Goal: Task Accomplishment & Management: Use online tool/utility

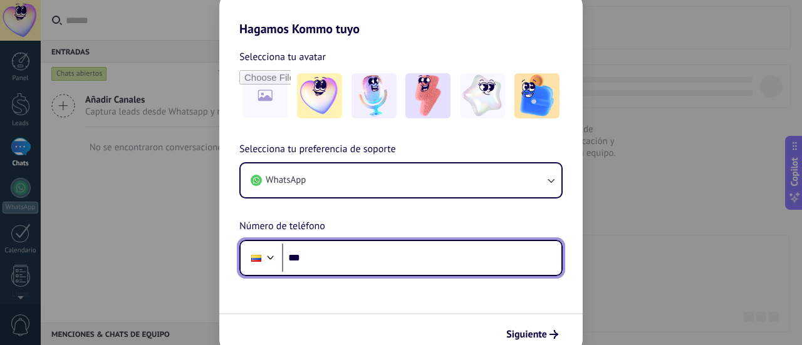
click at [333, 249] on input "***" at bounding box center [421, 258] width 279 height 29
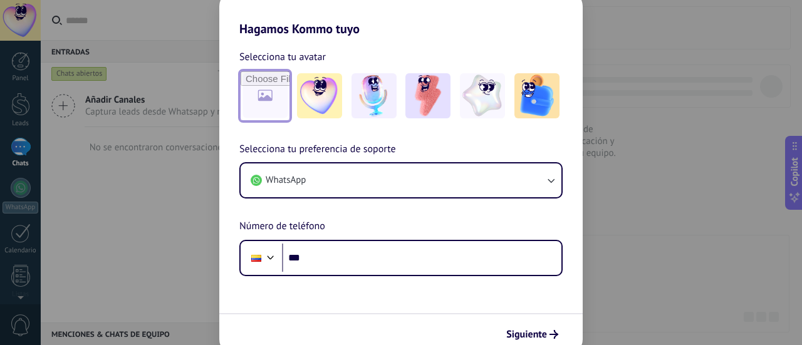
click at [264, 100] on input "file" at bounding box center [264, 95] width 49 height 49
click at [261, 101] on input "file" at bounding box center [264, 95] width 49 height 49
type input "**********"
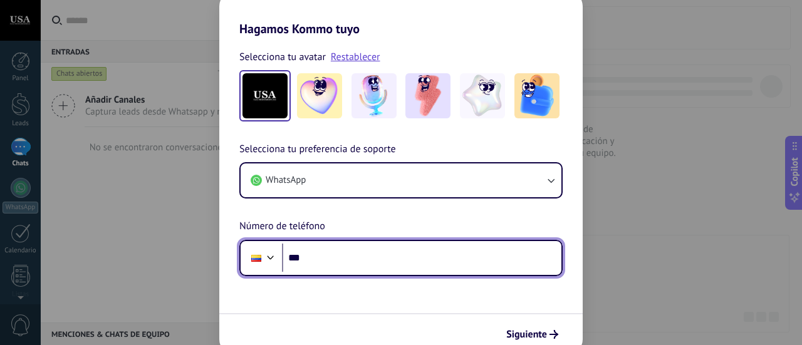
click at [333, 259] on input "***" at bounding box center [421, 258] width 279 height 29
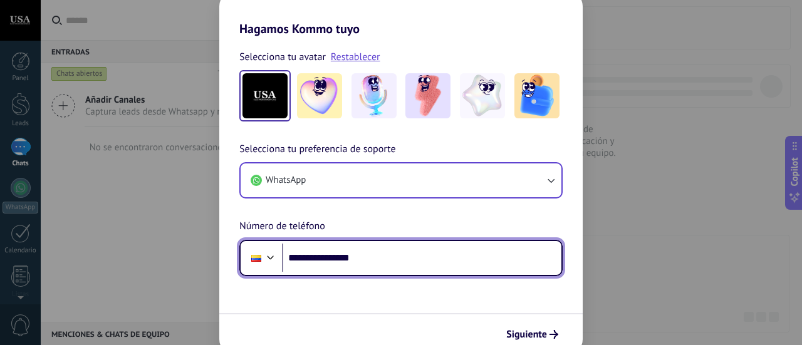
type input "**********"
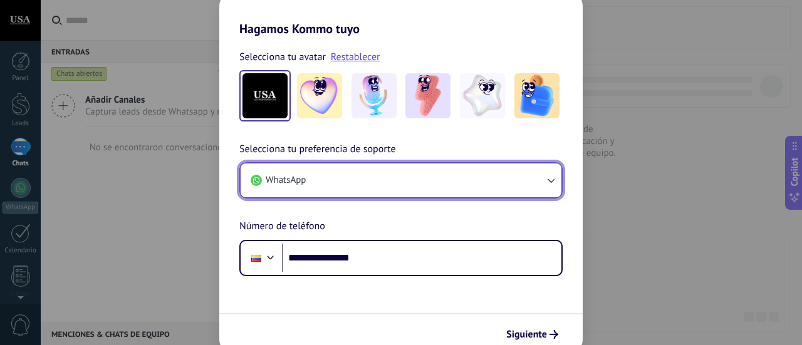
click at [543, 183] on button "WhatsApp" at bounding box center [400, 180] width 321 height 34
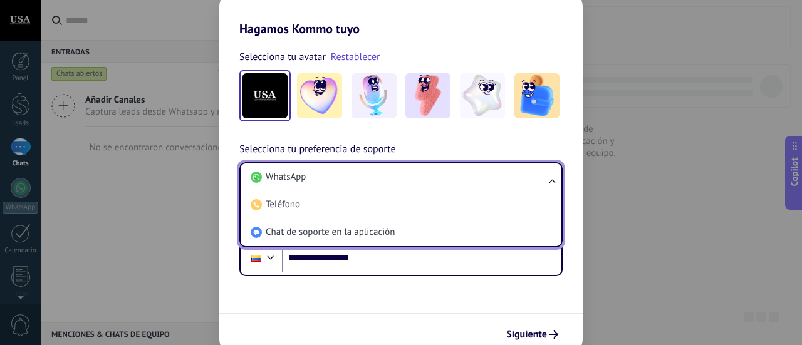
click at [545, 182] on ul "WhatsApp Teléfono Chat de soporte en la aplicación" at bounding box center [400, 204] width 323 height 85
click at [557, 179] on ul "WhatsApp Teléfono Chat de soporte en la aplicación" at bounding box center [400, 204] width 323 height 85
click at [537, 338] on span "Siguiente" at bounding box center [526, 334] width 41 height 9
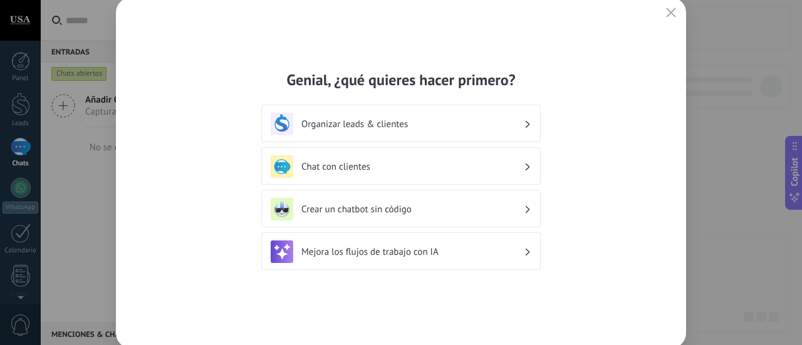
click at [525, 162] on div "Chat con clientes" at bounding box center [401, 166] width 261 height 23
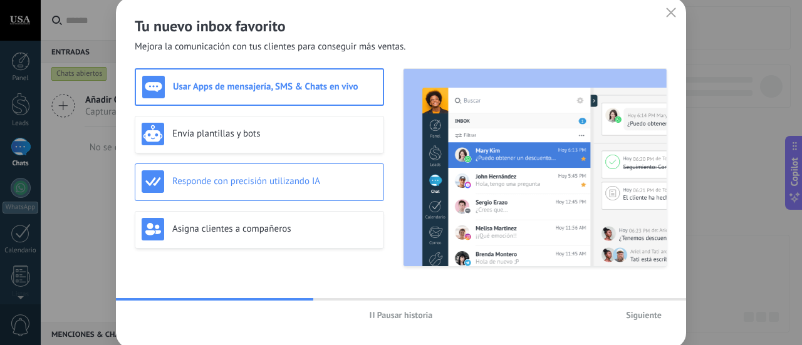
click at [262, 187] on h3 "Responde con precisión utilizando IA" at bounding box center [274, 181] width 205 height 12
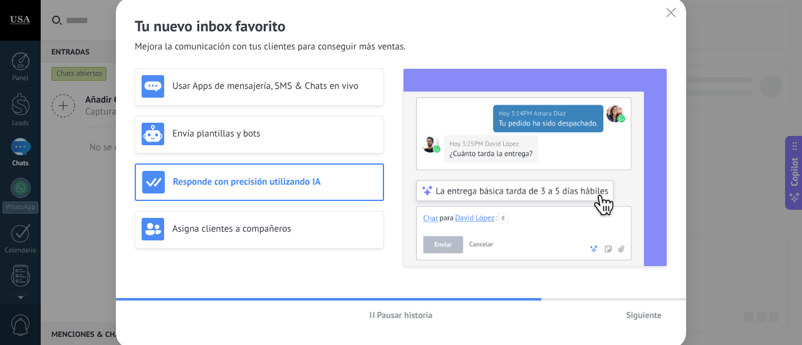
click at [408, 318] on span "Pausar historia" at bounding box center [405, 315] width 56 height 9
click at [674, 9] on use "button" at bounding box center [670, 12] width 9 height 9
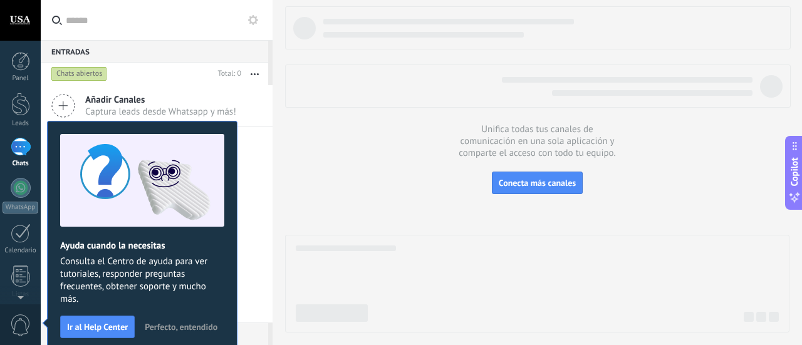
click at [74, 107] on icon at bounding box center [63, 106] width 24 height 24
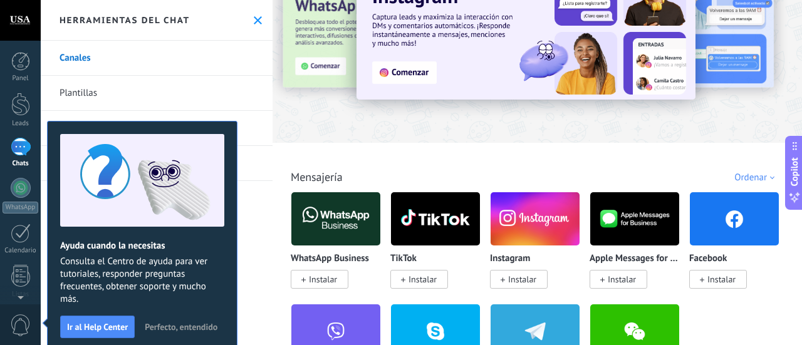
scroll to position [125, 0]
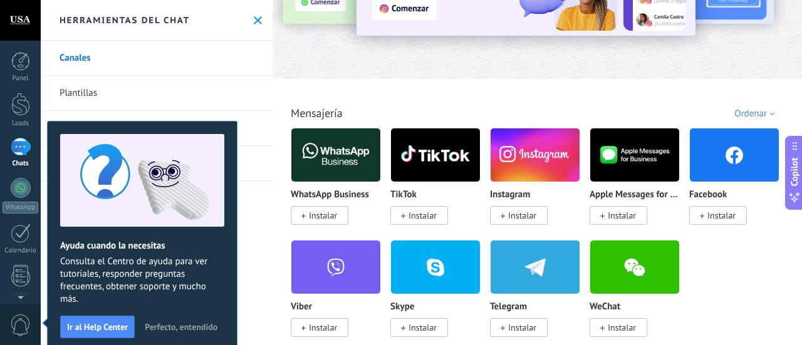
click at [417, 216] on span "Instalar" at bounding box center [422, 215] width 28 height 11
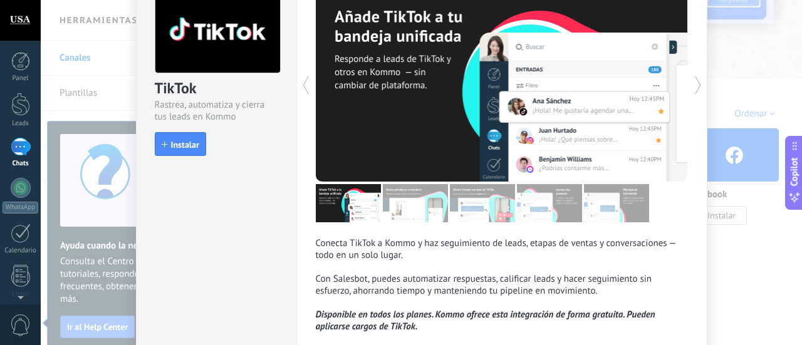
scroll to position [147, 0]
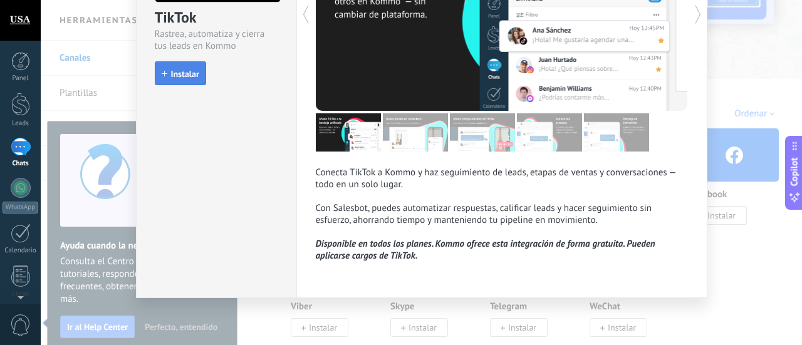
click at [183, 70] on span "Instalar" at bounding box center [185, 74] width 28 height 9
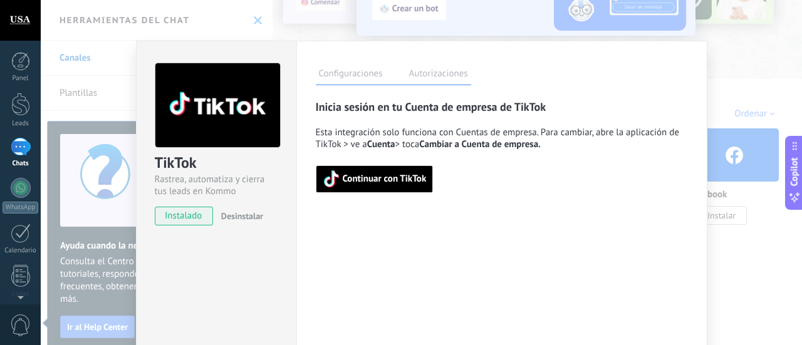
scroll to position [0, 0]
click at [377, 183] on span "Continuar con TikTok" at bounding box center [385, 179] width 84 height 9
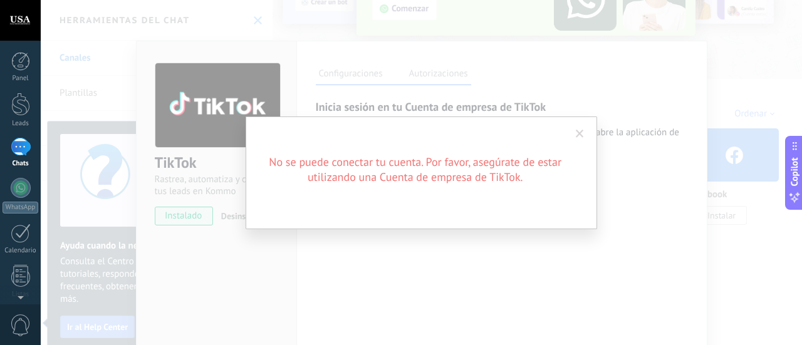
click at [580, 132] on span at bounding box center [580, 134] width 8 height 9
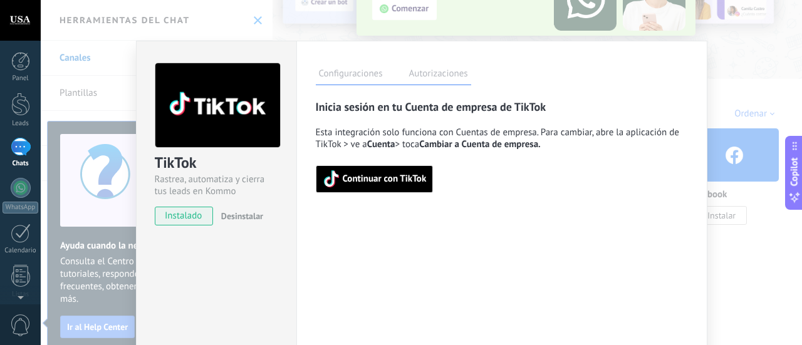
click at [338, 182] on span "Continuar con TikTok" at bounding box center [375, 179] width 104 height 18
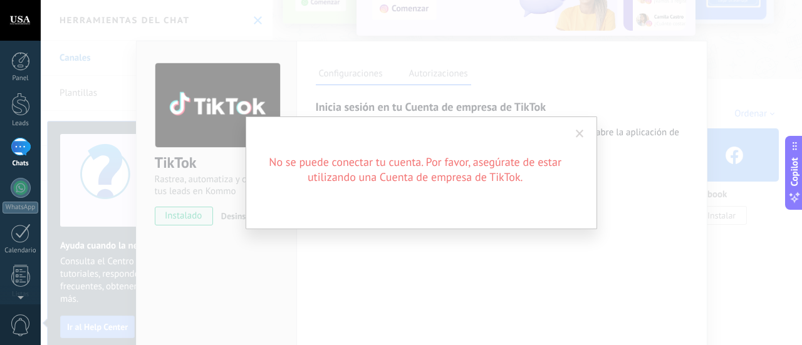
click at [577, 134] on span at bounding box center [580, 134] width 8 height 9
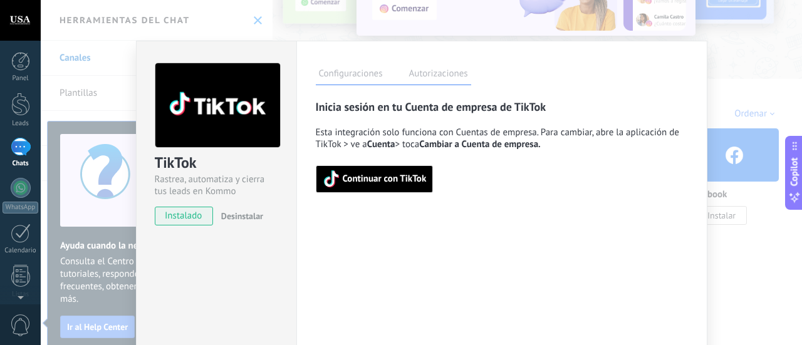
click at [390, 177] on span "Continuar con TikTok" at bounding box center [385, 179] width 84 height 9
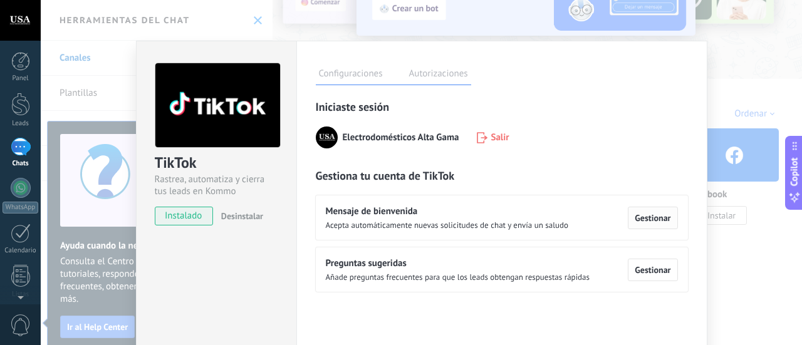
click at [643, 217] on span "Gestionar" at bounding box center [652, 218] width 36 height 9
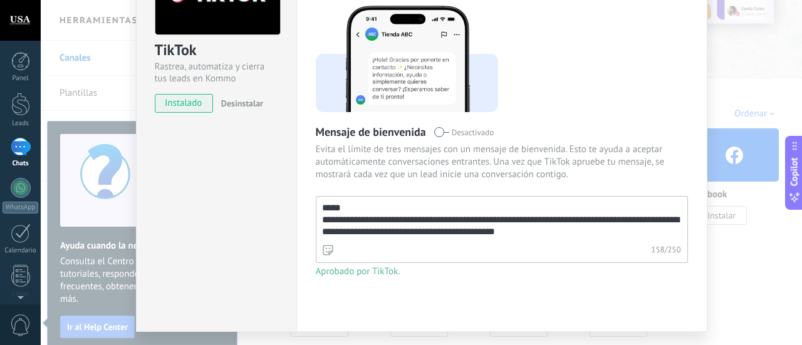
scroll to position [145, 0]
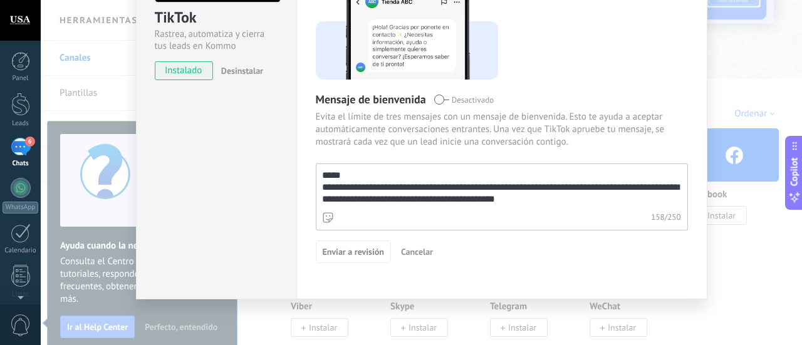
drag, startPoint x: 569, startPoint y: 202, endPoint x: 302, endPoint y: 159, distance: 270.3
click at [302, 159] on div "**********" at bounding box center [501, 97] width 411 height 404
paste textarea "*"
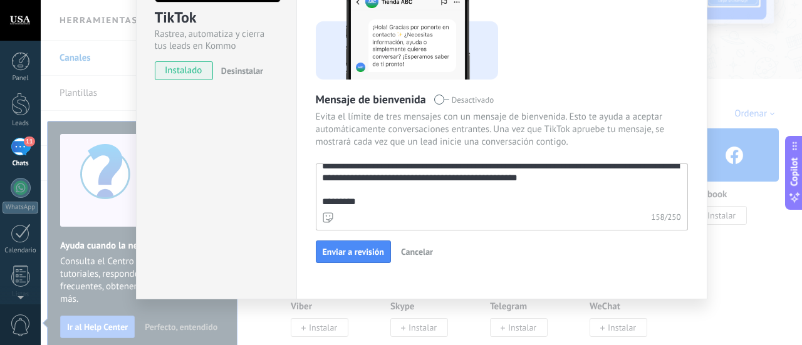
scroll to position [11, 0]
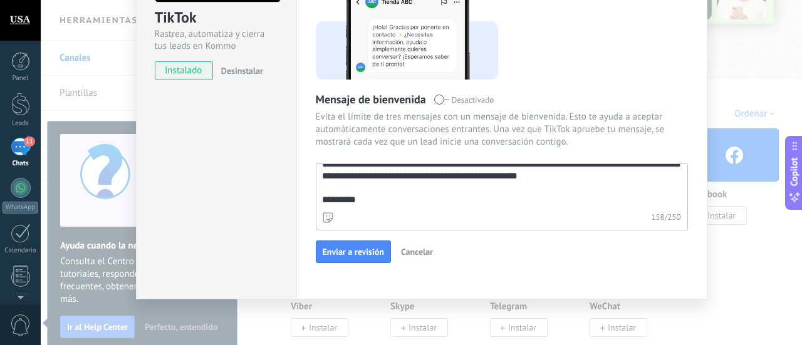
click at [323, 187] on textarea "**********" at bounding box center [500, 186] width 369 height 45
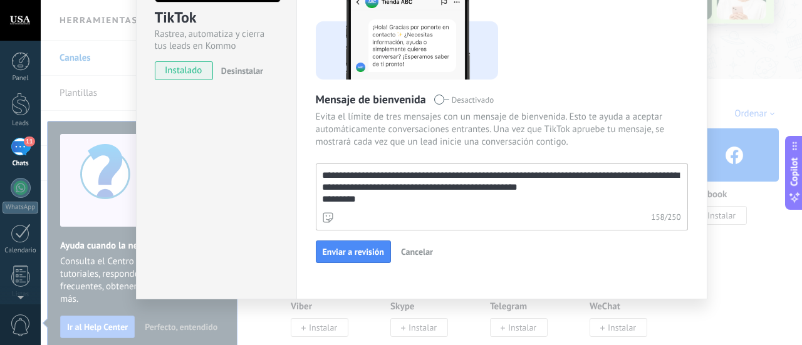
scroll to position [0, 0]
click at [458, 187] on textarea "**********" at bounding box center [500, 186] width 369 height 45
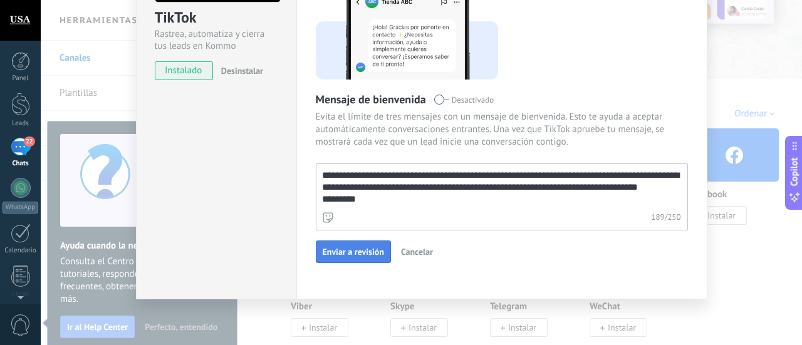
type textarea "**********"
click at [368, 249] on span "Enviar a revisión" at bounding box center [353, 251] width 61 height 9
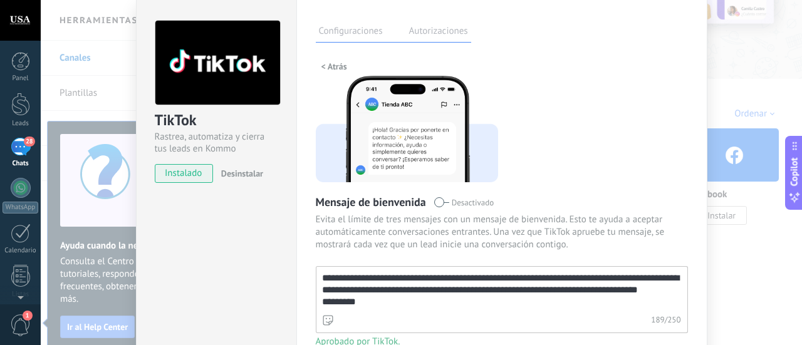
scroll to position [63, 0]
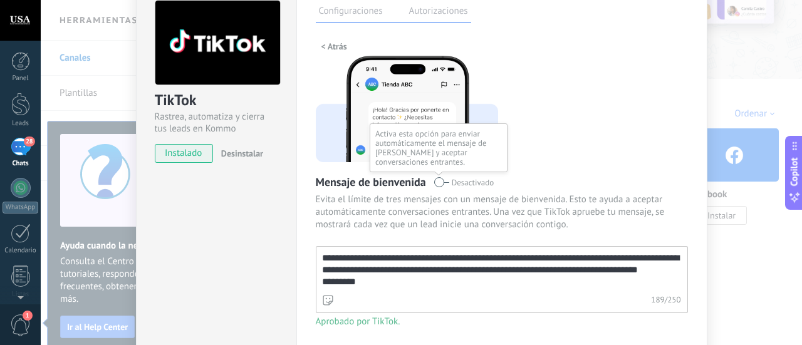
click at [437, 180] on span at bounding box center [441, 182] width 16 height 10
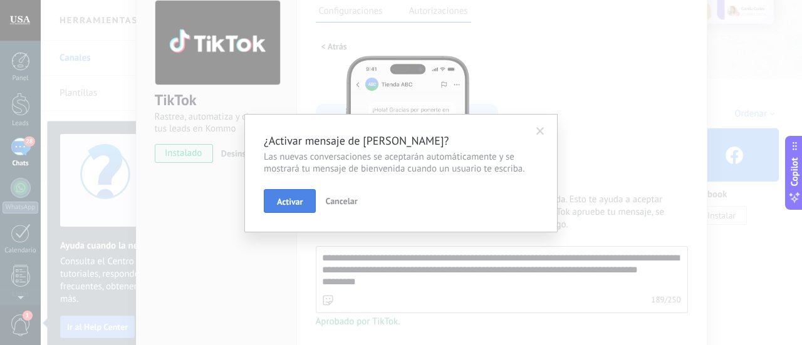
click at [282, 199] on span "Activar" at bounding box center [290, 201] width 26 height 9
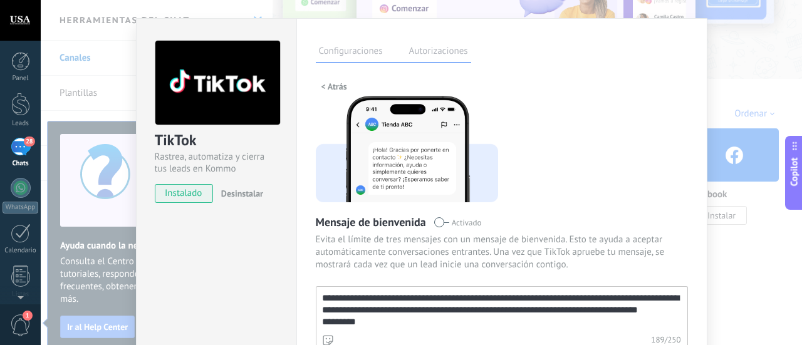
scroll to position [0, 0]
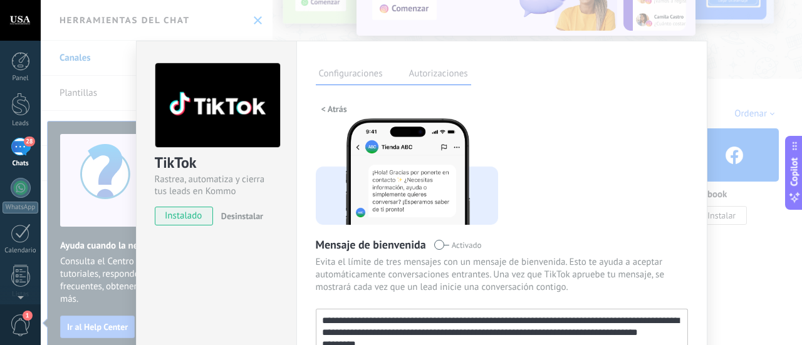
click at [420, 78] on label "Autorizaciones" at bounding box center [438, 75] width 65 height 18
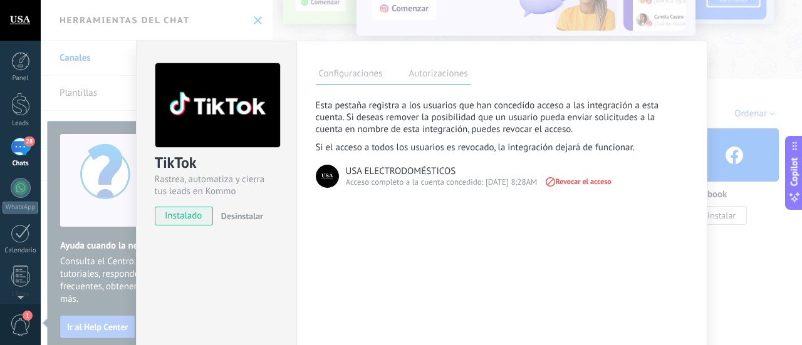
click at [554, 185] on icon at bounding box center [550, 181] width 13 height 13
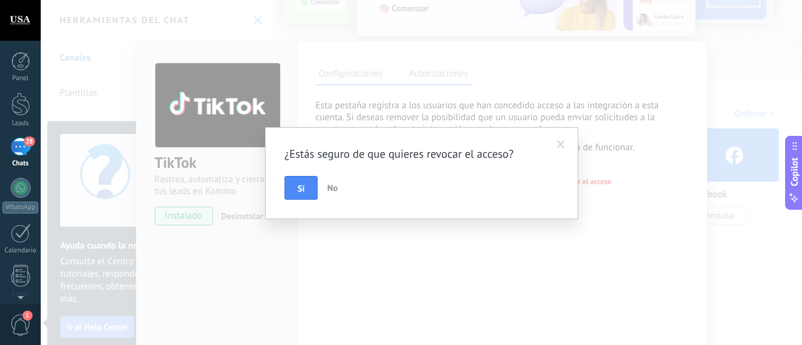
click at [567, 144] on span at bounding box center [560, 144] width 21 height 21
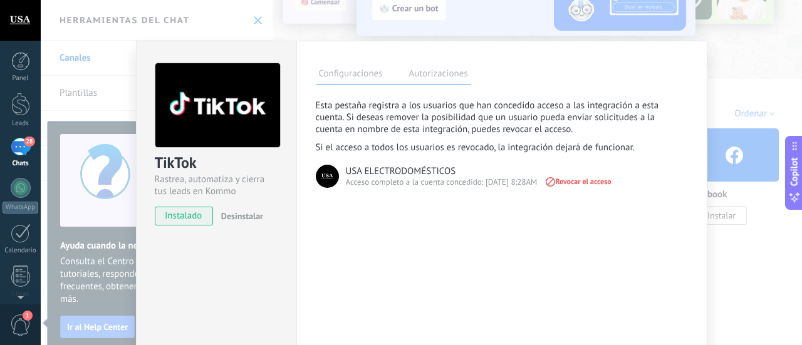
click at [340, 66] on label "Configuraciones" at bounding box center [351, 75] width 70 height 18
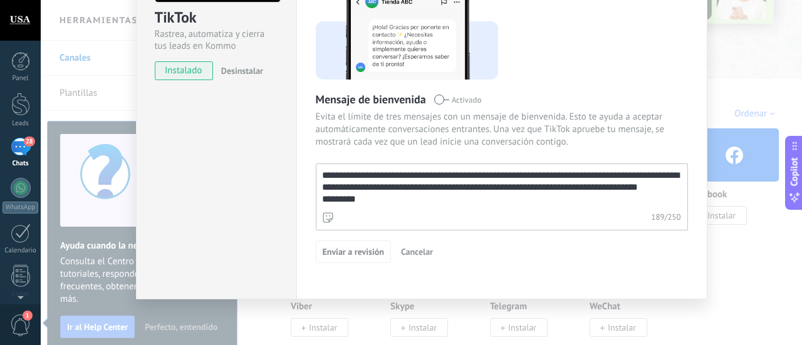
click at [581, 204] on textarea "**********" at bounding box center [500, 186] width 369 height 45
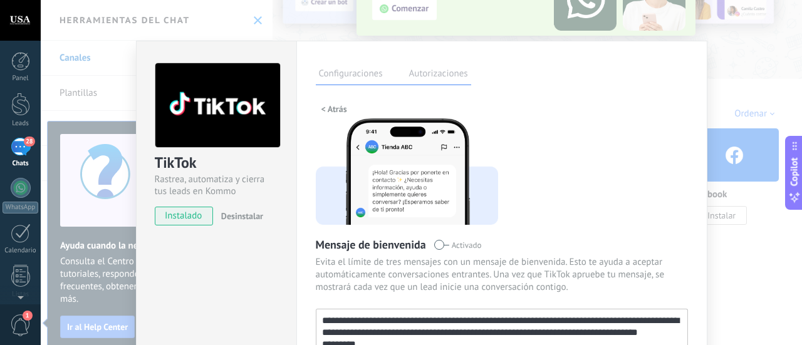
click at [187, 219] on span "instalado" at bounding box center [183, 216] width 57 height 19
click at [745, 93] on div "TikTok Rastrea, automatiza y cierra tus leads en Kommo instalado Desinstalar Co…" at bounding box center [421, 172] width 761 height 345
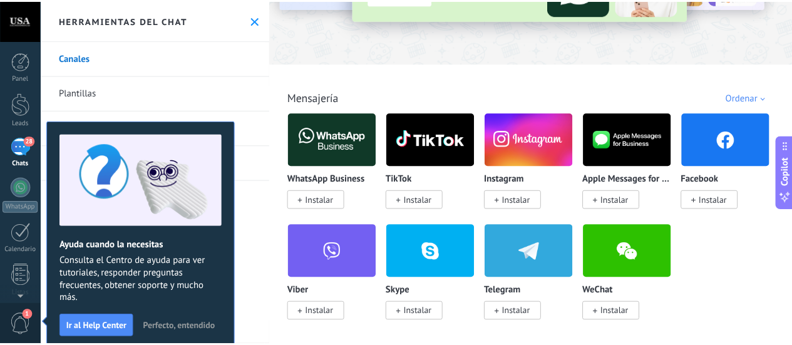
scroll to position [63, 0]
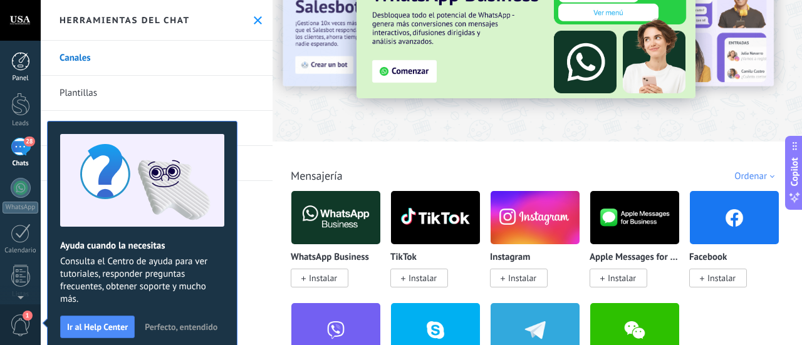
click at [24, 70] on div at bounding box center [20, 61] width 19 height 19
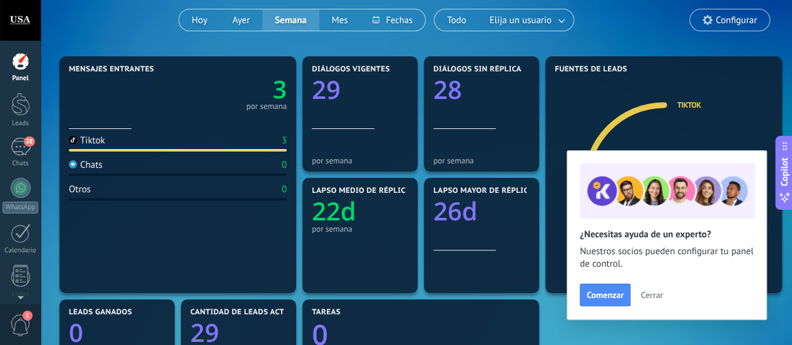
scroll to position [125, 0]
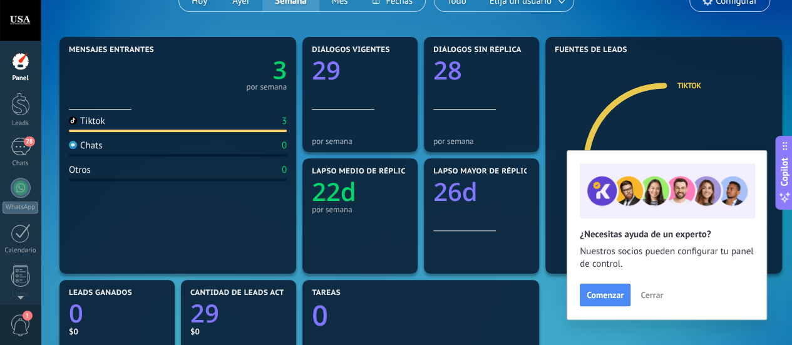
click at [135, 123] on div "Tiktok 3" at bounding box center [178, 123] width 218 height 17
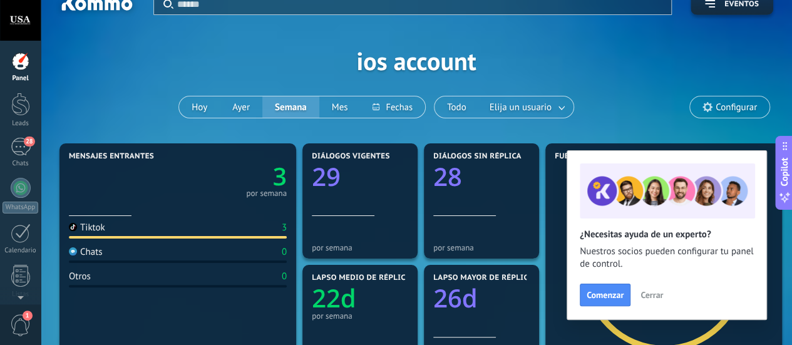
scroll to position [0, 0]
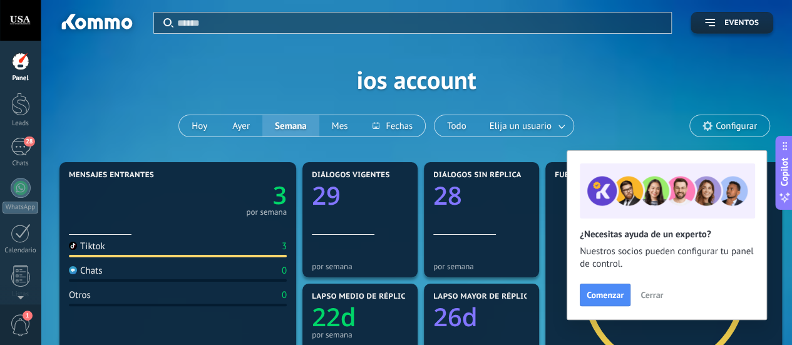
click at [652, 296] on span "Cerrar" at bounding box center [652, 295] width 23 height 9
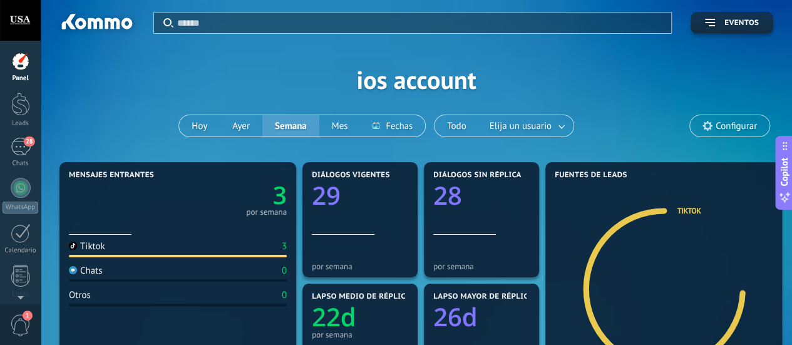
click at [18, 23] on div at bounding box center [20, 20] width 41 height 41
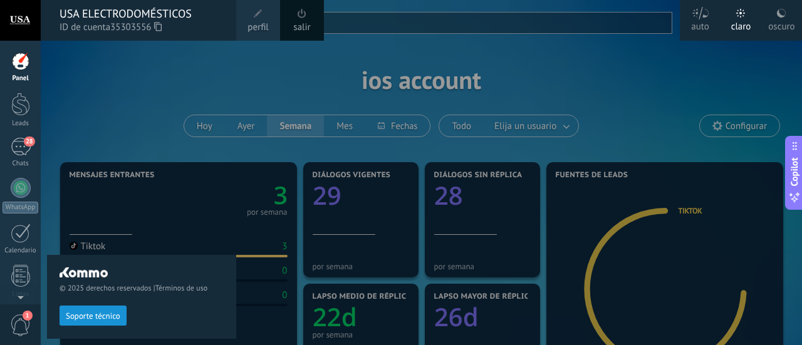
click at [130, 80] on div "© 2025 derechos reservados | Términos de uso Soporte técnico" at bounding box center [141, 193] width 189 height 304
click at [138, 112] on div "© 2025 derechos reservados | Términos de uso Soporte técnico" at bounding box center [141, 193] width 189 height 304
click at [267, 18] on link "perfil" at bounding box center [258, 20] width 44 height 41
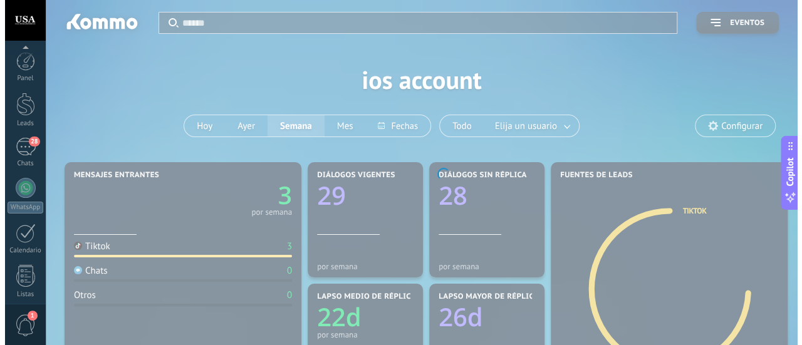
scroll to position [175, 0]
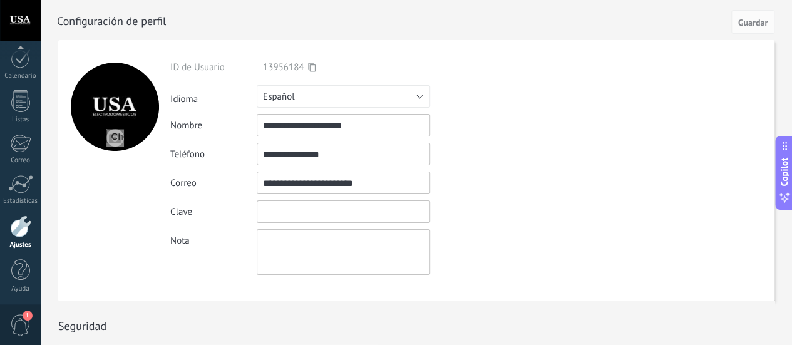
click at [285, 213] on input "textbox" at bounding box center [343, 211] width 173 height 23
click at [75, 186] on div at bounding box center [114, 170] width 112 height 261
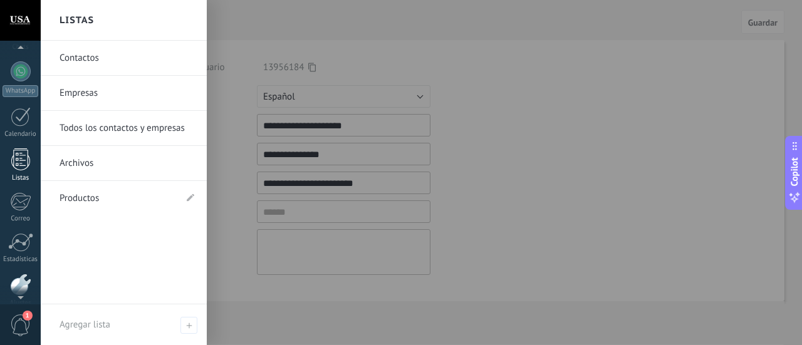
scroll to position [49, 0]
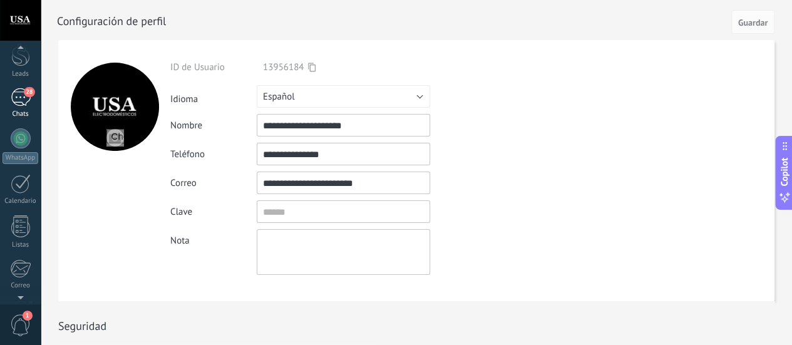
click at [29, 103] on div "28" at bounding box center [21, 97] width 20 height 18
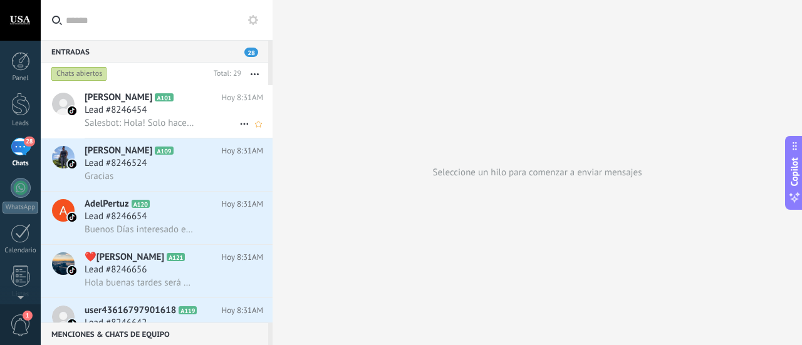
click at [163, 115] on div "Lead #8246454" at bounding box center [174, 110] width 178 height 13
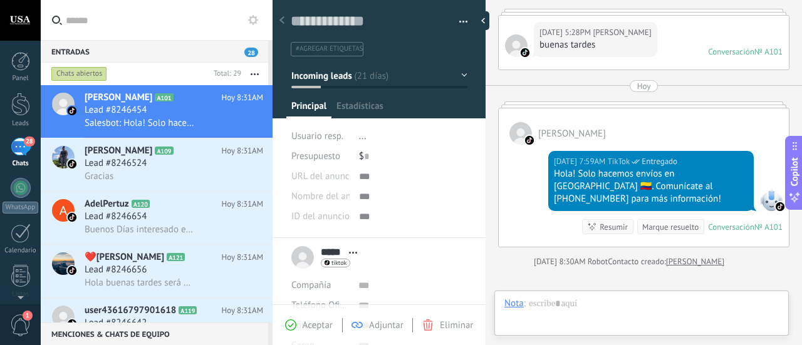
scroll to position [19, 0]
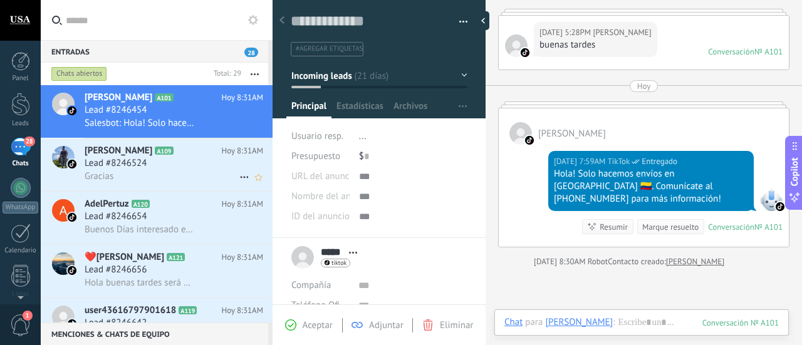
click at [157, 175] on div "Gracias" at bounding box center [174, 176] width 178 height 13
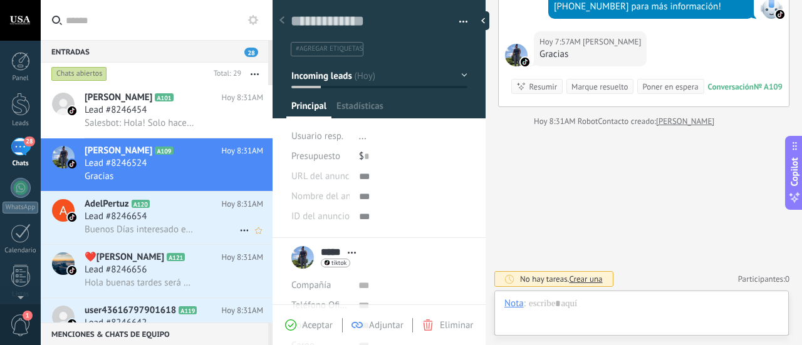
scroll to position [19, 0]
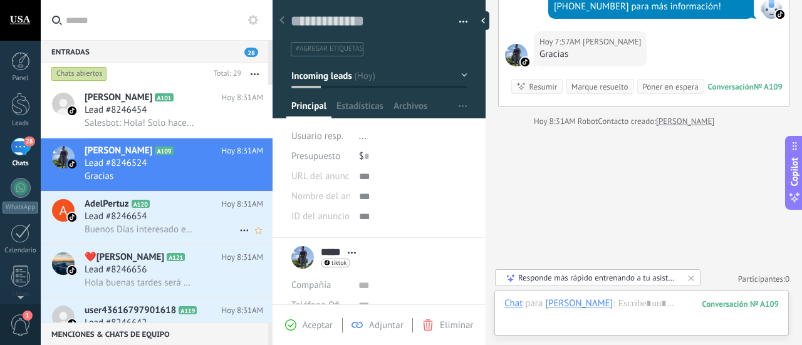
click at [186, 221] on div "Lead #8246654" at bounding box center [174, 216] width 178 height 13
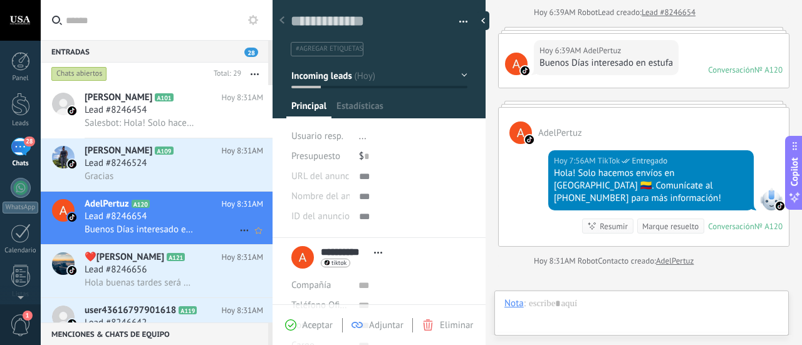
scroll to position [19, 0]
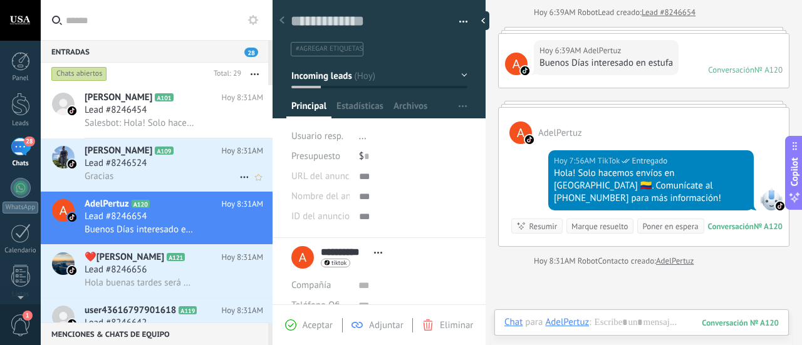
click at [149, 178] on div "Gracias" at bounding box center [174, 176] width 178 height 13
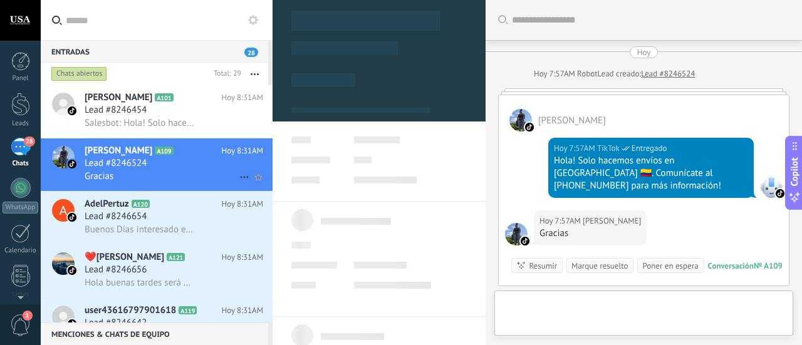
type textarea "**********"
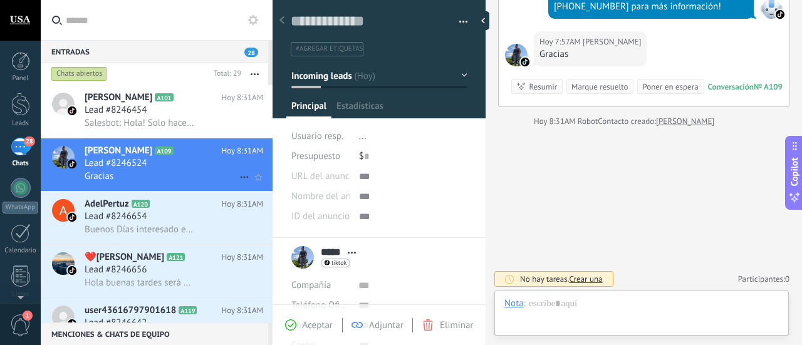
scroll to position [19, 0]
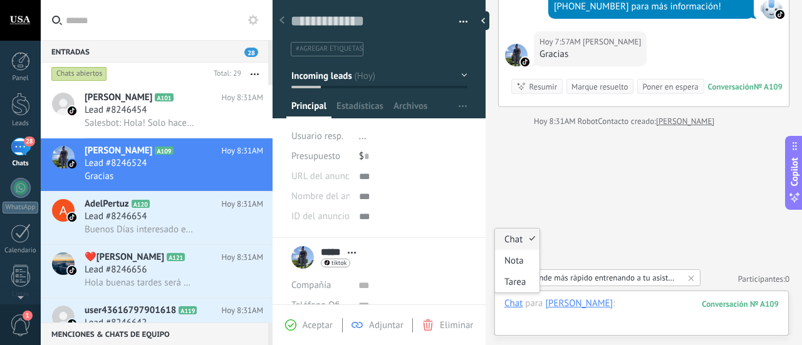
click at [587, 302] on div at bounding box center [641, 316] width 274 height 38
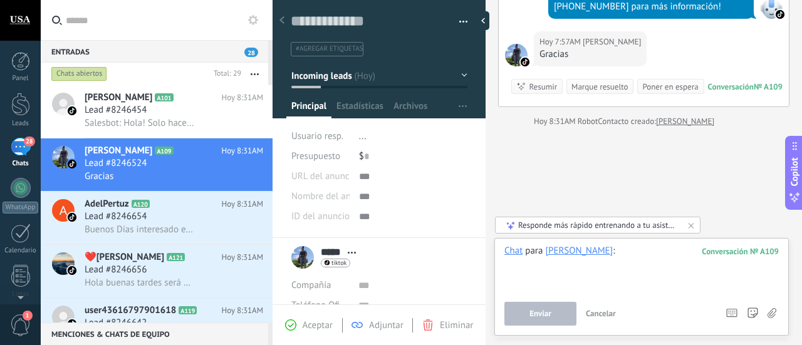
paste div
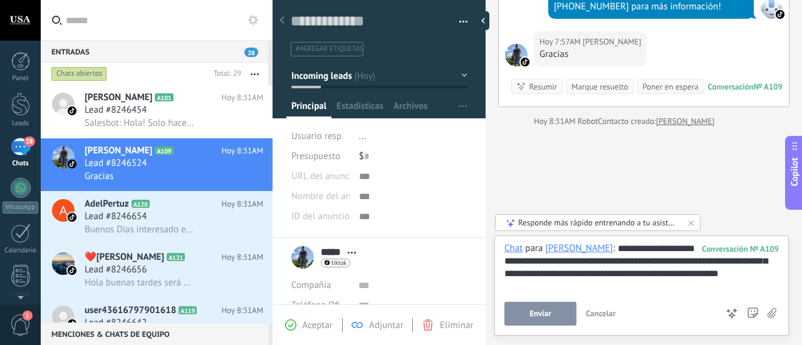
click at [543, 318] on span "Enviar" at bounding box center [540, 313] width 22 height 9
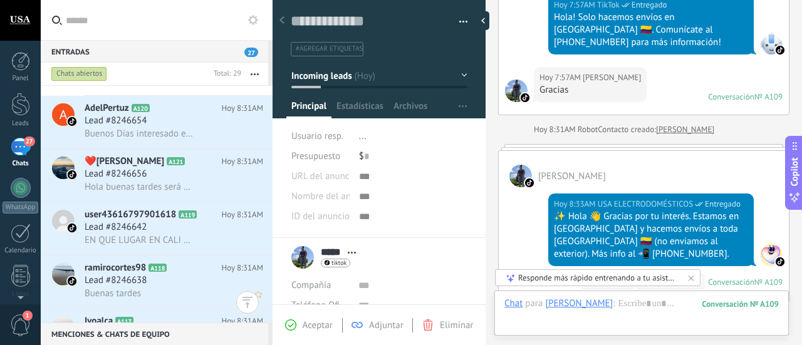
scroll to position [0, 0]
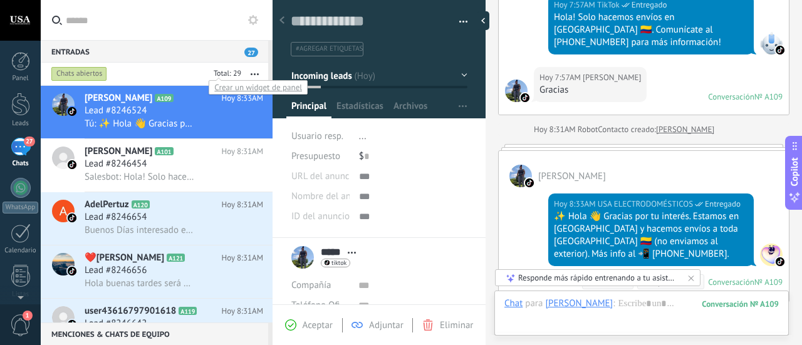
click at [233, 70] on div at bounding box center [225, 74] width 33 height 13
click at [252, 76] on button "button" at bounding box center [254, 74] width 27 height 23
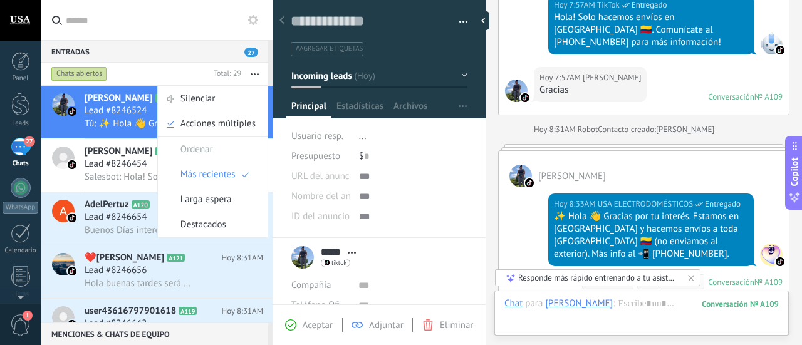
click at [227, 204] on span "Larga espera" at bounding box center [205, 199] width 51 height 25
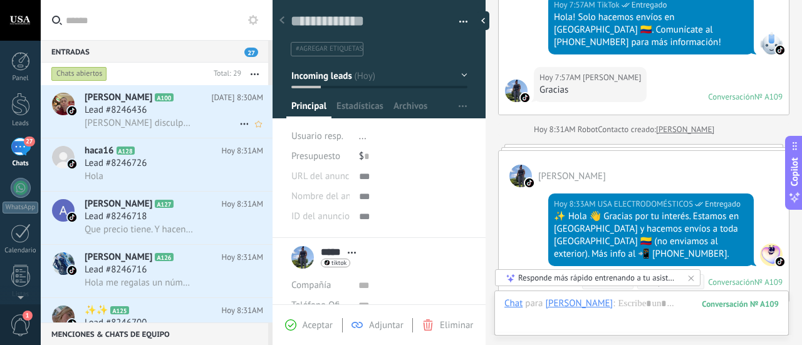
click at [189, 122] on span "Hola disculpeme quería solitar información y precio del nevecon que venden les …" at bounding box center [140, 123] width 110 height 12
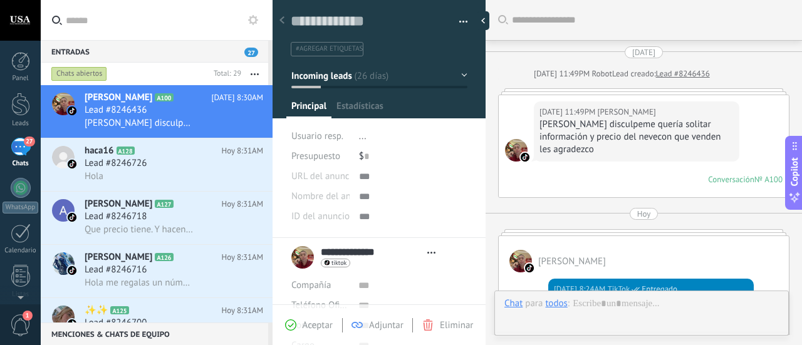
type textarea "**********"
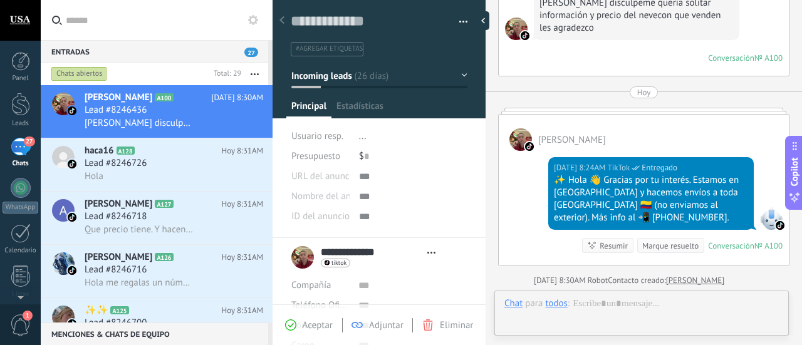
scroll to position [19, 0]
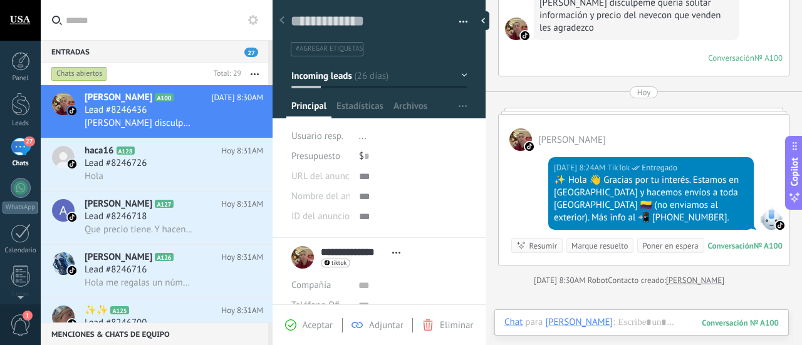
click at [257, 75] on button "button" at bounding box center [254, 74] width 27 height 23
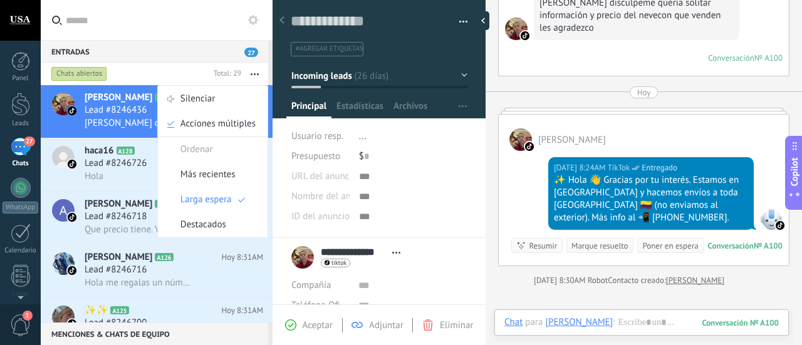
click at [83, 21] on input "text" at bounding box center [164, 20] width 197 height 40
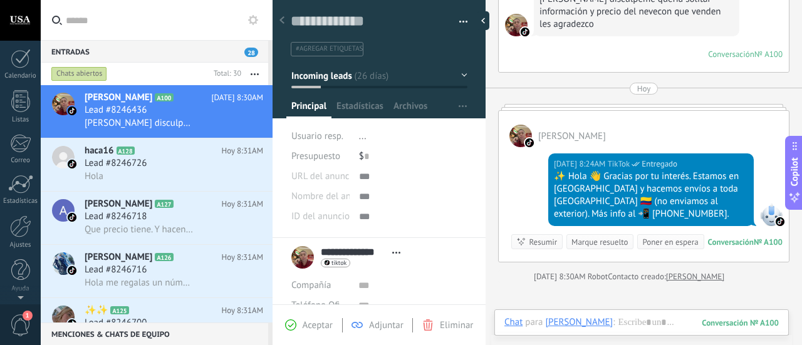
scroll to position [0, 0]
click at [18, 66] on div at bounding box center [20, 61] width 19 height 19
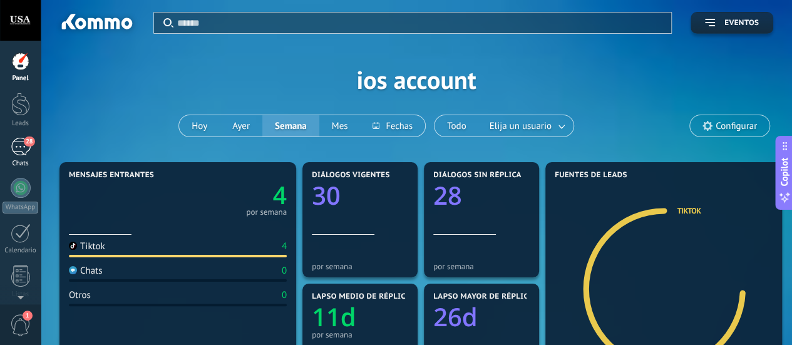
click at [26, 143] on span "28" at bounding box center [29, 142] width 11 height 10
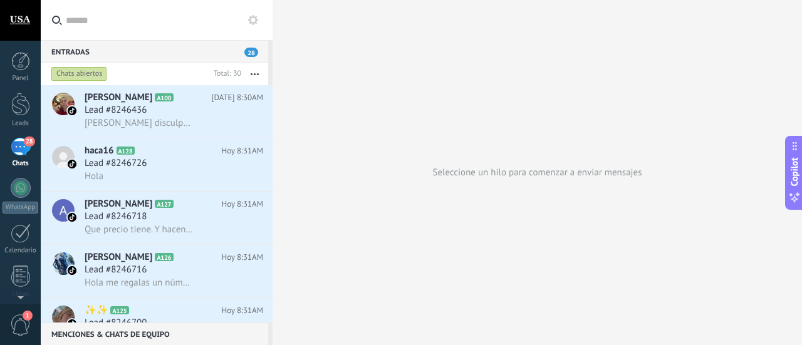
click at [262, 71] on button "button" at bounding box center [254, 74] width 27 height 23
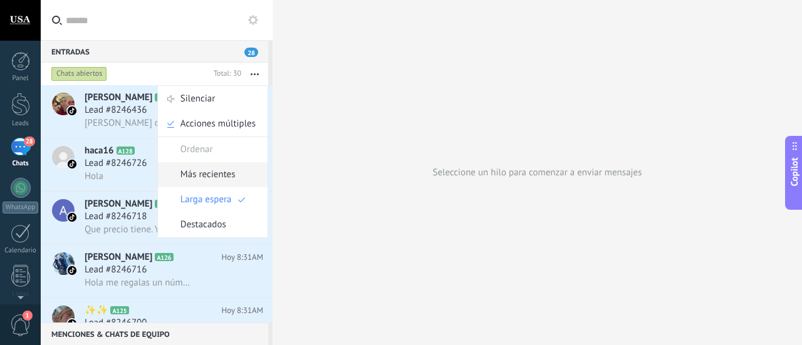
click at [214, 175] on span "Más recientes" at bounding box center [207, 174] width 55 height 25
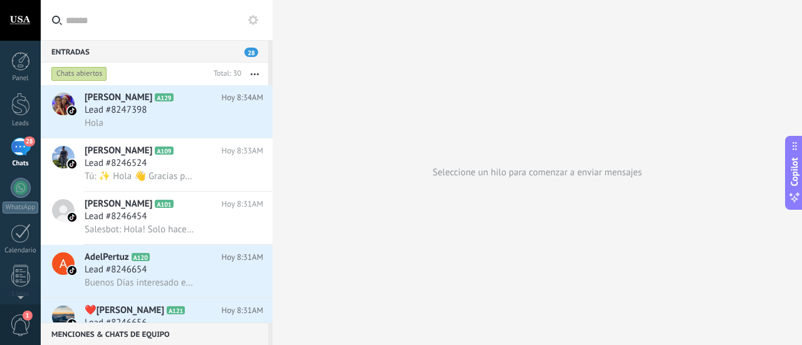
click at [256, 21] on use at bounding box center [253, 20] width 10 height 10
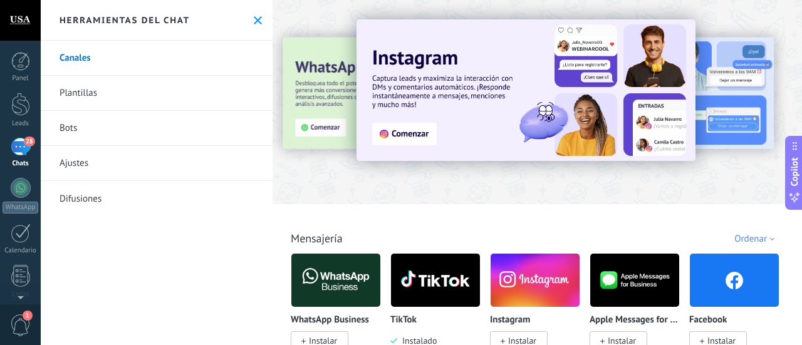
click at [92, 132] on link "Bots" at bounding box center [157, 128] width 232 height 35
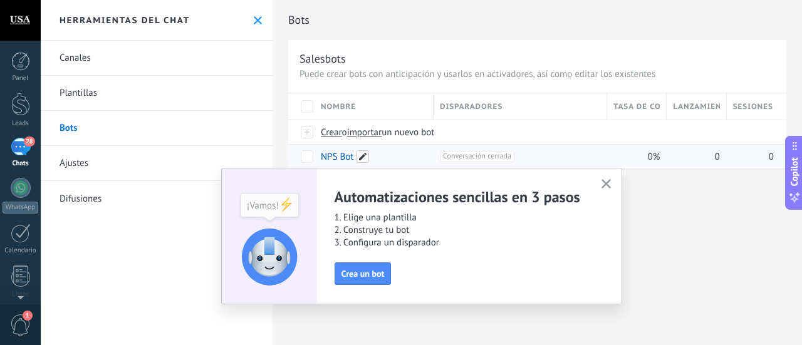
click at [357, 157] on span at bounding box center [362, 156] width 13 height 13
click at [366, 276] on span "Crea un bot" at bounding box center [362, 273] width 43 height 9
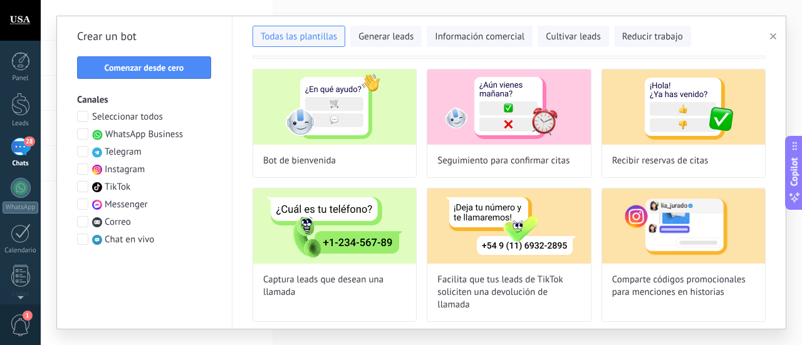
scroll to position [63, 0]
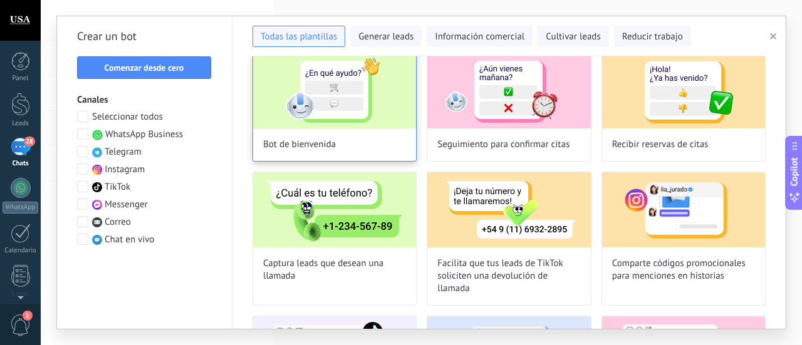
click at [353, 131] on div "Bot de bienvenida" at bounding box center [334, 107] width 164 height 109
type input "**********"
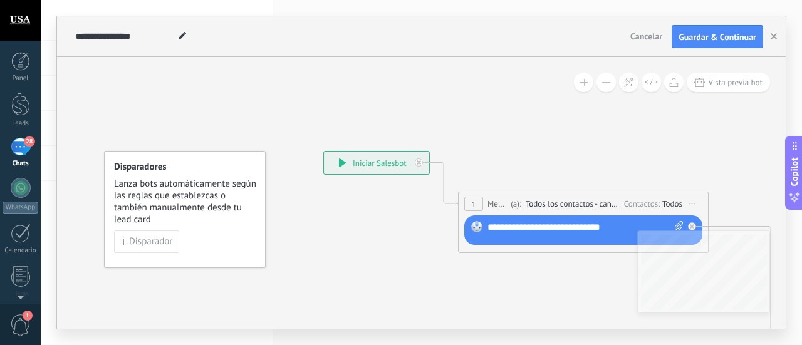
click at [161, 163] on h4 "Disparadores" at bounding box center [185, 167] width 143 height 12
click at [171, 203] on span "Lanza bots automáticamente según las reglas que establezcas o también manualmen…" at bounding box center [185, 202] width 143 height 48
click at [343, 163] on icon at bounding box center [342, 162] width 7 height 9
click at [607, 233] on div "**********" at bounding box center [585, 227] width 197 height 13
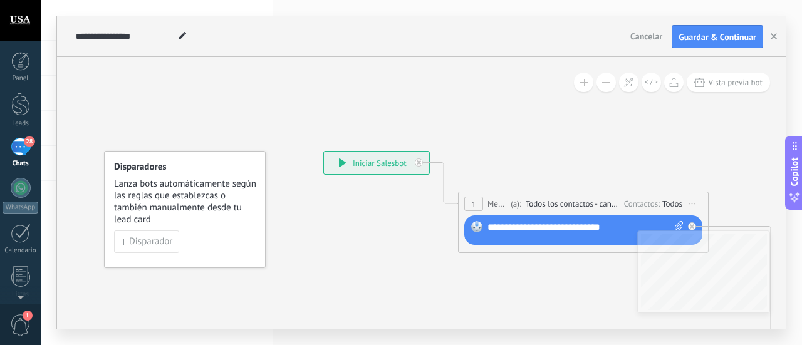
click at [540, 232] on div "**********" at bounding box center [585, 227] width 197 height 13
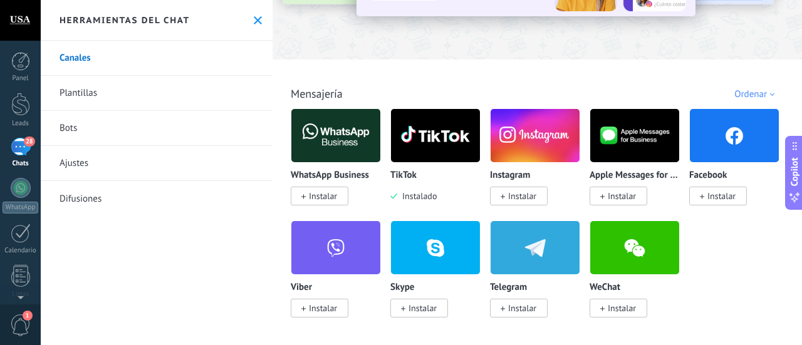
scroll to position [125, 0]
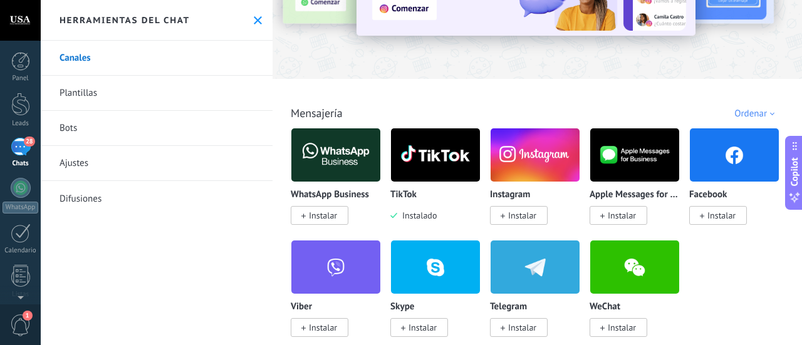
click at [126, 131] on link "Bots" at bounding box center [157, 128] width 232 height 35
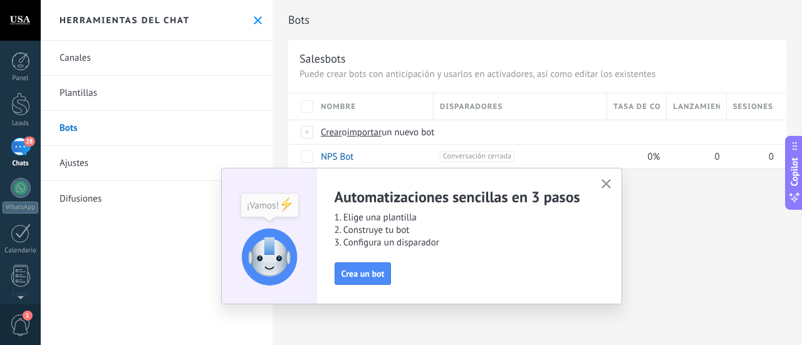
click at [609, 177] on button "button" at bounding box center [606, 184] width 16 height 17
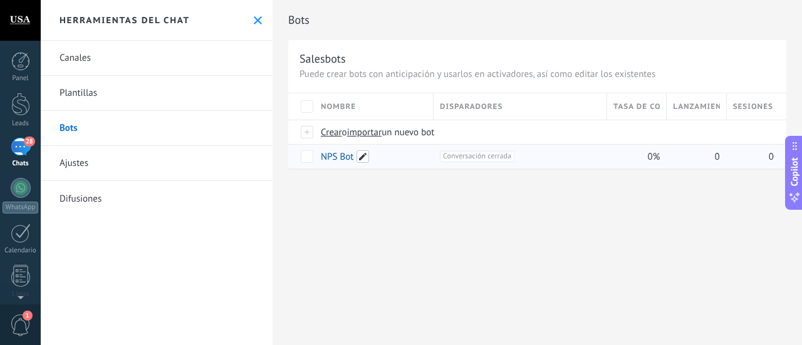
click at [361, 157] on span at bounding box center [362, 156] width 13 height 13
click at [383, 160] on input "*******" at bounding box center [376, 157] width 110 height 20
click at [537, 161] on div "+1 Conversación cerrada +0" at bounding box center [520, 156] width 160 height 11
click at [531, 151] on div "+1 Conversación cerrada +0" at bounding box center [520, 156] width 160 height 11
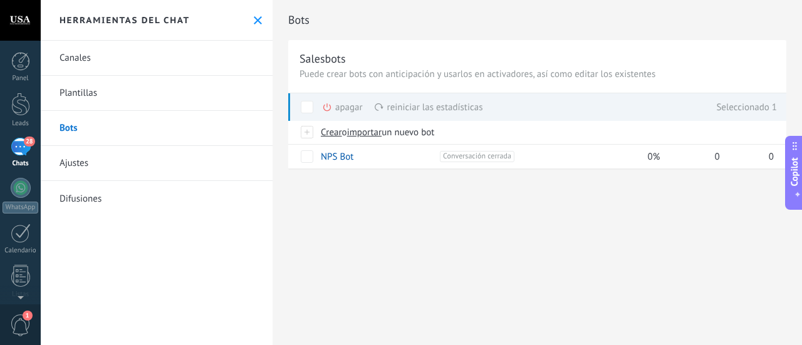
click at [350, 105] on div "apagar màs" at bounding box center [363, 107] width 83 height 28
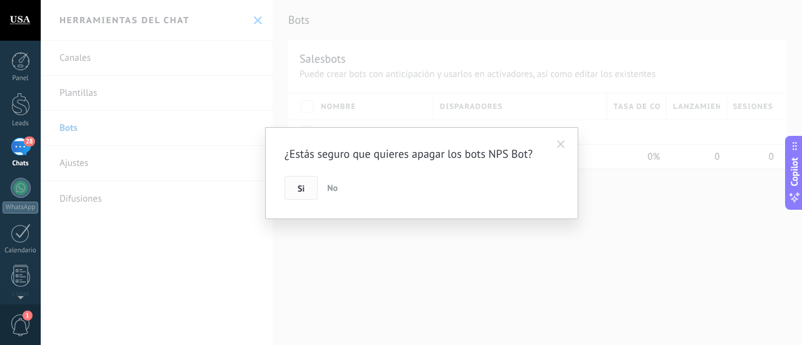
click at [304, 189] on button "Si" at bounding box center [300, 188] width 33 height 24
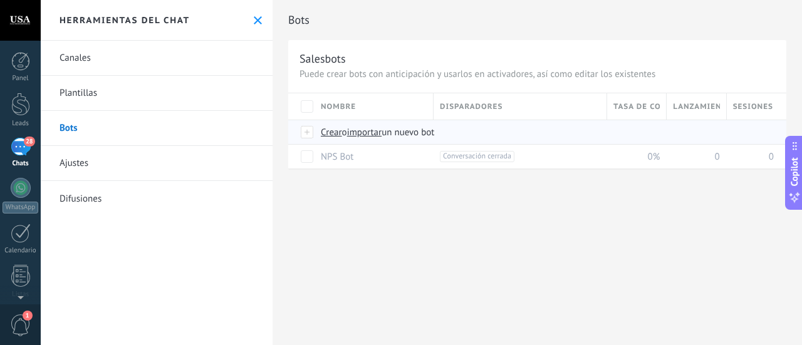
click at [305, 127] on div at bounding box center [308, 132] width 14 height 11
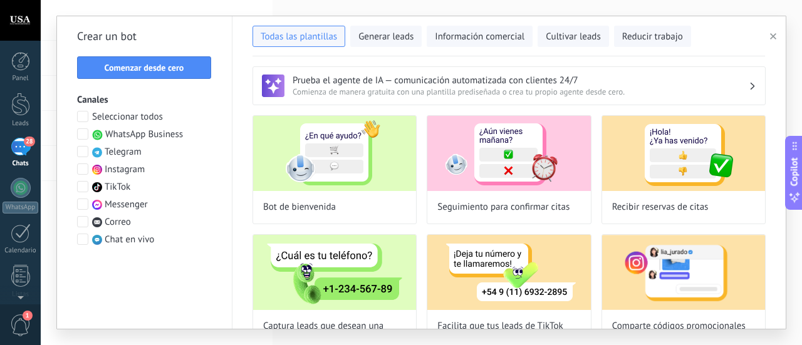
click at [84, 183] on span at bounding box center [82, 186] width 11 height 11
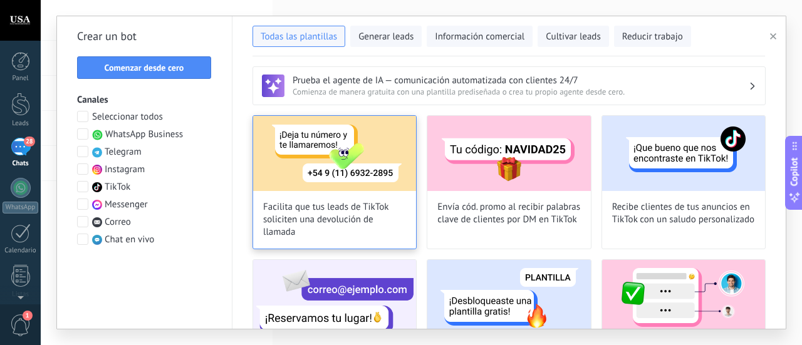
click at [372, 202] on span "Facilita que tus leads de TikTok soliciten una devolución de llamada" at bounding box center [334, 220] width 143 height 38
type input "**********"
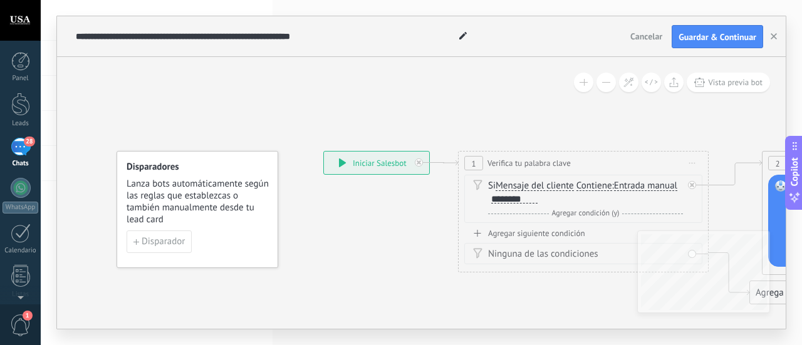
click at [542, 198] on div "Si Mensaje del cliente Mensaje del cliente Comentario del cliente El cliente Có…" at bounding box center [585, 192] width 195 height 25
click at [529, 195] on div "********" at bounding box center [514, 199] width 46 height 10
click at [490, 185] on div "Si Mensaje del cliente Mensaje del cliente Comentario del cliente El cliente Có…" at bounding box center [585, 192] width 195 height 25
drag, startPoint x: 535, startPoint y: 199, endPoint x: 490, endPoint y: 180, distance: 48.6
click at [490, 180] on div "Si Mensaje del cliente Mensaje del cliente Comentario del cliente El cliente Có…" at bounding box center [585, 192] width 195 height 25
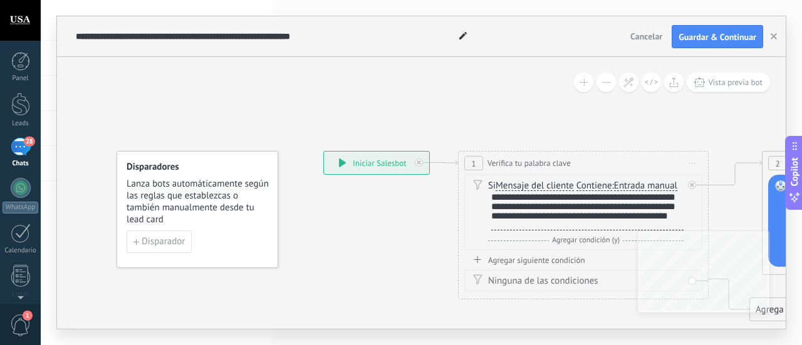
click at [475, 185] on icon at bounding box center [477, 185] width 9 height 11
click at [479, 185] on icon at bounding box center [477, 185] width 9 height 11
click at [502, 182] on span "Mensaje del cliente" at bounding box center [534, 186] width 78 height 10
click at [502, 182] on button "Mensaje del cliente" at bounding box center [567, 186] width 157 height 23
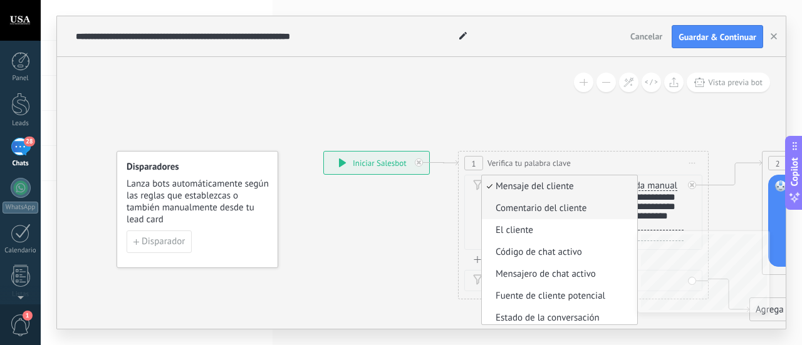
click at [550, 214] on span "Comentario del cliente" at bounding box center [558, 208] width 152 height 13
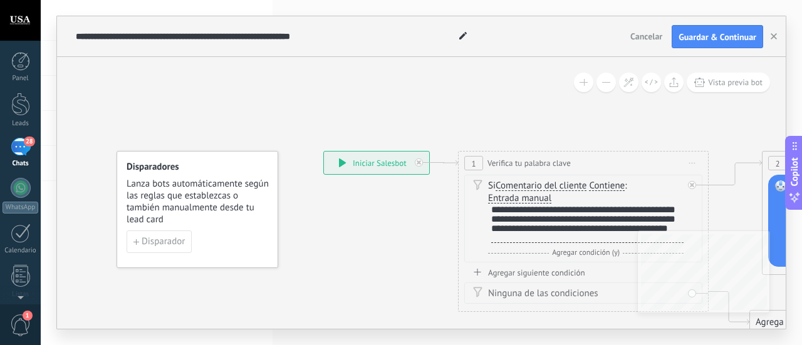
click at [473, 162] on span "1" at bounding box center [473, 163] width 4 height 11
click at [549, 189] on span "Comentario del cliente" at bounding box center [540, 186] width 91 height 10
click at [549, 189] on button "Comentario del cliente" at bounding box center [567, 186] width 157 height 23
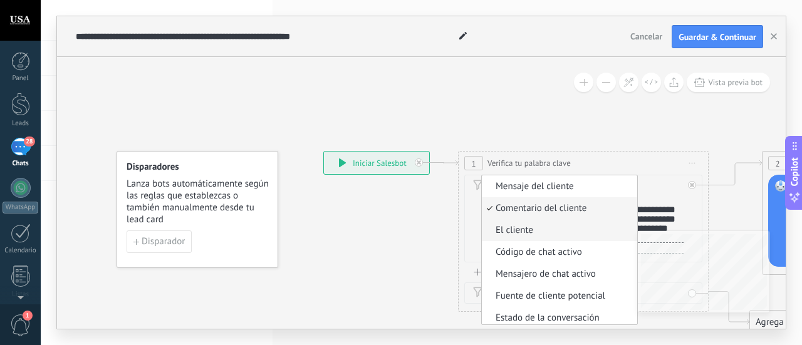
click at [520, 235] on span "El cliente" at bounding box center [558, 230] width 152 height 13
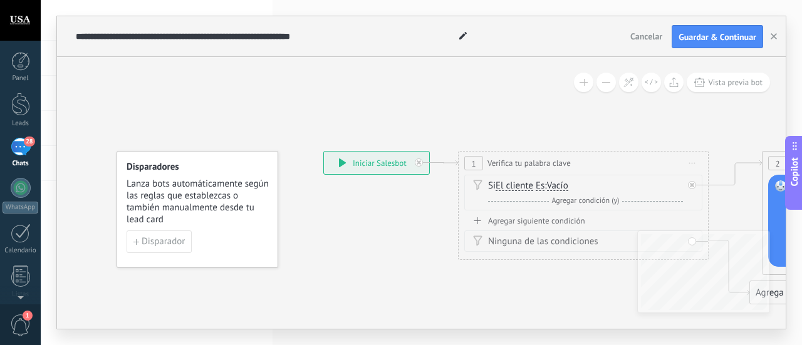
click at [504, 185] on span "El cliente" at bounding box center [514, 186] width 38 height 10
click at [504, 185] on button "El cliente" at bounding box center [567, 186] width 157 height 23
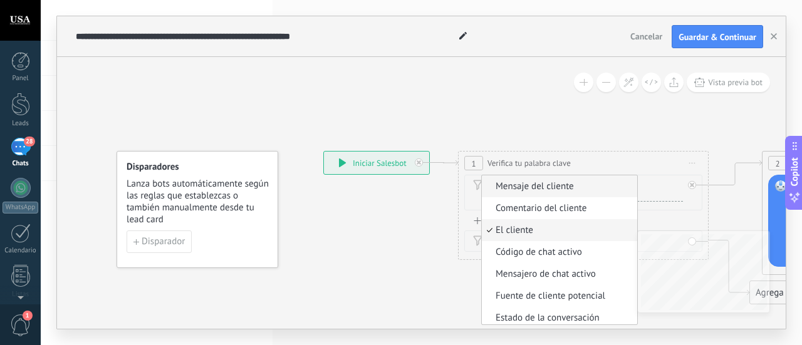
click at [510, 187] on span "Mensaje del cliente" at bounding box center [558, 186] width 152 height 13
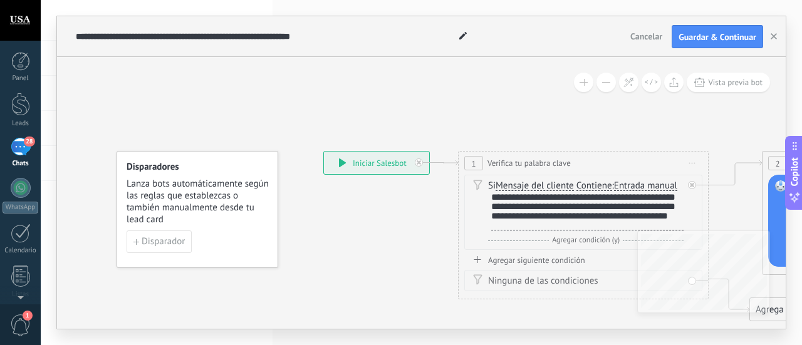
click at [634, 181] on span "Entrada manual" at bounding box center [645, 186] width 63 height 10
click at [634, 181] on button "Entrada manual" at bounding box center [685, 186] width 157 height 23
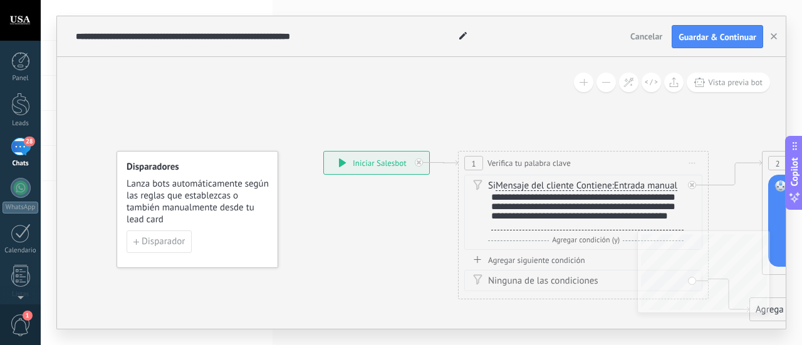
click at [393, 161] on div "**********" at bounding box center [376, 163] width 105 height 23
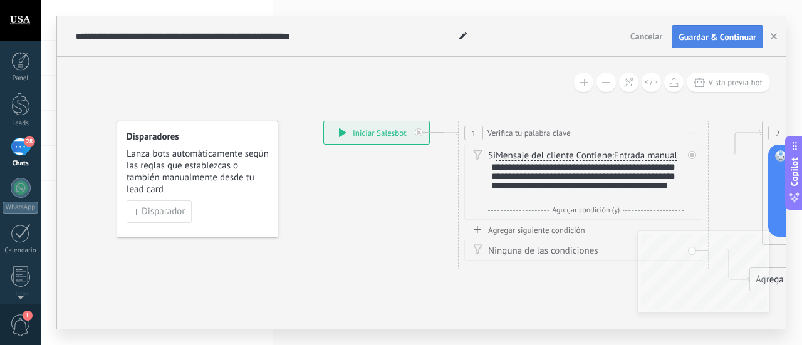
click at [718, 38] on span "Guardar & Continuar" at bounding box center [717, 37] width 78 height 9
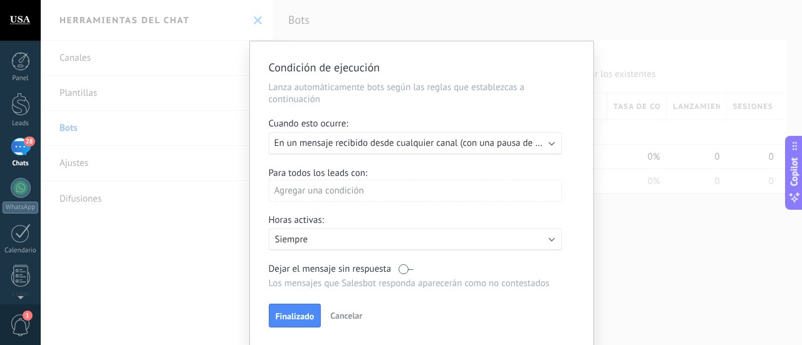
click at [550, 146] on div "Ejecutar: En un mensaje recibido desde cualquier canal (con una pausa de un día)" at bounding box center [415, 143] width 293 height 23
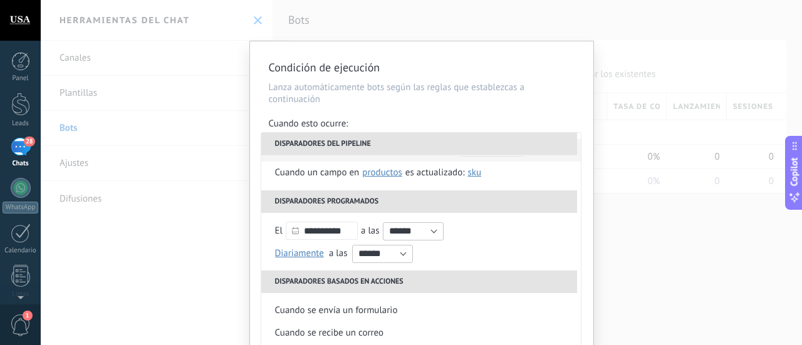
scroll to position [125, 0]
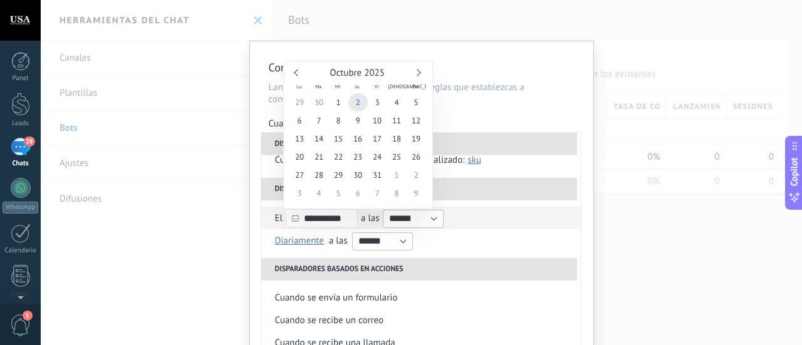
click at [314, 217] on input "**********" at bounding box center [322, 218] width 72 height 18
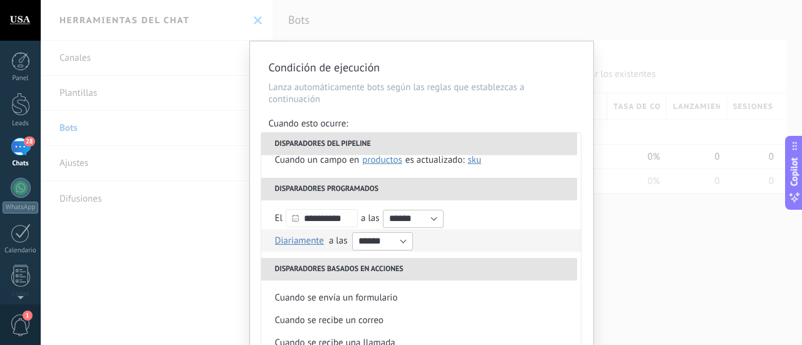
click at [313, 242] on span "Diariamente" at bounding box center [299, 241] width 49 height 12
click at [328, 242] on span "Diariamente" at bounding box center [303, 241] width 63 height 12
click at [401, 241] on input "******" at bounding box center [382, 241] width 61 height 18
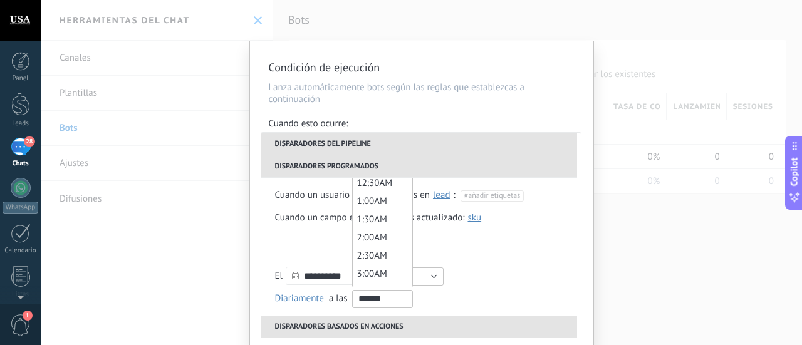
scroll to position [0, 0]
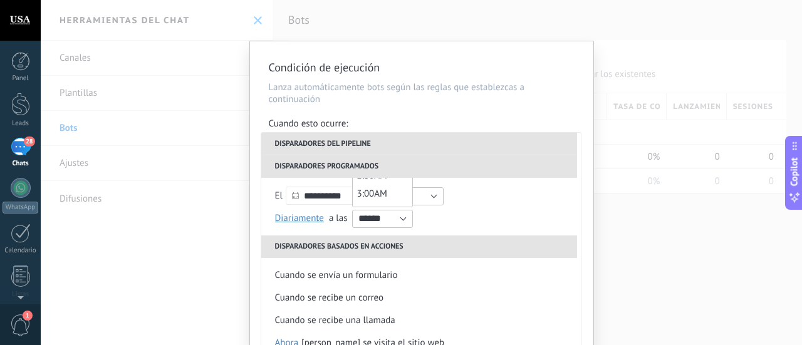
type input "*******"
click at [470, 249] on li "Disparadores basados en acciones" at bounding box center [419, 246] width 316 height 23
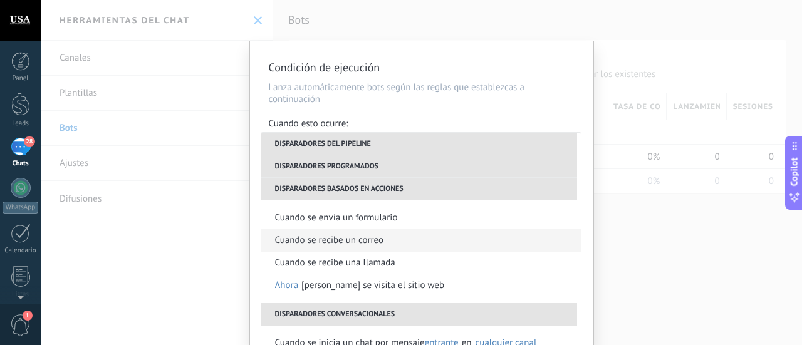
scroll to position [273, 0]
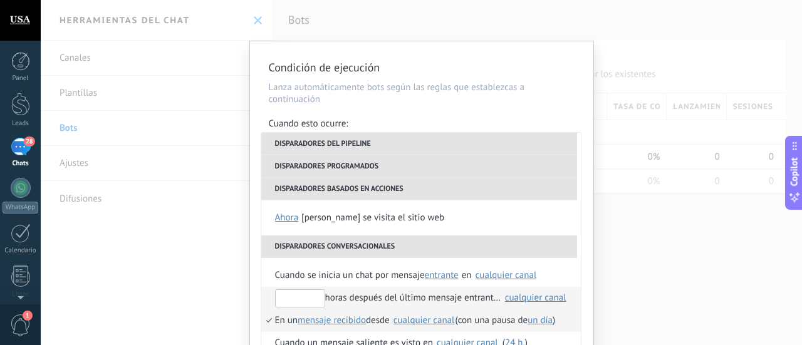
click at [301, 299] on input "text" at bounding box center [300, 298] width 50 height 18
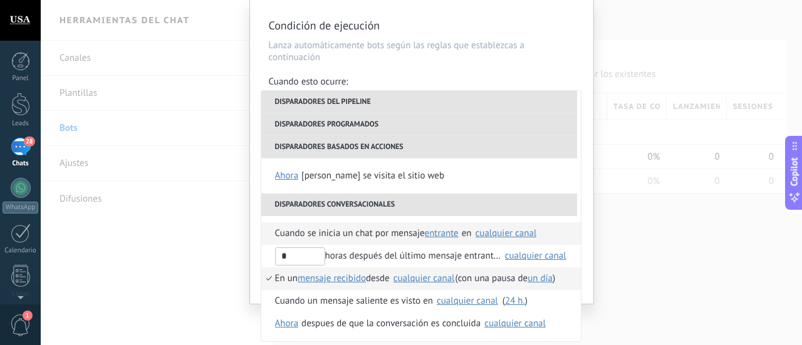
type input "*"
click at [446, 235] on span "entrante" at bounding box center [442, 233] width 34 height 12
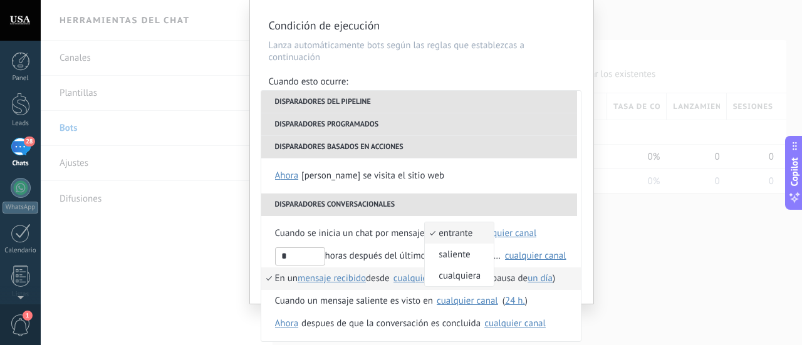
click at [446, 235] on span "entrante" at bounding box center [453, 233] width 56 height 12
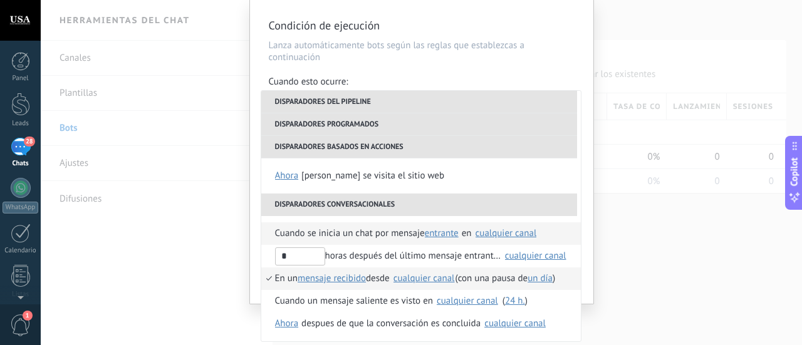
click at [499, 236] on div "cualquier canal" at bounding box center [505, 233] width 61 height 9
click at [512, 263] on span "TikTok" at bounding box center [522, 262] width 26 height 13
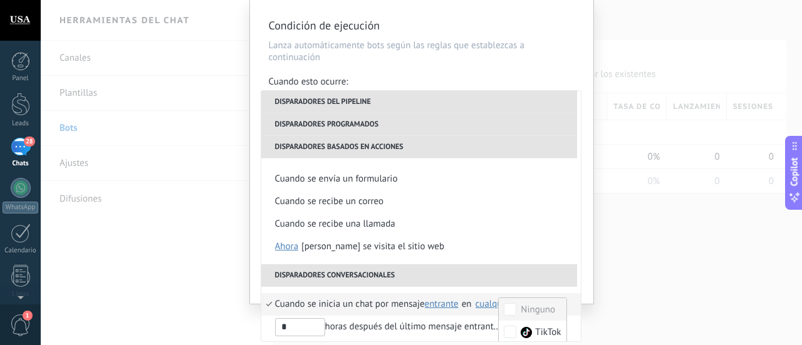
scroll to position [273, 0]
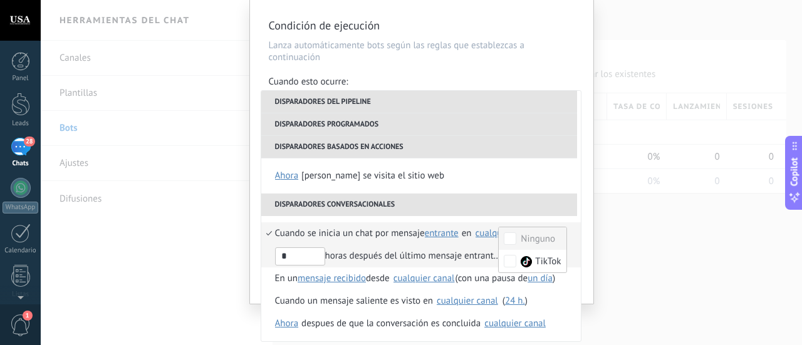
click at [358, 256] on div "* horas después del último mensaje entrante en" at bounding box center [388, 256] width 226 height 23
click at [505, 252] on div "cualquier canal" at bounding box center [535, 255] width 61 height 9
click at [509, 281] on span "TikTok" at bounding box center [522, 284] width 26 height 13
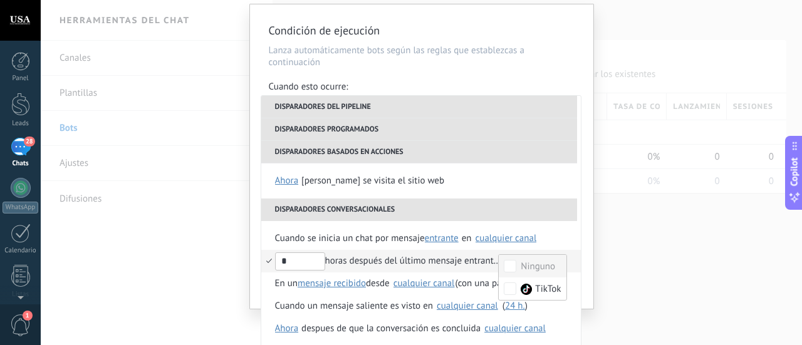
scroll to position [43, 0]
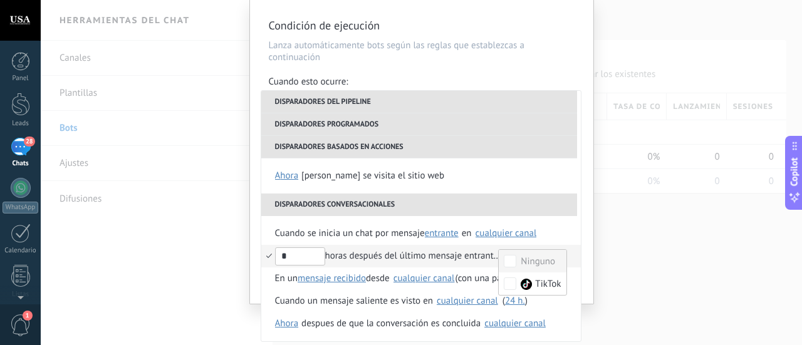
click at [656, 234] on div "Condición de ejecución Lanza automáticamente bots según las reglas que establez…" at bounding box center [421, 172] width 761 height 345
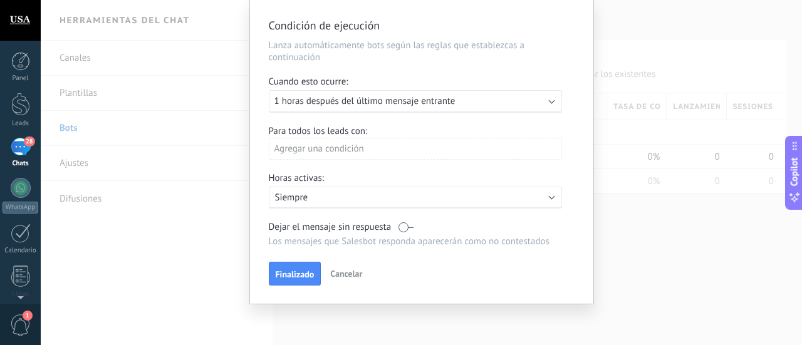
click at [313, 200] on p "Siempre" at bounding box center [384, 198] width 219 height 12
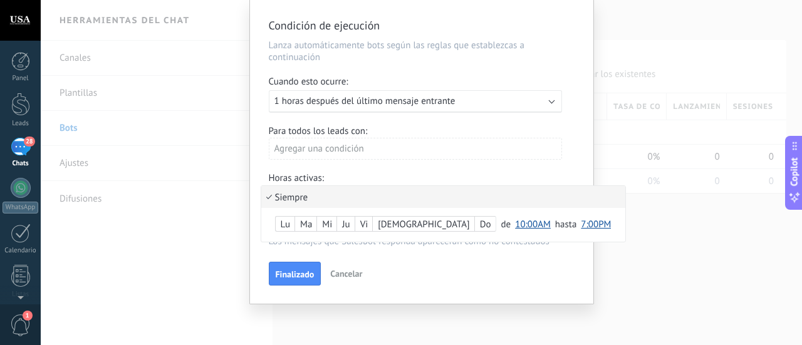
click at [515, 225] on span "10:00AM" at bounding box center [533, 225] width 36 height 12
click at [510, 145] on span "8:00AM" at bounding box center [534, 139] width 48 height 12
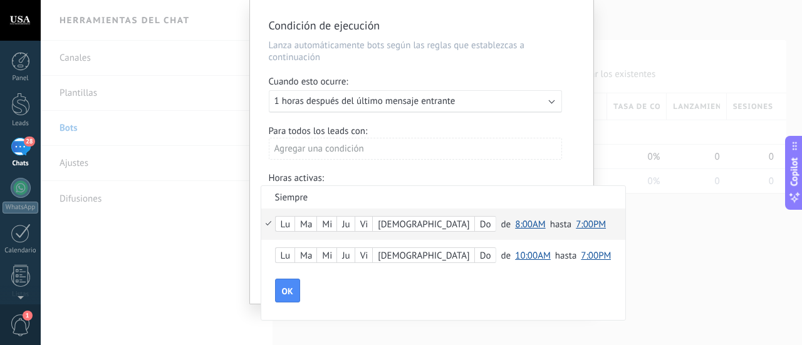
click at [286, 222] on div "Lu" at bounding box center [285, 225] width 19 height 18
click at [346, 223] on div "Ju" at bounding box center [345, 225] width 17 height 18
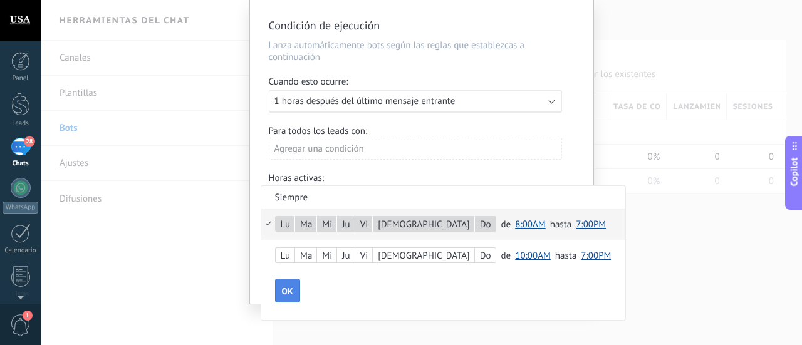
click at [285, 295] on span "OK" at bounding box center [287, 291] width 11 height 9
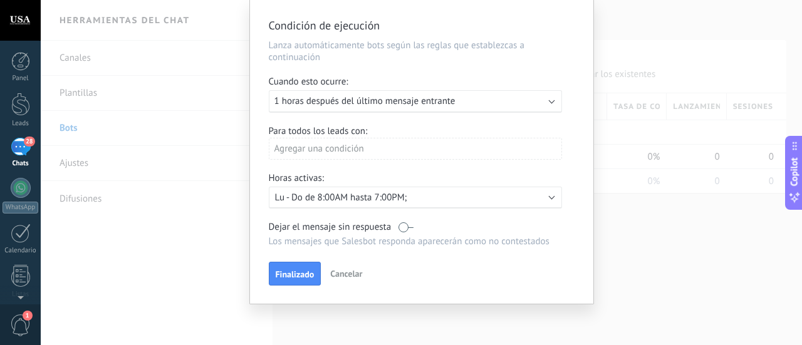
click at [401, 226] on label at bounding box center [405, 227] width 15 height 12
click at [454, 100] on div "Ejecutar: 1 horas después del último mensaje entrante" at bounding box center [410, 101] width 272 height 12
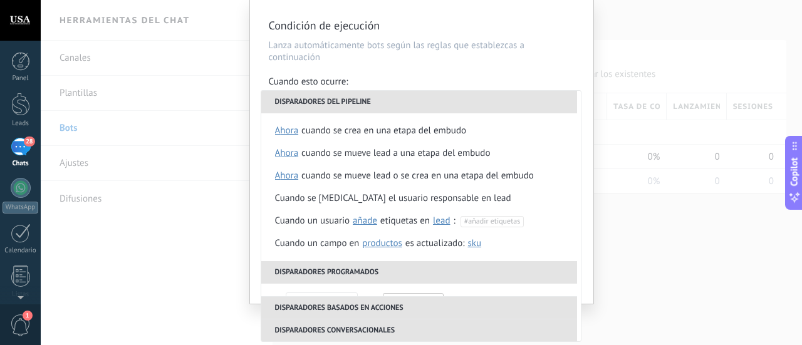
click at [455, 100] on li "Disparadores del pipeline" at bounding box center [419, 102] width 316 height 23
click at [586, 192] on div "**********" at bounding box center [421, 151] width 343 height 304
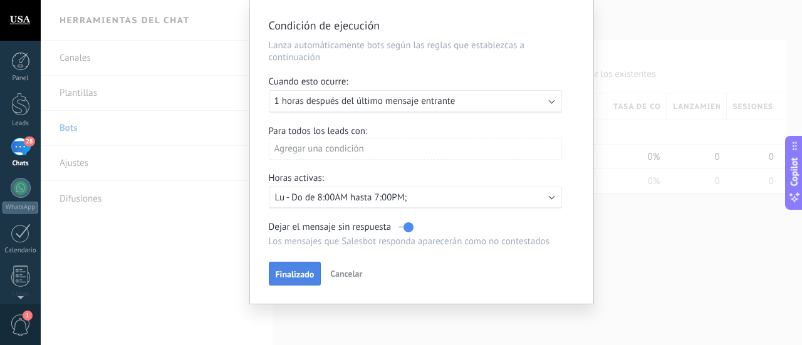
click at [304, 277] on span "Finalizado" at bounding box center [295, 274] width 39 height 9
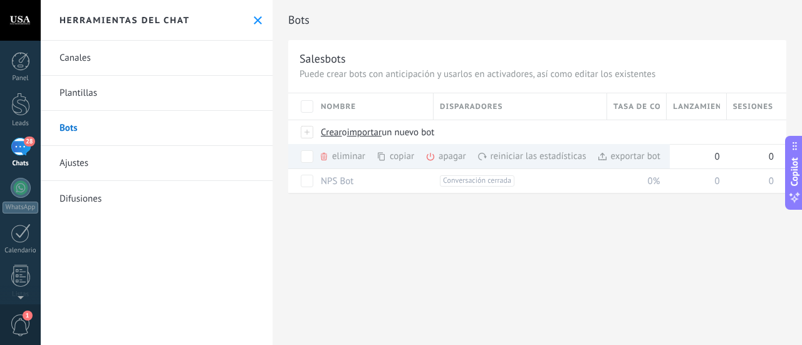
click at [415, 227] on div "Bots Salesbots Puede crear bots con anticipación y usarlos en activadores, así …" at bounding box center [536, 172] width 529 height 345
click at [366, 207] on div "Bots Salesbots Puede crear bots con anticipación y usarlos en activadores, así …" at bounding box center [536, 110] width 529 height 220
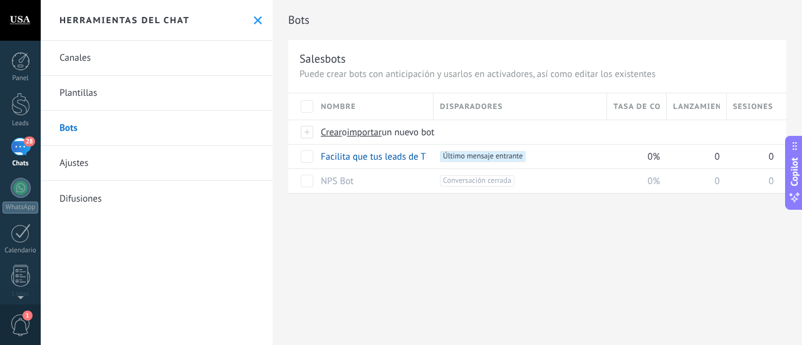
click at [486, 234] on div "Bots Salesbots Puede crear bots con anticipación y usarlos en activadores, así …" at bounding box center [536, 172] width 529 height 345
click at [130, 65] on link "Canales" at bounding box center [157, 58] width 232 height 35
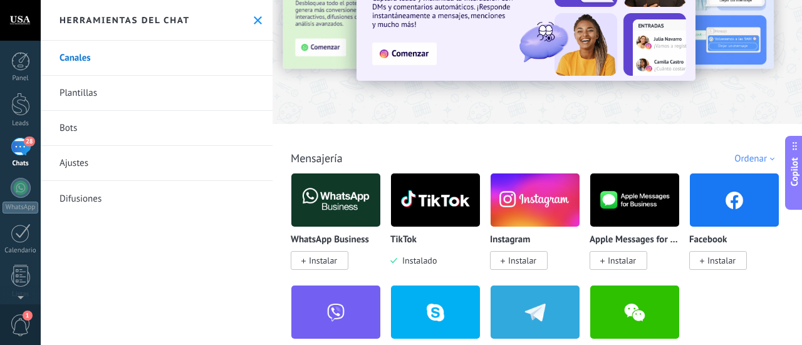
scroll to position [125, 0]
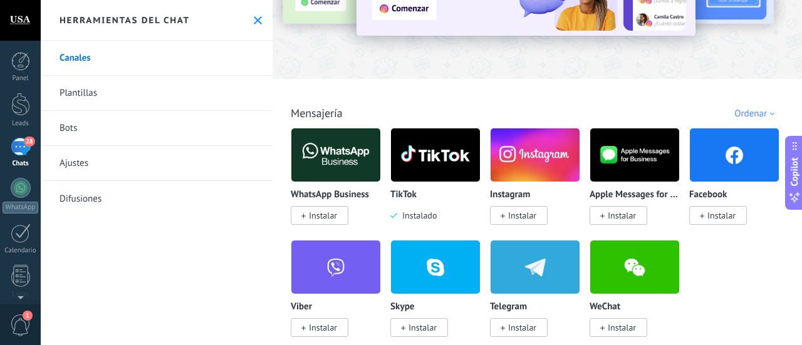
click at [431, 172] on img at bounding box center [435, 155] width 89 height 61
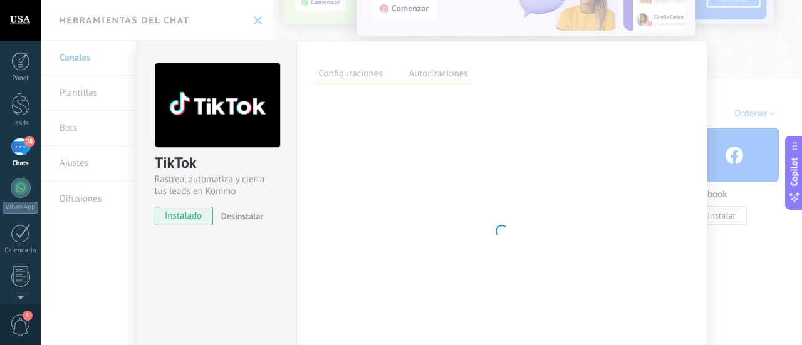
click at [435, 71] on label "Autorizaciones" at bounding box center [438, 75] width 65 height 18
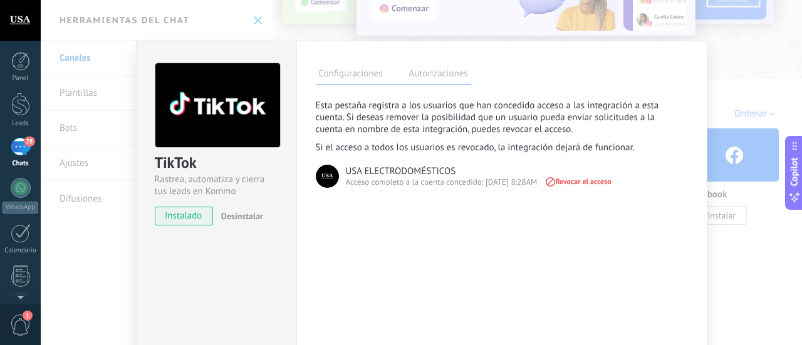
click at [372, 73] on label "Configuraciones" at bounding box center [351, 75] width 70 height 18
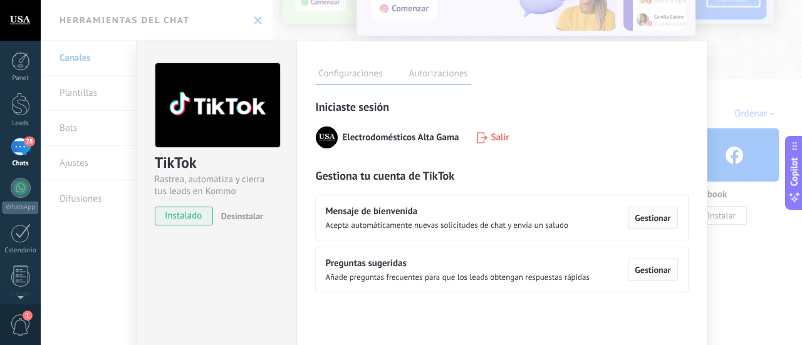
click at [658, 215] on span "Gestionar" at bounding box center [652, 218] width 36 height 9
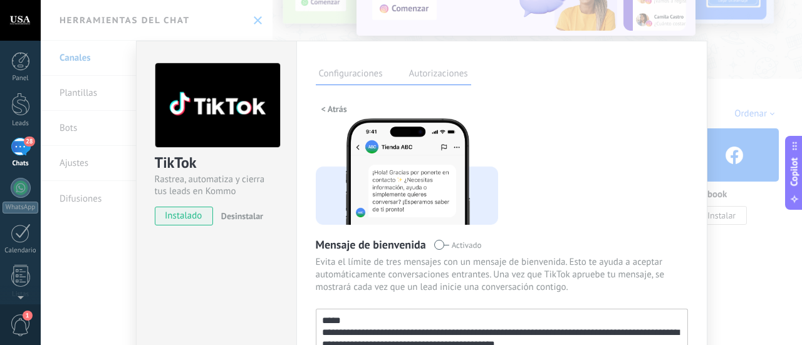
scroll to position [145, 0]
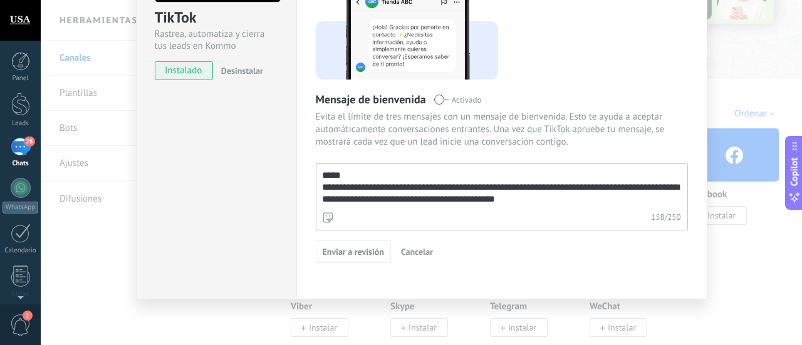
drag, startPoint x: 597, startPoint y: 200, endPoint x: 306, endPoint y: 160, distance: 294.6
click at [306, 160] on div "**********" at bounding box center [501, 97] width 411 height 404
paste textarea "*"
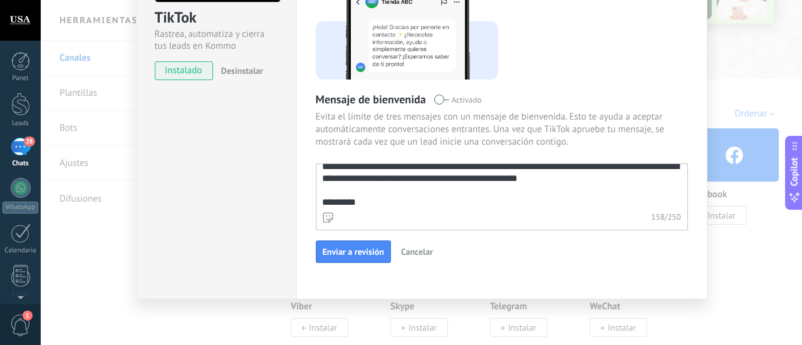
scroll to position [11, 0]
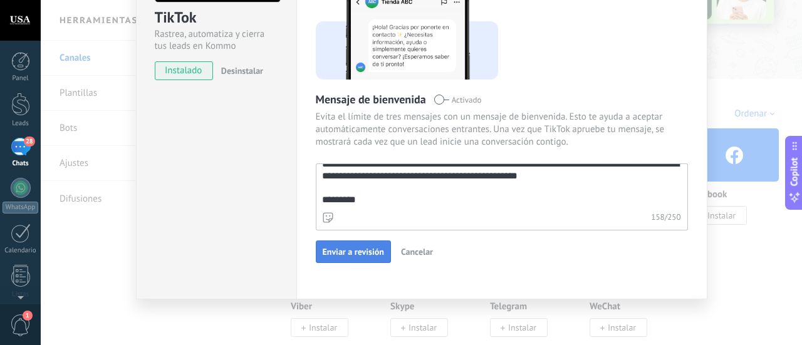
type textarea "**********"
click at [361, 255] on span "Enviar a revisión" at bounding box center [353, 251] width 61 height 9
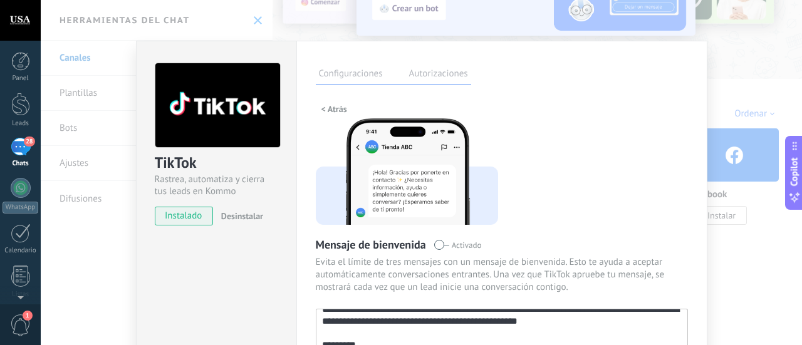
scroll to position [63, 0]
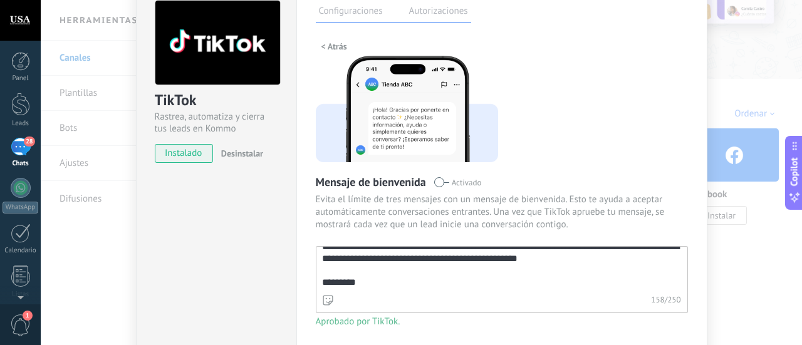
click at [451, 18] on label "Autorizaciones" at bounding box center [438, 13] width 65 height 18
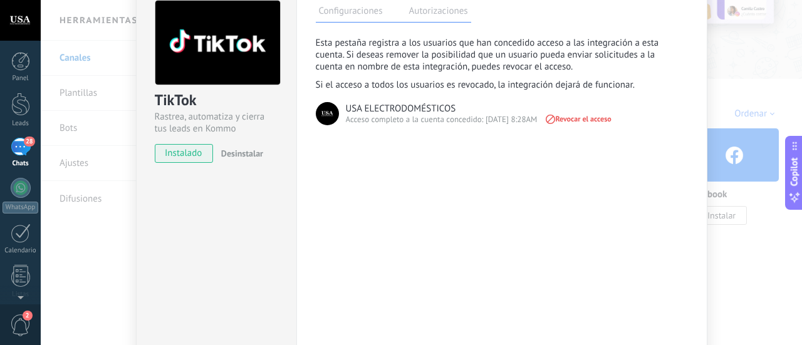
click at [340, 15] on label "Configuraciones" at bounding box center [351, 13] width 70 height 18
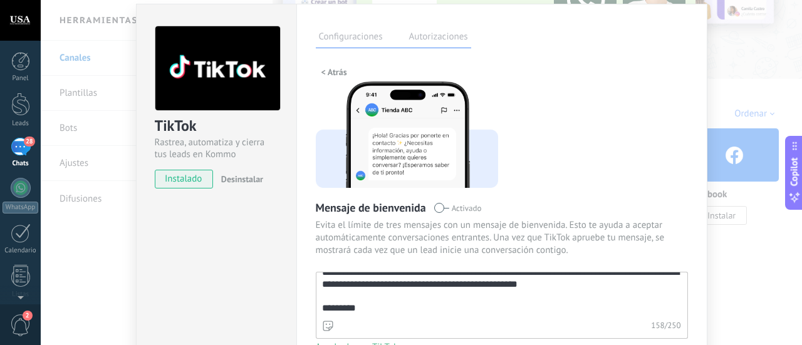
scroll to position [0, 0]
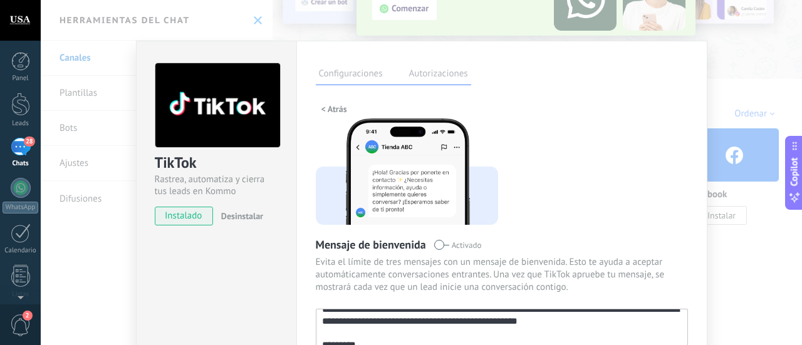
click at [431, 75] on label "Autorizaciones" at bounding box center [438, 75] width 65 height 18
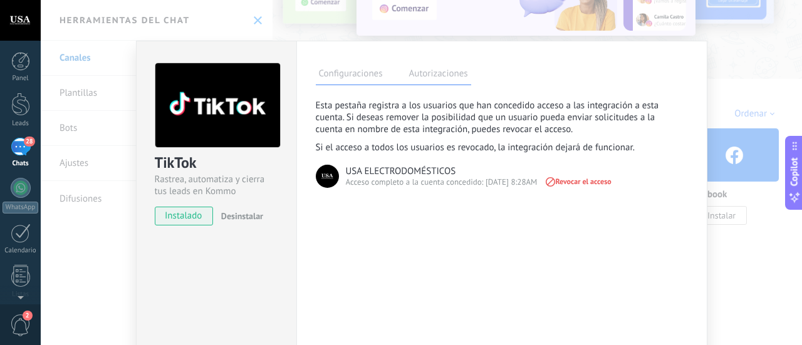
click at [734, 97] on div "TikTok Rastrea, automatiza y cierra tus leads en Kommo instalado Desinstalar Co…" at bounding box center [421, 172] width 761 height 345
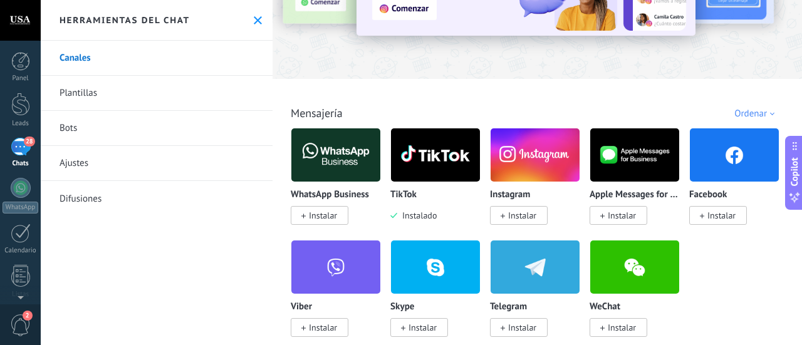
click at [437, 177] on img at bounding box center [435, 155] width 89 height 61
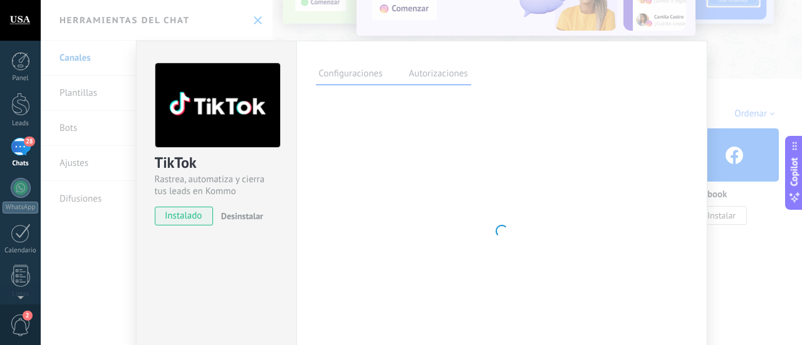
scroll to position [115, 0]
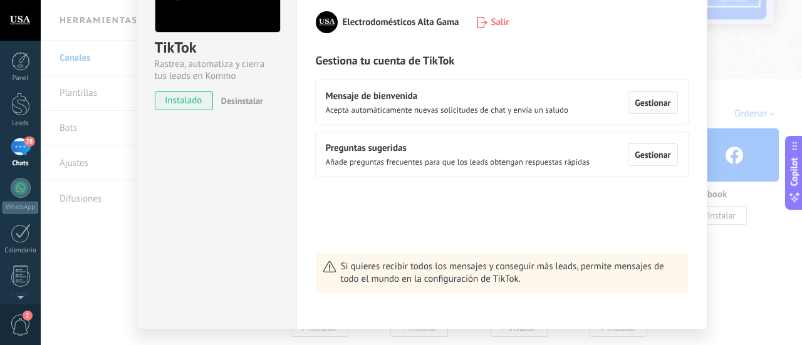
click at [656, 112] on button "Gestionar" at bounding box center [652, 102] width 49 height 23
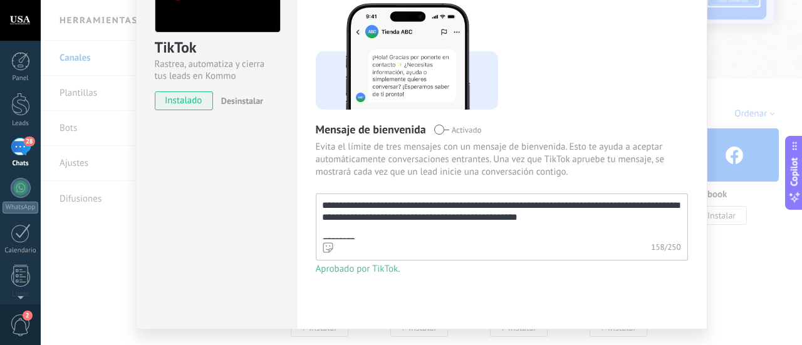
click at [757, 78] on div "**********" at bounding box center [421, 172] width 761 height 345
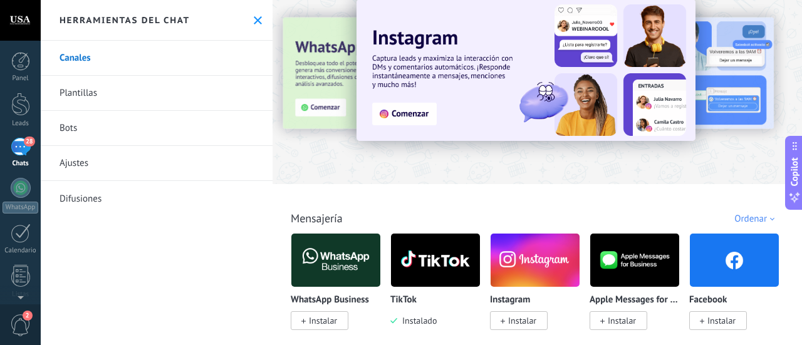
scroll to position [0, 0]
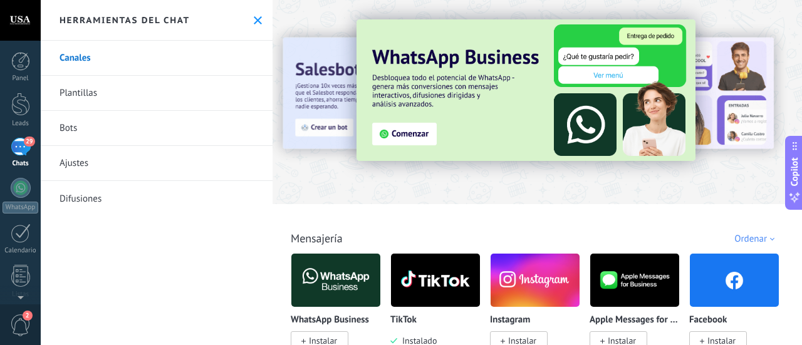
click at [107, 207] on link "Difusiones" at bounding box center [157, 198] width 232 height 35
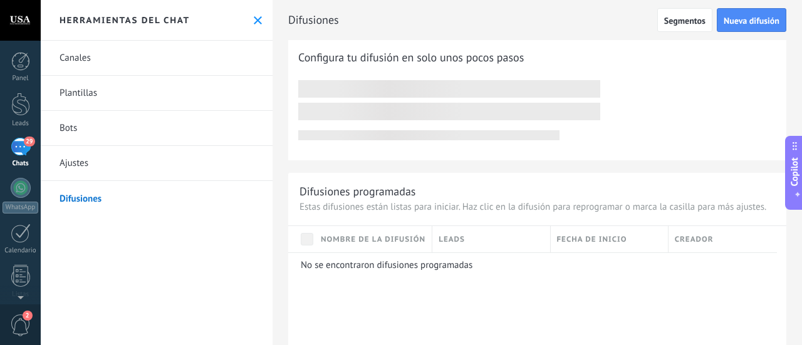
click at [96, 131] on link "Bots" at bounding box center [157, 128] width 232 height 35
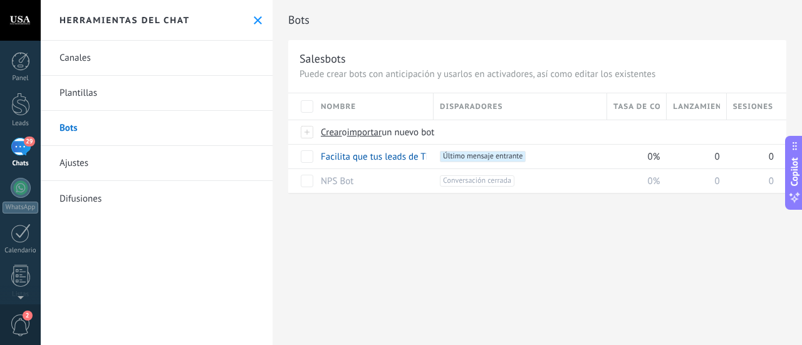
click at [259, 23] on div "Herramientas del chat" at bounding box center [157, 20] width 232 height 41
click at [254, 19] on use at bounding box center [258, 20] width 8 height 8
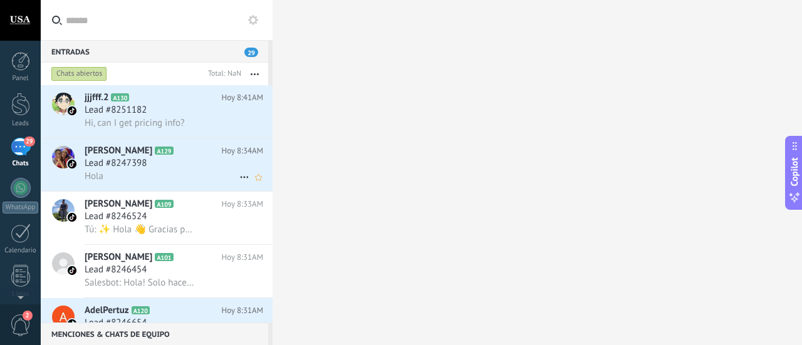
click at [177, 176] on div "Hola" at bounding box center [174, 176] width 178 height 13
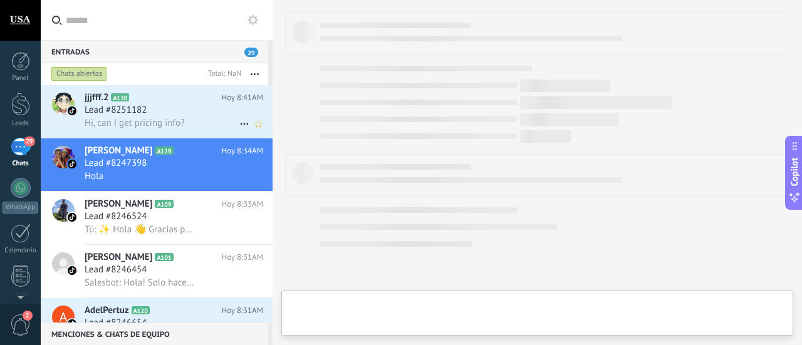
click at [173, 104] on div "jjjfff.2 A130 Hoy 8:41AM Lead #8251182 Hi, can I get pricing info?" at bounding box center [179, 111] width 188 height 53
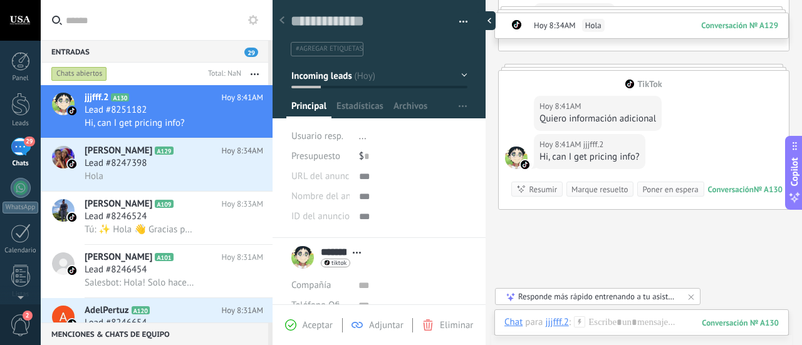
click at [484, 19] on div at bounding box center [486, 20] width 19 height 19
type textarea "**********"
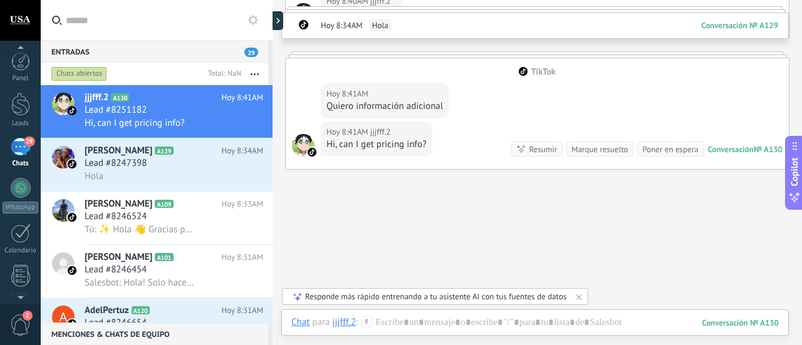
scroll to position [175, 0]
click at [14, 103] on div at bounding box center [20, 101] width 19 height 22
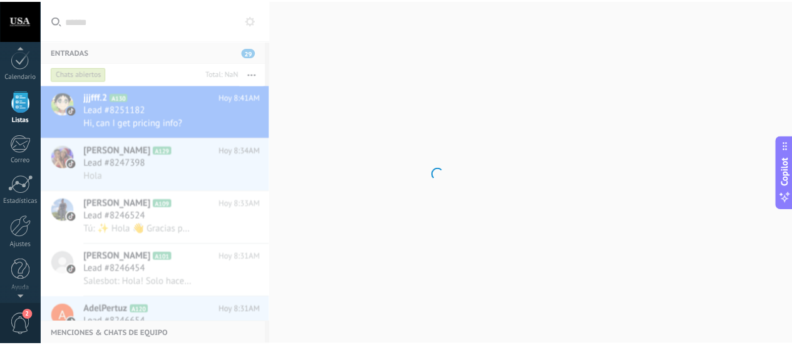
scroll to position [122, 0]
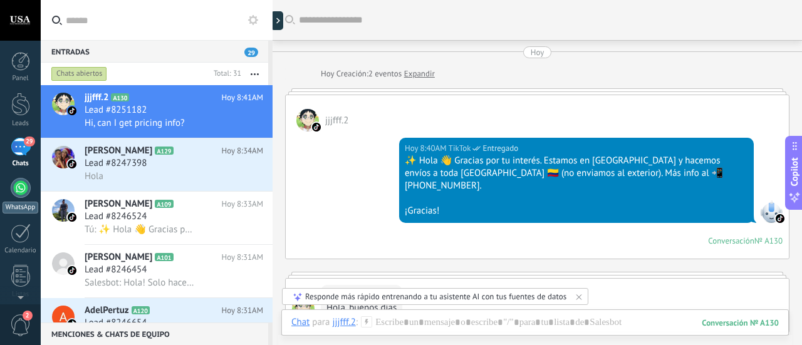
click at [16, 179] on div at bounding box center [21, 188] width 20 height 20
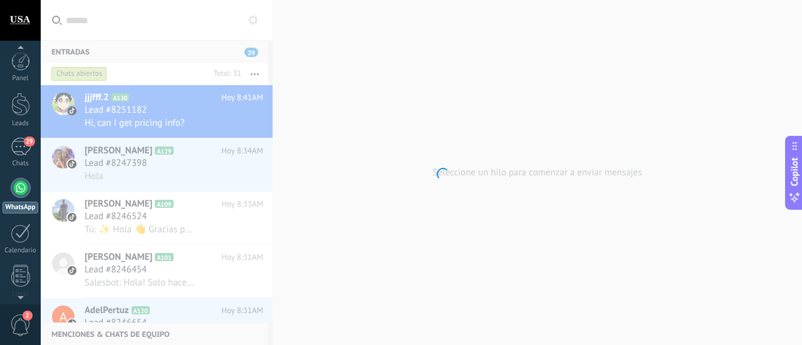
scroll to position [36, 0]
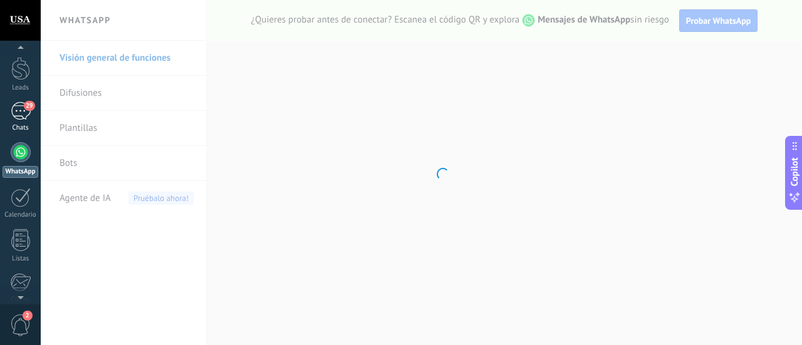
click at [20, 118] on div "29" at bounding box center [21, 111] width 20 height 18
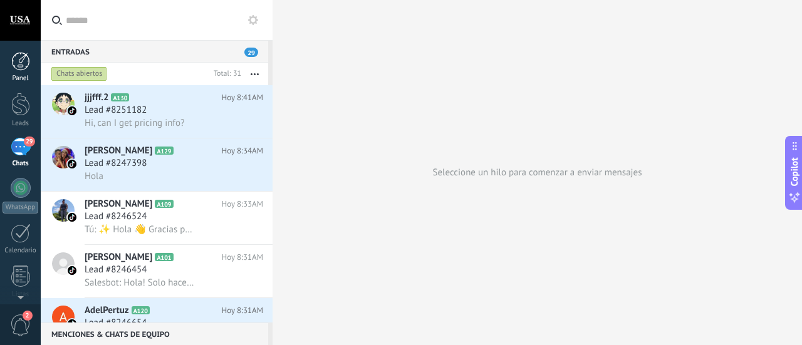
click at [15, 61] on div at bounding box center [20, 61] width 19 height 19
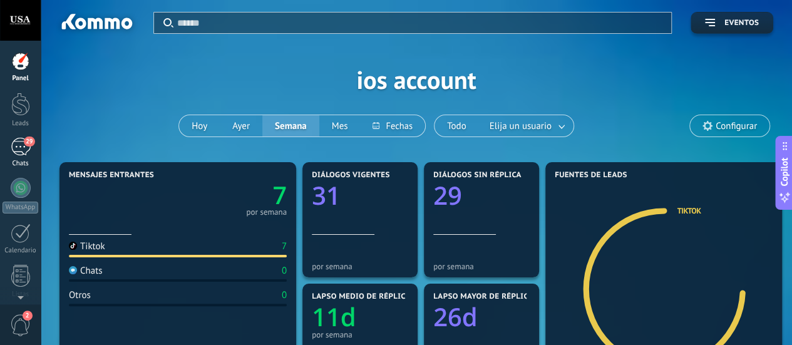
click at [24, 143] on div "29" at bounding box center [21, 147] width 20 height 18
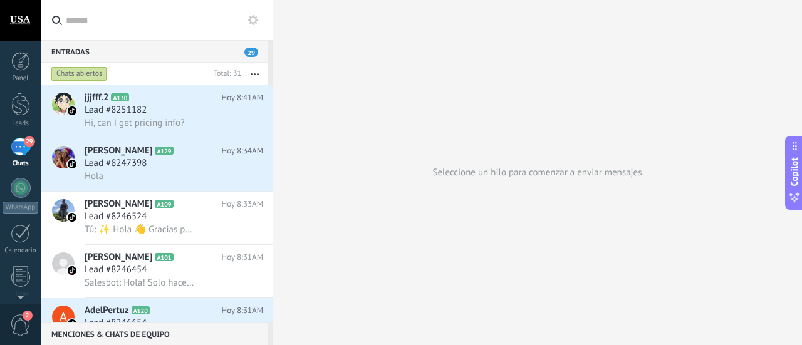
click at [257, 16] on icon at bounding box center [253, 20] width 10 height 10
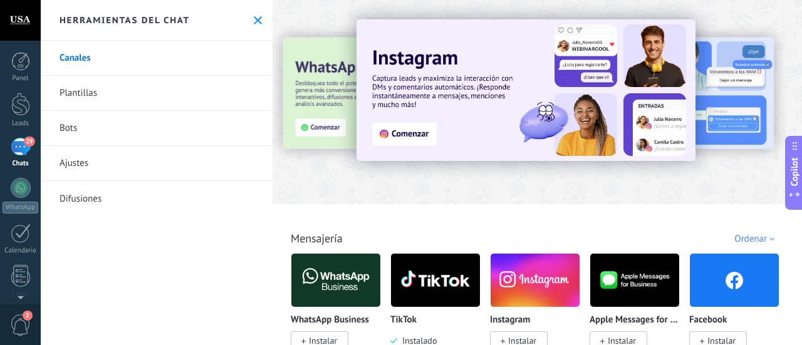
click at [75, 95] on link "Plantillas" at bounding box center [157, 93] width 232 height 35
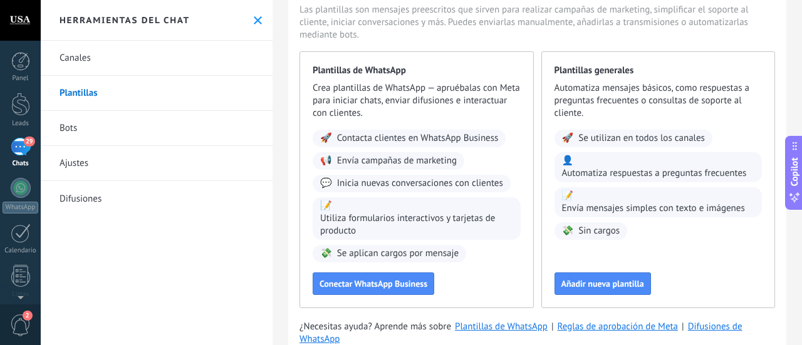
scroll to position [113, 0]
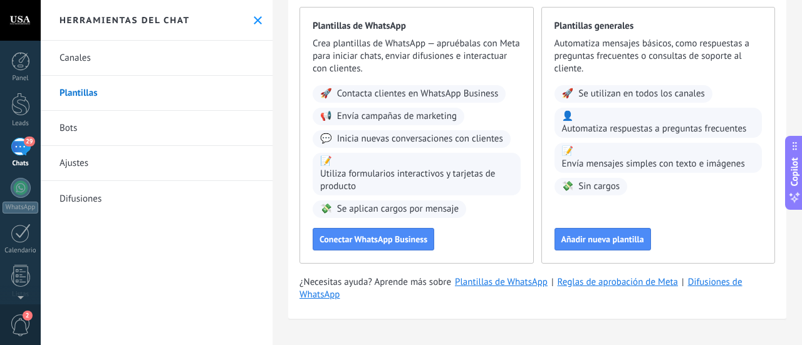
click at [110, 57] on link "Canales" at bounding box center [157, 58] width 232 height 35
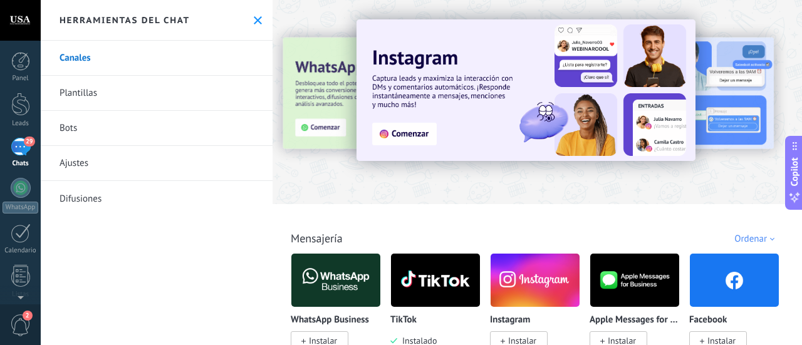
scroll to position [125, 0]
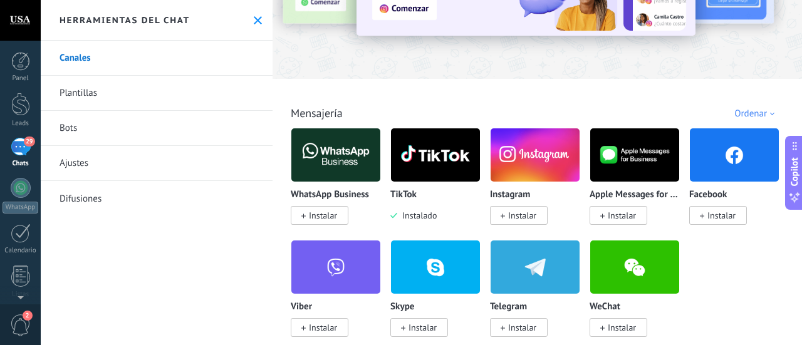
click at [194, 177] on link "Ajustes" at bounding box center [157, 163] width 232 height 35
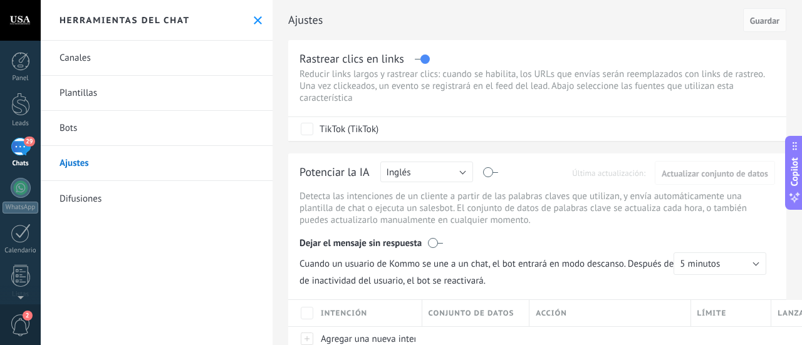
scroll to position [63, 0]
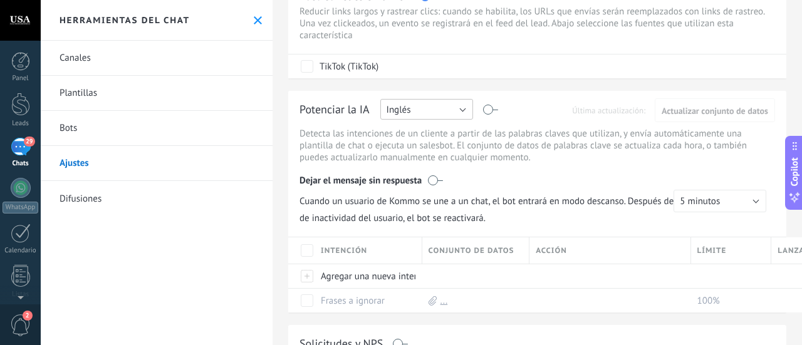
click at [463, 106] on button "Inglés" at bounding box center [426, 109] width 93 height 21
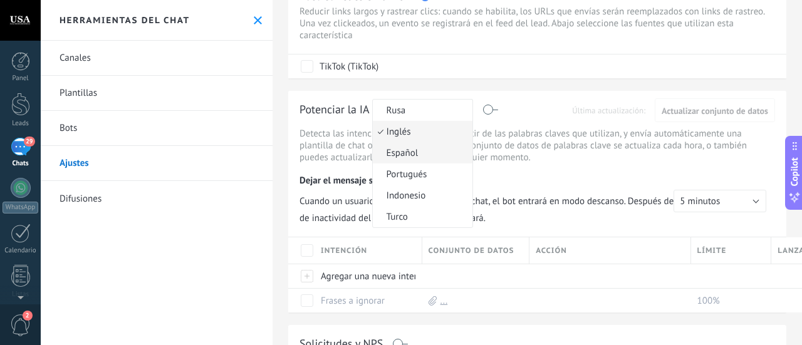
click at [431, 152] on span "Español" at bounding box center [421, 153] width 96 height 12
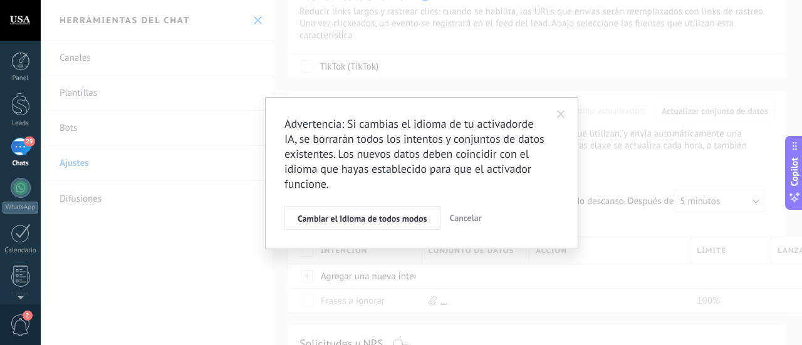
click at [559, 111] on span at bounding box center [561, 114] width 8 height 9
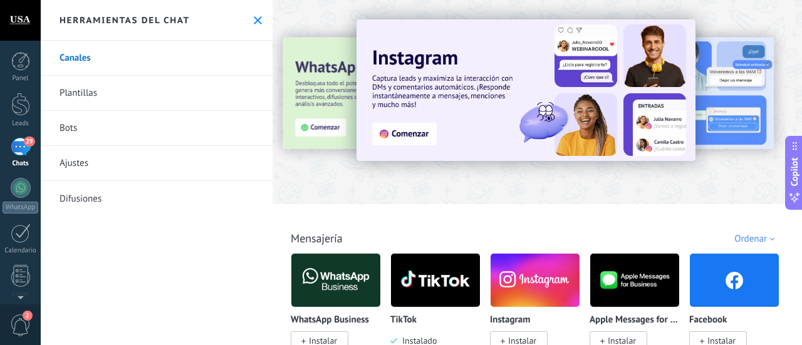
click at [108, 107] on link "Plantillas" at bounding box center [157, 93] width 232 height 35
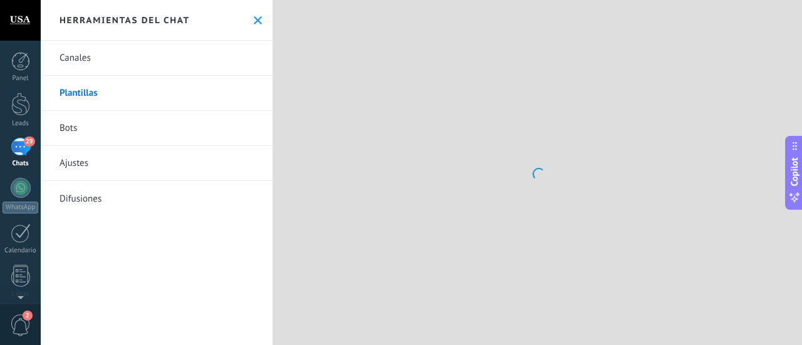
click at [113, 126] on link "Bots" at bounding box center [157, 128] width 232 height 35
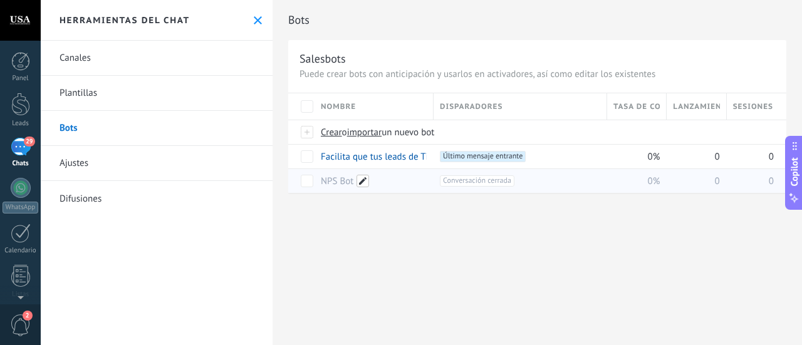
click at [363, 178] on span at bounding box center [362, 181] width 13 height 13
click at [386, 247] on div "Bots Salesbots Puede crear bots con anticipación y usarlos en activadores, así …" at bounding box center [536, 172] width 529 height 345
click at [408, 177] on div "NPS Bot" at bounding box center [370, 181] width 113 height 24
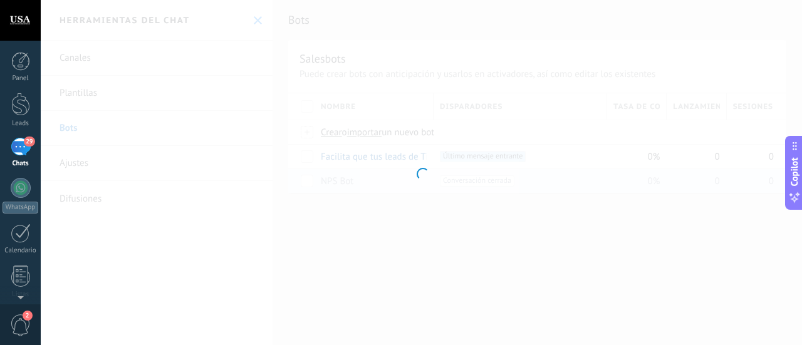
type input "*******"
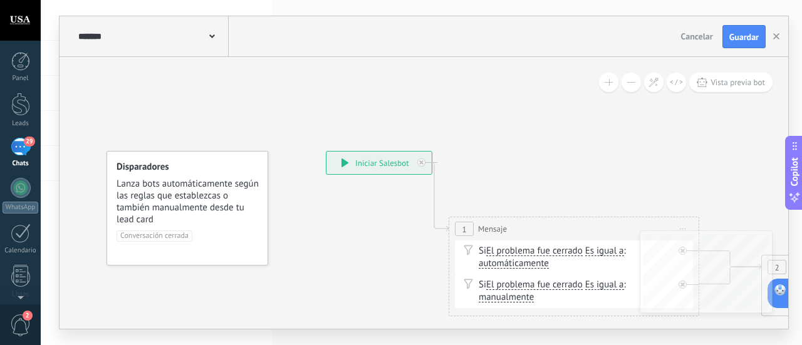
click at [552, 258] on div "Si El problema fue cerrado El problema fue cerrado El problema fue cerrado El p…" at bounding box center [575, 257] width 195 height 25
click at [522, 251] on div "Si El problema fue cerrado El problema fue cerrado El problema fue cerrado El p…" at bounding box center [575, 257] width 195 height 25
click at [515, 259] on span "automáticamente" at bounding box center [513, 264] width 70 height 10
click at [515, 259] on button "automáticamente" at bounding box center [550, 263] width 157 height 23
click at [514, 261] on span "automáticamente" at bounding box center [541, 264] width 152 height 13
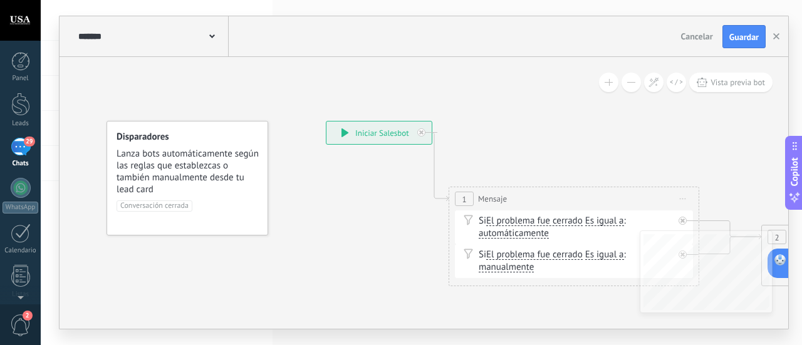
click at [369, 125] on div "**********" at bounding box center [378, 132] width 105 height 23
click at [373, 133] on div "**********" at bounding box center [378, 132] width 105 height 23
click at [185, 180] on span "Lanza bots automáticamente según las reglas que establezcas o también manualmen…" at bounding box center [187, 172] width 143 height 48
click at [547, 246] on div "Si El problema fue cerrado El problema fue cerrado El problema fue cerrado El p…" at bounding box center [574, 261] width 238 height 34
click at [779, 41] on button "button" at bounding box center [776, 37] width 19 height 24
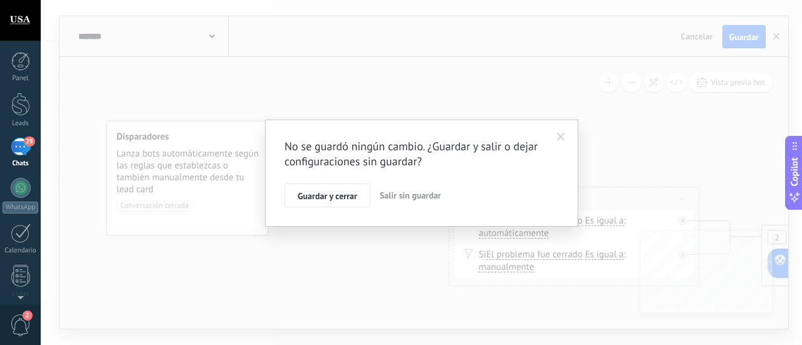
click at [398, 199] on span "Salir sin guardar" at bounding box center [410, 195] width 61 height 11
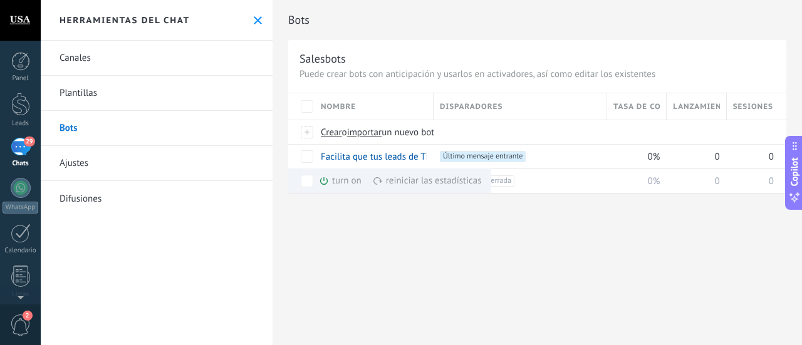
click at [378, 214] on div "Bots Salesbots Puede crear bots con anticipación y usarlos en activadores, así …" at bounding box center [536, 110] width 529 height 220
click at [411, 182] on div "reiniciar las estadísticas màs" at bounding box center [427, 180] width 109 height 24
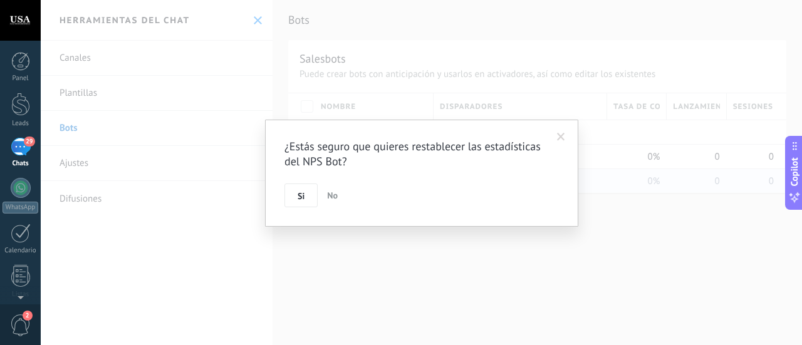
click at [327, 196] on span "No" at bounding box center [332, 195] width 11 height 11
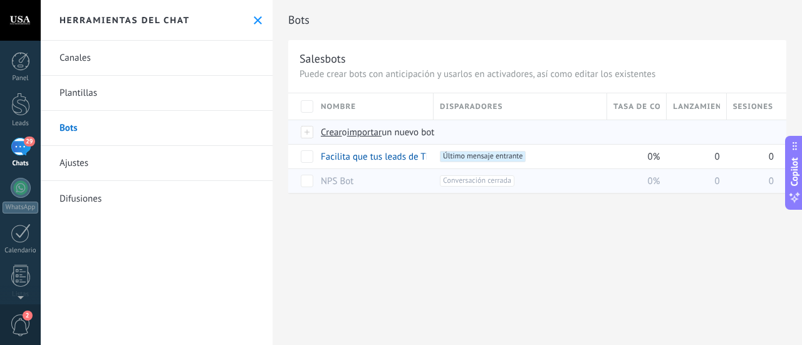
click at [304, 130] on div at bounding box center [308, 132] width 14 height 11
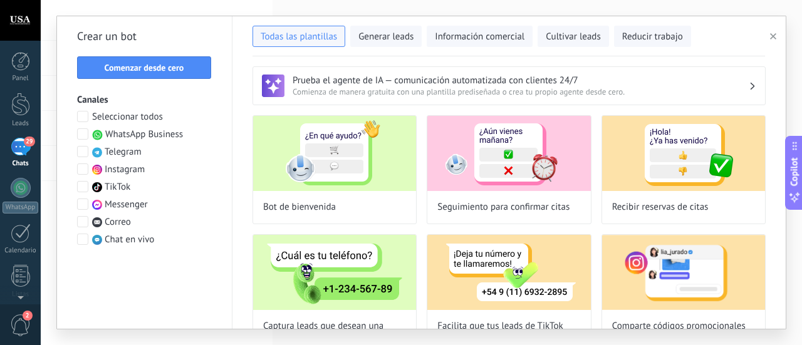
click at [80, 188] on span at bounding box center [82, 186] width 11 height 11
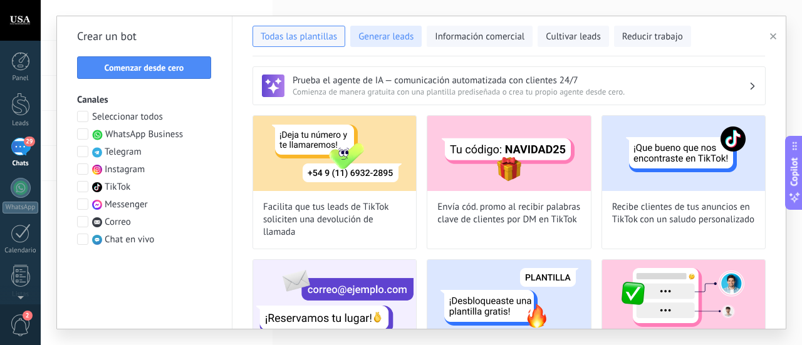
click at [394, 37] on span "Generar leads" at bounding box center [385, 37] width 55 height 13
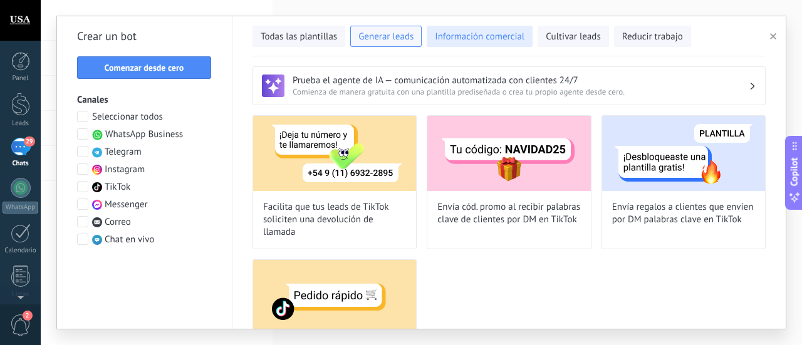
click at [491, 36] on span "Información comercial" at bounding box center [480, 37] width 90 height 13
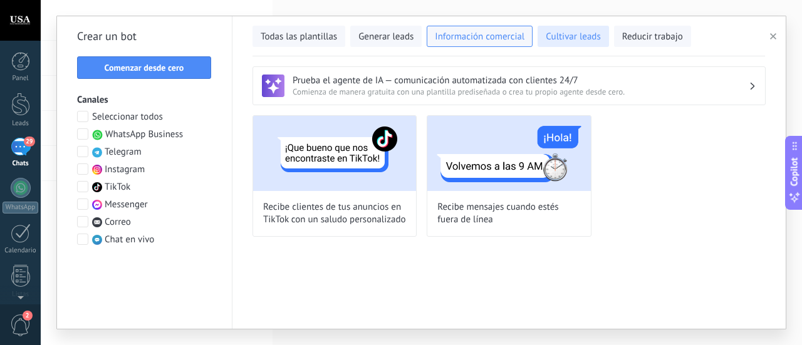
click at [567, 42] on span "Cultivar leads" at bounding box center [572, 37] width 54 height 13
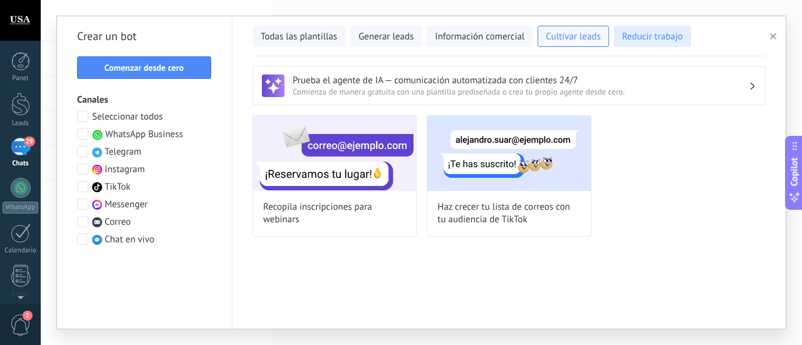
click at [645, 37] on span "Reducir trabajo" at bounding box center [652, 37] width 61 height 13
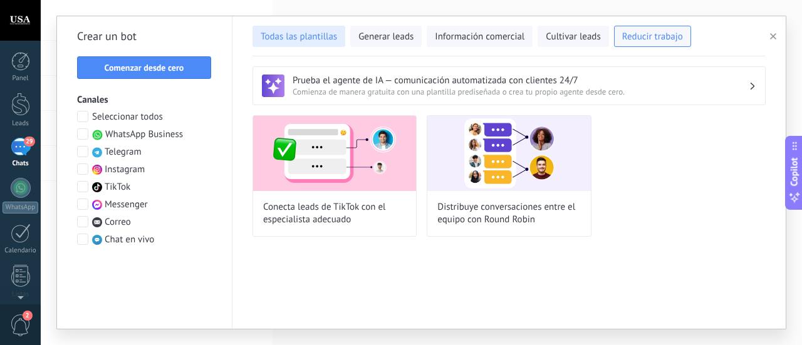
click at [294, 44] on button "Todas las plantillas" at bounding box center [298, 36] width 93 height 21
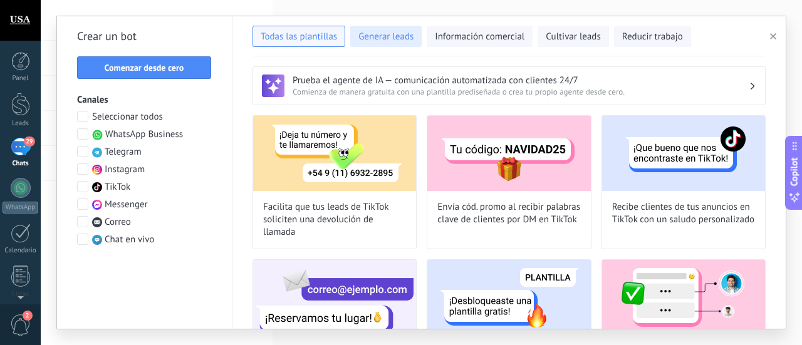
click at [398, 37] on span "Generar leads" at bounding box center [385, 37] width 55 height 13
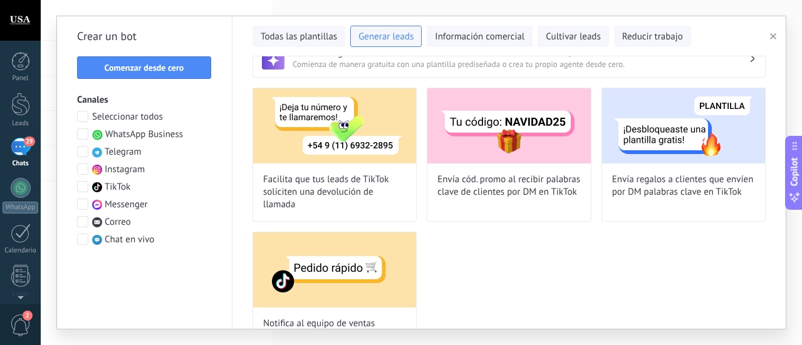
scroll to position [73, 0]
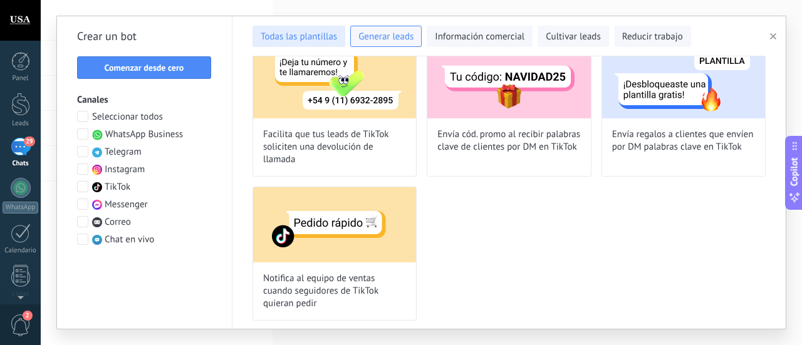
click at [318, 34] on span "Todas las plantillas" at bounding box center [299, 37] width 76 height 13
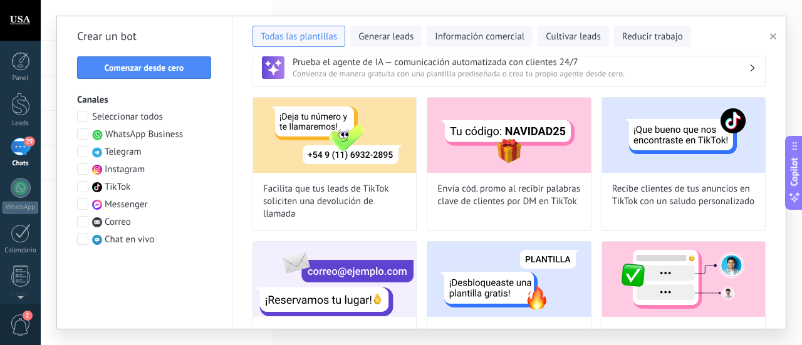
scroll to position [0, 0]
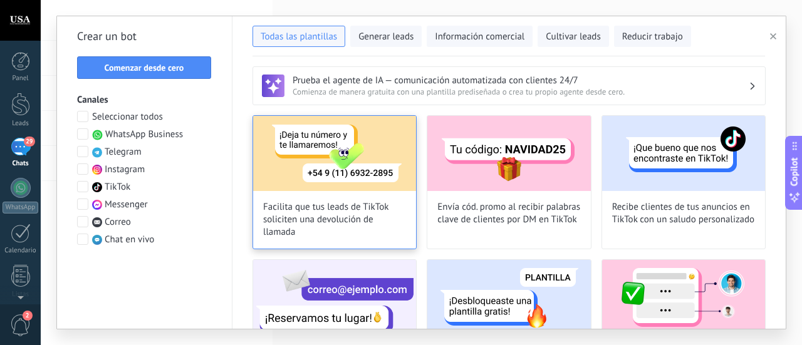
click at [271, 145] on img at bounding box center [334, 153] width 163 height 75
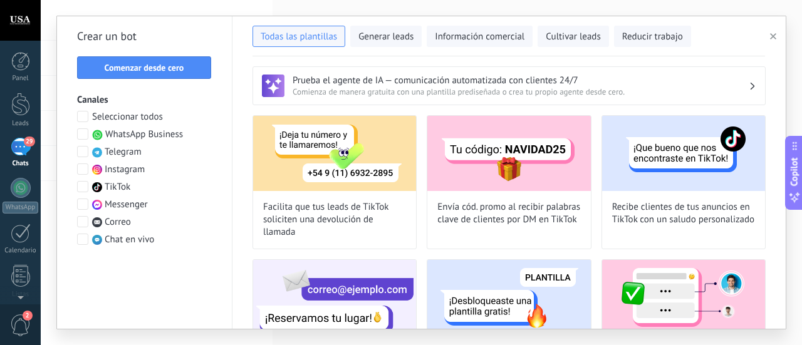
type input "**********"
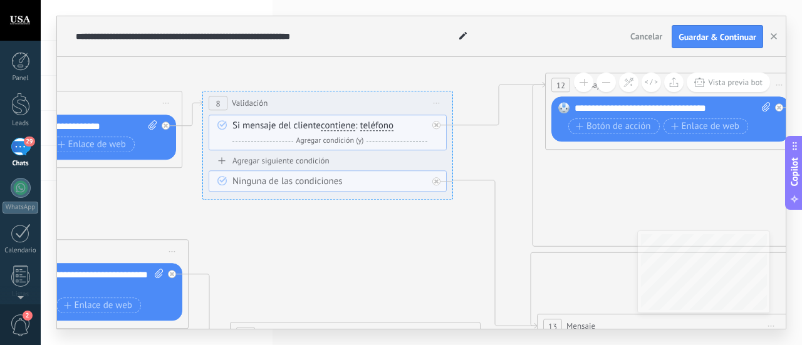
click at [312, 276] on icon at bounding box center [219, 250] width 3302 height 1009
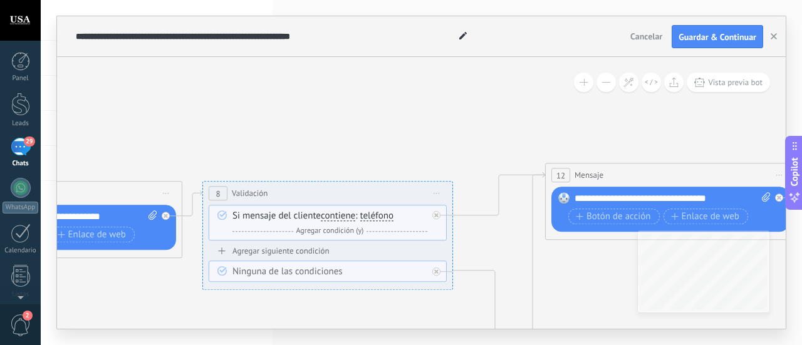
drag, startPoint x: 179, startPoint y: 150, endPoint x: 446, endPoint y: 151, distance: 266.8
click at [411, 152] on icon at bounding box center [219, 340] width 3302 height 1009
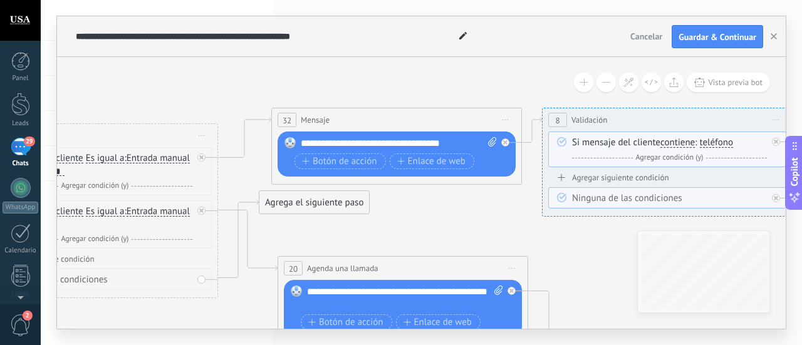
drag, startPoint x: 382, startPoint y: 153, endPoint x: 532, endPoint y: 50, distance: 182.4
click at [532, 50] on div "**********" at bounding box center [421, 172] width 728 height 313
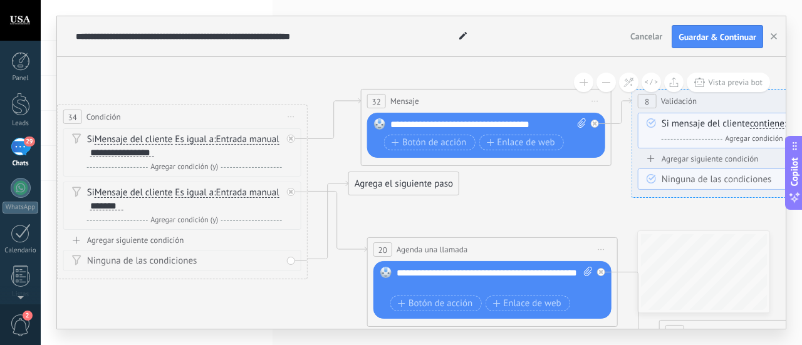
drag, startPoint x: 473, startPoint y: 210, endPoint x: 514, endPoint y: 224, distance: 43.4
click at [514, 224] on icon at bounding box center [648, 247] width 3302 height 1009
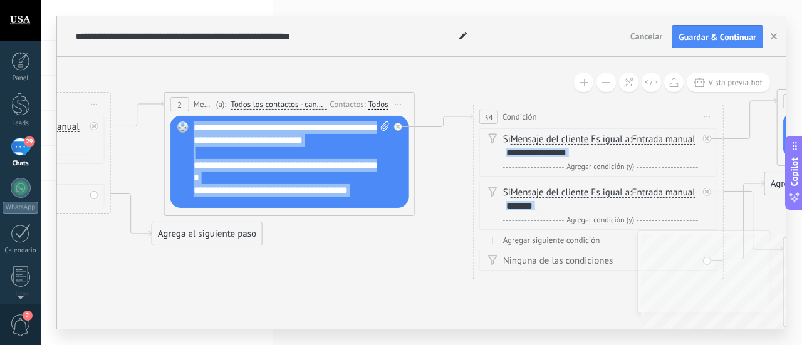
click at [731, 293] on div "**********" at bounding box center [421, 193] width 728 height 272
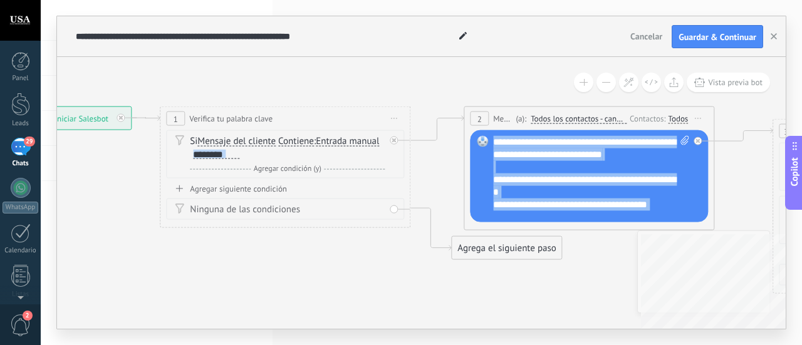
click at [650, 292] on div "**********" at bounding box center [421, 193] width 728 height 272
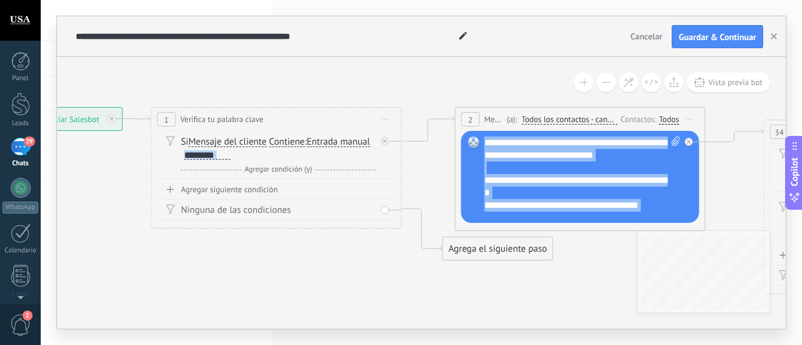
click at [326, 139] on span "Entrada manual" at bounding box center [338, 142] width 63 height 10
click at [326, 139] on button "Entrada manual" at bounding box center [379, 142] width 157 height 23
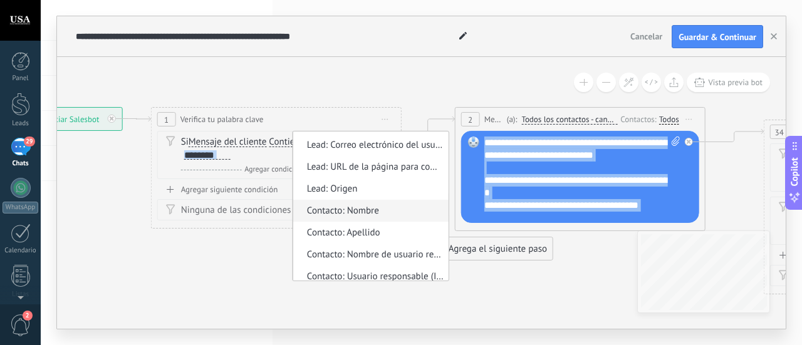
scroll to position [254, 0]
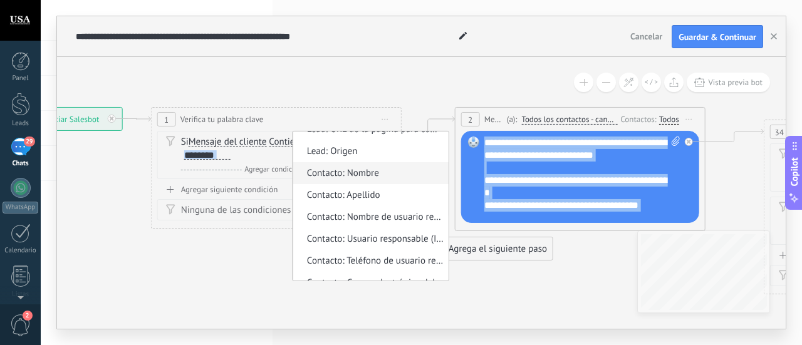
click at [393, 176] on span "Contacto: Nombre" at bounding box center [369, 173] width 152 height 13
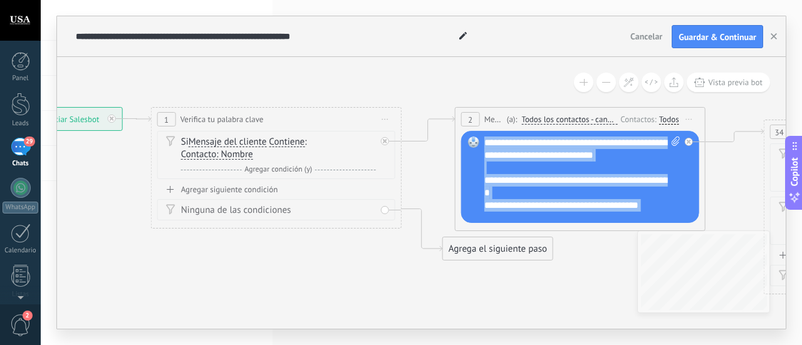
click at [235, 151] on span "Contacto: Nombre" at bounding box center [217, 155] width 72 height 10
click at [235, 151] on button "Contacto: Nombre" at bounding box center [253, 154] width 157 height 23
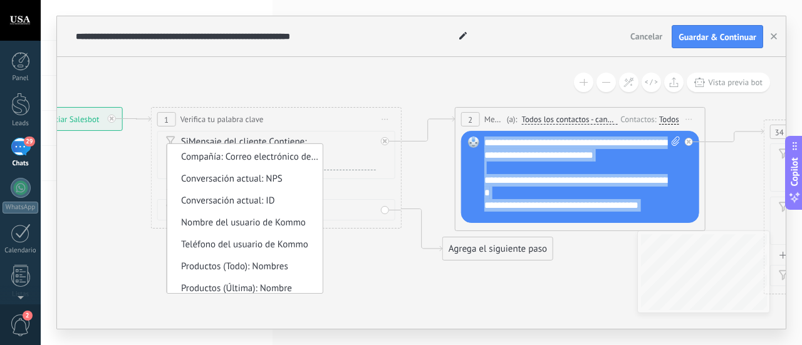
scroll to position [596, 0]
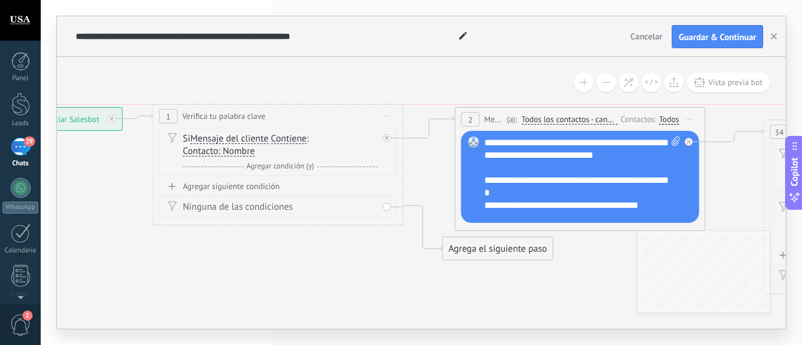
click at [391, 120] on span "Iniciar vista previa aquí Cambiar nombre Duplicar [GEOGRAPHIC_DATA]" at bounding box center [387, 116] width 20 height 18
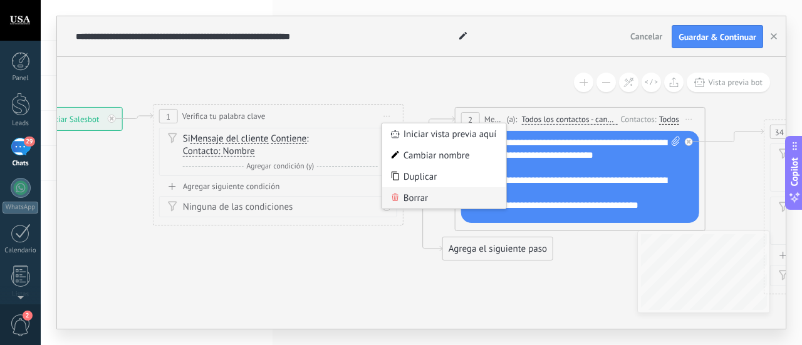
click at [423, 200] on div "Borrar" at bounding box center [444, 197] width 124 height 21
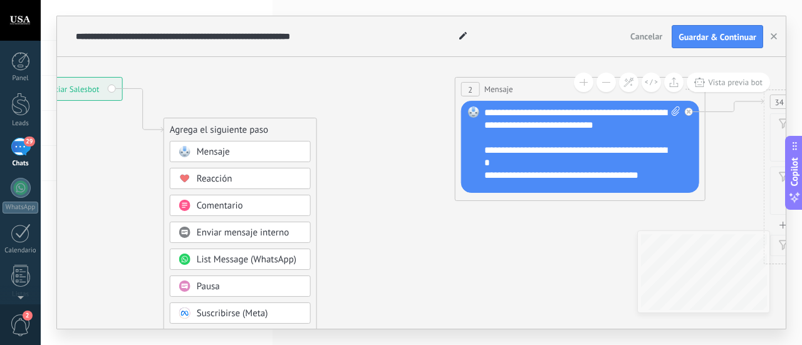
click at [249, 205] on div "Comentario" at bounding box center [249, 206] width 105 height 13
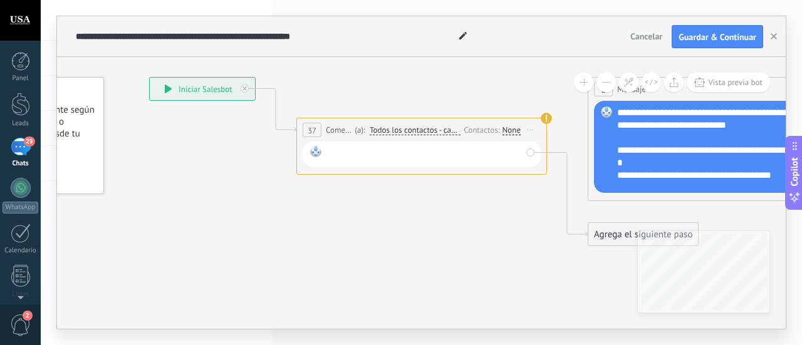
click at [421, 152] on div at bounding box center [423, 154] width 195 height 16
paste div
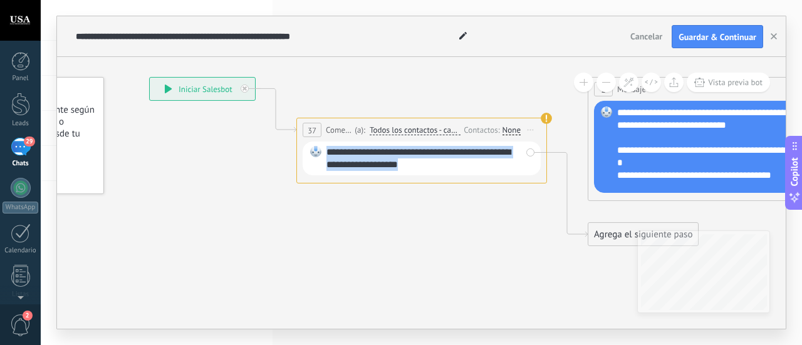
drag, startPoint x: 434, startPoint y: 165, endPoint x: 298, endPoint y: 123, distance: 142.0
click at [298, 123] on div "**********" at bounding box center [421, 151] width 251 height 66
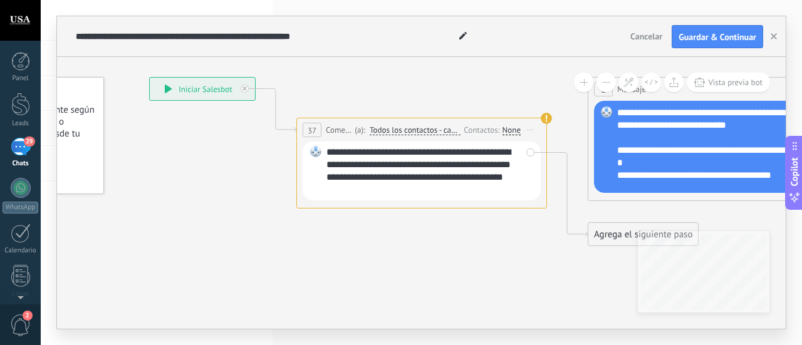
click at [506, 126] on div "None" at bounding box center [511, 130] width 18 height 10
click at [429, 128] on span "Todos los contactos - canales seleccionados" at bounding box center [414, 130] width 91 height 10
click at [429, 128] on button "Todos los contactos - canales seleccionados" at bounding box center [441, 130] width 157 height 23
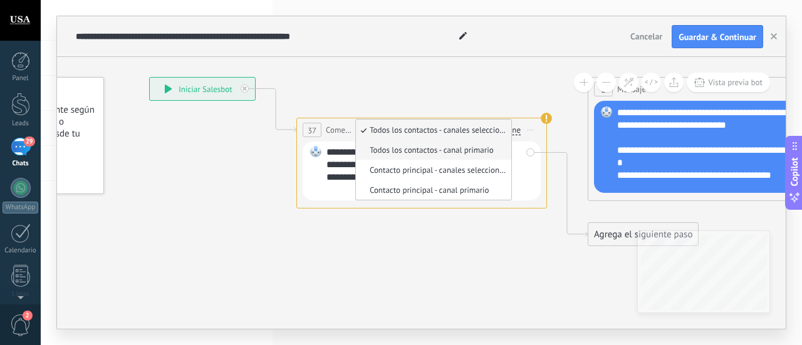
click at [454, 148] on span "Todos los contactos - canal primario" at bounding box center [432, 150] width 152 height 11
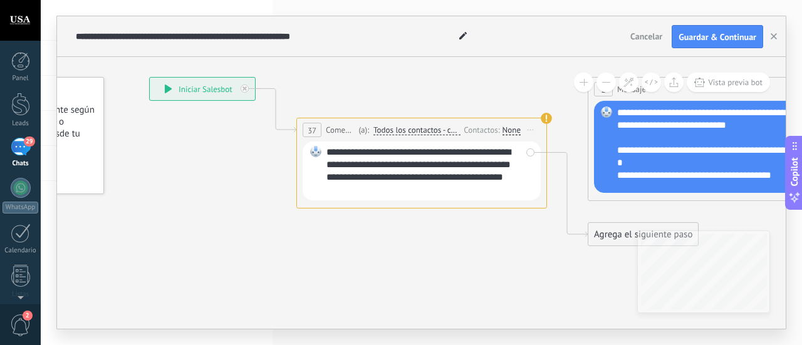
click at [440, 127] on span "Todos los contactos - canal primario" at bounding box center [416, 130] width 87 height 10
click at [440, 127] on button "Todos los contactos - canal primario" at bounding box center [445, 130] width 157 height 23
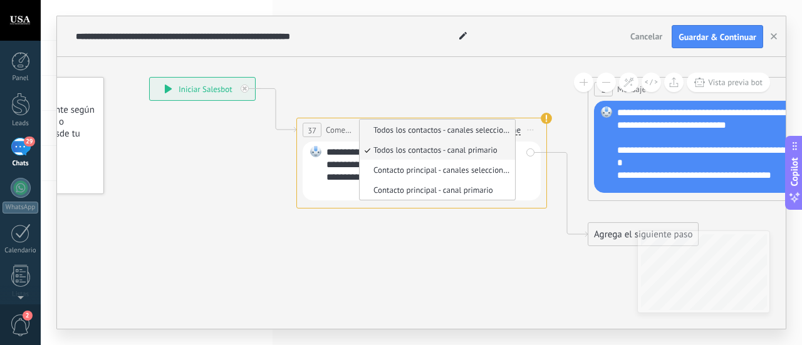
click at [452, 131] on span "Todos los contactos - canales seleccionados" at bounding box center [435, 130] width 152 height 11
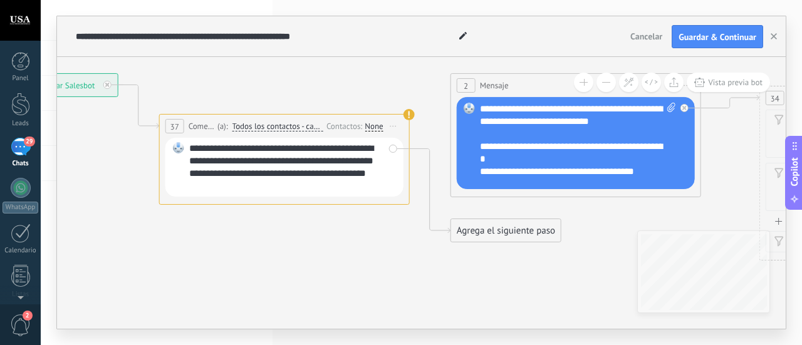
drag, startPoint x: 507, startPoint y: 292, endPoint x: 367, endPoint y: 288, distance: 139.7
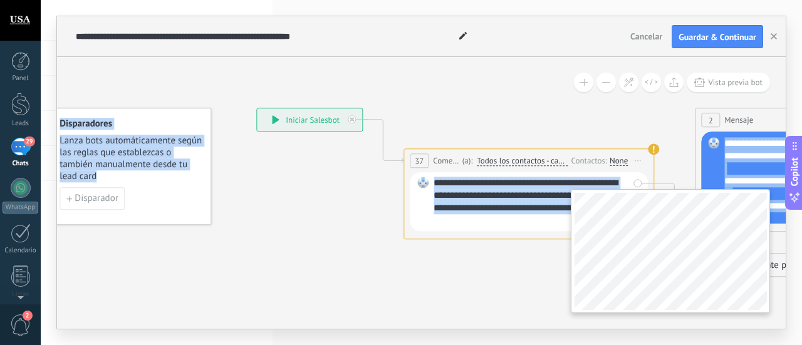
click at [660, 287] on div "**********" at bounding box center [421, 193] width 728 height 272
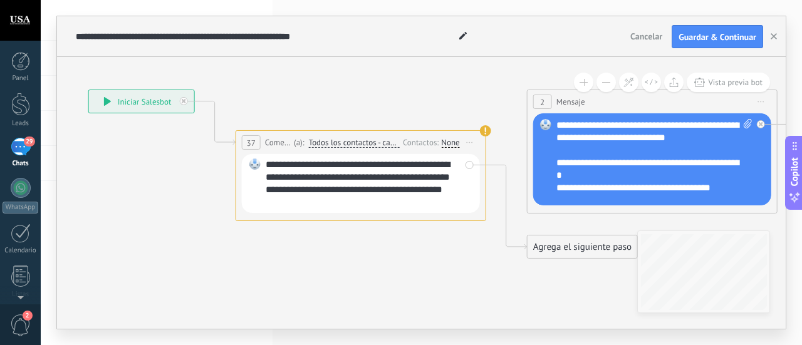
drag, startPoint x: 287, startPoint y: 243, endPoint x: 118, endPoint y: 225, distance: 170.0
click at [251, 138] on span "37" at bounding box center [251, 143] width 9 height 11
click at [252, 143] on span "37" at bounding box center [251, 143] width 9 height 11
click at [289, 145] on span "Comentario" at bounding box center [278, 143] width 26 height 12
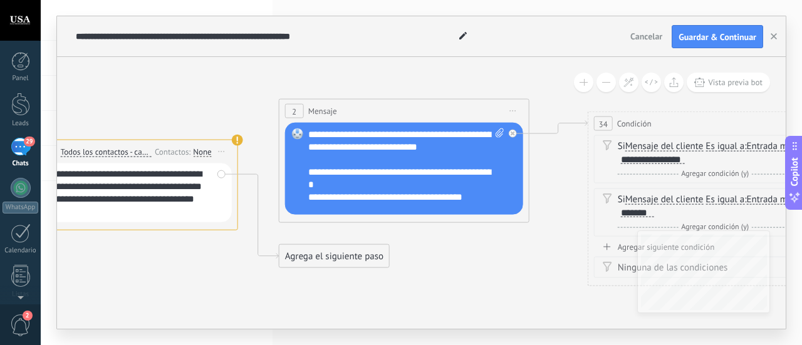
drag, startPoint x: 456, startPoint y: 261, endPoint x: 208, endPoint y: 271, distance: 248.2
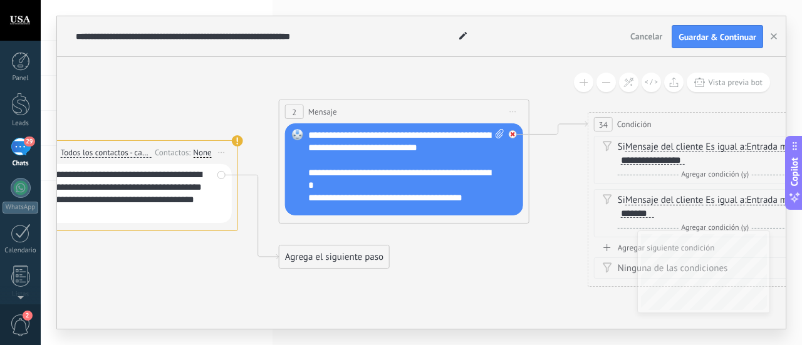
click at [514, 135] on icon at bounding box center [512, 134] width 4 height 4
click at [512, 133] on div "Reemplazar Quitar Convertir a mensaje de voz Arrastre la imagen aquí para adjun…" at bounding box center [404, 169] width 238 height 92
click at [366, 259] on div "Agrega el siguiente paso" at bounding box center [334, 257] width 110 height 21
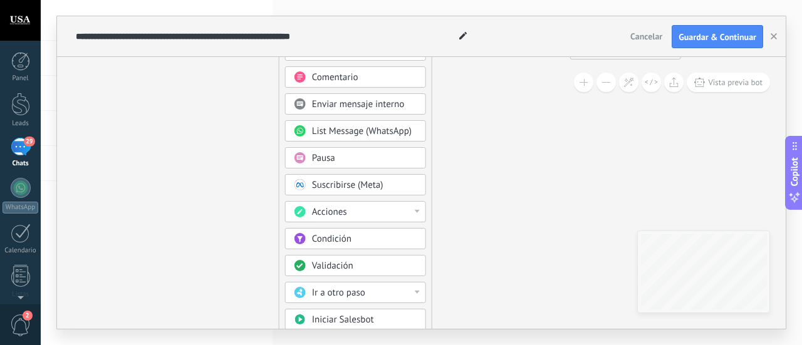
click at [422, 212] on div "Acciones" at bounding box center [355, 211] width 141 height 21
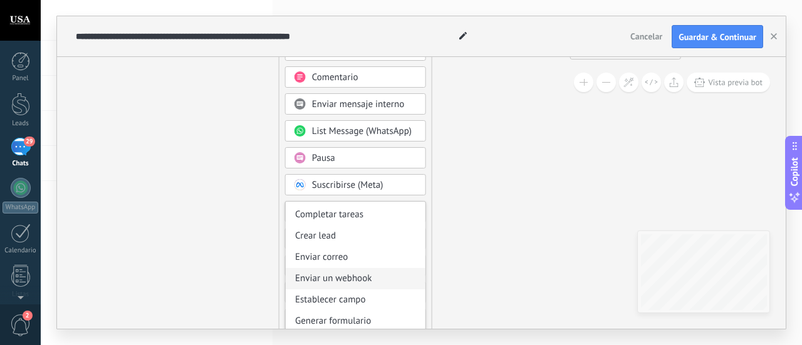
scroll to position [166, 0]
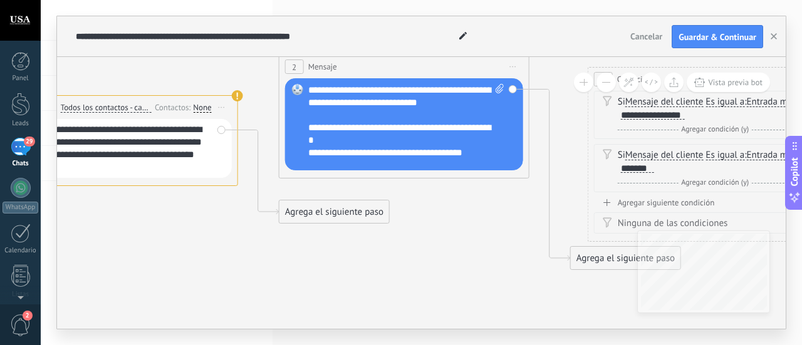
click at [341, 218] on div "Agrega el siguiente paso" at bounding box center [334, 212] width 110 height 21
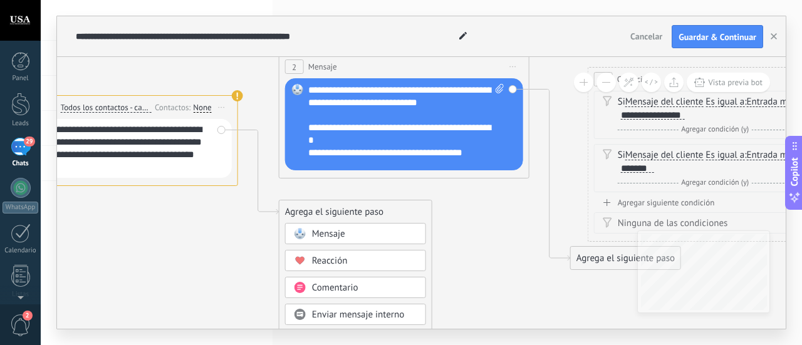
click at [386, 310] on span "Enviar mensaje interno" at bounding box center [358, 315] width 93 height 12
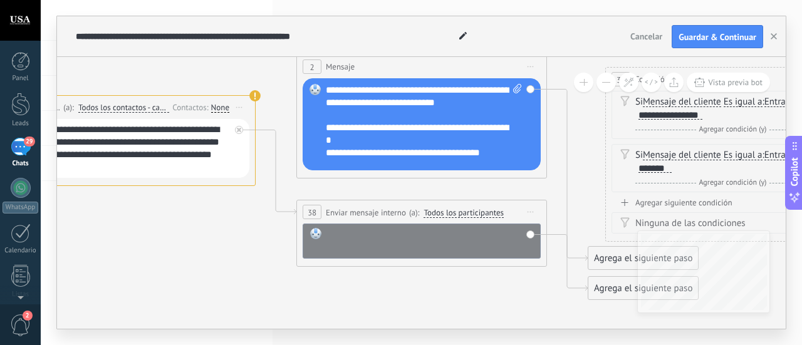
click at [385, 234] on div at bounding box center [429, 240] width 207 height 25
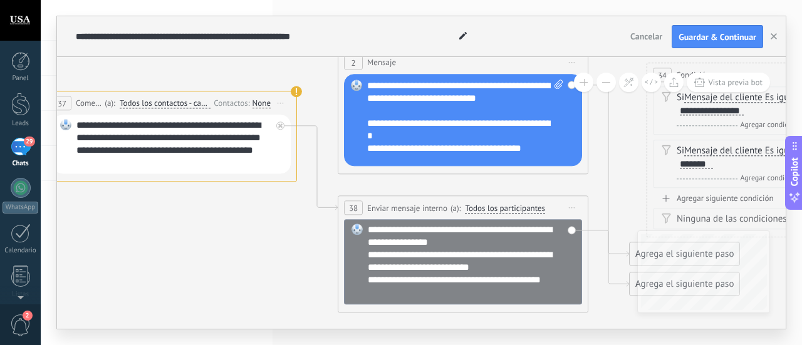
drag, startPoint x: 242, startPoint y: 240, endPoint x: 282, endPoint y: 236, distance: 40.3
click at [402, 291] on div "**********" at bounding box center [461, 286] width 186 height 25
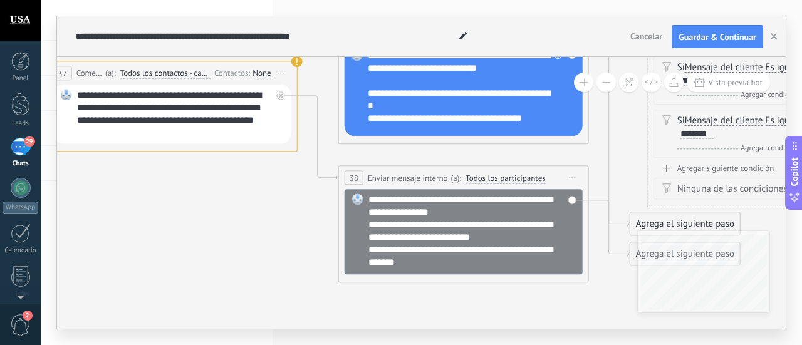
click at [612, 163] on icon at bounding box center [609, 141] width 41 height 172
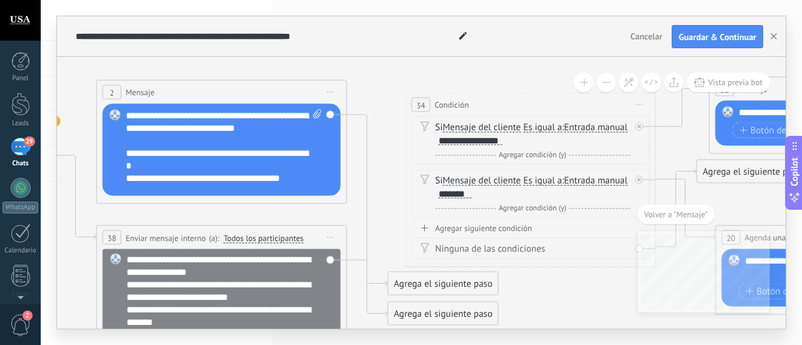
click at [440, 103] on span "Condición" at bounding box center [452, 105] width 34 height 12
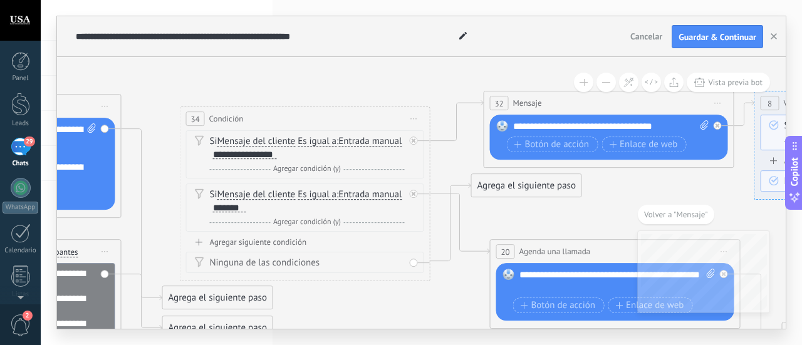
drag, startPoint x: 554, startPoint y: 279, endPoint x: 328, endPoint y: 292, distance: 225.9
click at [328, 292] on icon at bounding box center [770, 240] width 3302 height 989
click at [716, 127] on icon at bounding box center [717, 126] width 4 height 4
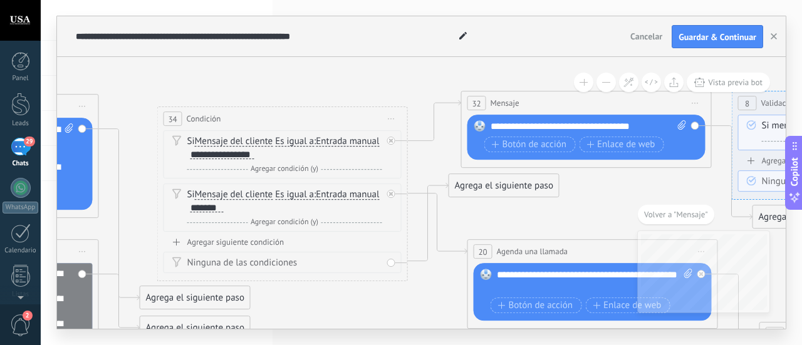
drag, startPoint x: 720, startPoint y: 170, endPoint x: 651, endPoint y: 170, distance: 68.3
click at [665, 170] on icon at bounding box center [748, 250] width 3302 height 1009
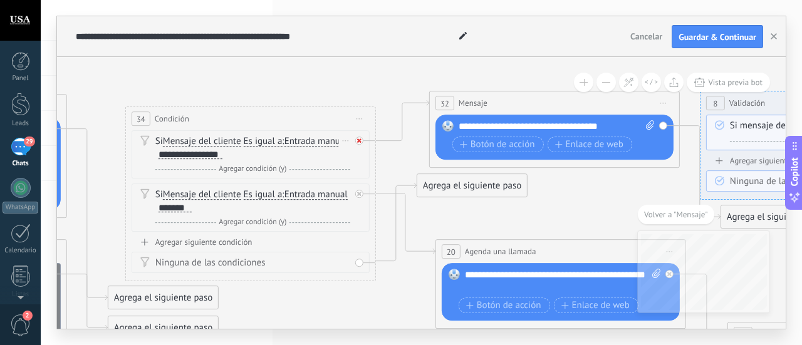
click at [358, 140] on icon at bounding box center [359, 141] width 4 height 4
click at [361, 193] on icon at bounding box center [359, 194] width 4 height 4
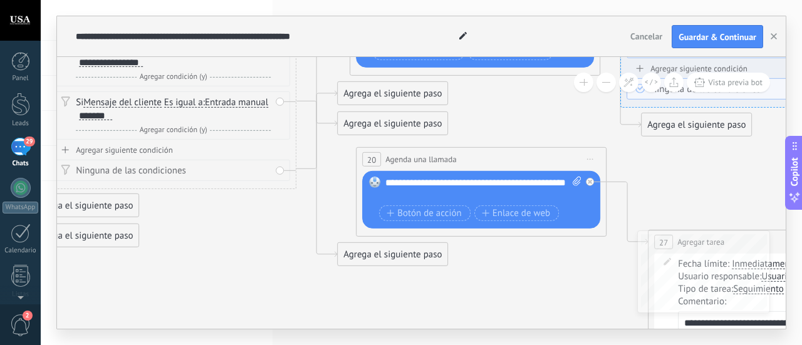
drag, startPoint x: 586, startPoint y: 223, endPoint x: 507, endPoint y: 131, distance: 121.7
click at [507, 131] on icon at bounding box center [636, 157] width 3302 height 1009
click at [591, 182] on icon at bounding box center [589, 182] width 4 height 4
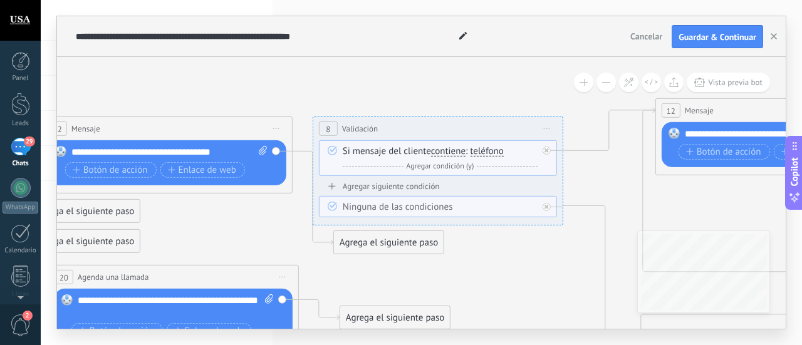
drag, startPoint x: 688, startPoint y: 149, endPoint x: 381, endPoint y: 267, distance: 329.3
click at [381, 267] on icon at bounding box center [329, 275] width 3302 height 1009
click at [549, 152] on icon at bounding box center [546, 150] width 4 height 4
click at [547, 205] on icon at bounding box center [546, 207] width 4 height 4
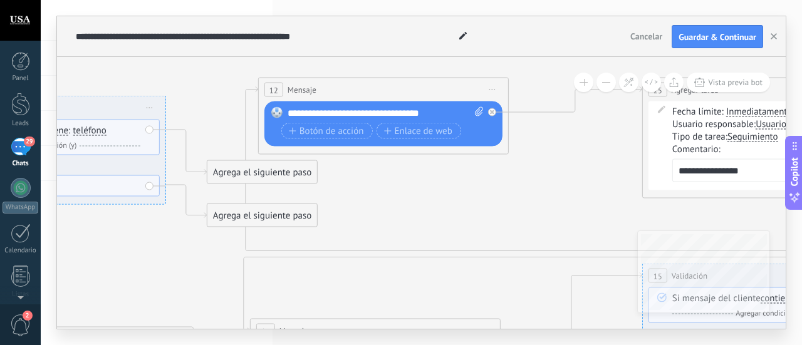
drag, startPoint x: 564, startPoint y: 257, endPoint x: 167, endPoint y: 236, distance: 397.6
click at [495, 112] on div at bounding box center [495, 108] width 14 height 15
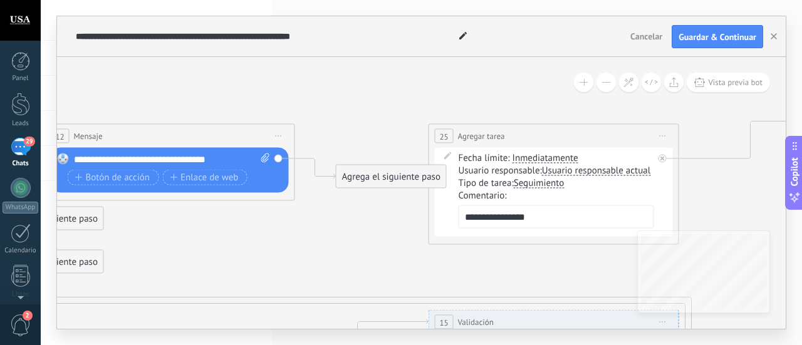
drag, startPoint x: 602, startPoint y: 197, endPoint x: 388, endPoint y: 244, distance: 219.1
click at [664, 157] on div at bounding box center [662, 159] width 8 height 8
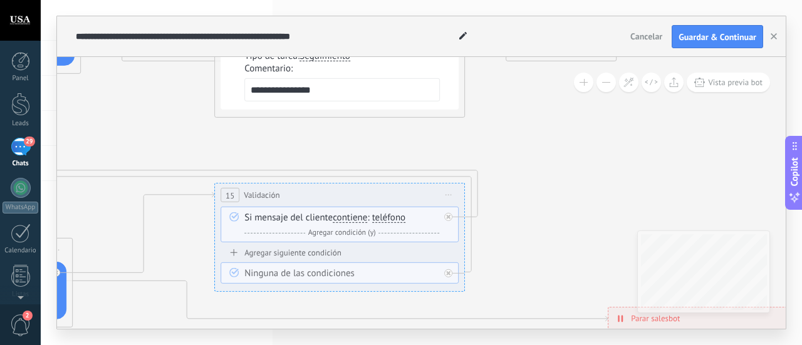
drag, startPoint x: 721, startPoint y: 194, endPoint x: 539, endPoint y: 48, distance: 233.6
click at [539, 48] on div "**********" at bounding box center [421, 172] width 728 height 313
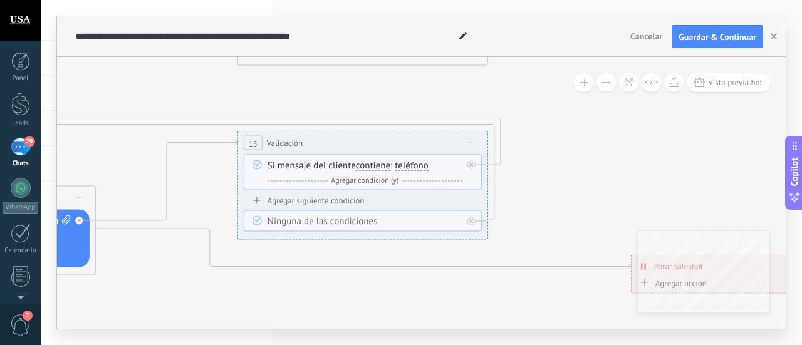
drag, startPoint x: 539, startPoint y: 230, endPoint x: 361, endPoint y: 177, distance: 185.5
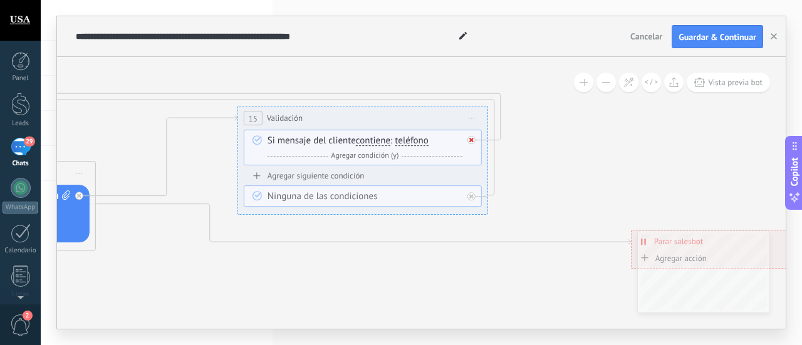
click at [471, 140] on icon at bounding box center [471, 140] width 4 height 4
click at [473, 194] on div at bounding box center [471, 197] width 8 height 8
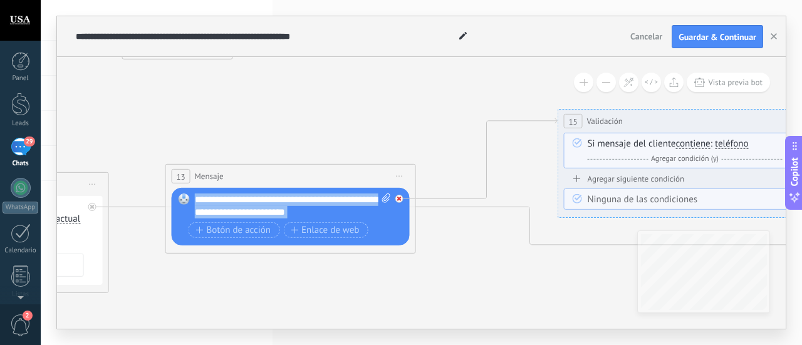
click at [400, 197] on icon at bounding box center [399, 199] width 4 height 4
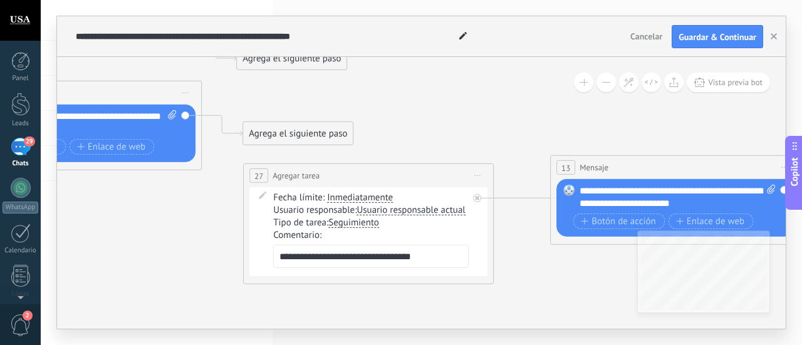
drag, startPoint x: 264, startPoint y: 286, endPoint x: 621, endPoint y: 269, distance: 357.4
click at [621, 269] on icon at bounding box center [232, 98] width 3302 height 995
click at [477, 197] on icon at bounding box center [478, 198] width 4 height 4
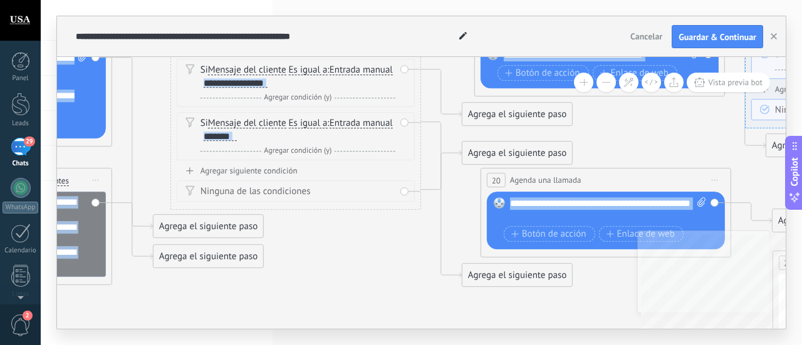
click at [703, 309] on div "**********" at bounding box center [421, 193] width 728 height 272
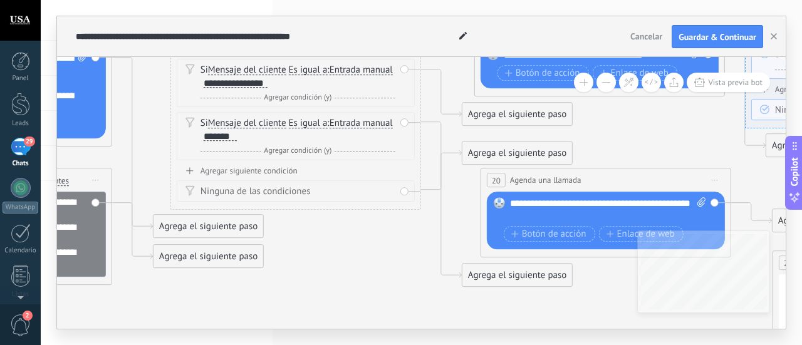
click at [431, 264] on icon at bounding box center [627, 186] width 3034 height 995
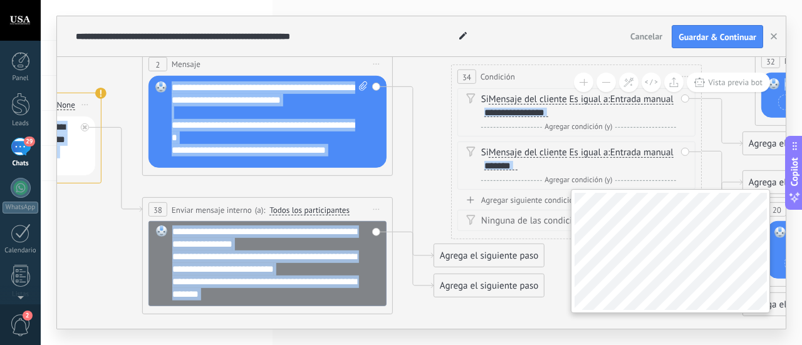
click at [674, 279] on div "**********" at bounding box center [421, 193] width 728 height 272
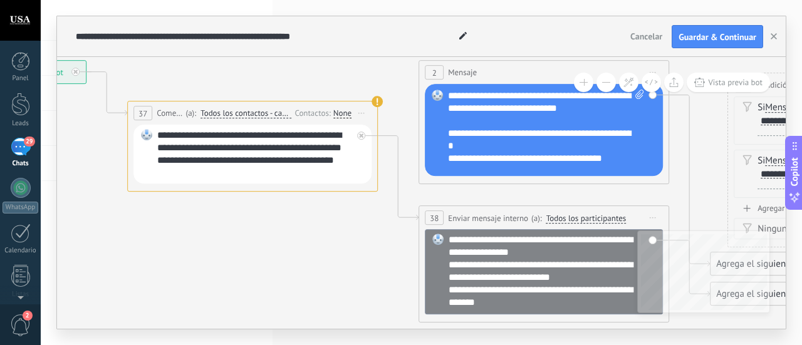
drag, startPoint x: 105, startPoint y: 245, endPoint x: 408, endPoint y: 253, distance: 303.8
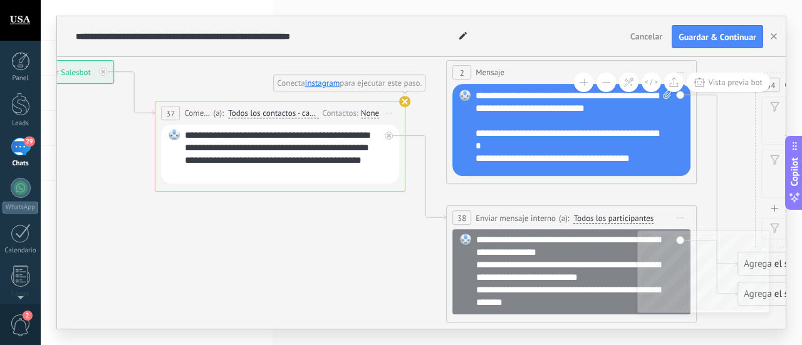
click at [406, 104] on use at bounding box center [404, 101] width 11 height 11
click at [406, 99] on use at bounding box center [404, 101] width 11 height 11
click at [323, 82] on link "Instagram" at bounding box center [322, 83] width 35 height 11
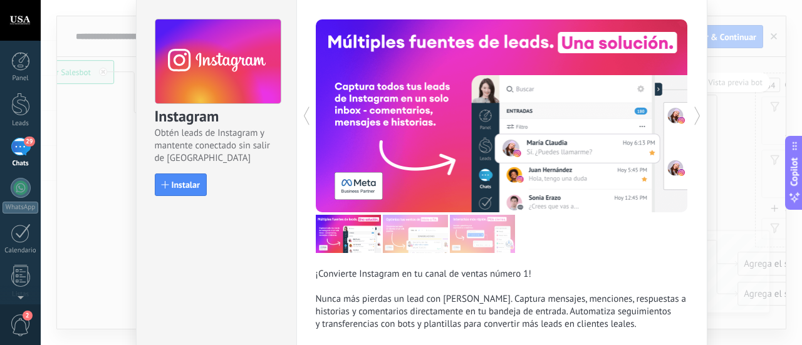
scroll to position [63, 0]
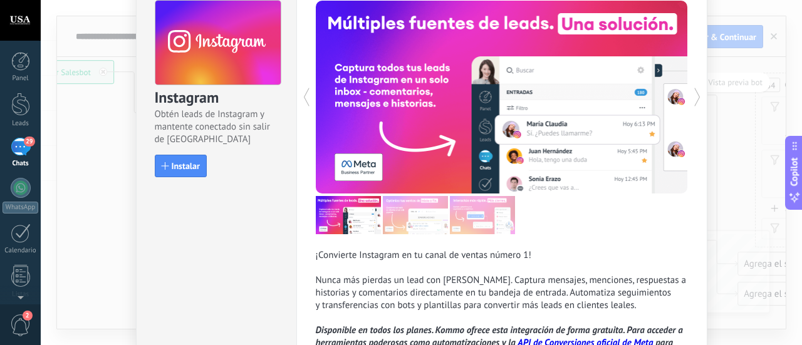
click at [112, 121] on div "Instagram Obtén leads de Instagram y mantente conectado sin salir de Kommo Inst…" at bounding box center [421, 172] width 761 height 345
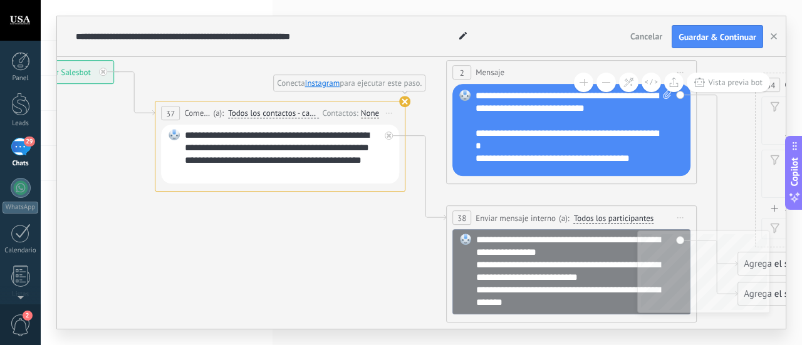
scroll to position [0, 0]
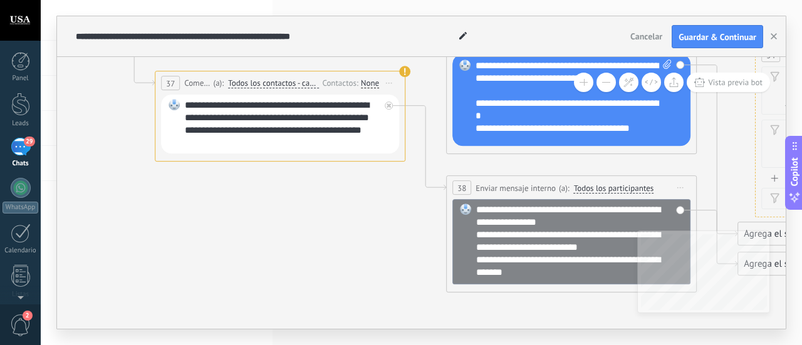
click at [460, 221] on div "**********" at bounding box center [571, 242] width 238 height 85
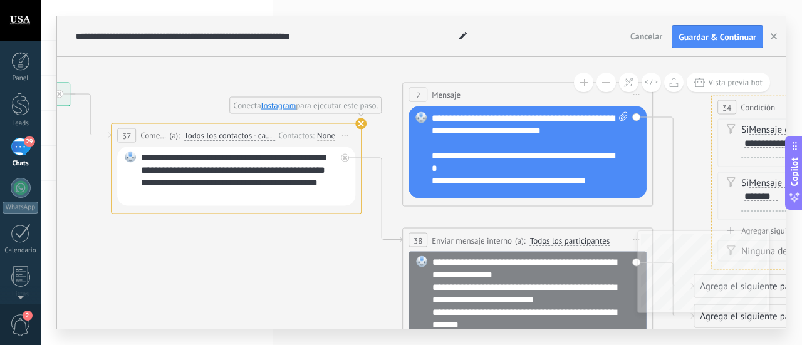
drag, startPoint x: 265, startPoint y: 309, endPoint x: 213, endPoint y: 240, distance: 86.8
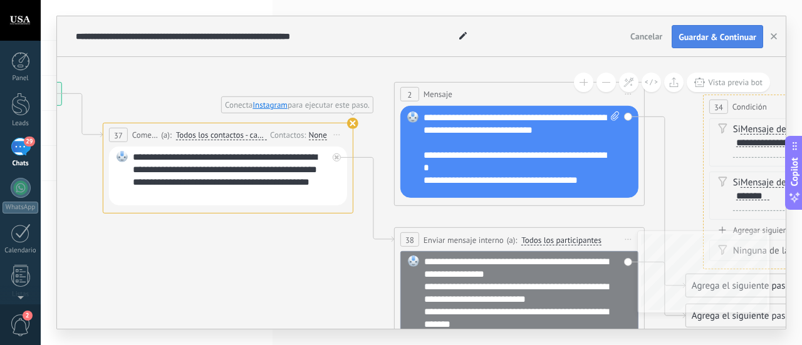
click at [727, 43] on button "Guardar & Continuar" at bounding box center [716, 37] width 91 height 24
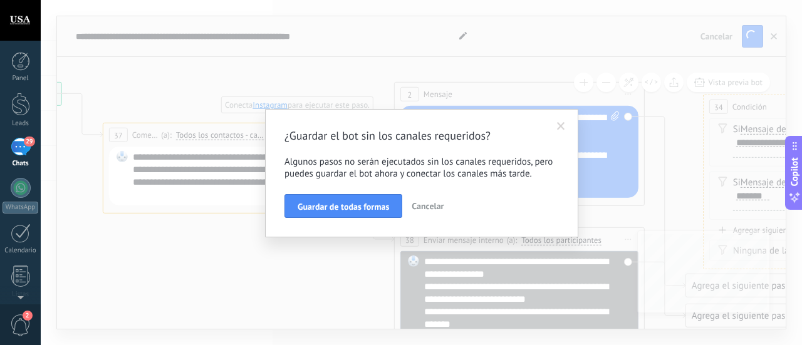
click at [560, 127] on span at bounding box center [561, 126] width 8 height 9
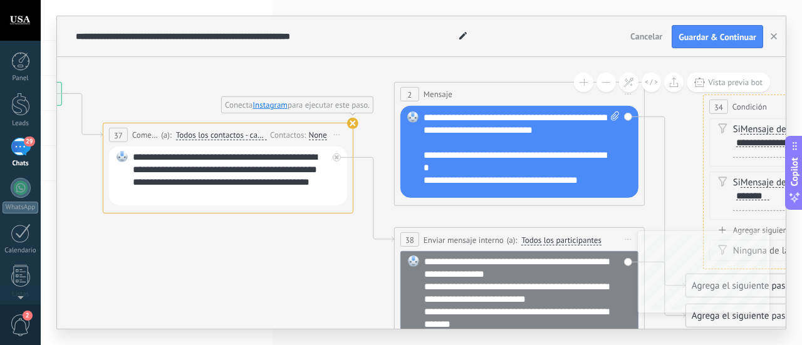
click at [227, 185] on div "**********" at bounding box center [230, 176] width 195 height 50
click at [339, 136] on span "Iniciar vista previa aquí Cambiar nombre Duplicar [GEOGRAPHIC_DATA]" at bounding box center [337, 135] width 20 height 18
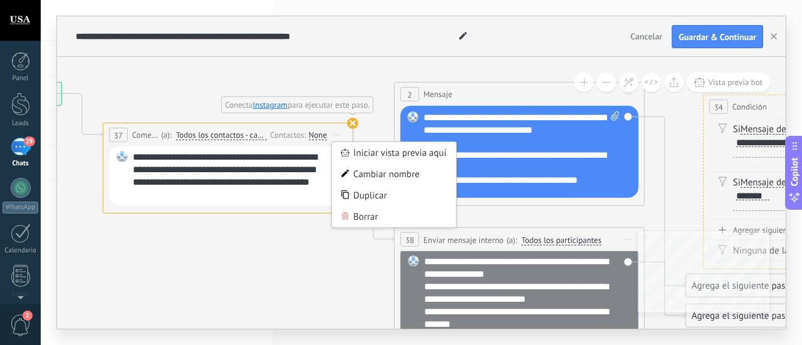
click at [318, 135] on div "None" at bounding box center [317, 135] width 18 height 10
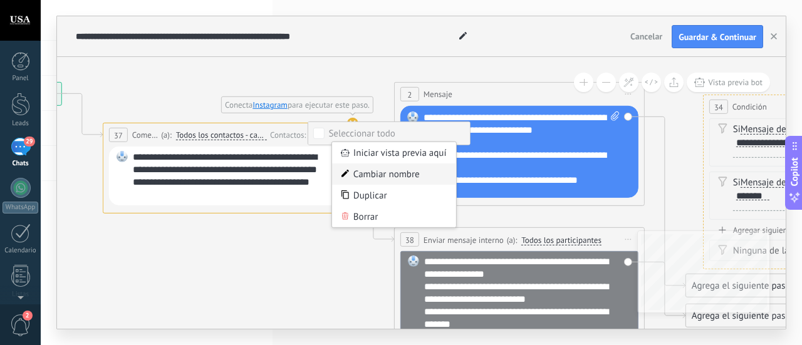
click at [366, 172] on div "Cambiar nombre" at bounding box center [394, 173] width 124 height 21
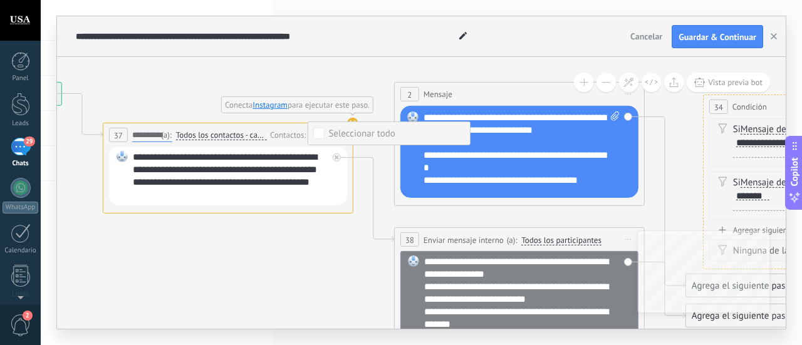
click at [158, 132] on div "(a): Todos los contactos - canales seleccionados Todos los contactos - canales …" at bounding box center [212, 135] width 109 height 12
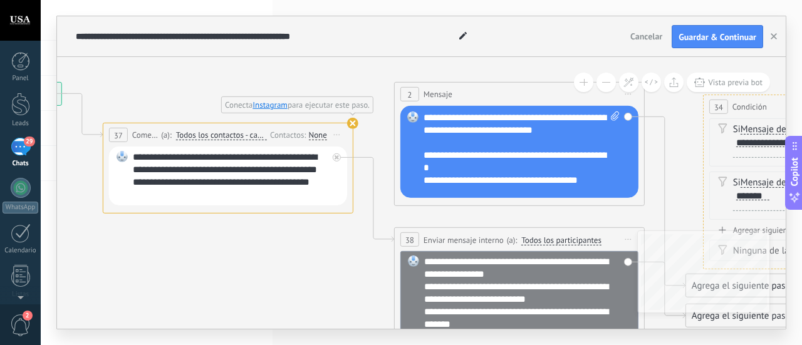
click at [163, 136] on span "(a):" at bounding box center [166, 135] width 11 height 12
click at [211, 136] on span "Todos los contactos - canales seleccionados" at bounding box center [221, 135] width 91 height 10
click at [211, 136] on button "Todos los contactos - canales seleccionados" at bounding box center [248, 135] width 157 height 23
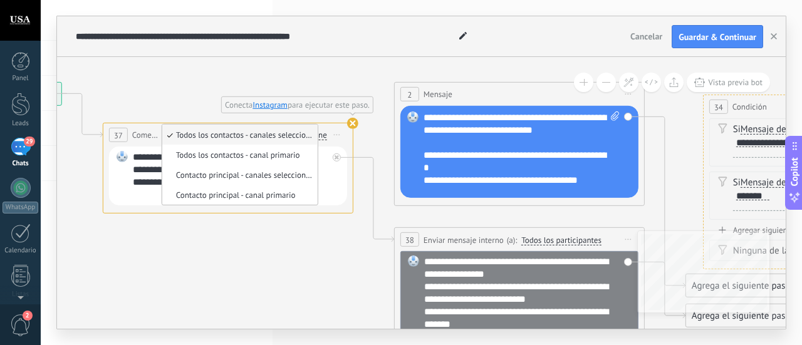
click at [266, 137] on span "Todos los contactos - canales seleccionados" at bounding box center [238, 135] width 152 height 11
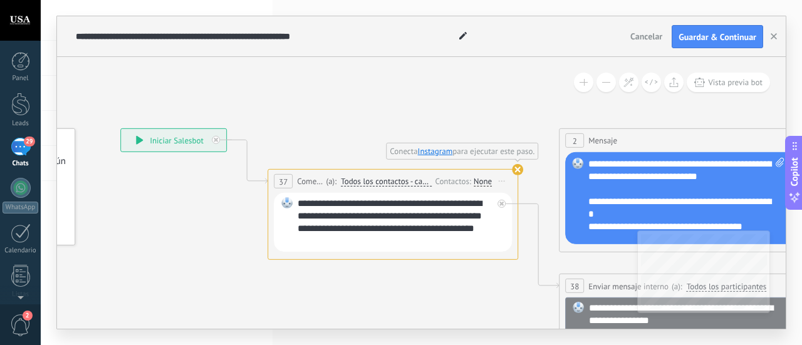
drag, startPoint x: 202, startPoint y: 242, endPoint x: 373, endPoint y: 292, distance: 178.0
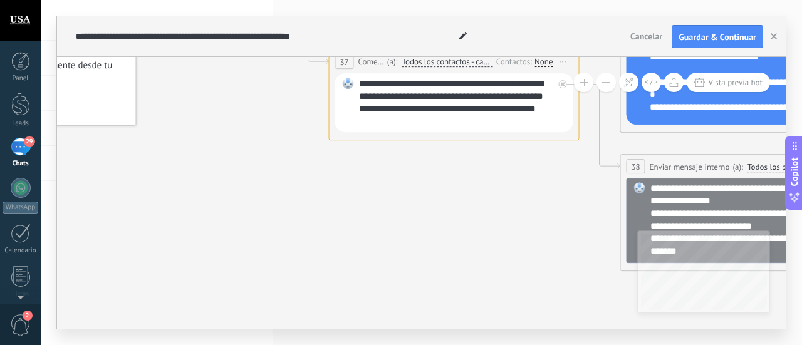
drag, startPoint x: 173, startPoint y: 210, endPoint x: 147, endPoint y: 78, distance: 134.1
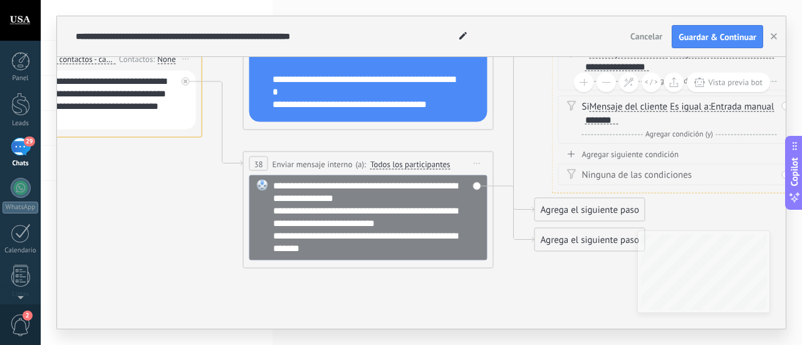
drag, startPoint x: 424, startPoint y: 178, endPoint x: 124, endPoint y: 184, distance: 300.0
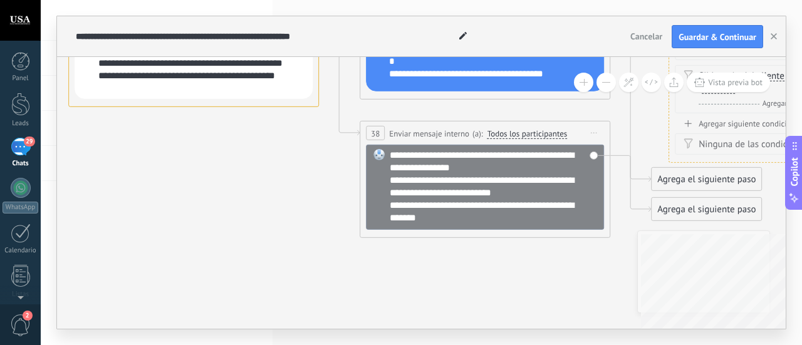
drag, startPoint x: 682, startPoint y: 217, endPoint x: 801, endPoint y: 116, distance: 156.4
click at [801, 189] on body ".abecls-1,.abecls-2{fill-rule:evenodd}.abecls-2{fill:#fff} .abhcls-1{fill:none}…" at bounding box center [401, 172] width 802 height 345
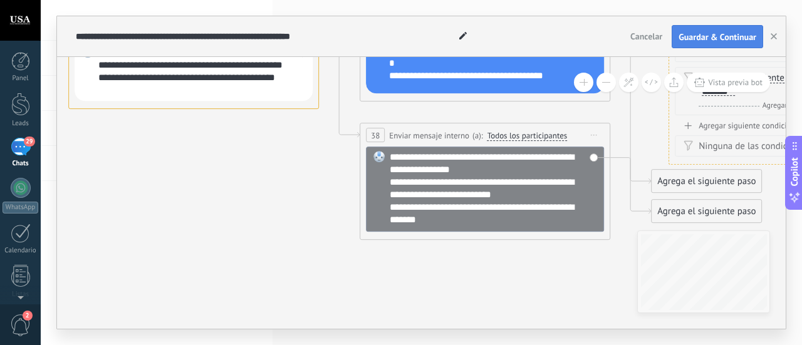
click at [701, 37] on span "Guardar & Continuar" at bounding box center [717, 37] width 78 height 9
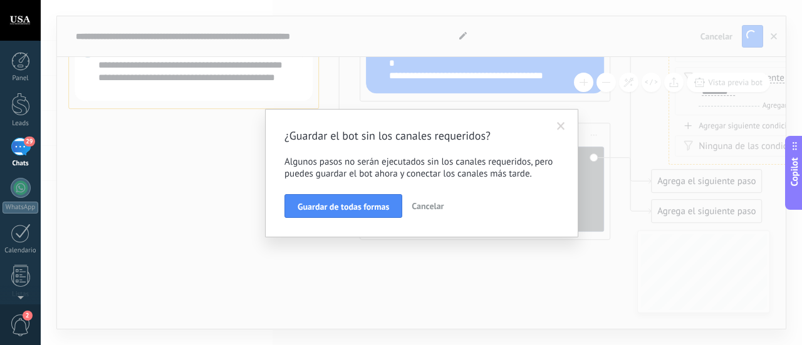
click at [555, 127] on span at bounding box center [560, 126] width 21 height 21
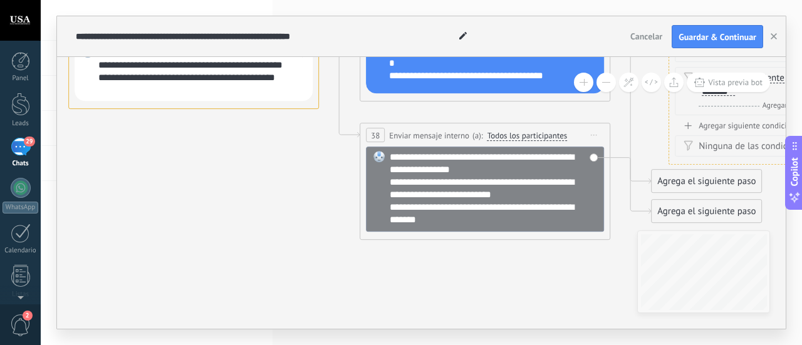
click at [680, 181] on div "Agrega el siguiente paso" at bounding box center [706, 182] width 110 height 21
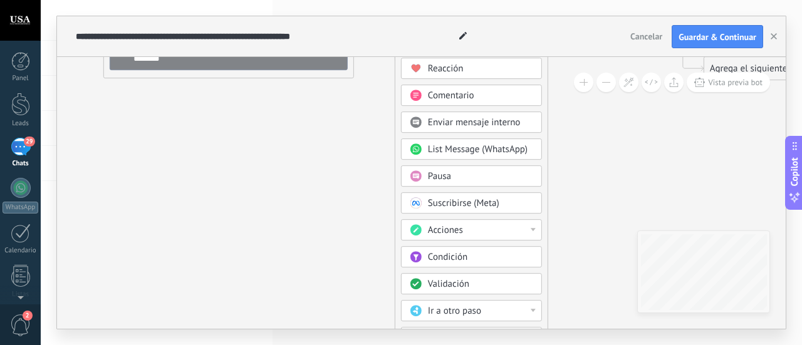
drag, startPoint x: 567, startPoint y: 280, endPoint x: 313, endPoint y: 118, distance: 300.7
click at [438, 175] on span "Pausa" at bounding box center [439, 177] width 23 height 12
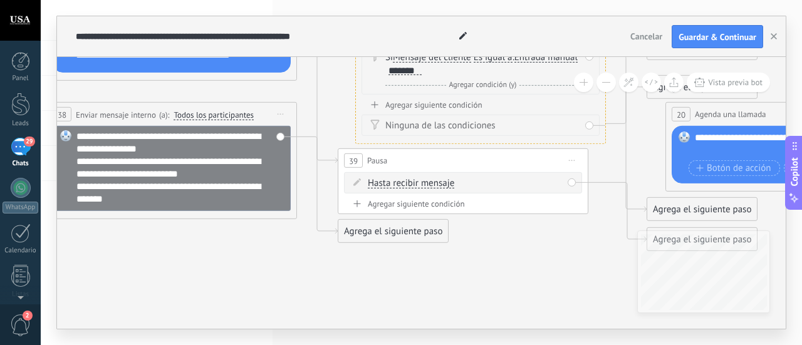
drag, startPoint x: 437, startPoint y: 199, endPoint x: 478, endPoint y: 339, distance: 146.8
click at [478, 339] on div "**********" at bounding box center [421, 172] width 761 height 345
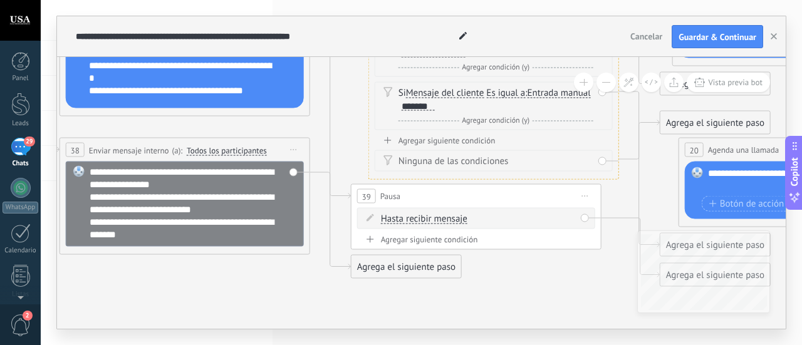
drag, startPoint x: 497, startPoint y: 253, endPoint x: 511, endPoint y: 295, distance: 44.2
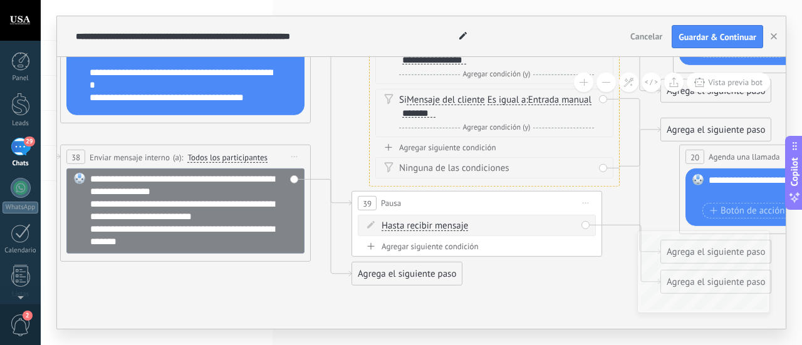
click at [597, 207] on div "39 Pausa ***** Iniciar vista previa aquí Cambiar nombre Duplicar [GEOGRAPHIC_DA…" at bounding box center [476, 203] width 249 height 23
click at [589, 202] on span "Iniciar vista previa aquí Cambiar nombre Duplicar [GEOGRAPHIC_DATA]" at bounding box center [586, 203] width 20 height 18
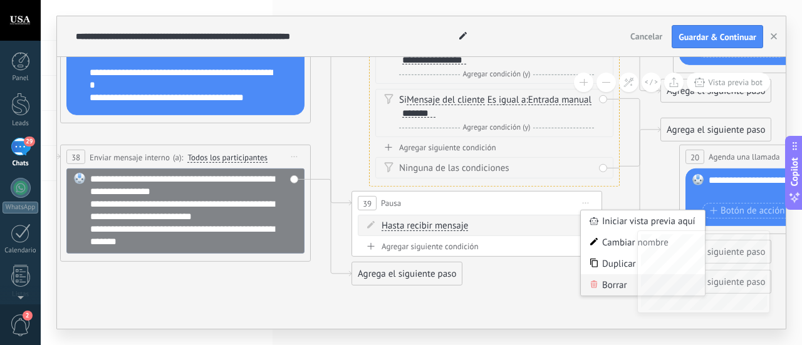
click at [607, 286] on div "Borrar" at bounding box center [643, 284] width 124 height 21
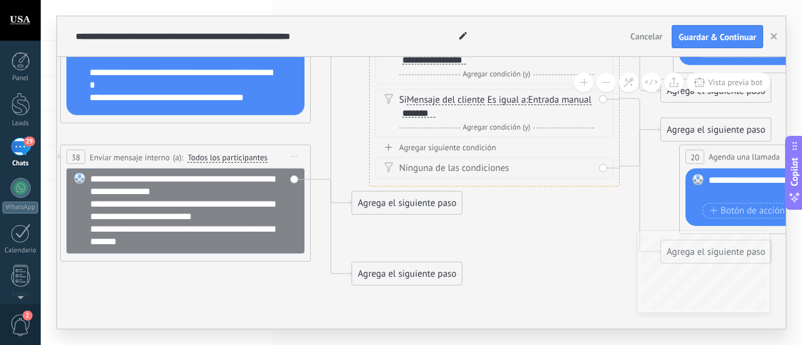
click at [295, 180] on div "**********" at bounding box center [185, 210] width 238 height 85
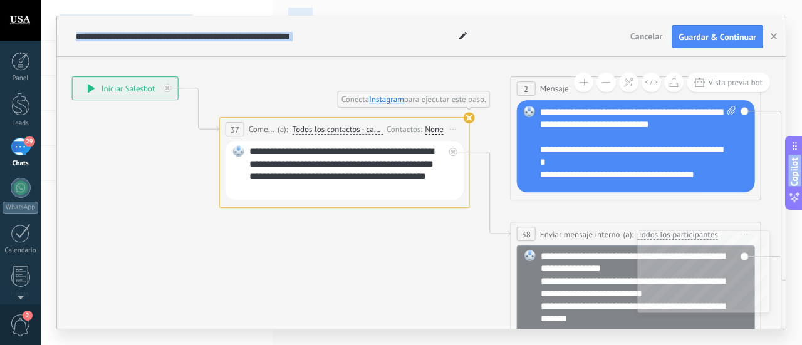
drag, startPoint x: 279, startPoint y: 276, endPoint x: 754, endPoint y: 354, distance: 481.1
click at [754, 344] on html ".abecls-1,.abecls-2{fill-rule:evenodd}.abecls-2{fill:#fff} .abhcls-1{fill:none}…" at bounding box center [401, 172] width 802 height 345
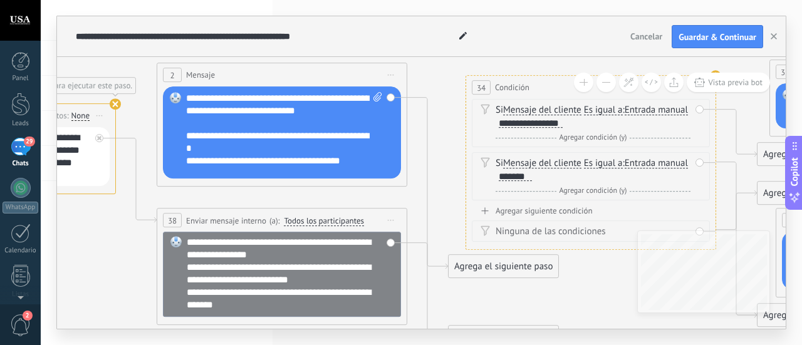
drag, startPoint x: 426, startPoint y: 240, endPoint x: 48, endPoint y: 225, distance: 378.6
click at [48, 226] on div "**********" at bounding box center [421, 172] width 761 height 345
click at [396, 75] on span "Iniciar vista previa aquí Cambiar nombre Duplicar [GEOGRAPHIC_DATA]" at bounding box center [390, 75] width 20 height 18
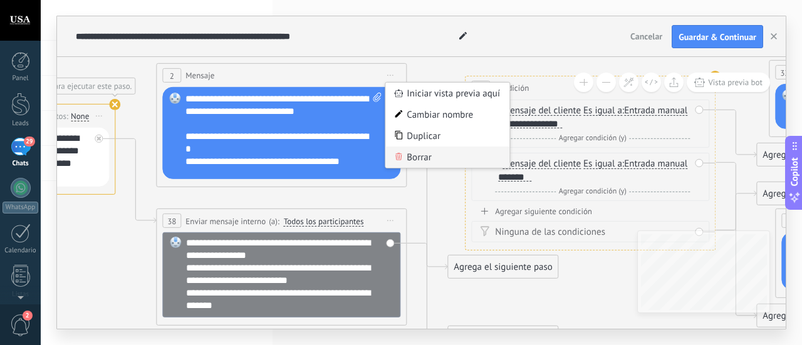
click at [430, 165] on div "Borrar" at bounding box center [447, 157] width 124 height 21
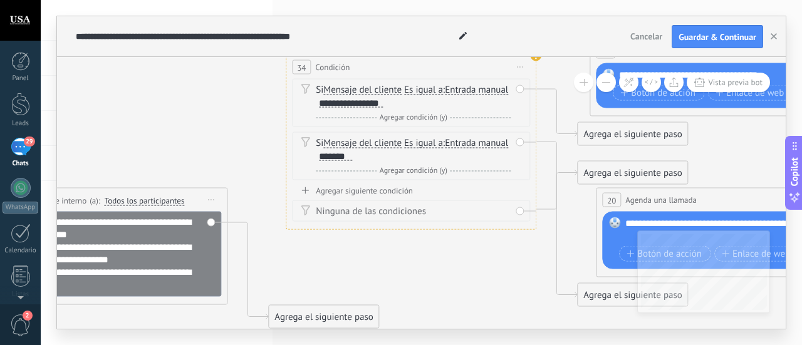
drag, startPoint x: 502, startPoint y: 309, endPoint x: 273, endPoint y: 325, distance: 229.1
click at [272, 325] on icon at bounding box center [742, 189] width 3034 height 963
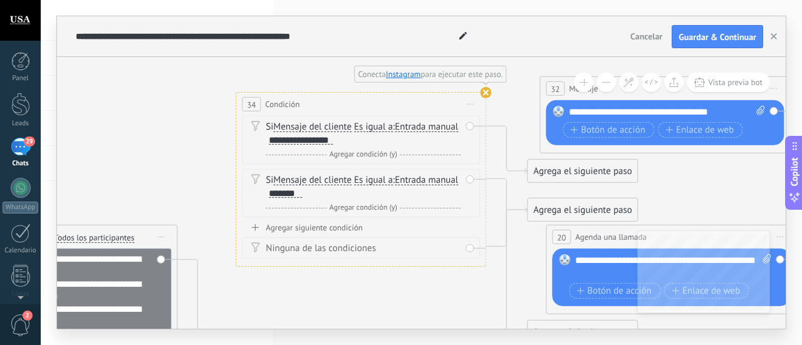
click at [471, 102] on span "Iniciar vista previa aquí Cambiar nombre Duplicar [GEOGRAPHIC_DATA]" at bounding box center [470, 104] width 20 height 18
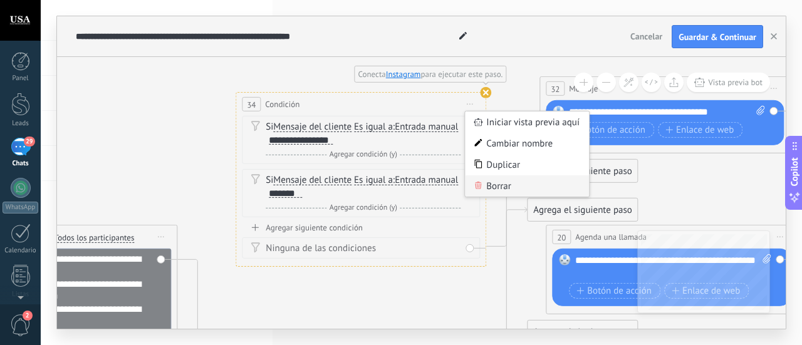
click at [490, 190] on div "Borrar" at bounding box center [527, 185] width 124 height 21
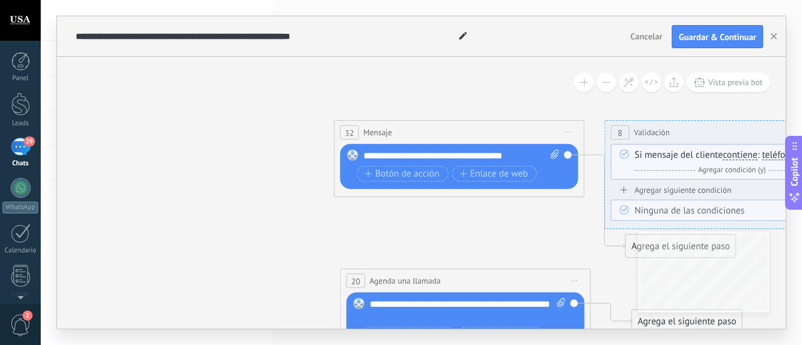
drag, startPoint x: 490, startPoint y: 202, endPoint x: 231, endPoint y: 257, distance: 264.5
click at [229, 261] on icon at bounding box center [487, 270] width 3034 height 963
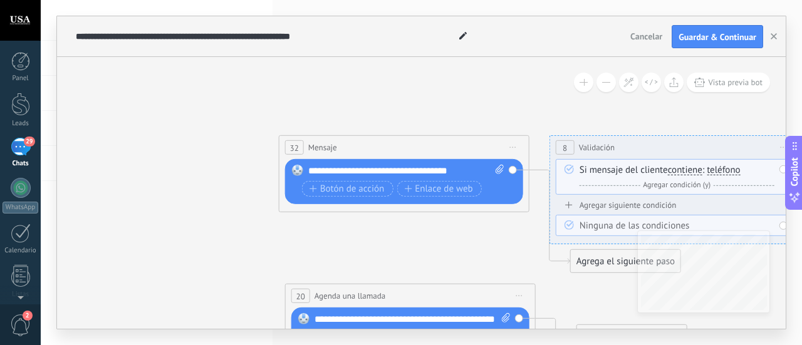
drag, startPoint x: 515, startPoint y: 143, endPoint x: 524, endPoint y: 173, distance: 31.5
click at [516, 144] on span "Iniciar vista previa aquí Cambiar nombre Duplicar [GEOGRAPHIC_DATA]" at bounding box center [513, 147] width 20 height 18
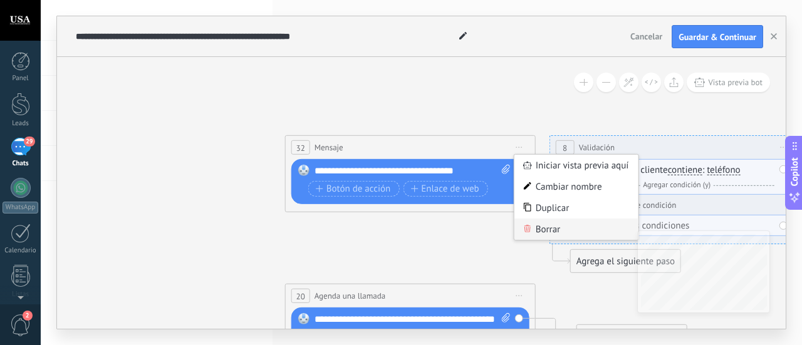
click at [535, 239] on div "Borrar" at bounding box center [576, 229] width 124 height 21
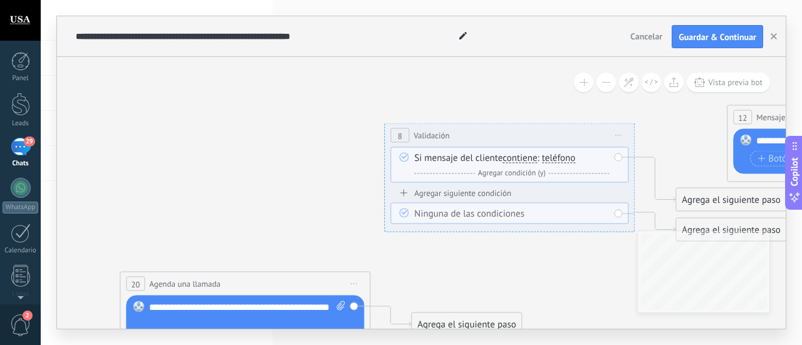
drag, startPoint x: 521, startPoint y: 237, endPoint x: 213, endPoint y: 214, distance: 309.0
click at [213, 214] on icon at bounding box center [266, 289] width 3034 height 995
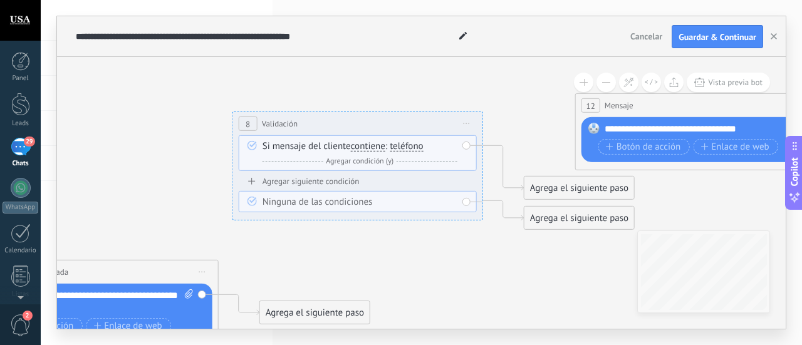
click at [471, 118] on span "Iniciar vista previa aquí Cambiar nombre Duplicar [GEOGRAPHIC_DATA]" at bounding box center [467, 124] width 20 height 18
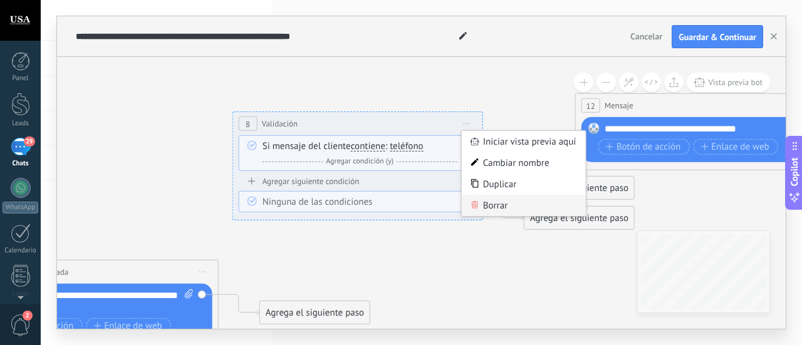
click at [488, 204] on div "Borrar" at bounding box center [524, 205] width 124 height 21
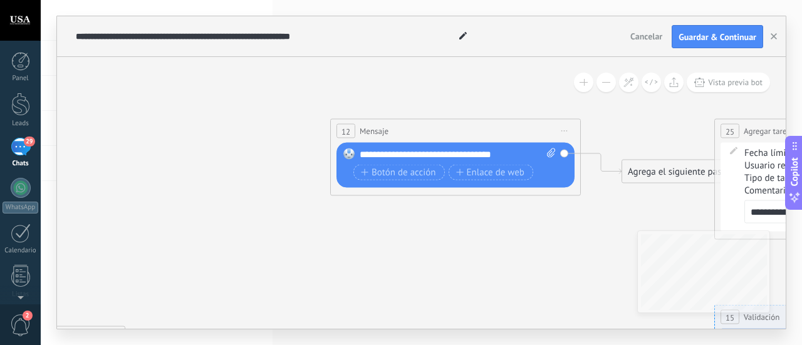
drag, startPoint x: 685, startPoint y: 200, endPoint x: 416, endPoint y: 236, distance: 271.6
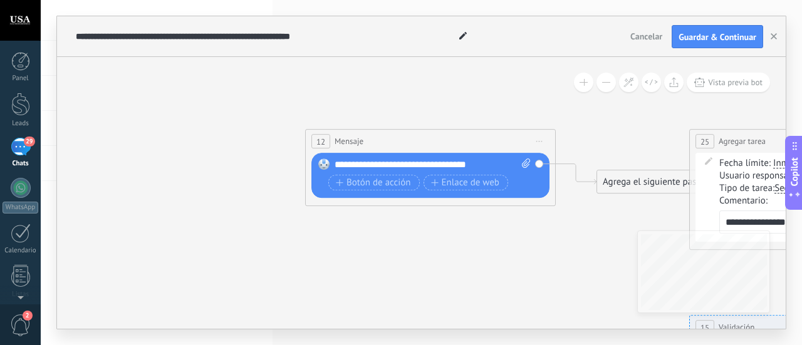
drag, startPoint x: 542, startPoint y: 138, endPoint x: 546, endPoint y: 172, distance: 34.0
click at [542, 138] on span "Iniciar vista previa aquí Cambiar nombre Duplicar [GEOGRAPHIC_DATA]" at bounding box center [539, 142] width 20 height 18
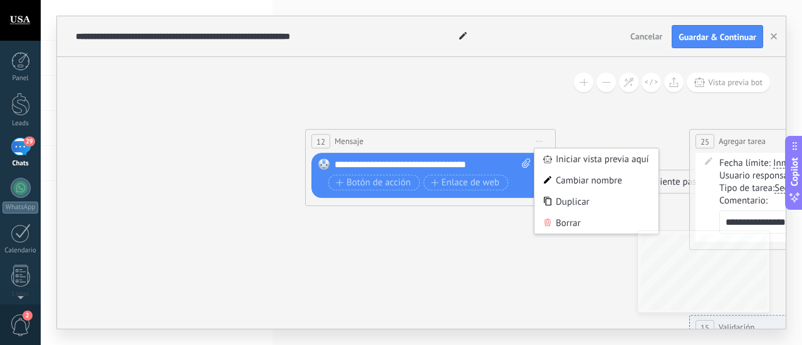
click at [550, 219] on icon at bounding box center [548, 223] width 8 height 8
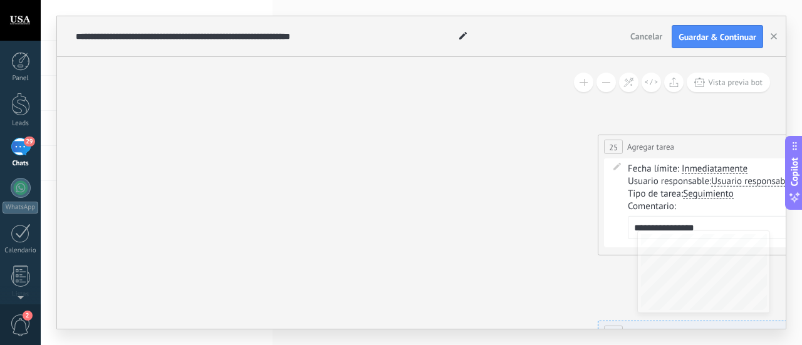
drag, startPoint x: 380, startPoint y: 229, endPoint x: 199, endPoint y: 241, distance: 180.8
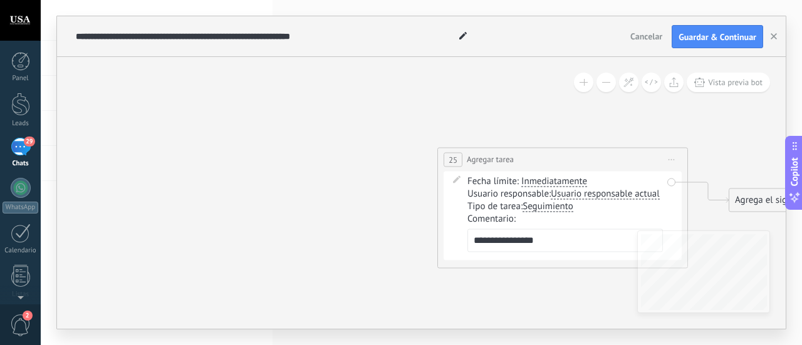
click at [676, 156] on span "Iniciar vista previa aquí Cambiar nombre Duplicar [GEOGRAPHIC_DATA]" at bounding box center [671, 160] width 20 height 18
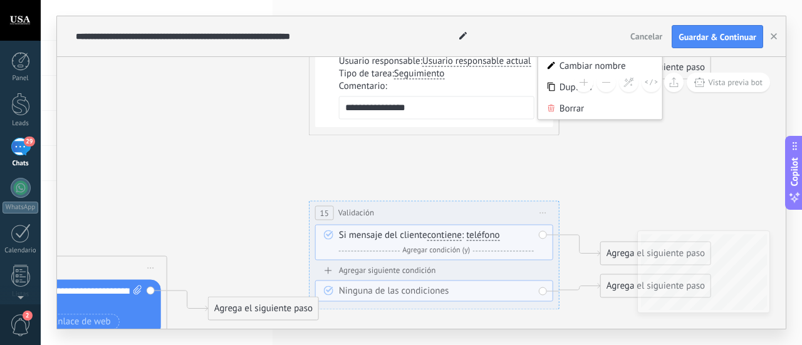
drag, startPoint x: 545, startPoint y: 281, endPoint x: 416, endPoint y: 147, distance: 186.5
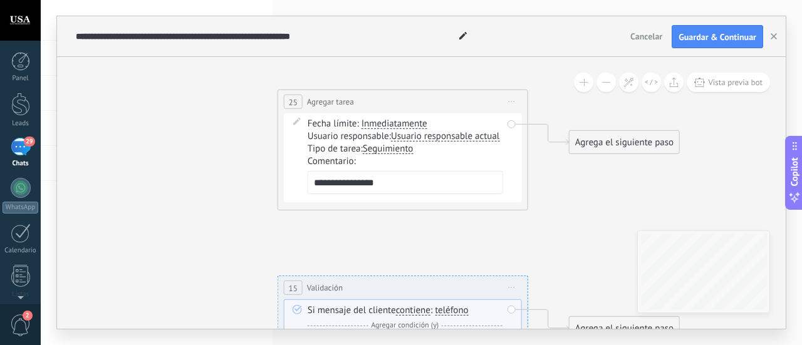
drag, startPoint x: 523, startPoint y: 151, endPoint x: 490, endPoint y: 216, distance: 73.1
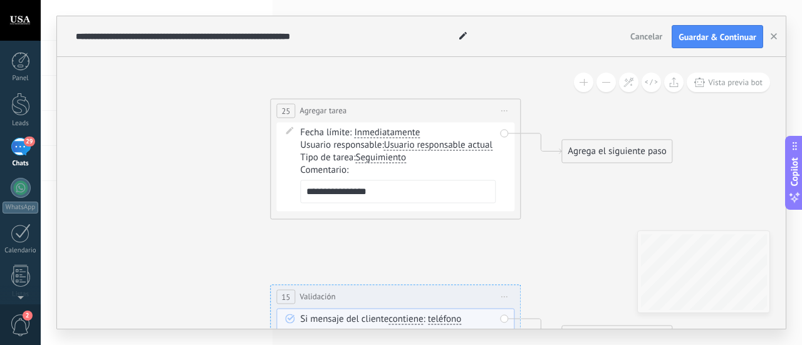
drag, startPoint x: 511, startPoint y: 112, endPoint x: 514, endPoint y: 173, distance: 61.4
click at [510, 111] on span "Iniciar vista previa aquí Cambiar nombre Duplicar [GEOGRAPHIC_DATA]" at bounding box center [504, 111] width 20 height 18
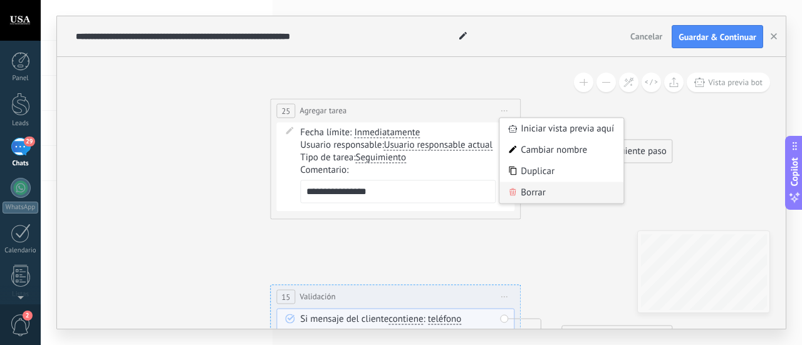
click at [525, 185] on div "Borrar" at bounding box center [561, 192] width 124 height 21
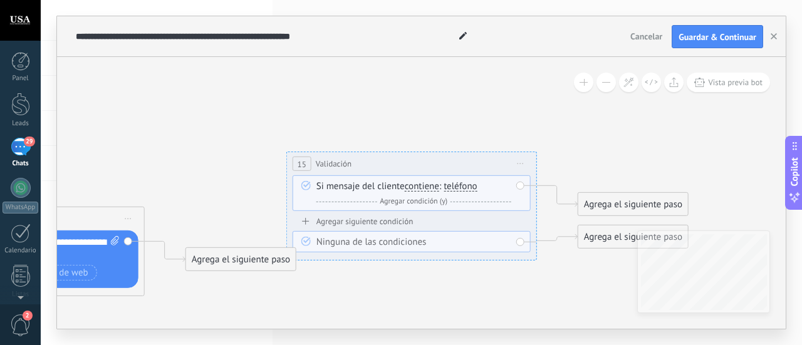
drag, startPoint x: 551, startPoint y: 231, endPoint x: 567, endPoint y: 96, distance: 135.6
click at [525, 161] on span "Iniciar vista previa aquí Cambiar nombre Duplicar [GEOGRAPHIC_DATA]" at bounding box center [520, 162] width 20 height 18
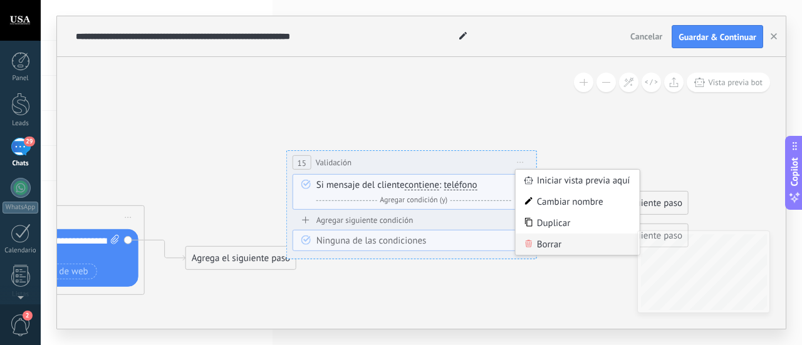
click at [549, 245] on div "Borrar" at bounding box center [577, 244] width 124 height 21
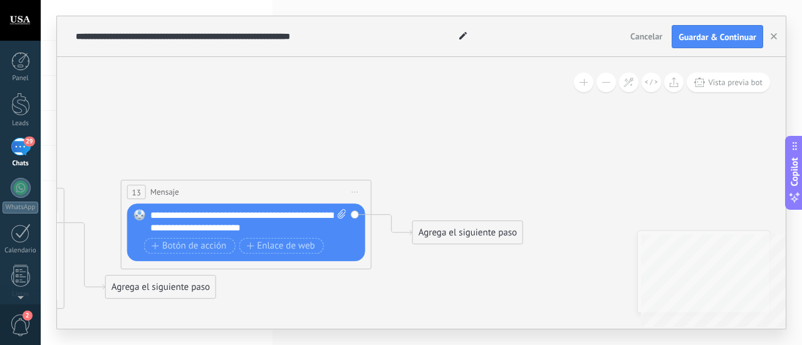
drag, startPoint x: 531, startPoint y: 256, endPoint x: 795, endPoint y: 237, distance: 265.0
click at [801, 237] on div "**********" at bounding box center [421, 172] width 761 height 345
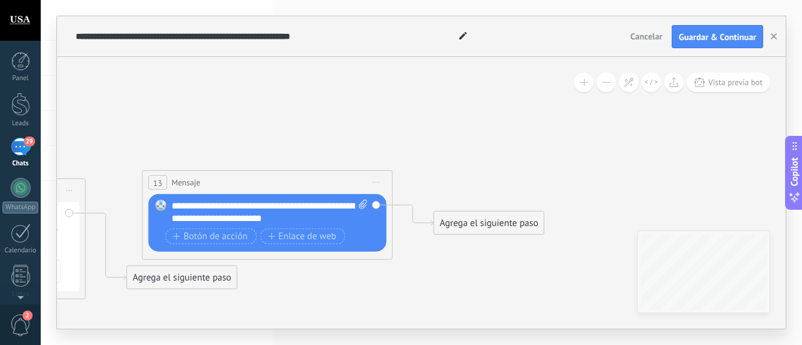
click at [377, 183] on icon at bounding box center [376, 182] width 6 height 1
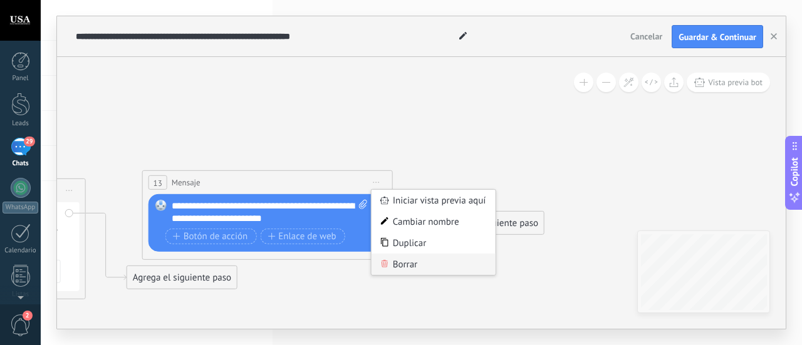
click at [400, 261] on div "Borrar" at bounding box center [433, 264] width 124 height 21
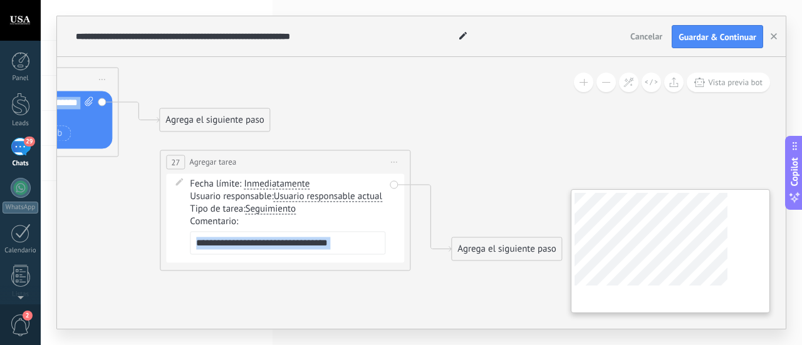
click at [658, 237] on div "**********" at bounding box center [421, 193] width 728 height 272
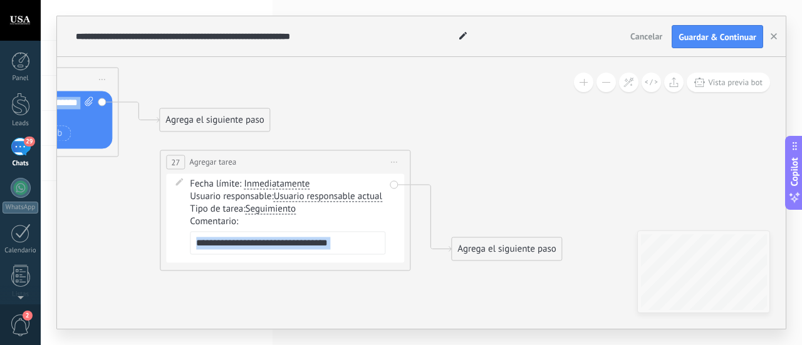
drag, startPoint x: 394, startPoint y: 158, endPoint x: 398, endPoint y: 171, distance: 13.1
click at [395, 158] on span "Iniciar vista previa aquí Cambiar nombre Duplicar [GEOGRAPHIC_DATA]" at bounding box center [394, 162] width 20 height 18
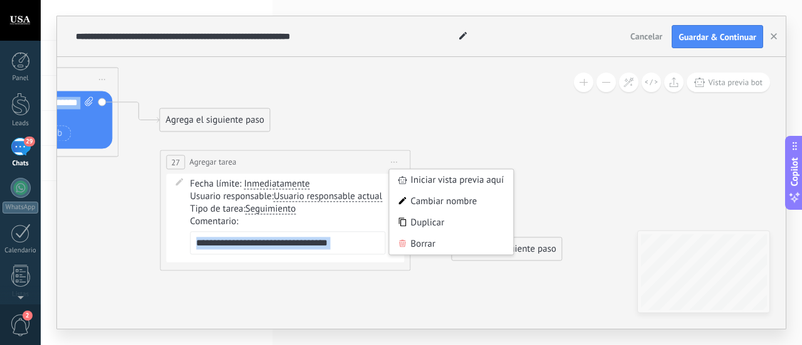
drag, startPoint x: 417, startPoint y: 247, endPoint x: 413, endPoint y: 240, distance: 8.2
click at [418, 248] on div "Borrar" at bounding box center [451, 244] width 124 height 21
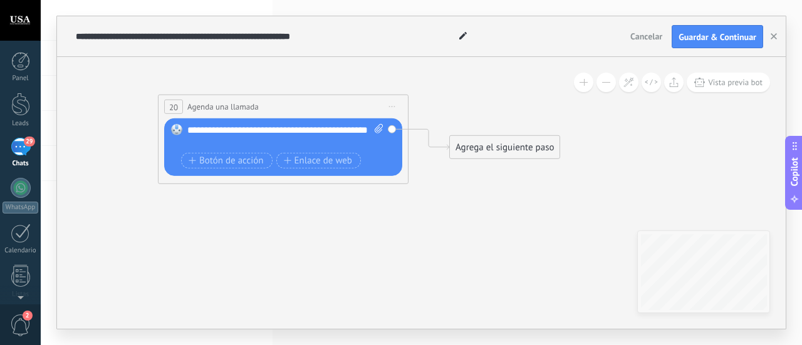
drag, startPoint x: 294, startPoint y: 130, endPoint x: 594, endPoint y: 162, distance: 301.1
click at [594, 162] on icon at bounding box center [305, 112] width 3034 height 995
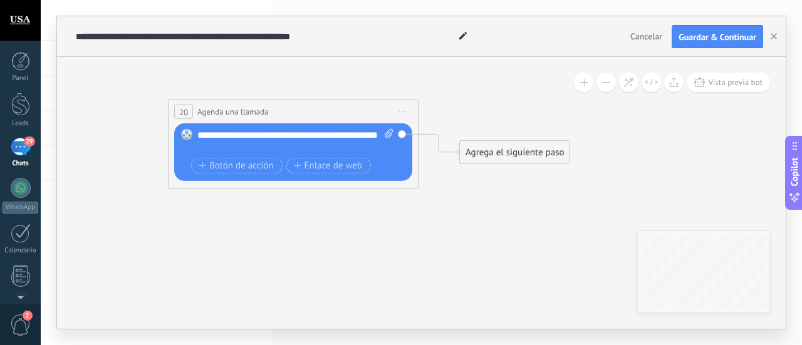
click at [401, 111] on icon at bounding box center [402, 111] width 6 height 1
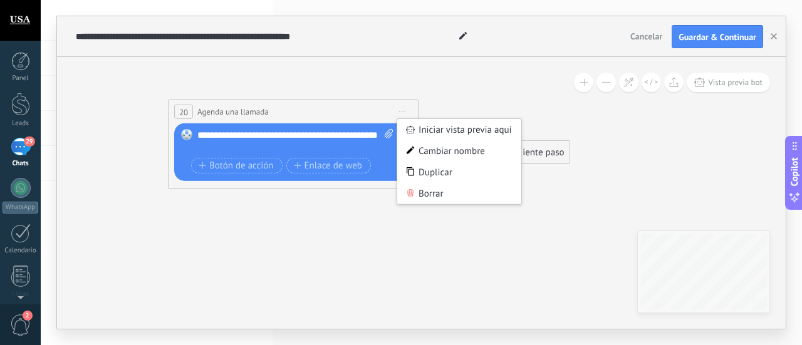
click at [424, 191] on div "Borrar" at bounding box center [459, 193] width 124 height 21
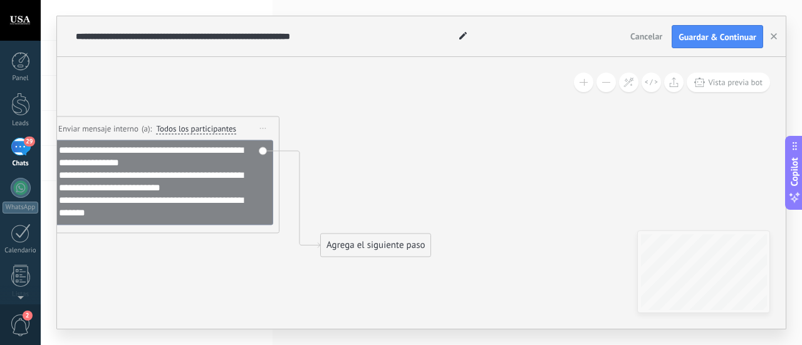
drag, startPoint x: 211, startPoint y: 173, endPoint x: 801, endPoint y: 163, distance: 590.0
click at [801, 163] on body ".abecls-1,.abecls-2{fill-rule:evenodd}.abecls-2{fill:#fff} .abhcls-1{fill:none}…" at bounding box center [401, 172] width 802 height 345
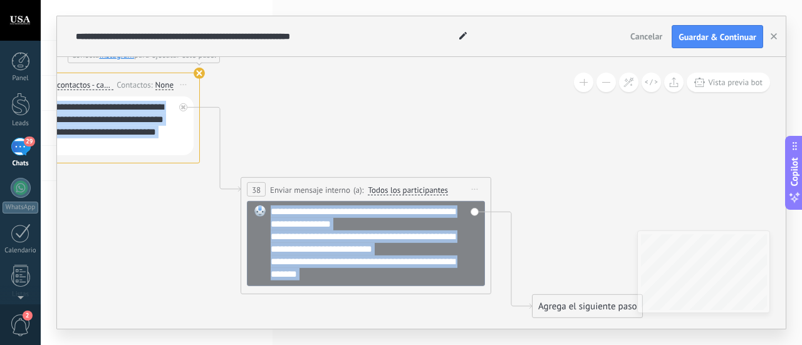
click at [765, 281] on div "**********" at bounding box center [421, 193] width 728 height 272
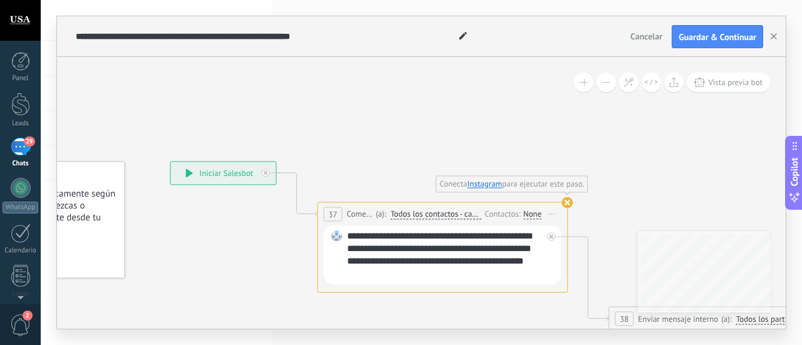
drag, startPoint x: 613, startPoint y: 174, endPoint x: 801, endPoint y: 265, distance: 208.7
click at [801, 265] on div "**********" at bounding box center [421, 172] width 761 height 345
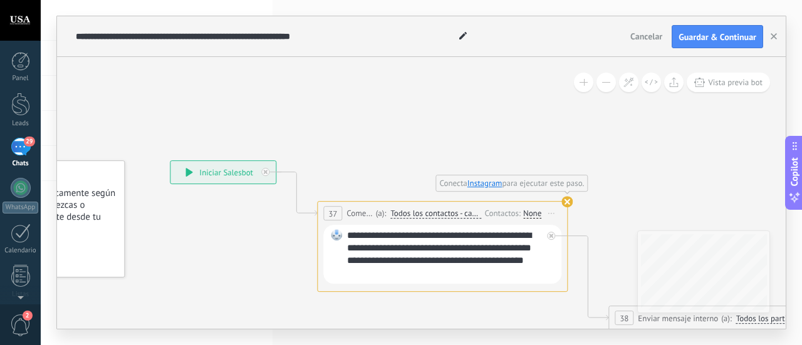
click at [220, 172] on div "**********" at bounding box center [222, 173] width 105 height 23
click at [266, 172] on icon at bounding box center [265, 172] width 4 height 4
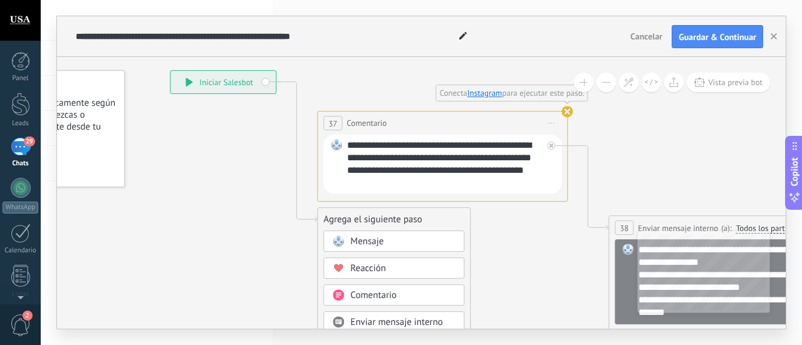
click at [263, 81] on div "**********" at bounding box center [222, 82] width 105 height 23
click at [331, 125] on span "37" at bounding box center [332, 123] width 9 height 11
click at [371, 120] on span "Comentario" at bounding box center [366, 124] width 40 height 12
click at [266, 80] on div "**********" at bounding box center [222, 82] width 105 height 23
click at [237, 81] on div "**********" at bounding box center [222, 82] width 105 height 23
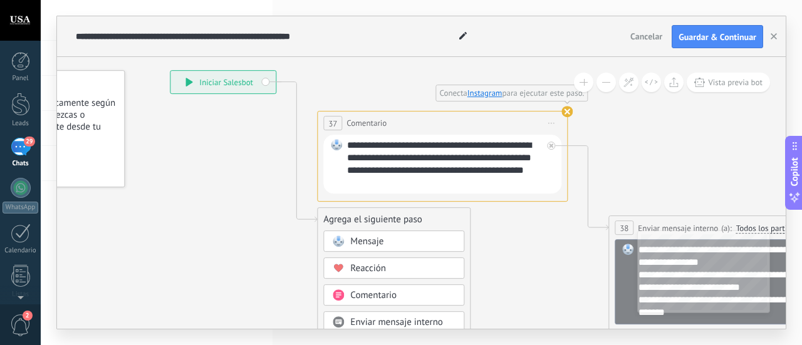
click at [229, 78] on div "**********" at bounding box center [224, 82] width 105 height 23
click at [713, 90] on button "Vista previa bot" at bounding box center [727, 82] width 83 height 19
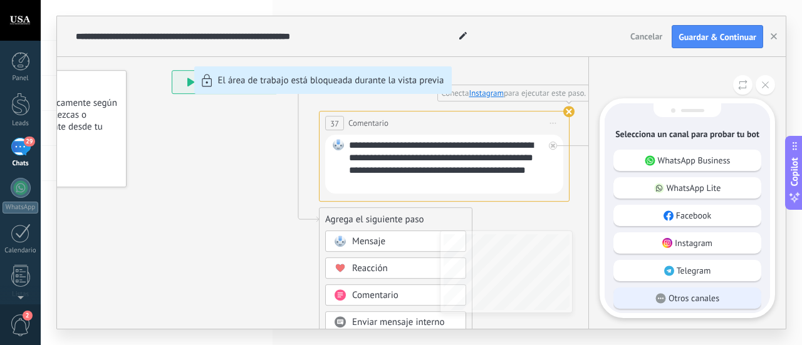
click at [675, 296] on p "Otros canales" at bounding box center [693, 297] width 51 height 11
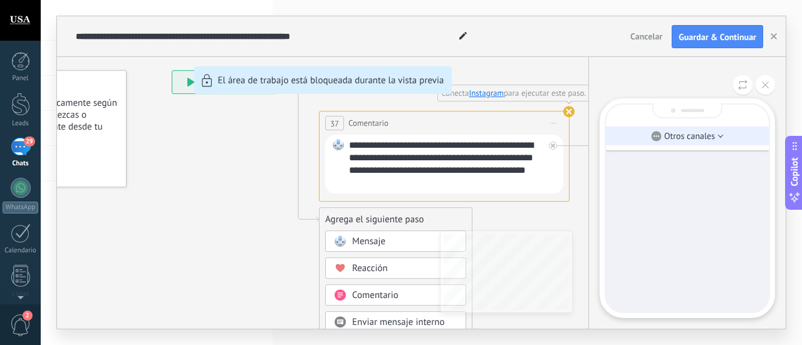
click at [706, 128] on li "Otros canales" at bounding box center [687, 136] width 163 height 19
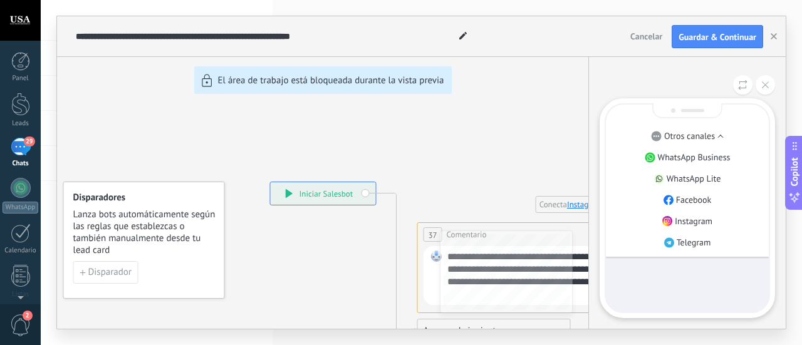
click at [703, 273] on div at bounding box center [687, 208] width 163 height 207
click at [773, 88] on button at bounding box center [764, 84] width 19 height 19
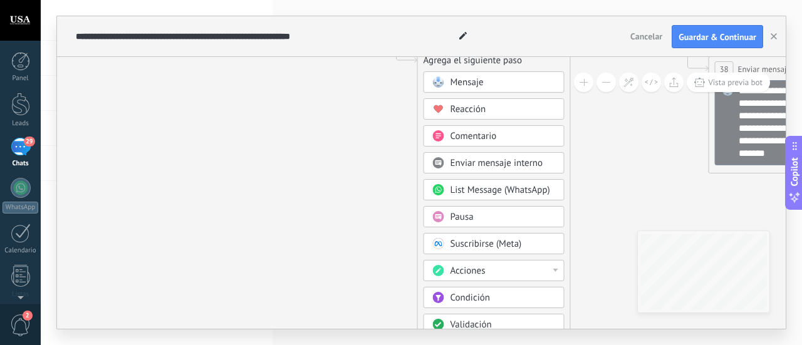
click at [607, 149] on icon at bounding box center [669, 196] width 1424 height 1197
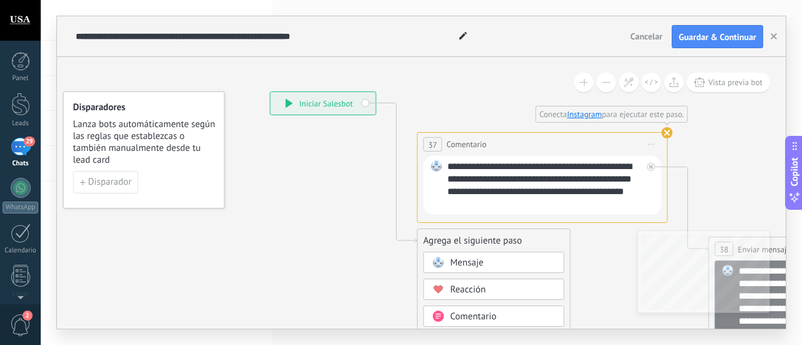
click at [366, 102] on div "**********" at bounding box center [323, 103] width 105 height 23
drag, startPoint x: 373, startPoint y: 165, endPoint x: 382, endPoint y: 160, distance: 10.1
click at [724, 41] on span "Guardar & Continuar" at bounding box center [717, 37] width 78 height 9
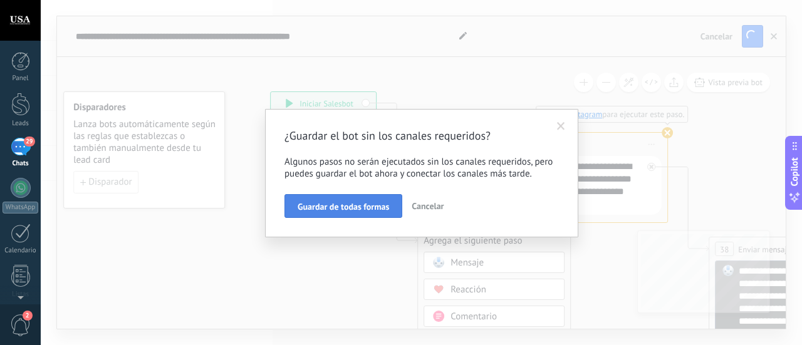
click at [359, 211] on span "Guardar de todas formas" at bounding box center [342, 206] width 91 height 9
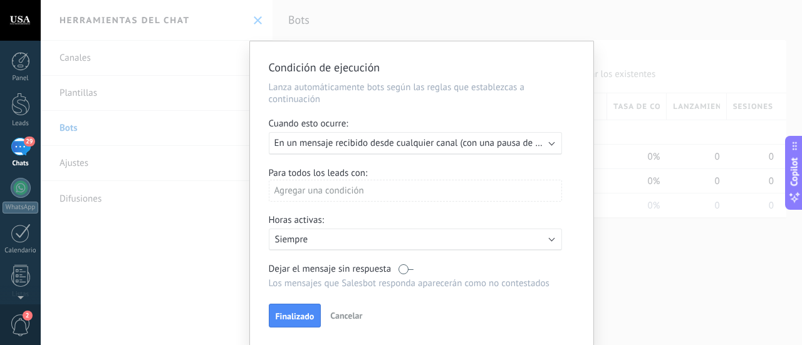
click at [471, 138] on span "En un mensaje recibido desde cualquier canal (con una pausa de un día)" at bounding box center [418, 143] width 289 height 12
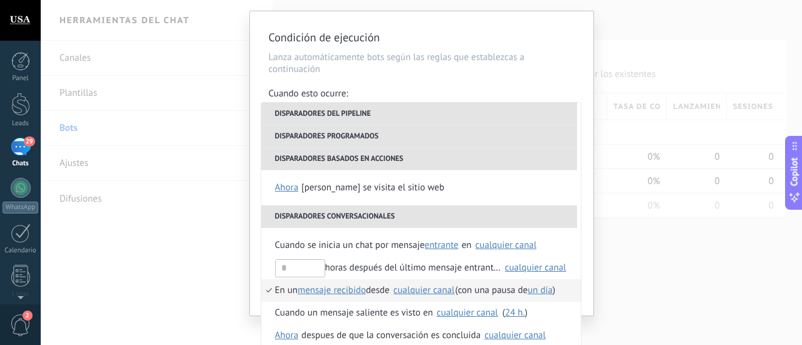
scroll to position [43, 0]
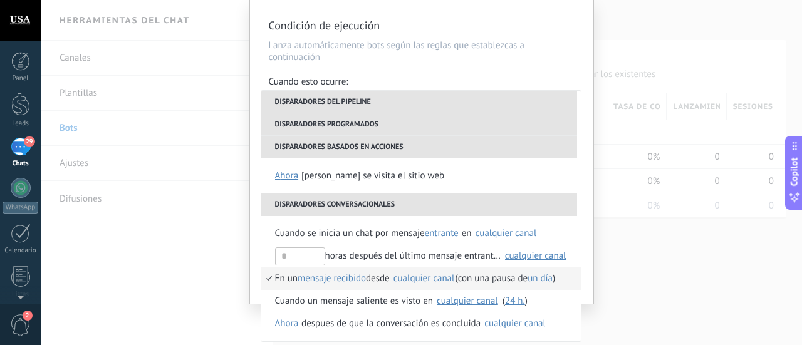
click at [650, 252] on div "Condición de ejecución Lanza automáticamente bots según las reglas que establez…" at bounding box center [421, 172] width 761 height 345
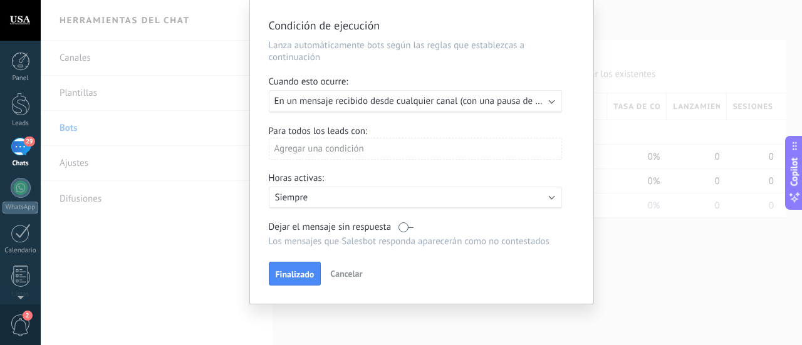
click at [401, 225] on label at bounding box center [405, 227] width 15 height 12
click at [404, 224] on label at bounding box center [405, 227] width 15 height 12
click at [301, 274] on span "Finalizado" at bounding box center [295, 274] width 39 height 9
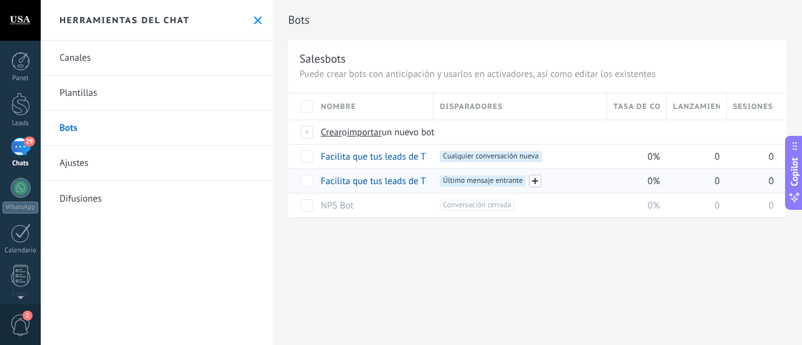
click at [534, 180] on span at bounding box center [535, 181] width 13 height 13
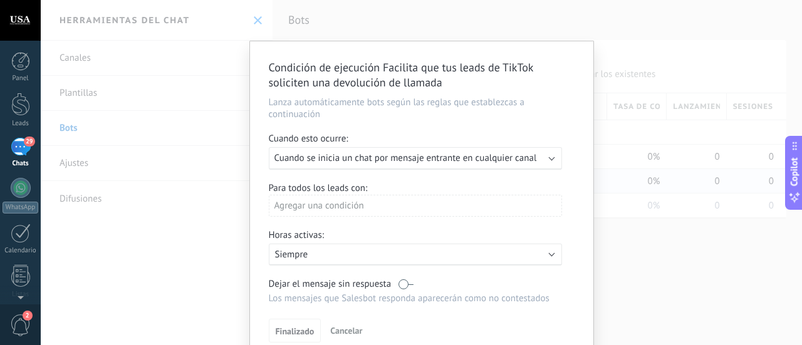
click at [546, 159] on div "Ejecutar: Cuando se inicia un chat por mensaje entrante en cualquier canal" at bounding box center [415, 158] width 293 height 23
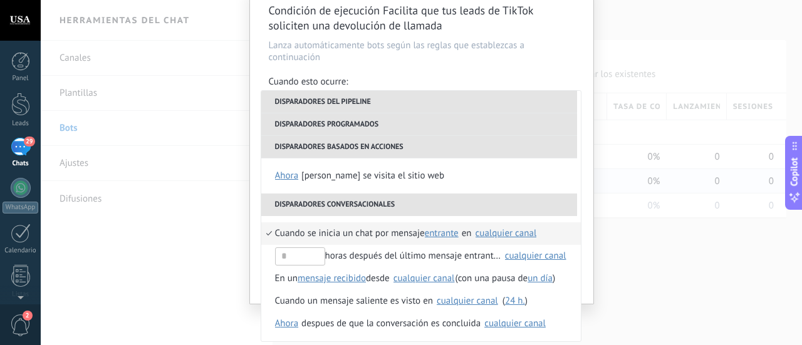
scroll to position [85, 0]
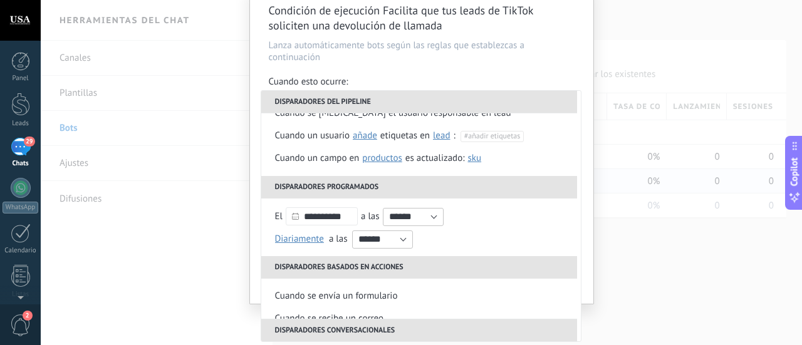
drag, startPoint x: 655, startPoint y: 269, endPoint x: 641, endPoint y: 266, distance: 14.0
click at [656, 269] on div "Condición de ejecución Facilita que tus leads de TikTok soliciten una devolució…" at bounding box center [421, 172] width 761 height 345
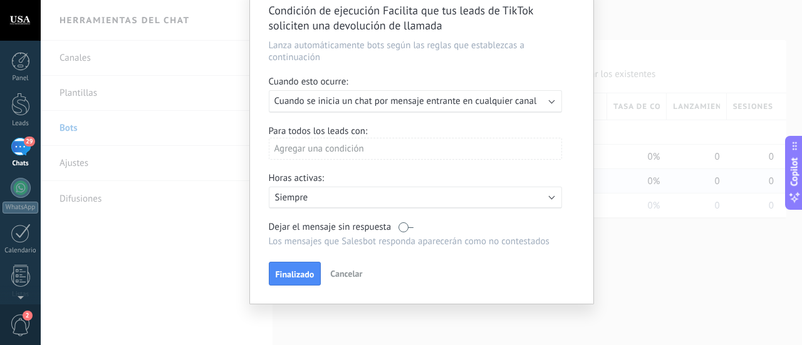
click at [340, 272] on span "Cancelar" at bounding box center [346, 273] width 32 height 11
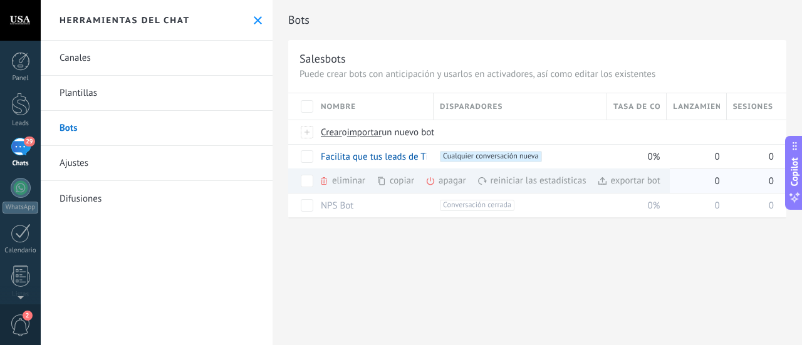
click at [353, 180] on div "eliminar màs" at bounding box center [363, 180] width 89 height 24
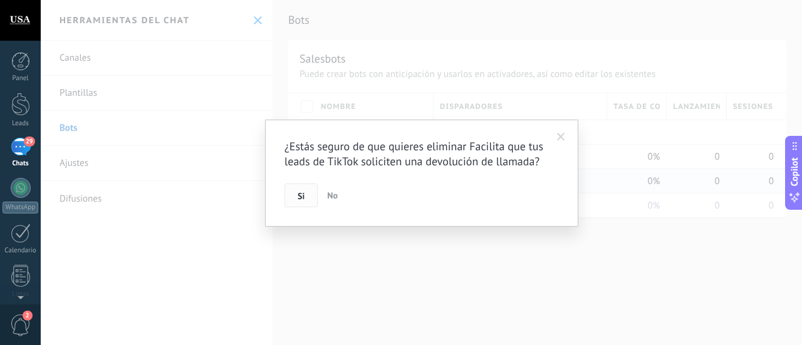
click at [303, 195] on span "Si" at bounding box center [300, 196] width 7 height 9
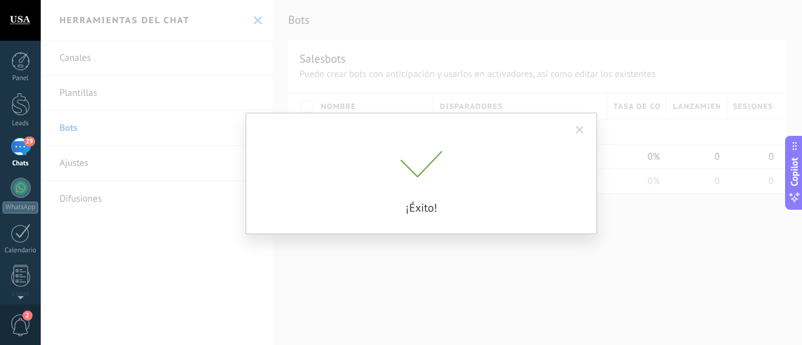
click at [461, 239] on div "¿Estás seguro de que quieres eliminar Facilita que tus leads de TikTok solicite…" at bounding box center [421, 172] width 761 height 345
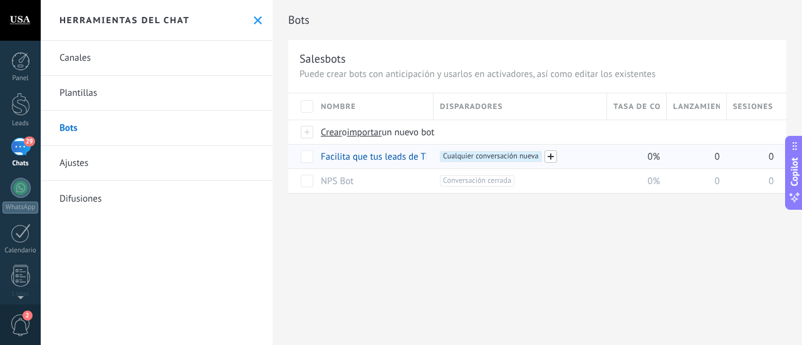
click at [549, 155] on span at bounding box center [550, 156] width 13 height 13
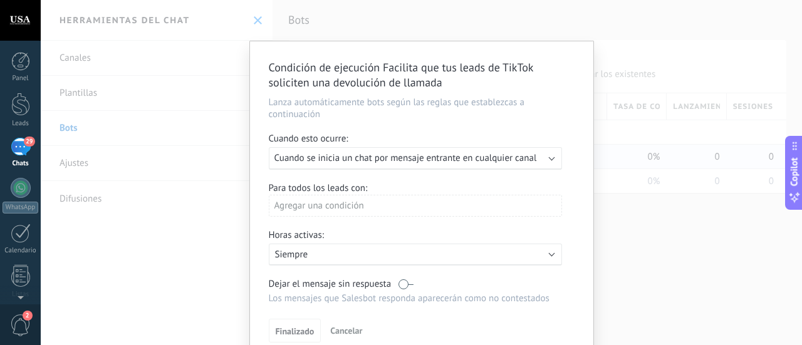
click at [549, 158] on b at bounding box center [551, 157] width 6 height 6
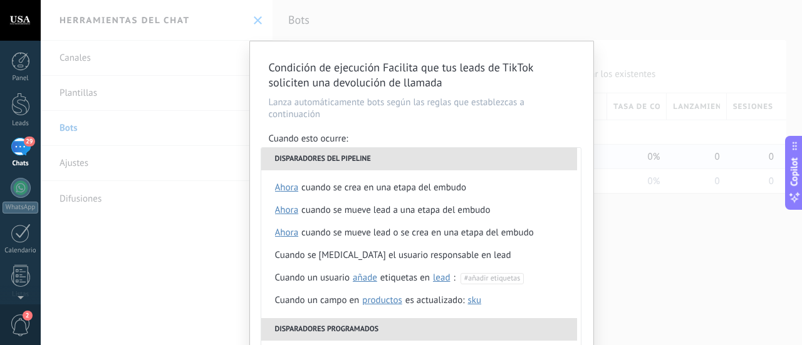
click at [633, 188] on div "Condición de ejecución Facilita que tus leads de TikTok soliciten una devolució…" at bounding box center [421, 172] width 761 height 345
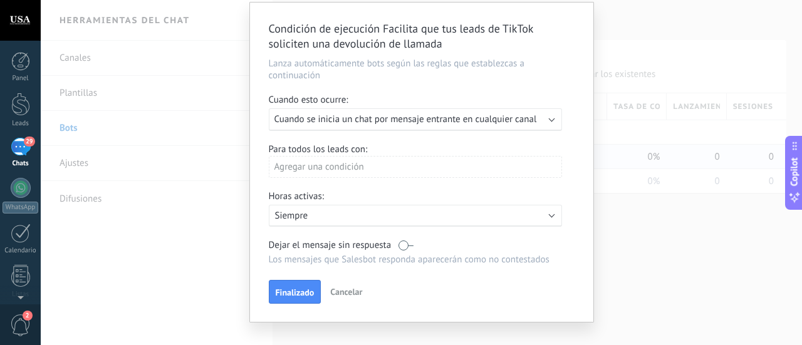
scroll to position [58, 0]
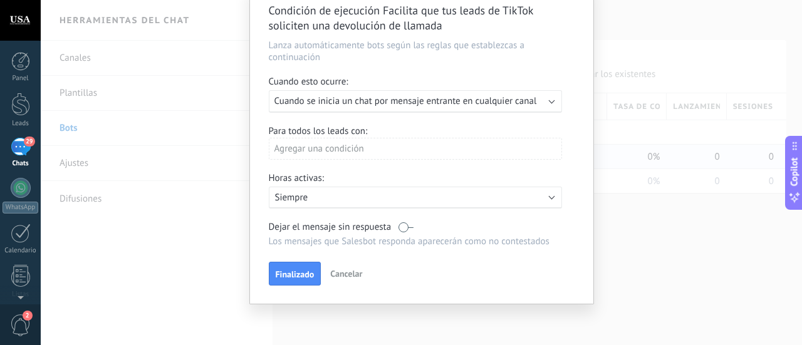
click at [341, 271] on span "Cancelar" at bounding box center [346, 273] width 32 height 11
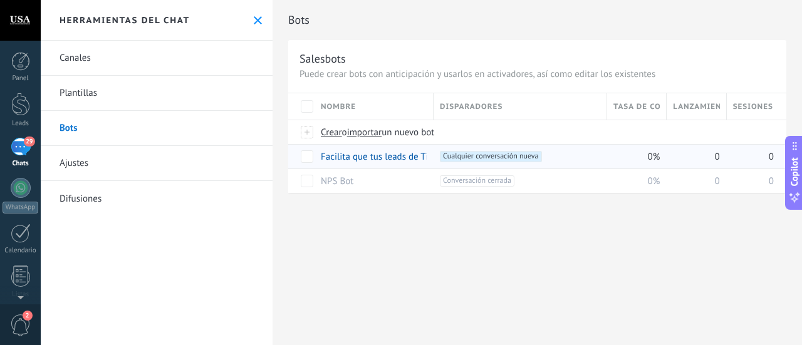
scroll to position [0, 0]
click at [88, 62] on link "Canales" at bounding box center [157, 58] width 232 height 35
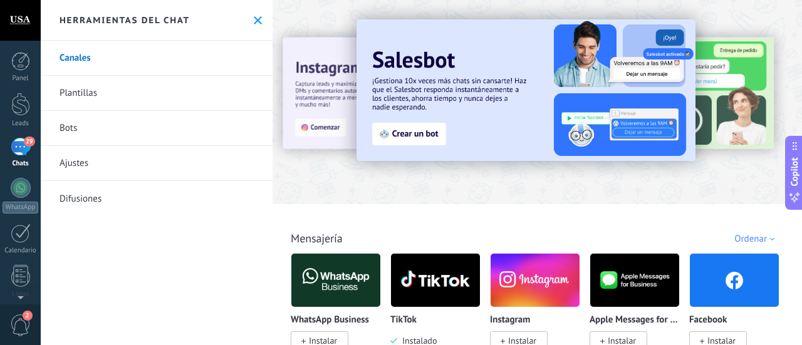
click at [258, 19] on button at bounding box center [257, 20] width 11 height 11
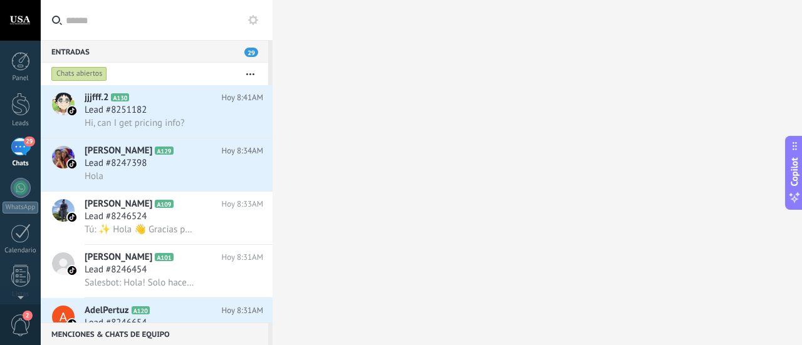
click at [247, 76] on button "button" at bounding box center [250, 74] width 27 height 23
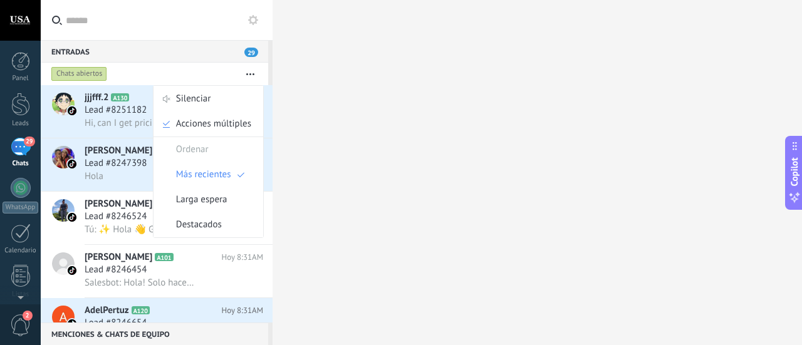
click at [252, 19] on icon at bounding box center [253, 20] width 10 height 10
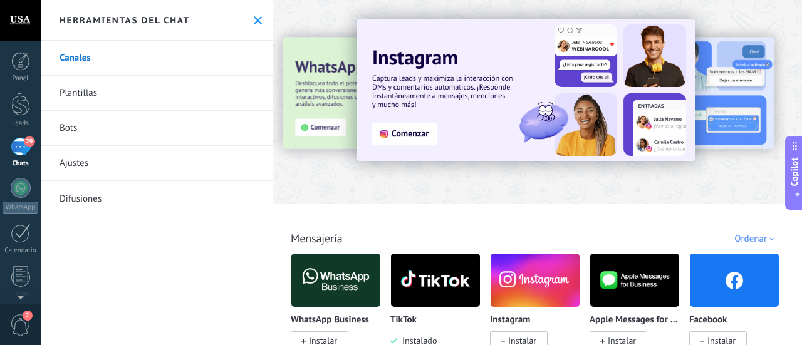
click at [88, 196] on link "Difusiones" at bounding box center [157, 198] width 232 height 35
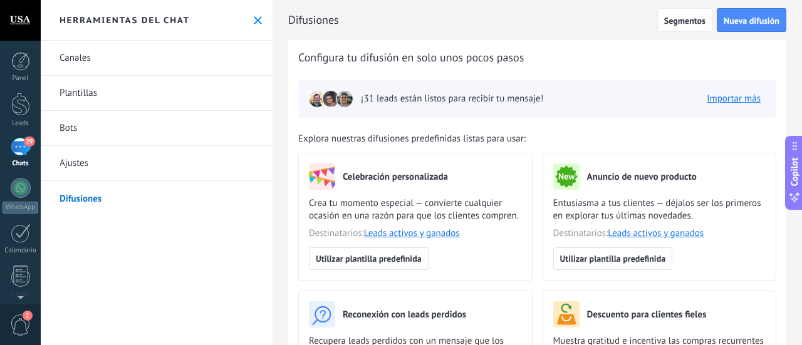
click at [142, 162] on link "Ajustes" at bounding box center [157, 163] width 232 height 35
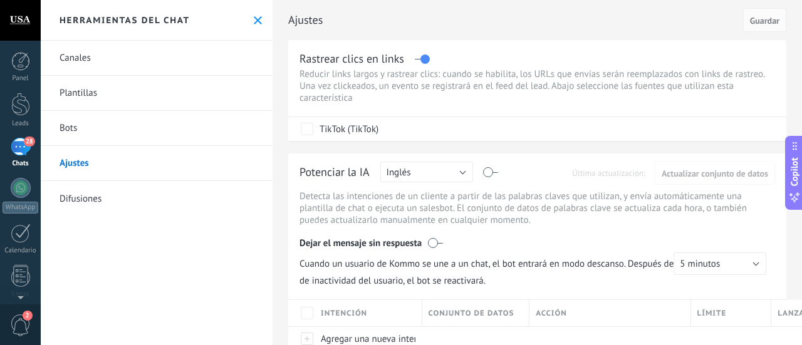
click at [131, 67] on link "Canales" at bounding box center [157, 58] width 232 height 35
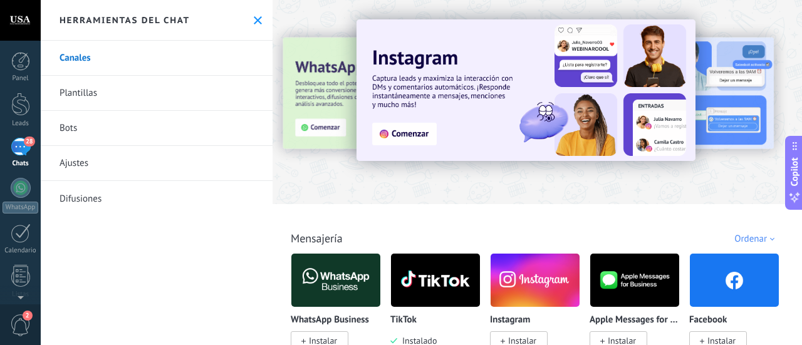
click at [121, 133] on link "Bots" at bounding box center [157, 128] width 232 height 35
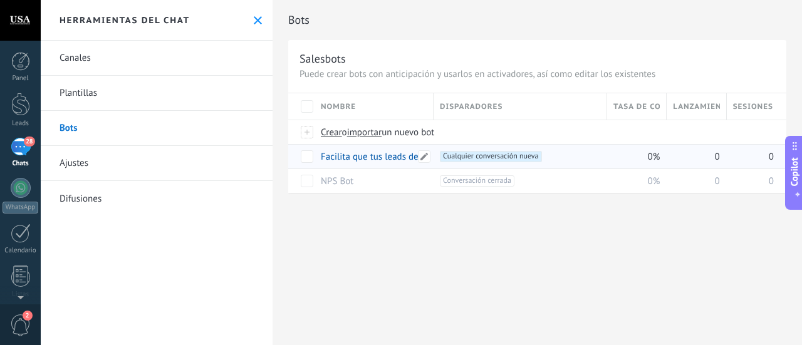
click at [378, 153] on link "Facilita que tus leads de TikTok soliciten una devolución de llamada" at bounding box center [457, 157] width 272 height 12
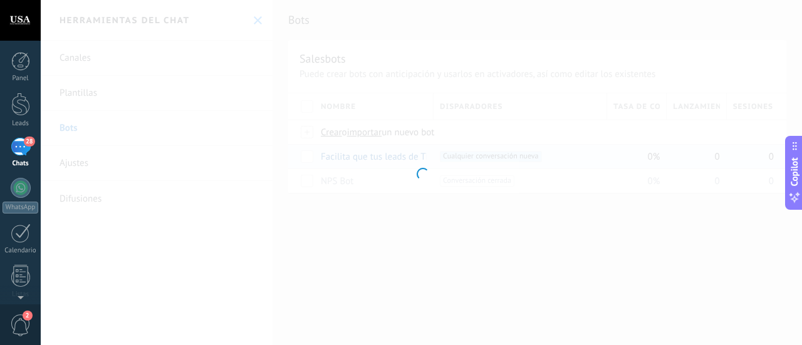
type input "**********"
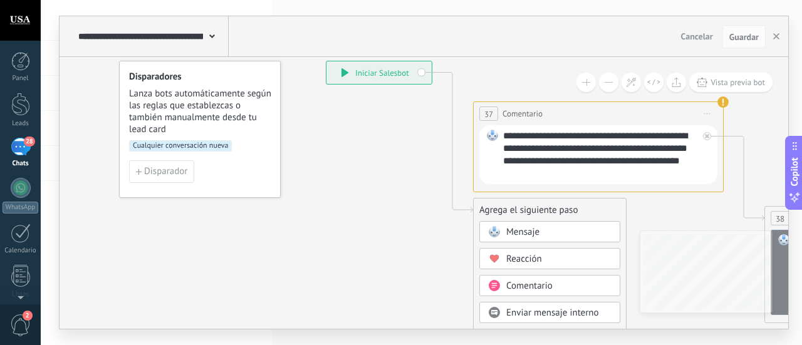
click at [549, 173] on div "**********" at bounding box center [600, 155] width 195 height 50
click at [709, 109] on span "Iniciar vista previa aquí Cambiar nombre Duplicar [GEOGRAPHIC_DATA]" at bounding box center [707, 114] width 20 height 18
click at [570, 178] on div "**********" at bounding box center [600, 155] width 195 height 50
drag, startPoint x: 666, startPoint y: 158, endPoint x: 683, endPoint y: 173, distance: 22.2
click at [683, 173] on div "**********" at bounding box center [600, 155] width 195 height 50
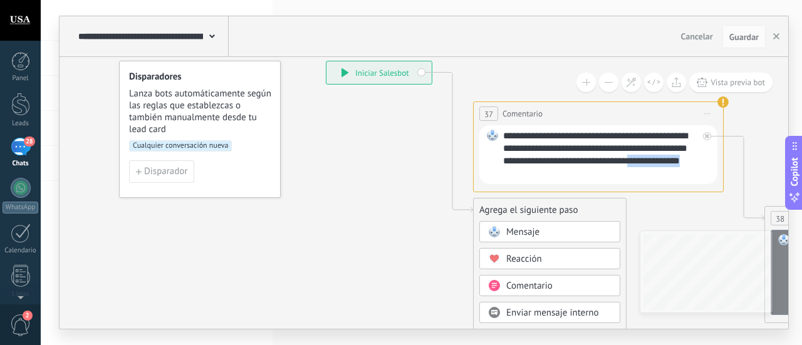
copy div "**********"
click at [649, 162] on div "**********" at bounding box center [600, 155] width 195 height 50
drag, startPoint x: 626, startPoint y: 160, endPoint x: 641, endPoint y: 169, distance: 17.4
click at [641, 169] on div "**********" at bounding box center [600, 155] width 195 height 50
paste div
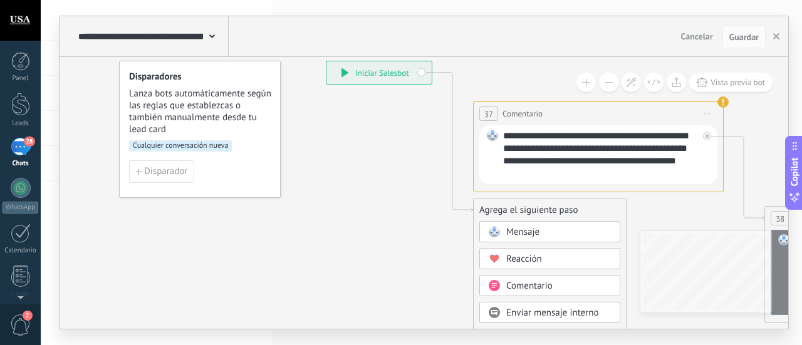
click at [639, 163] on div "**********" at bounding box center [600, 155] width 195 height 50
click at [660, 169] on div "**********" at bounding box center [600, 155] width 195 height 50
click at [753, 39] on span "Guardar" at bounding box center [743, 37] width 29 height 9
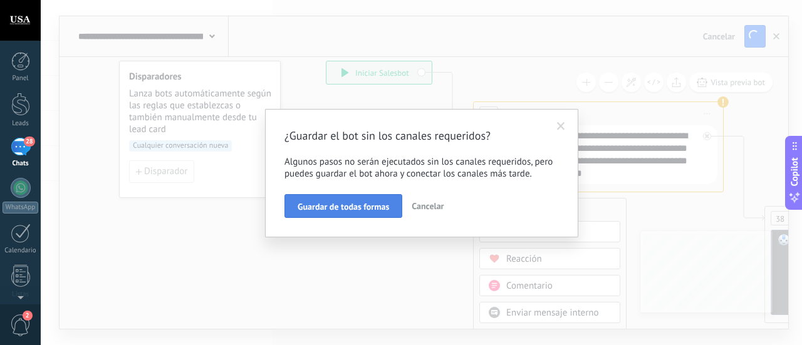
click at [326, 208] on span "Guardar de todas formas" at bounding box center [342, 206] width 91 height 9
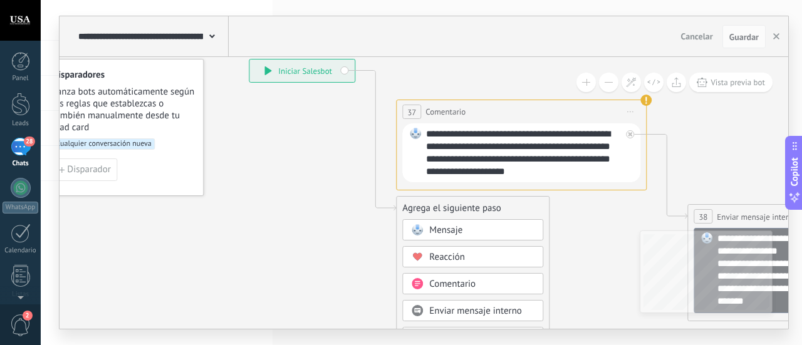
drag, startPoint x: 387, startPoint y: 276, endPoint x: 286, endPoint y: 159, distance: 154.9
click at [286, 159] on icon at bounding box center [647, 344] width 1424 height 1197
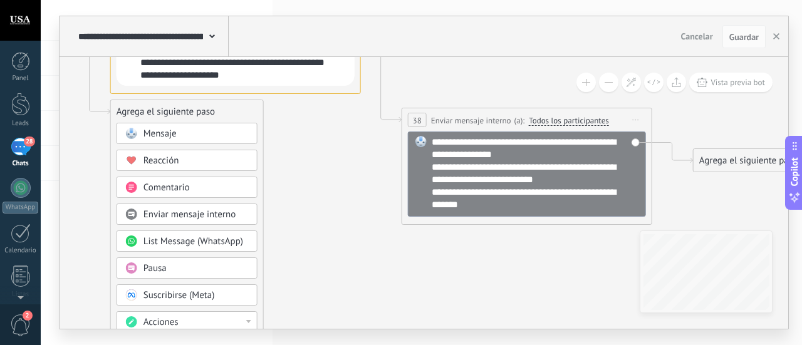
drag, startPoint x: 623, startPoint y: 236, endPoint x: 361, endPoint y: 182, distance: 266.6
click at [361, 181] on icon at bounding box center [362, 247] width 1424 height 1197
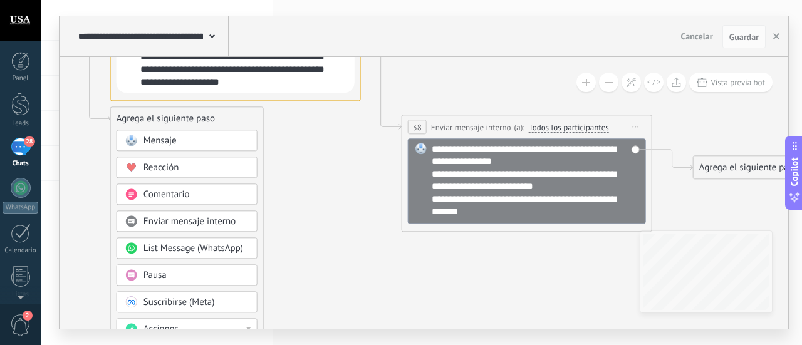
click at [585, 195] on div "**********" at bounding box center [535, 180] width 208 height 75
drag, startPoint x: 504, startPoint y: 212, endPoint x: 336, endPoint y: 135, distance: 184.7
click at [423, 214] on div "**********" at bounding box center [527, 181] width 238 height 85
drag, startPoint x: 294, startPoint y: 86, endPoint x: 184, endPoint y: 92, distance: 109.8
click at [183, 89] on div "**********" at bounding box center [235, 63] width 238 height 59
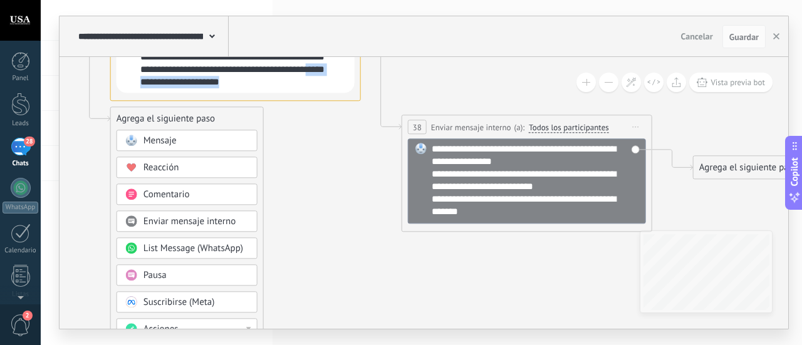
copy div "**********"
drag, startPoint x: 623, startPoint y: 201, endPoint x: 628, endPoint y: 224, distance: 23.7
click at [628, 224] on div "**********" at bounding box center [526, 173] width 251 height 117
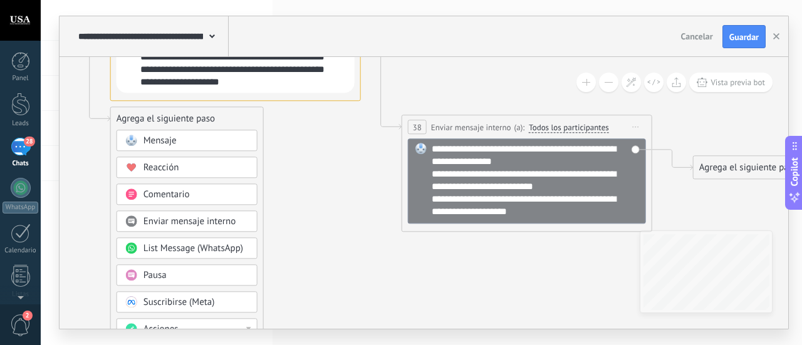
click at [525, 249] on icon at bounding box center [362, 255] width 1424 height 1197
click at [741, 46] on button "Guardar" at bounding box center [743, 37] width 43 height 24
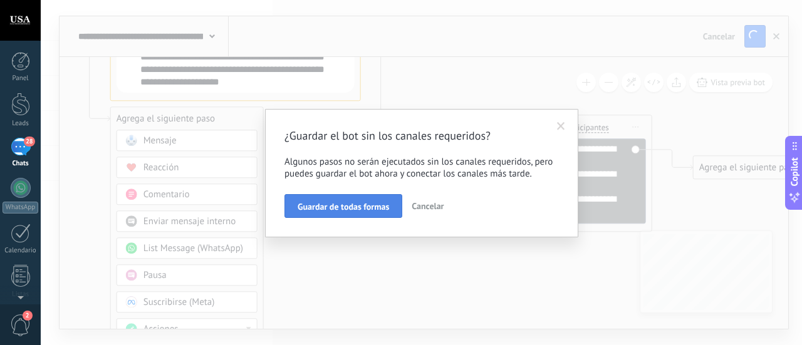
click at [381, 201] on button "Guardar de todas formas" at bounding box center [343, 206] width 118 height 24
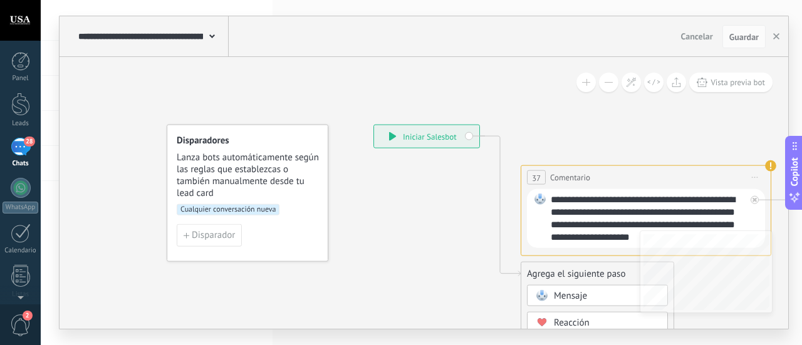
drag, startPoint x: 251, startPoint y: 187, endPoint x: 661, endPoint y: 102, distance: 419.0
click at [16, 155] on div "28" at bounding box center [21, 147] width 20 height 18
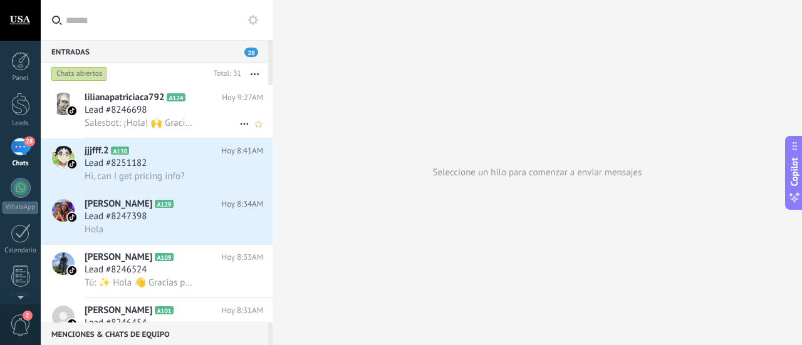
click at [141, 117] on div "Salesbot: ¡Hola! 🙌 Gracias por escribirnos. Para enviarte el catálogo de campan…" at bounding box center [174, 122] width 178 height 13
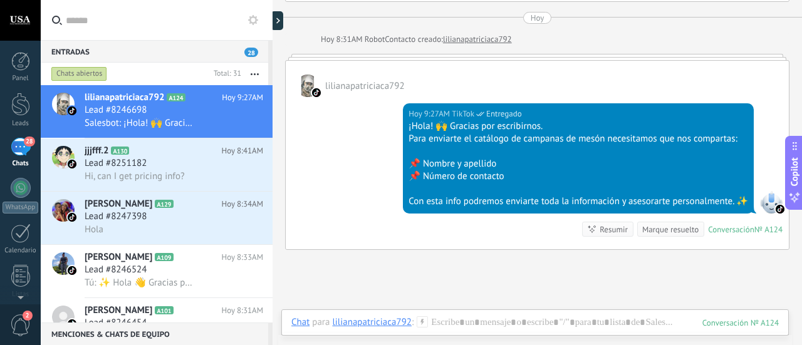
scroll to position [188, 0]
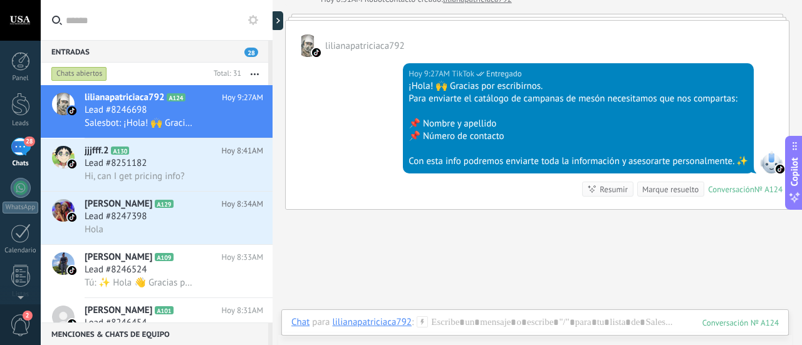
click at [738, 80] on div "¡Hola! 🙌 Gracias por escribirnos." at bounding box center [577, 86] width 339 height 13
drag, startPoint x: 738, startPoint y: 78, endPoint x: 337, endPoint y: 187, distance: 416.0
click at [442, 207] on div "lilianapatriciaca792 Hoy 9:27AM TikTok Entregado ¡Hola! 🙌 Gracias por escribirn…" at bounding box center [537, 115] width 504 height 190
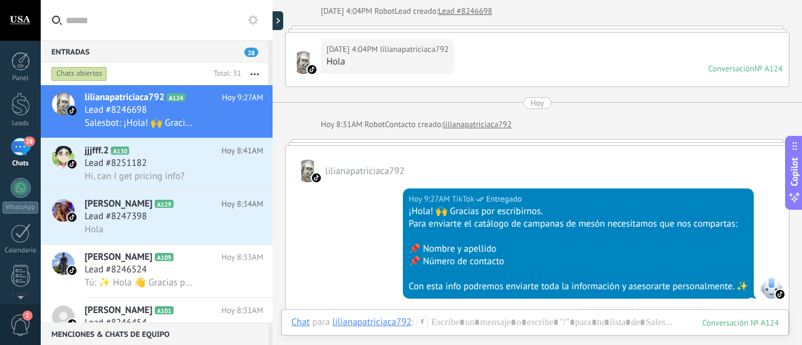
scroll to position [125, 0]
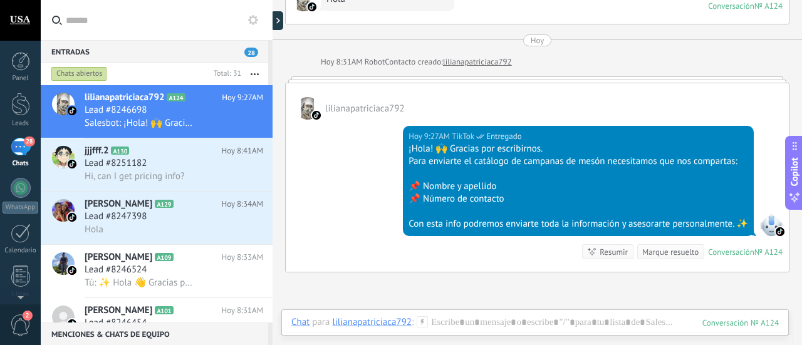
click at [522, 77] on div at bounding box center [537, 79] width 504 height 6
drag, startPoint x: 653, startPoint y: 215, endPoint x: 500, endPoint y: 225, distance: 153.7
click at [500, 225] on div "Con esta info podremos enviarte toda la información y asesorarte personalmente.…" at bounding box center [577, 224] width 339 height 13
click at [673, 296] on div "Buscar Carga más [DATE] [DATE] 4:04PM Robot Lead creado: Lead #8246698 [DATE] 4…" at bounding box center [536, 183] width 529 height 616
click at [166, 185] on div "jjjfff.2 A130 Hoy 8:41AM Lead #8251182 Hi, can I get pricing info?" at bounding box center [179, 164] width 188 height 53
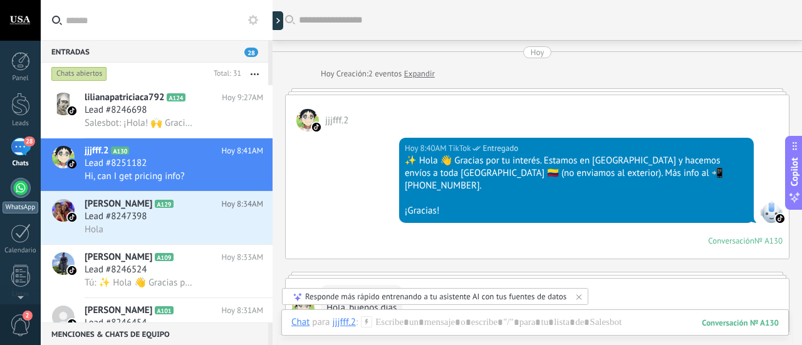
click at [23, 191] on div at bounding box center [21, 188] width 20 height 20
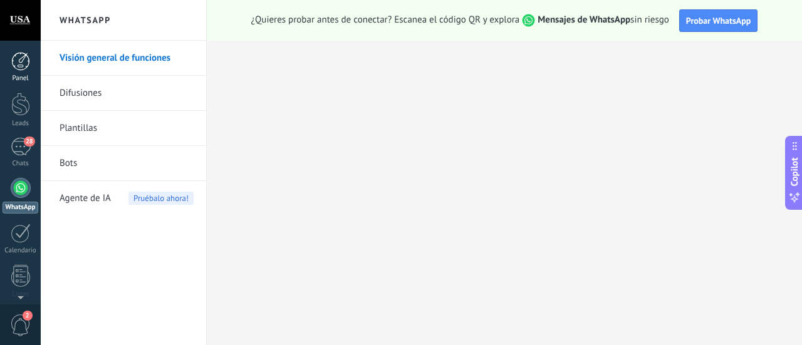
click at [21, 66] on div at bounding box center [20, 61] width 19 height 19
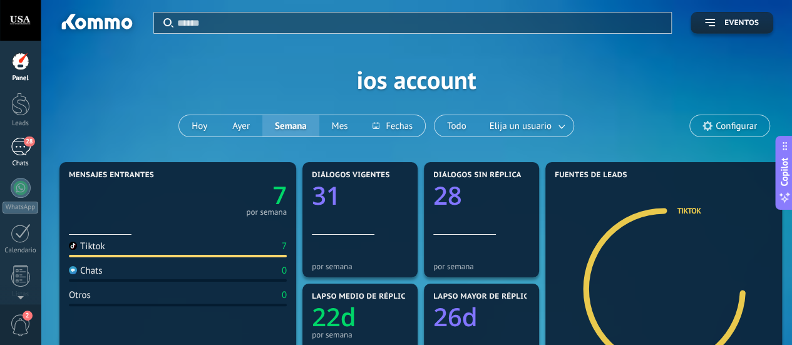
click at [20, 163] on div "Chats" at bounding box center [21, 164] width 36 height 8
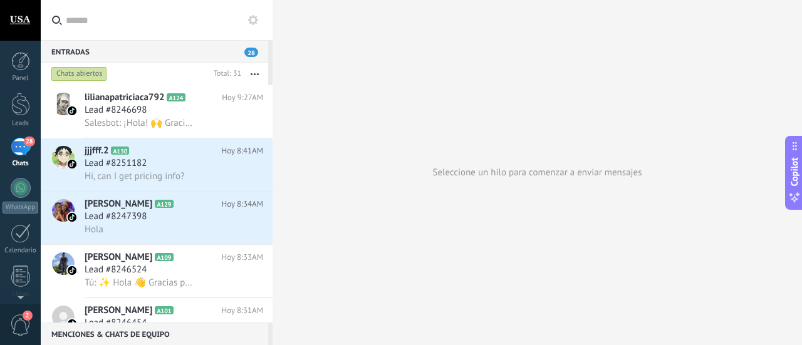
click at [258, 17] on button at bounding box center [252, 20] width 15 height 15
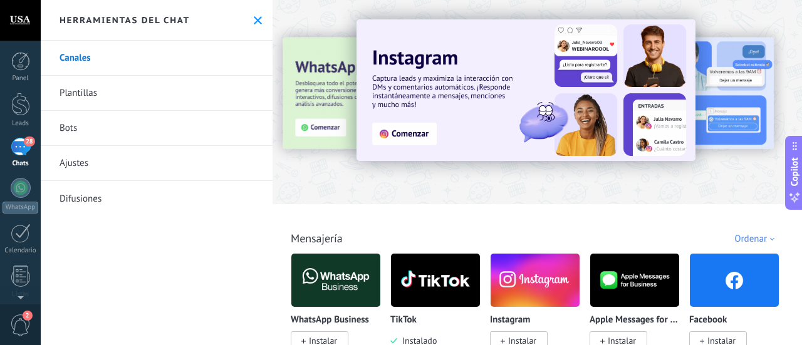
click at [162, 130] on link "Bots" at bounding box center [157, 128] width 232 height 35
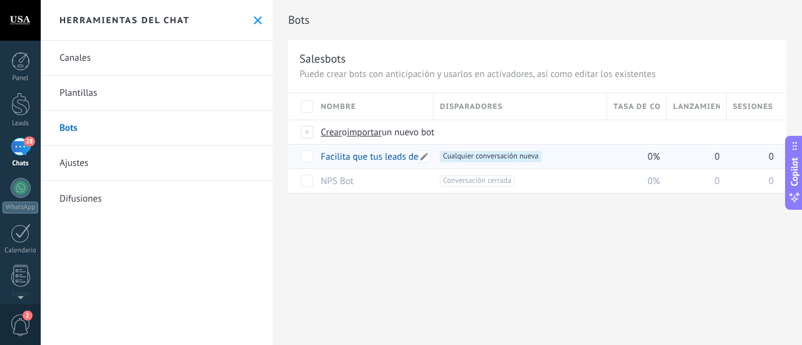
click at [393, 158] on link "Facilita que tus leads de TikTok soliciten una devolución de llamada" at bounding box center [457, 157] width 272 height 12
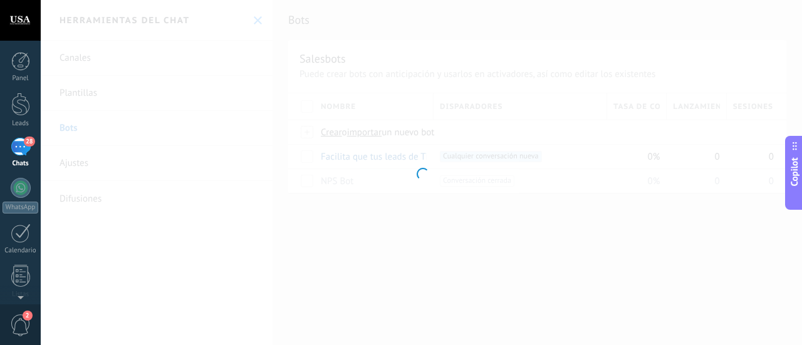
type input "**********"
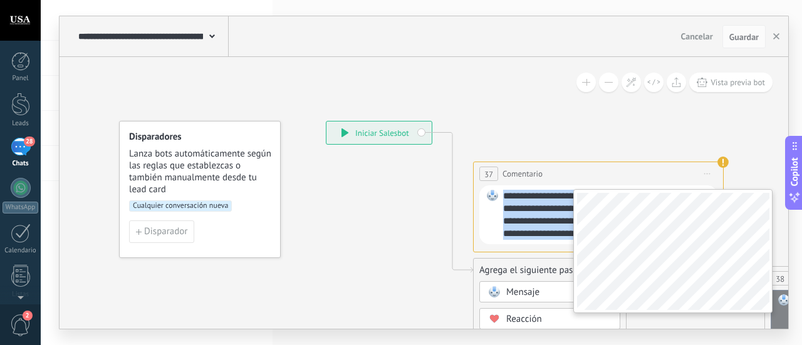
click at [656, 240] on div "**********" at bounding box center [423, 193] width 728 height 272
copy div "**********"
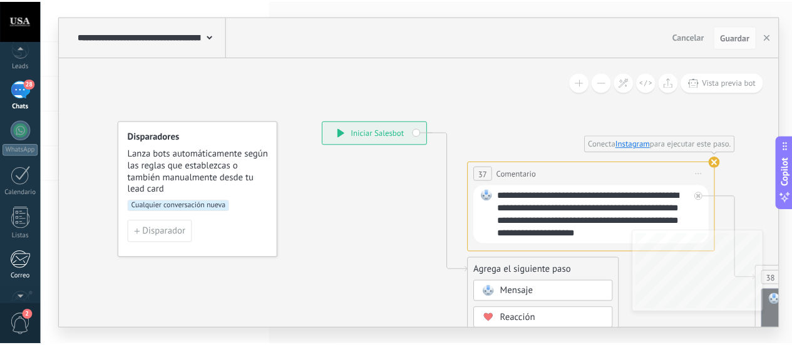
scroll to position [175, 0]
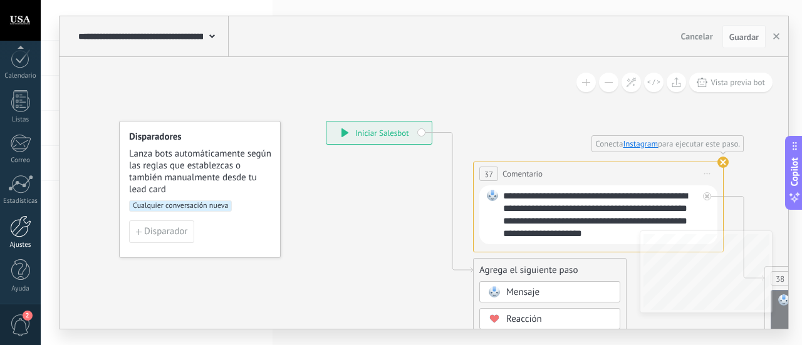
click at [10, 236] on div at bounding box center [20, 226] width 21 height 22
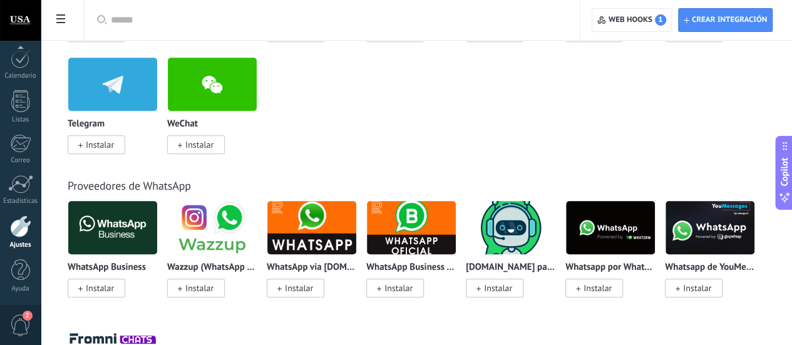
scroll to position [9, 0]
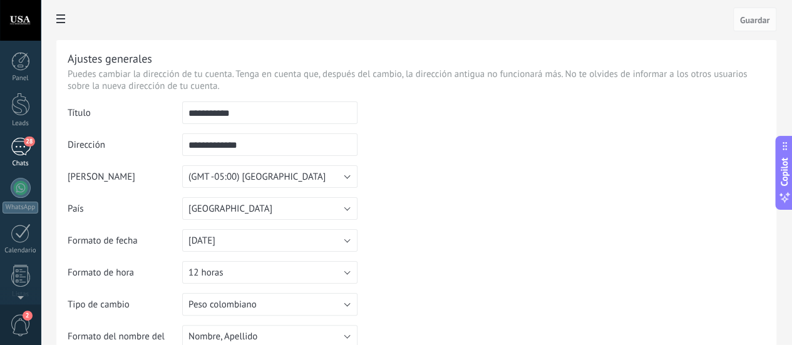
click at [24, 147] on div "28" at bounding box center [21, 147] width 20 height 18
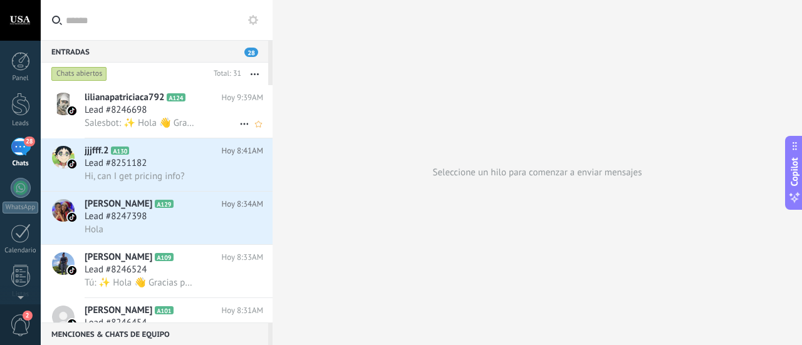
click at [190, 105] on div "Lead #8246698" at bounding box center [174, 110] width 178 height 13
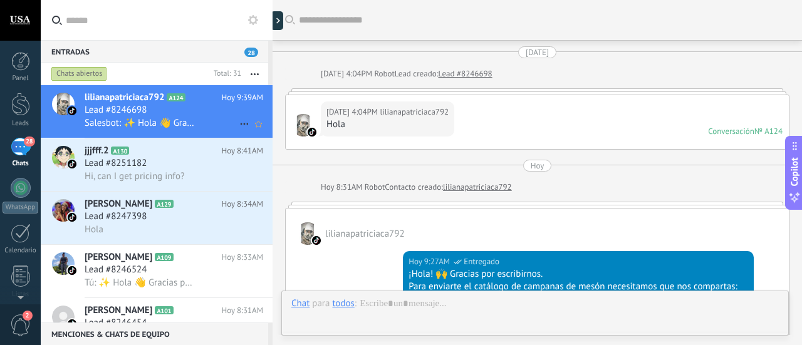
scroll to position [238, 0]
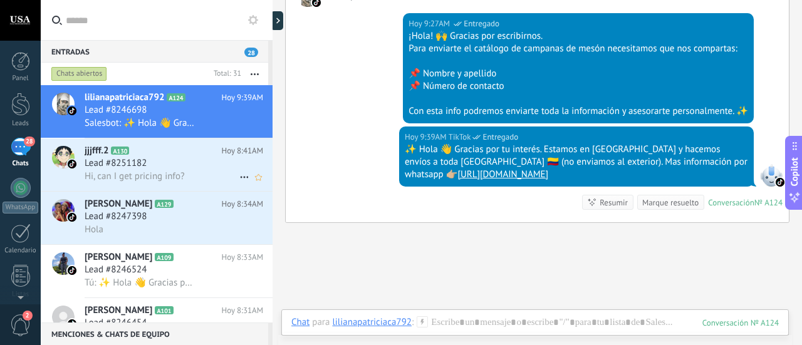
click at [192, 159] on div "Lead #8251182" at bounding box center [174, 163] width 178 height 13
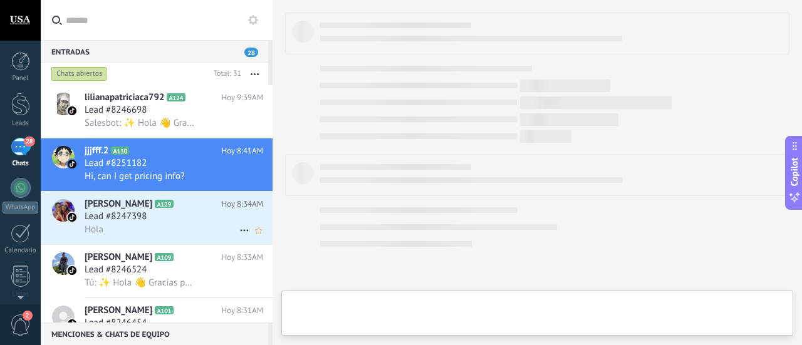
click at [170, 222] on div "Lead #8247398" at bounding box center [174, 216] width 178 height 13
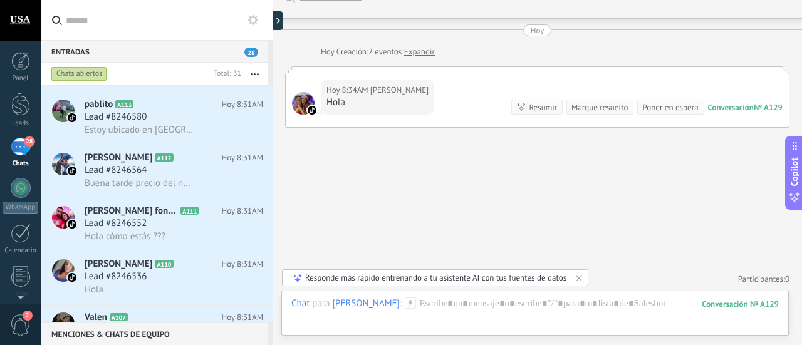
scroll to position [689, 0]
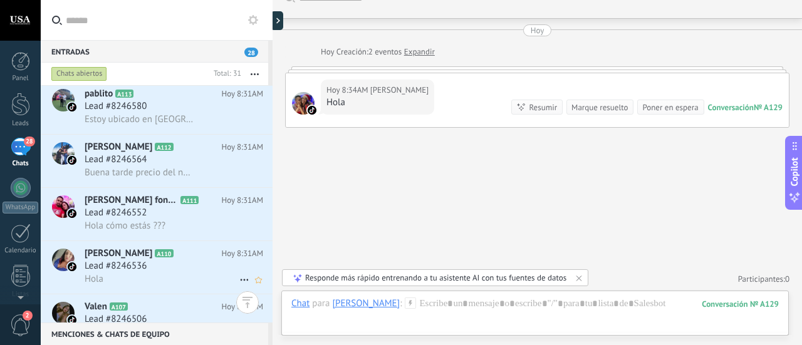
click at [157, 260] on h2 "[PERSON_NAME] A110" at bounding box center [153, 253] width 137 height 13
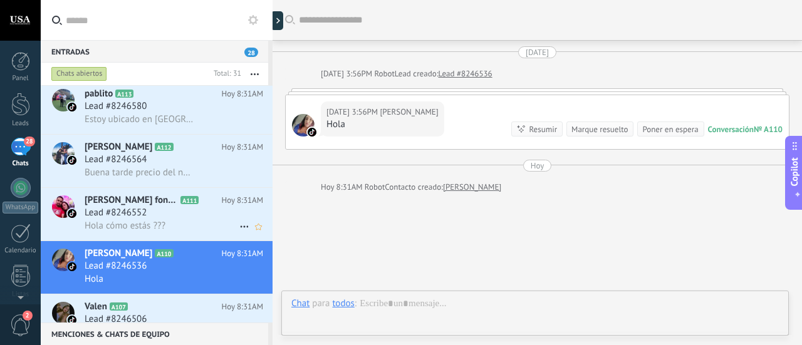
scroll to position [65, 0]
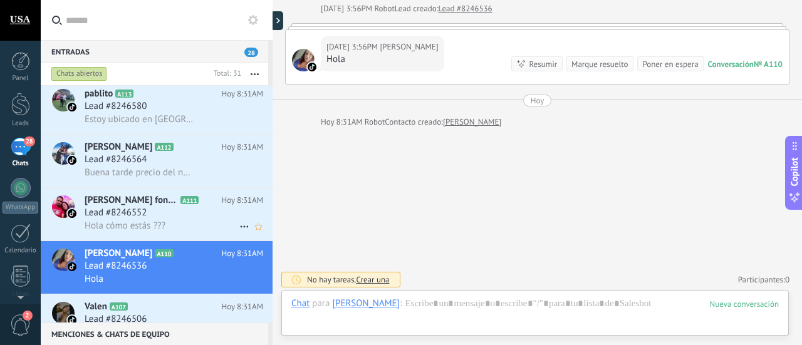
click at [153, 217] on h3 "Lead #8246552" at bounding box center [119, 213] width 68 height 13
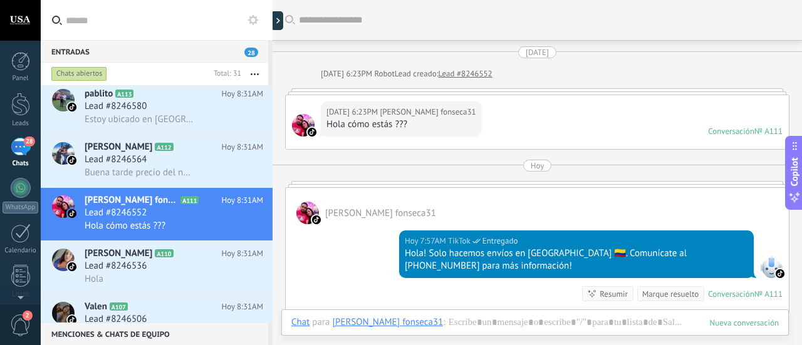
scroll to position [73, 0]
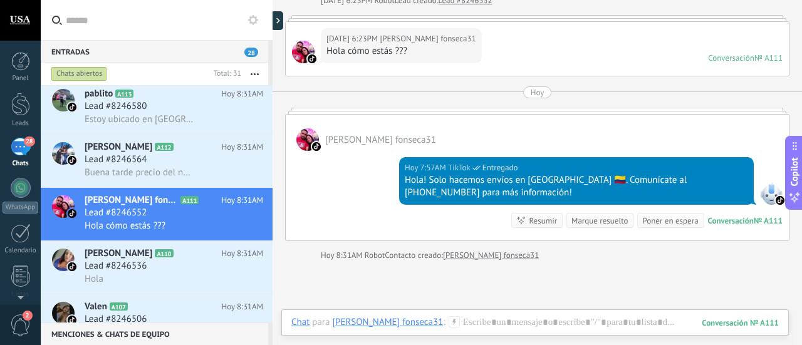
click at [252, 18] on icon at bounding box center [253, 20] width 10 height 10
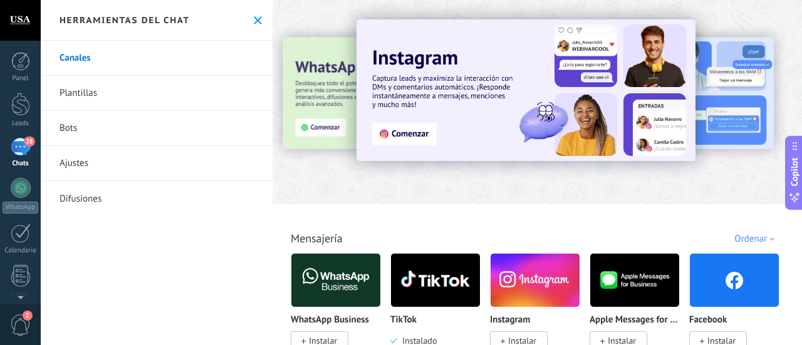
click at [84, 56] on link "Canales" at bounding box center [157, 58] width 232 height 35
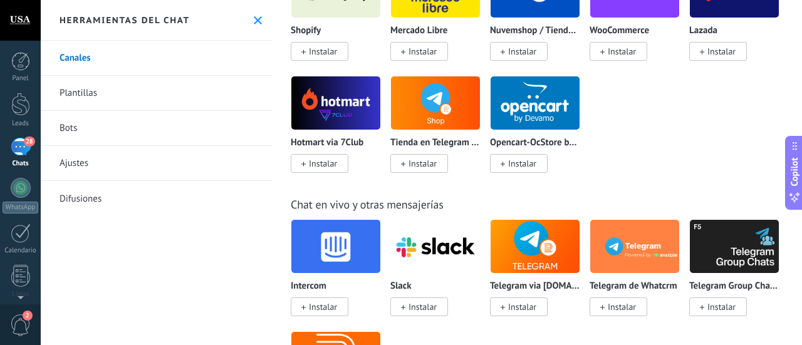
scroll to position [939, 0]
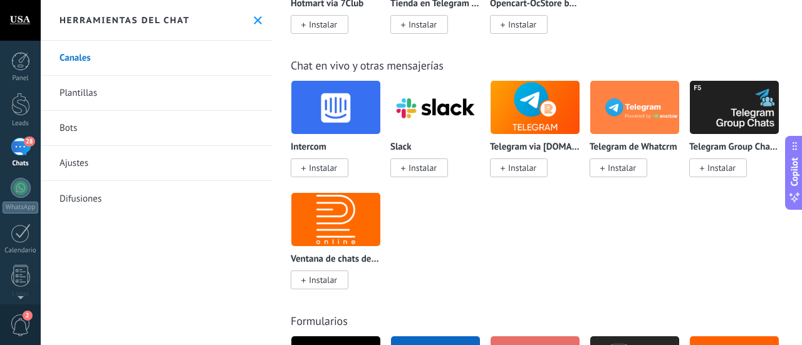
click at [85, 98] on link "Plantillas" at bounding box center [157, 93] width 232 height 35
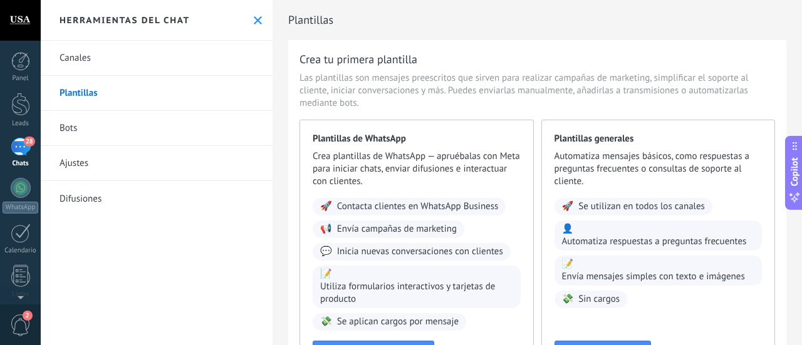
scroll to position [113, 0]
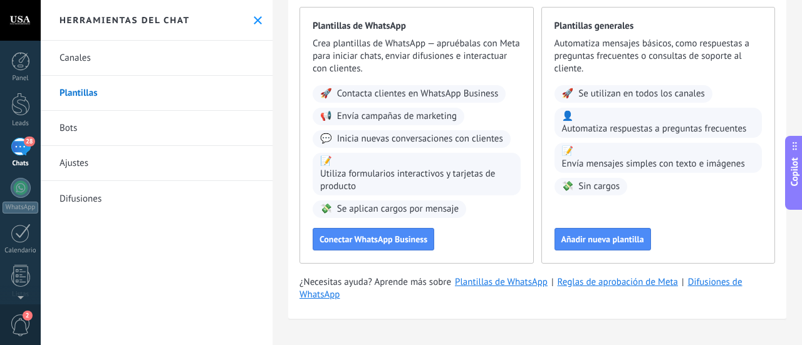
click at [89, 135] on link "Bots" at bounding box center [157, 128] width 232 height 35
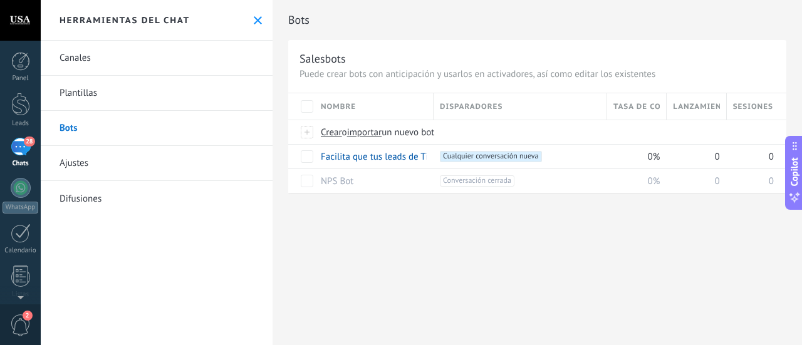
click at [641, 109] on span "Tasa de conversión" at bounding box center [636, 107] width 46 height 12
click at [654, 158] on span "0%" at bounding box center [654, 157] width 13 height 12
click at [550, 156] on span at bounding box center [550, 156] width 13 height 13
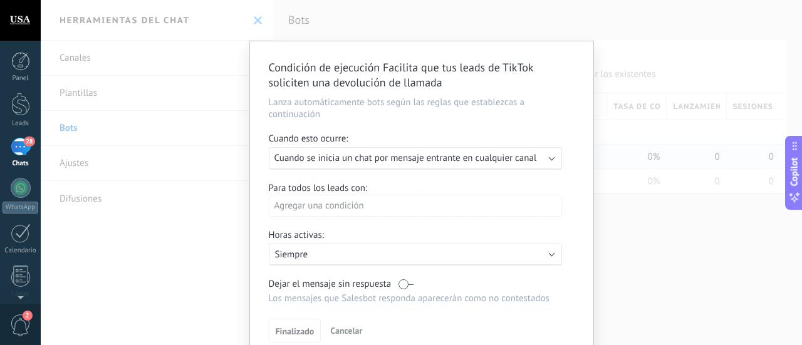
click at [536, 157] on div "Ejecutar: Cuando se inicia un chat por mensaje entrante en cualquier canal" at bounding box center [410, 158] width 272 height 12
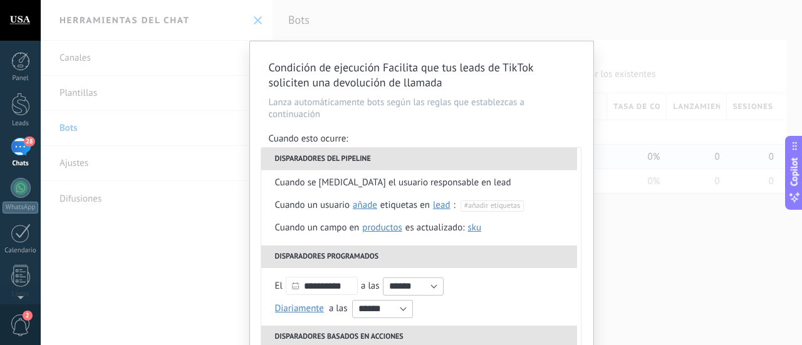
scroll to position [125, 0]
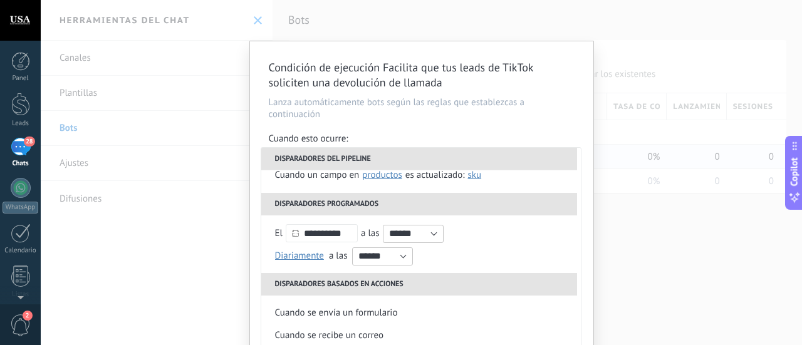
click at [669, 261] on div "Condición de ejecución Facilita que tus leads de TikTok soliciten una devolució…" at bounding box center [421, 172] width 761 height 345
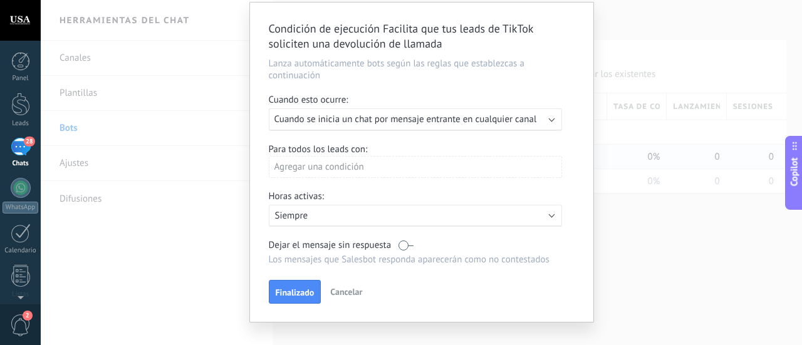
scroll to position [58, 0]
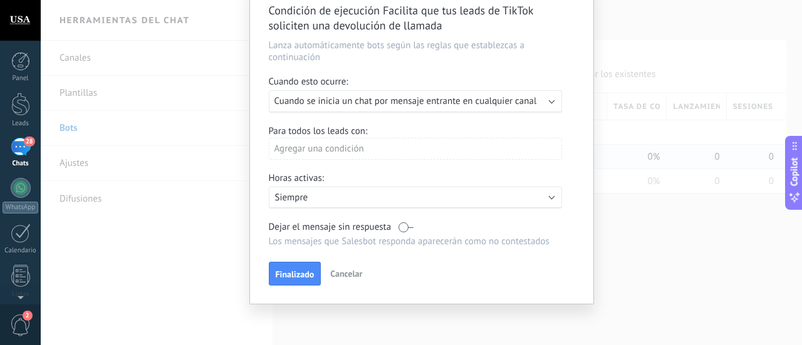
click at [352, 270] on span "Cancelar" at bounding box center [346, 273] width 32 height 11
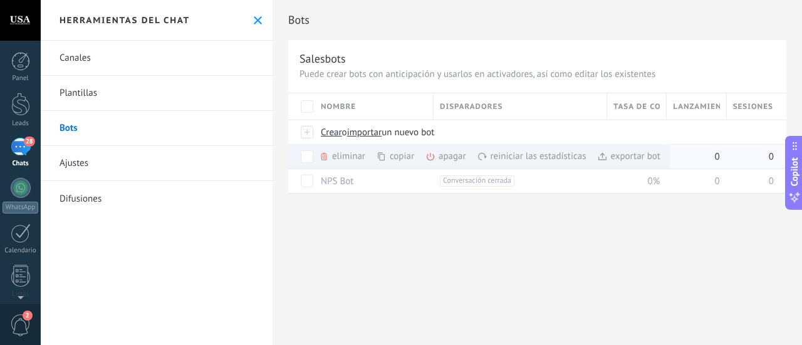
click at [402, 151] on div "copiar màs" at bounding box center [416, 156] width 80 height 24
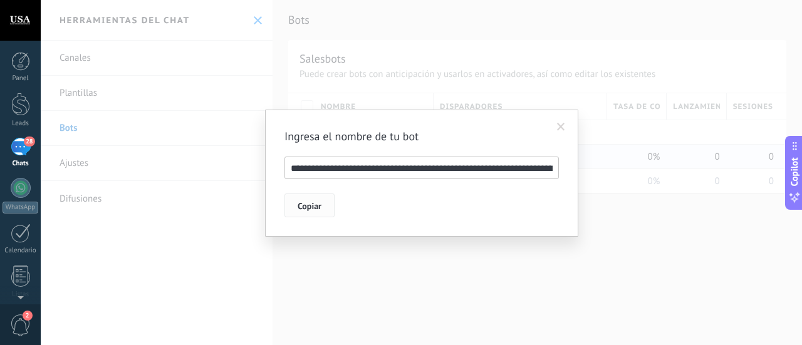
click at [312, 209] on span "Copiar" at bounding box center [309, 206] width 24 height 9
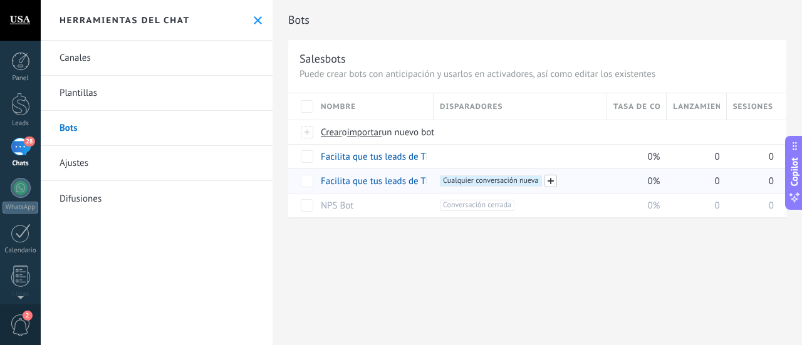
click at [552, 182] on span at bounding box center [550, 181] width 13 height 13
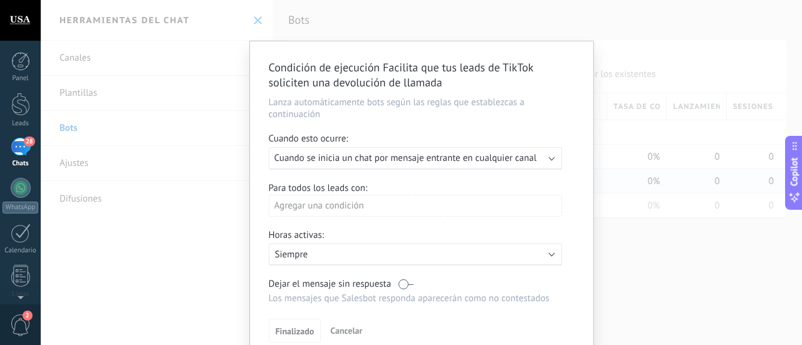
click at [452, 160] on span "Cuando se inicia un chat por mensaje entrante en cualquier canal" at bounding box center [405, 158] width 262 height 12
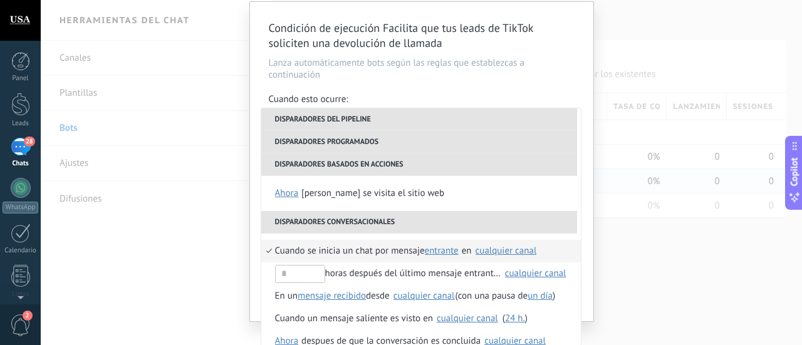
scroll to position [58, 0]
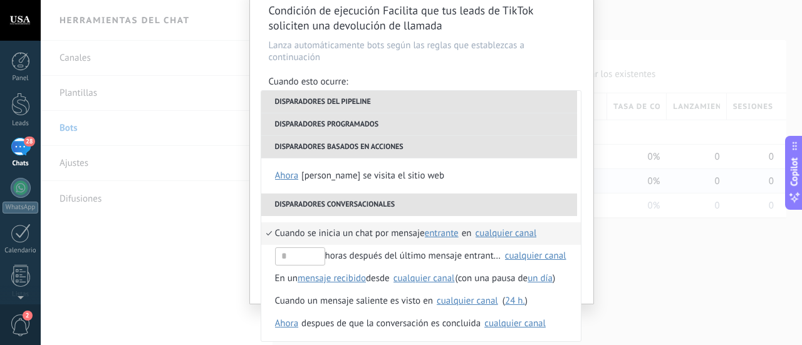
click at [439, 232] on span "entrante" at bounding box center [442, 233] width 34 height 12
click at [445, 276] on span "cualquiera" at bounding box center [453, 276] width 56 height 12
click at [492, 232] on div "cualquier canal" at bounding box center [513, 233] width 61 height 9
click at [552, 205] on li "Disparadores conversacionales" at bounding box center [419, 205] width 316 height 23
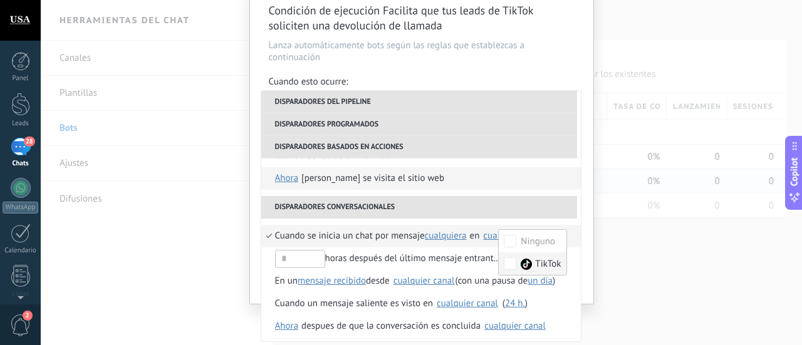
scroll to position [273, 0]
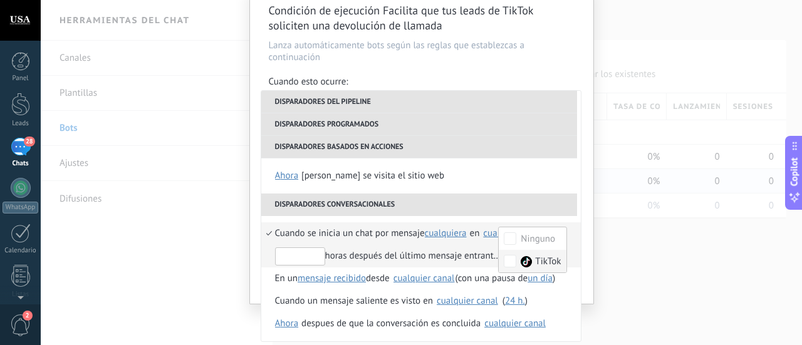
click at [297, 256] on input "text" at bounding box center [300, 256] width 50 height 18
click at [584, 170] on div "Condición de ejecución Facilita que tus leads de TikTok soliciten una devolució…" at bounding box center [421, 143] width 343 height 319
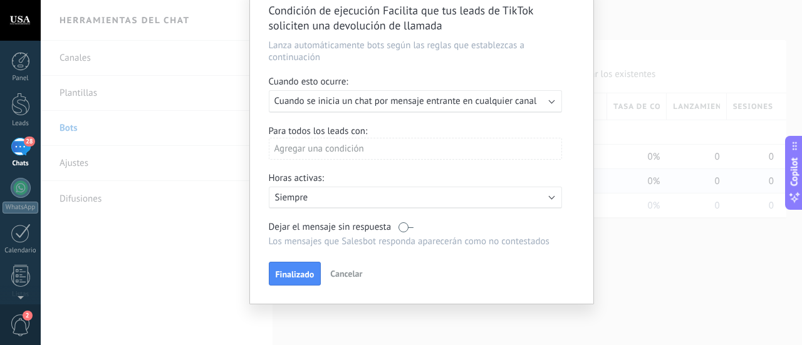
drag, startPoint x: 470, startPoint y: 97, endPoint x: 468, endPoint y: 107, distance: 10.2
click at [470, 97] on span "Cuando se inicia un chat por mensaje entrante en cualquier canal" at bounding box center [405, 101] width 262 height 12
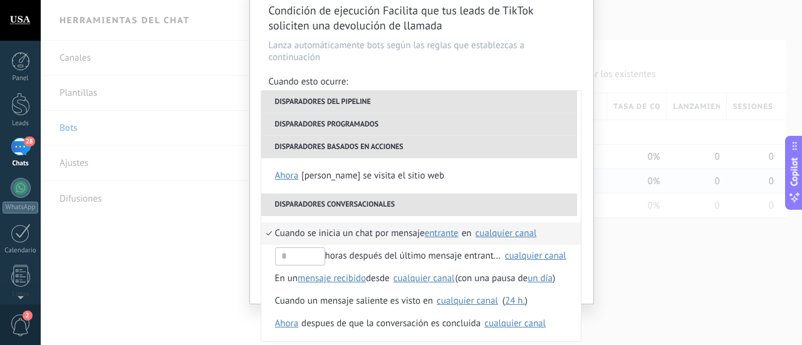
click at [452, 233] on span "entrante" at bounding box center [442, 233] width 34 height 12
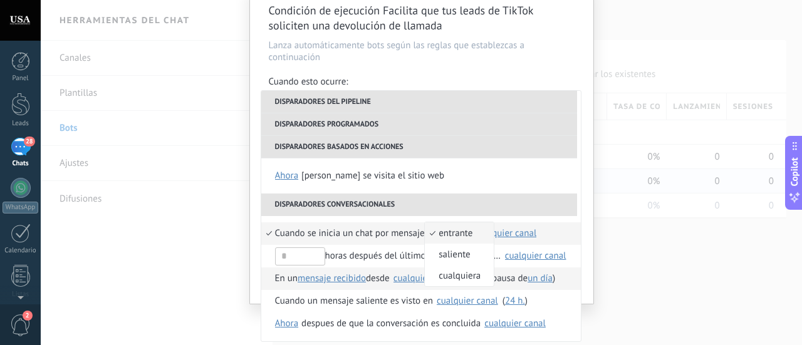
click at [464, 282] on li "cualquiera" at bounding box center [459, 275] width 69 height 21
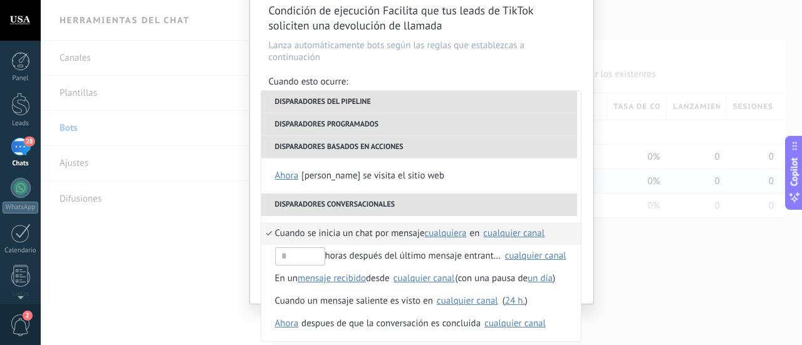
click at [510, 232] on div "cualquier canal" at bounding box center [513, 233] width 61 height 9
click at [509, 260] on span "TikTok" at bounding box center [522, 262] width 26 height 13
click at [589, 261] on div "Condición de ejecución Facilita que tus leads de TikTok soliciten una devolució…" at bounding box center [421, 143] width 343 height 319
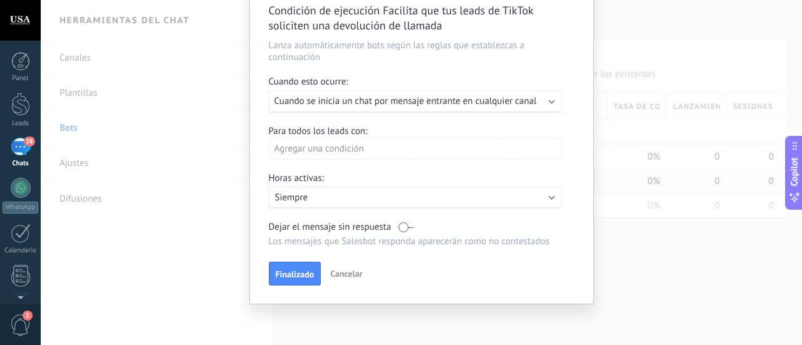
click at [510, 104] on span "Cuando se inicia un chat por mensaje entrante en cualquier canal" at bounding box center [405, 101] width 262 height 12
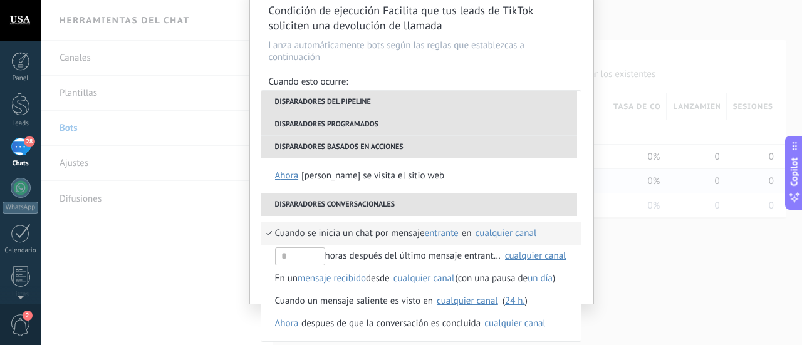
click at [448, 232] on span "entrante" at bounding box center [442, 233] width 34 height 12
click at [447, 276] on span "cualquiera" at bounding box center [453, 276] width 56 height 12
click at [503, 230] on div "cualquier canal" at bounding box center [513, 233] width 61 height 9
click at [455, 227] on span "cualquiera" at bounding box center [446, 233] width 42 height 12
click at [457, 258] on span "saliente" at bounding box center [453, 255] width 56 height 12
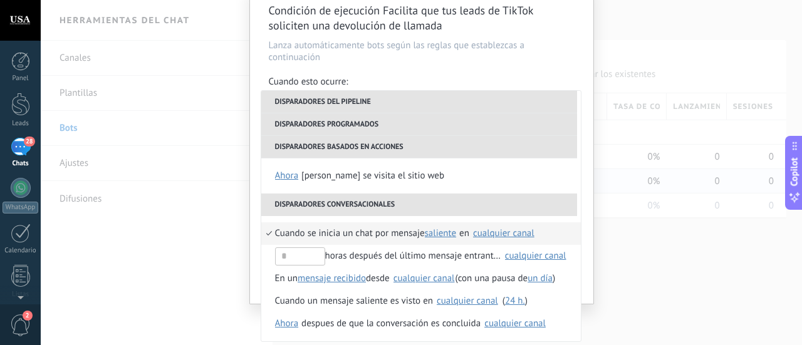
click at [445, 235] on span "saliente" at bounding box center [441, 233] width 32 height 12
click at [461, 276] on span "cualquiera" at bounding box center [453, 276] width 56 height 12
drag, startPoint x: 587, startPoint y: 240, endPoint x: 587, endPoint y: 183, distance: 56.4
click at [587, 183] on div "Condición de ejecución Facilita que tus leads de TikTok soliciten una devolució…" at bounding box center [421, 143] width 343 height 319
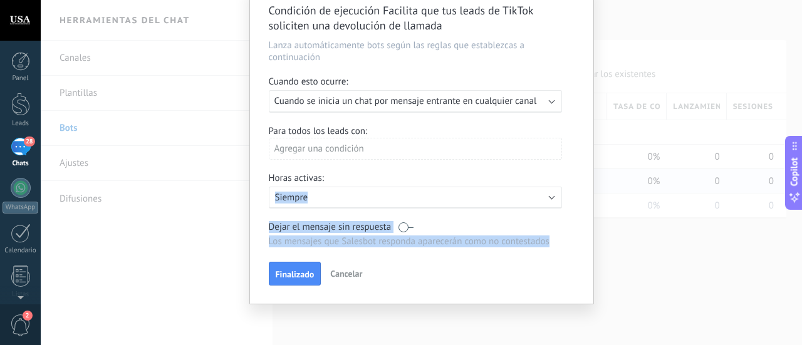
click at [402, 227] on label at bounding box center [405, 227] width 15 height 12
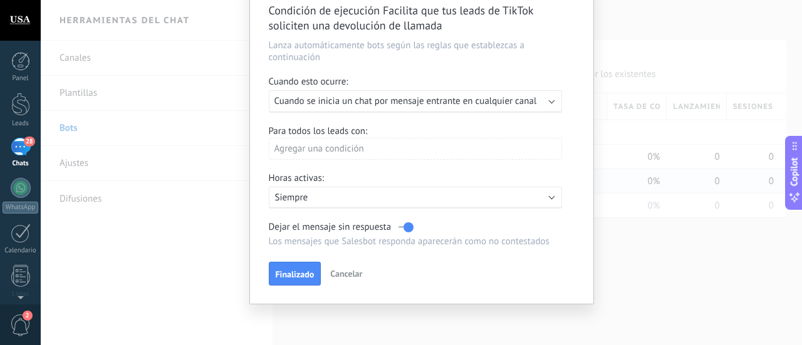
click at [407, 225] on label at bounding box center [405, 227] width 15 height 12
click at [344, 201] on p "Siempre" at bounding box center [384, 198] width 219 height 12
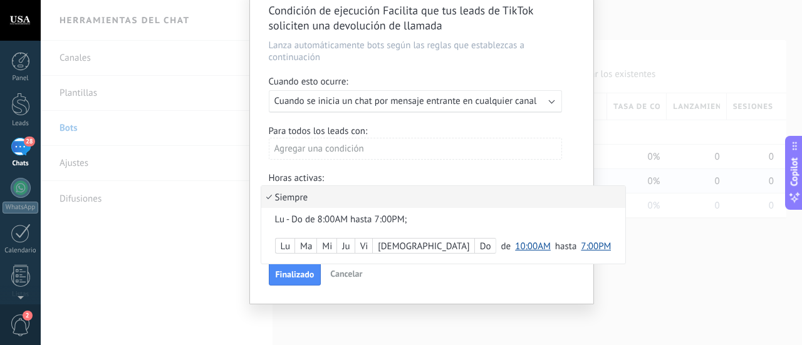
click at [344, 201] on li "Siempre" at bounding box center [443, 197] width 364 height 22
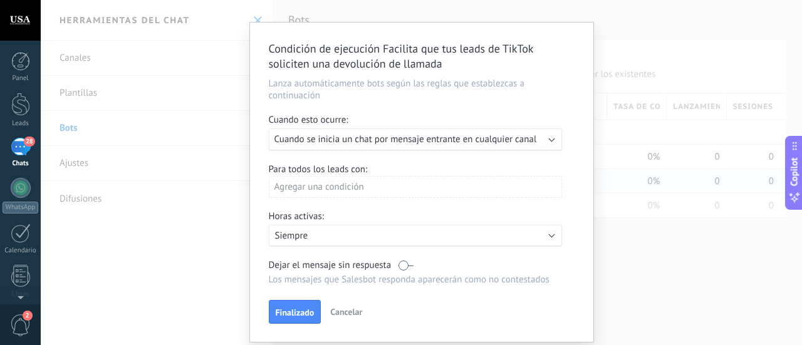
scroll to position [0, 0]
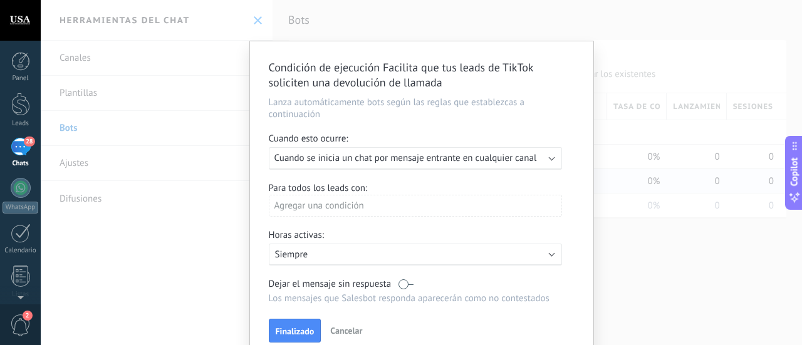
click at [346, 201] on div "Agregar una condición" at bounding box center [415, 206] width 293 height 22
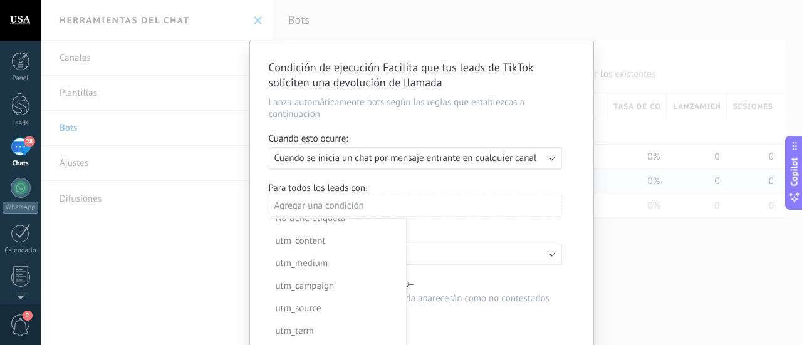
scroll to position [125, 0]
click at [475, 212] on div at bounding box center [422, 201] width 344 height 321
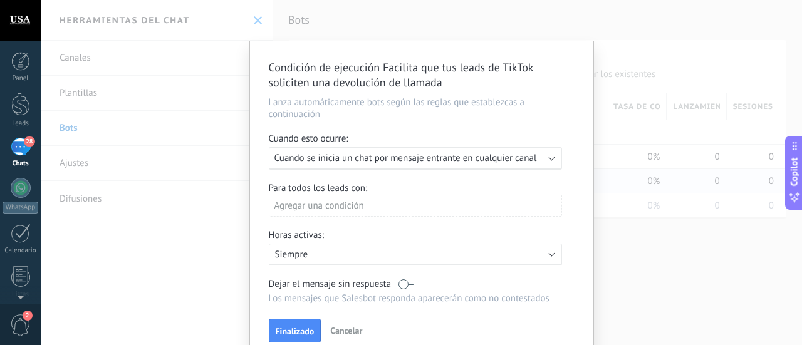
click at [549, 163] on div "Ejecutar: Cuando se inicia un chat por mensaje entrante en cualquier canal" at bounding box center [415, 158] width 293 height 23
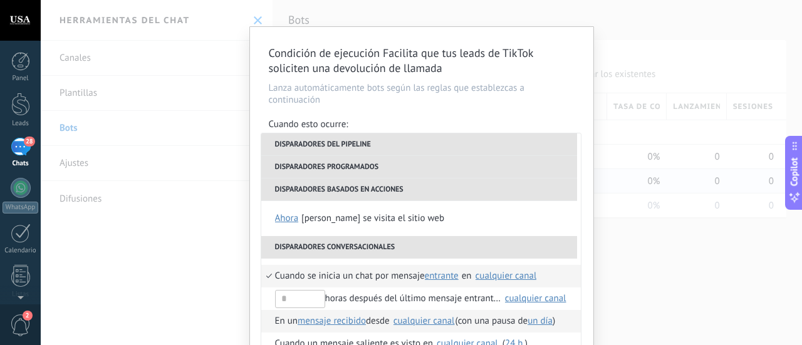
scroll to position [58, 0]
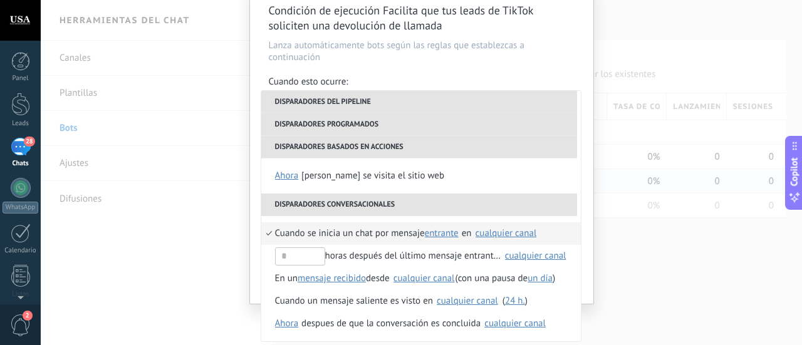
click at [435, 235] on span "entrante" at bounding box center [442, 233] width 34 height 12
click at [447, 277] on span "cualquiera" at bounding box center [453, 276] width 56 height 12
click at [493, 230] on div "cualquier canal" at bounding box center [513, 233] width 61 height 9
click at [280, 201] on li "Disparadores conversacionales" at bounding box center [419, 205] width 316 height 23
click at [266, 231] on li "Cuando se inicia un chat por mensaje cualquiera entrante saliente cualquiera en…" at bounding box center [420, 233] width 319 height 23
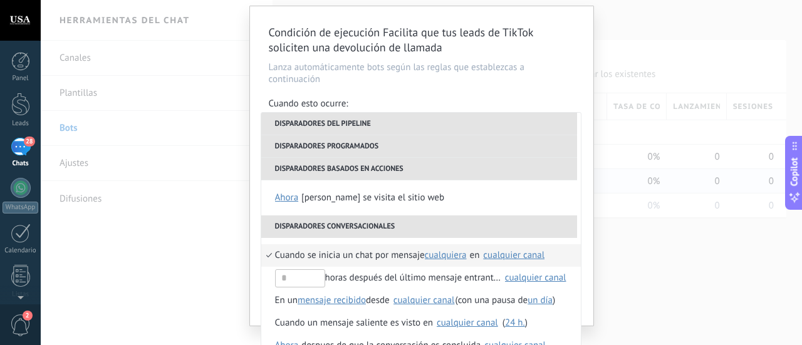
scroll to position [0, 0]
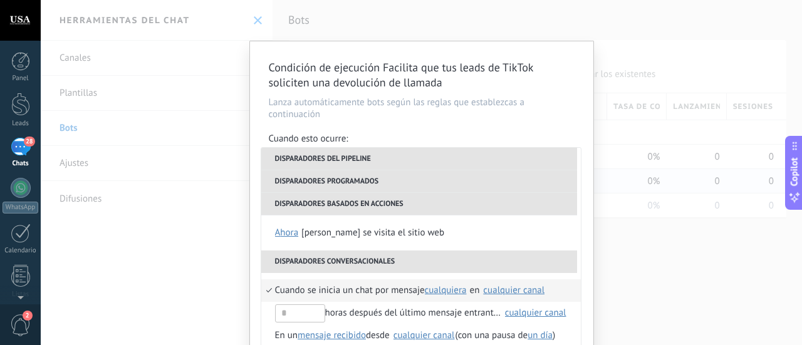
click at [378, 180] on li "Disparadores programados" at bounding box center [419, 181] width 316 height 23
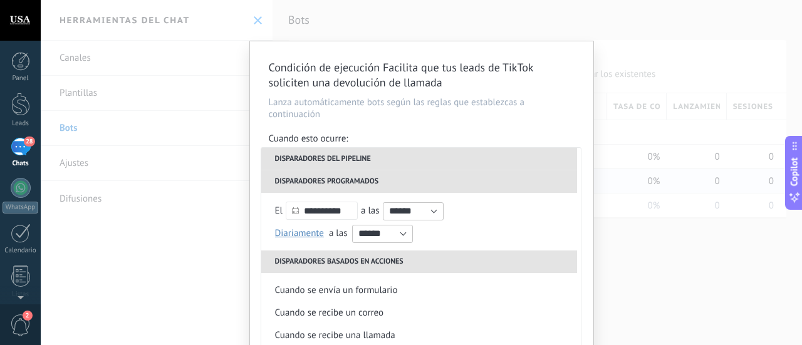
click at [378, 180] on li "Disparadores programados" at bounding box center [419, 181] width 316 height 23
click at [386, 153] on li "Disparadores del pipeline" at bounding box center [419, 159] width 316 height 23
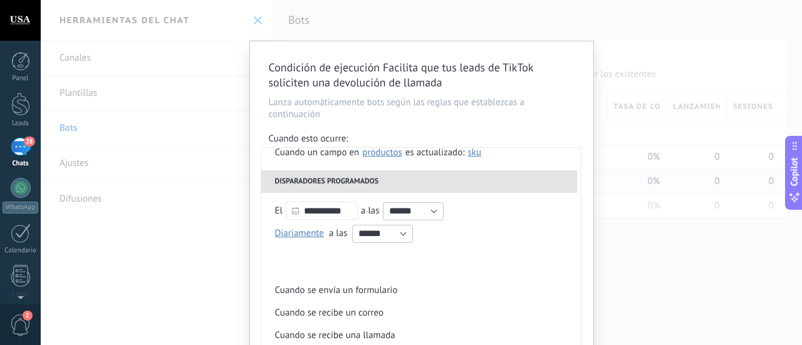
scroll to position [0, 0]
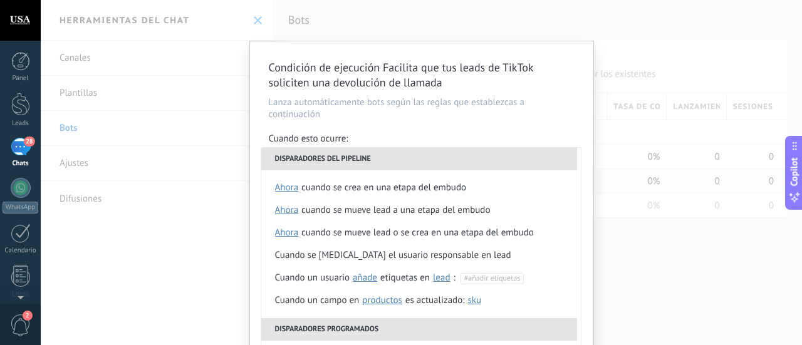
click at [624, 266] on div "Condición de ejecución Facilita que tus leads de TikTok soliciten una devolució…" at bounding box center [421, 172] width 761 height 345
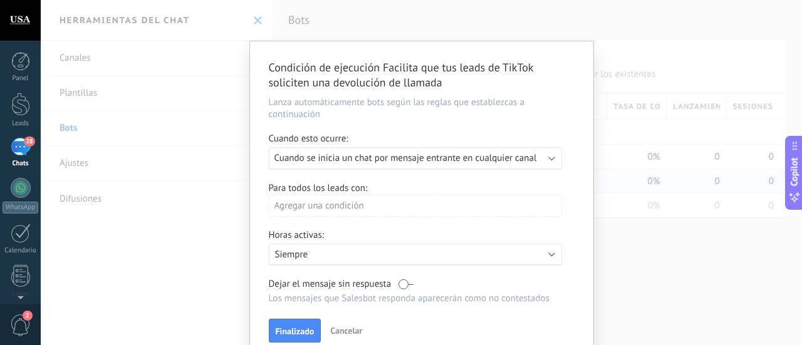
scroll to position [58, 0]
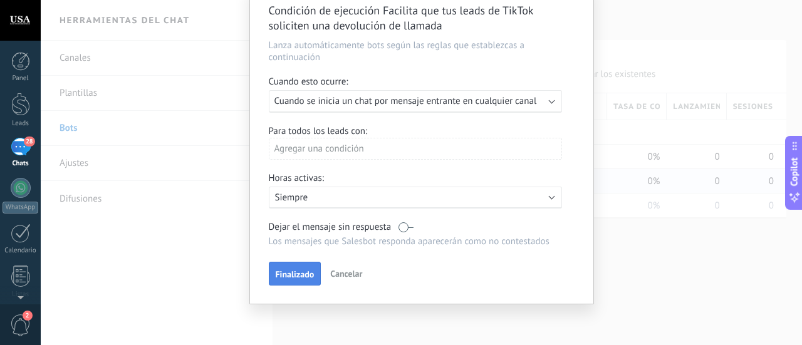
click at [277, 282] on button "Finalizado" at bounding box center [295, 274] width 53 height 24
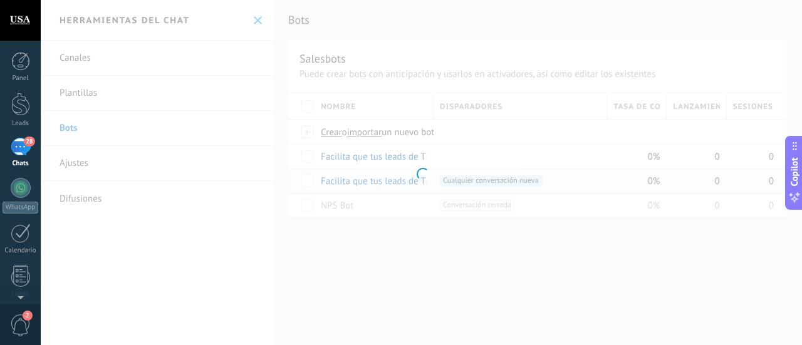
scroll to position [0, 0]
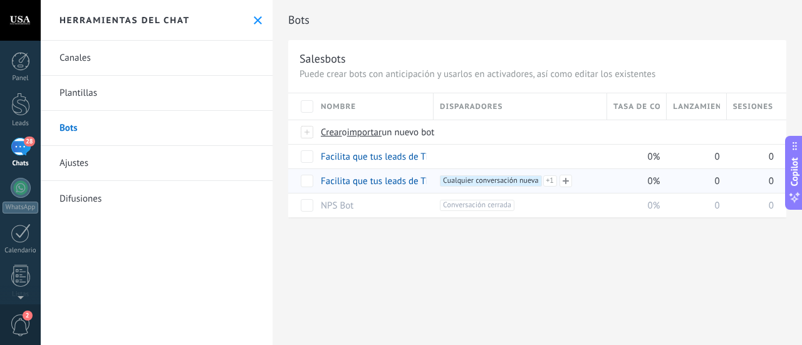
click at [550, 182] on span "+1" at bounding box center [550, 180] width 14 height 11
click at [529, 196] on span "Cualquier conversación nueva +0" at bounding box center [488, 195] width 101 height 11
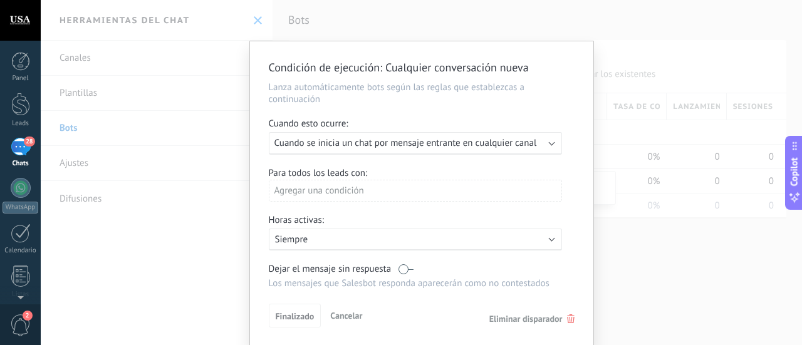
scroll to position [43, 0]
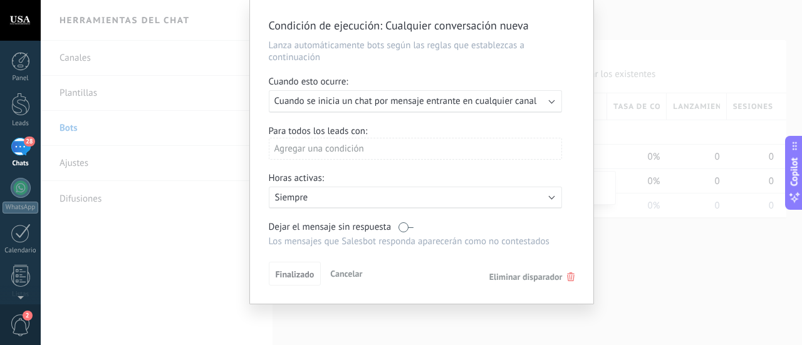
click at [545, 277] on span "Eliminar disparador" at bounding box center [525, 276] width 73 height 11
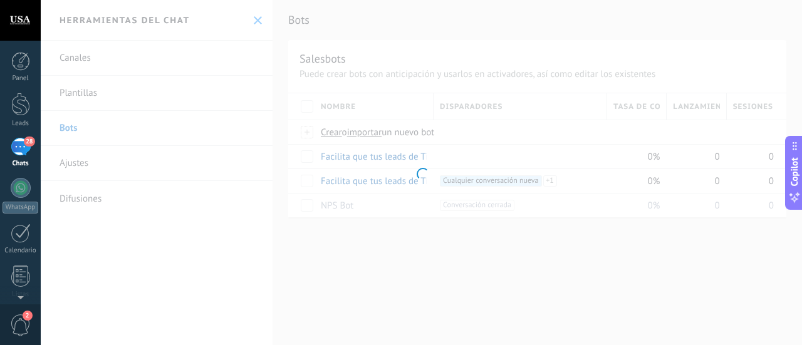
scroll to position [0, 0]
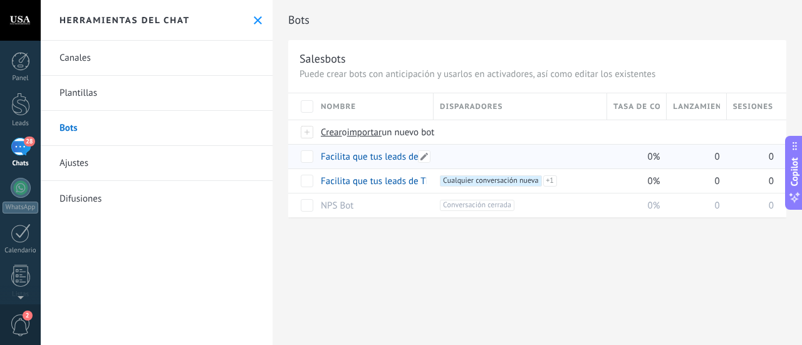
click at [402, 156] on link "Facilita que tus leads de TikTok soliciten una devolución de llamada copiar(1)" at bounding box center [476, 157] width 310 height 12
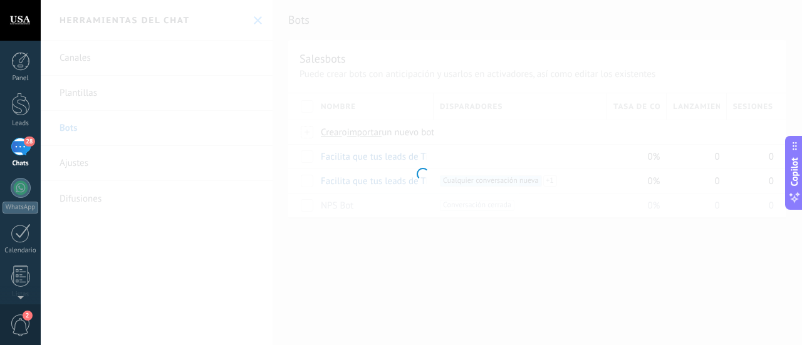
type input "**********"
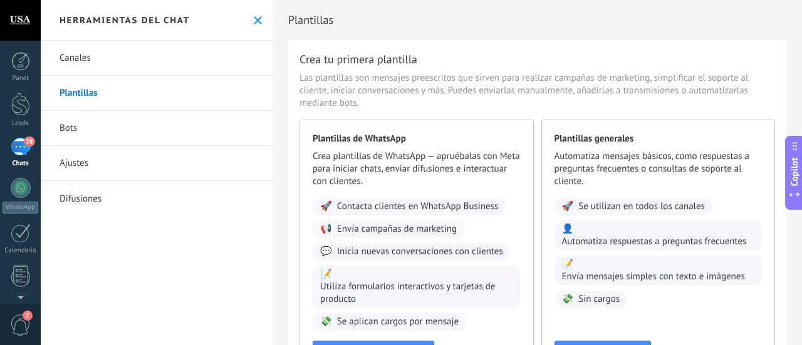
scroll to position [113, 0]
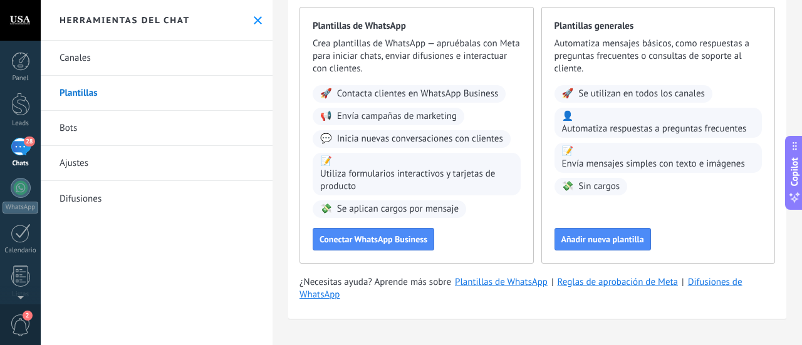
click at [147, 133] on link "Bots" at bounding box center [157, 128] width 232 height 35
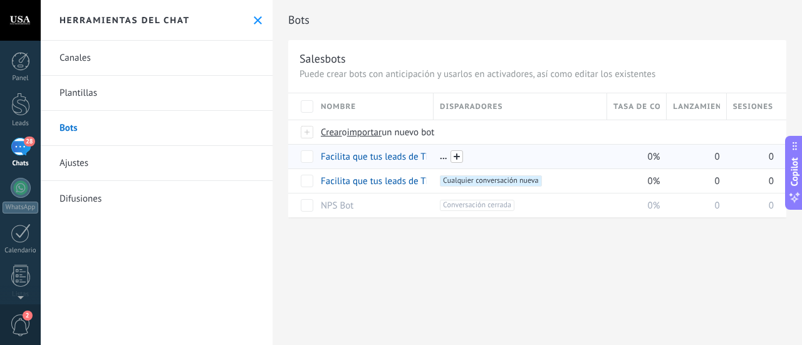
click at [461, 158] on span at bounding box center [456, 156] width 13 height 13
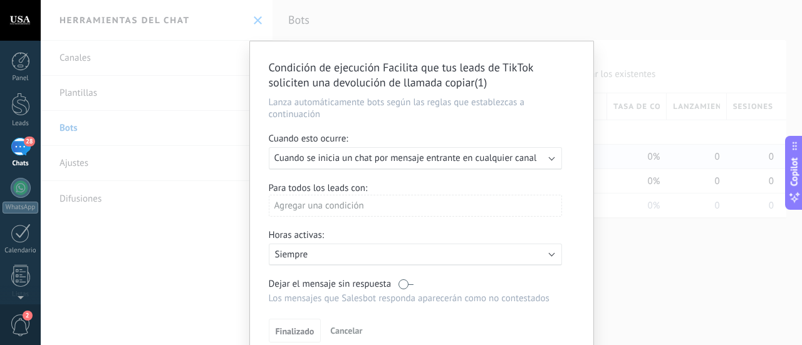
click at [549, 161] on div "Ejecutar: Cuando se inicia un chat por mensaje entrante en cualquier canal" at bounding box center [415, 158] width 293 height 23
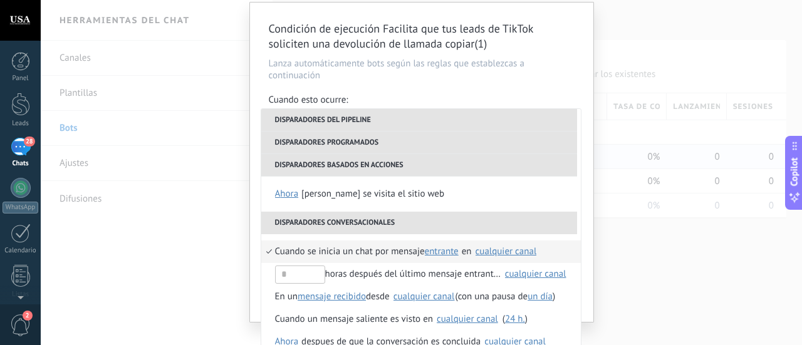
scroll to position [58, 0]
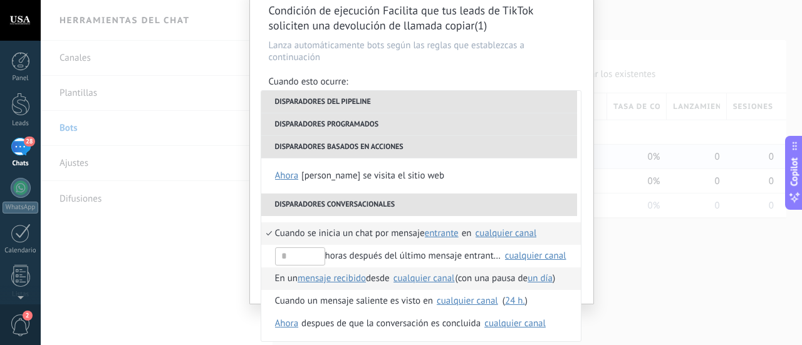
click at [431, 277] on div "cualquier canal" at bounding box center [423, 278] width 61 height 9
click at [292, 279] on div "TikTok" at bounding box center [304, 278] width 40 height 13
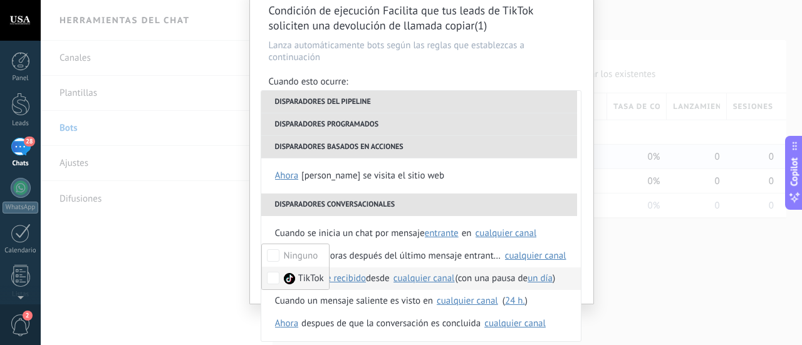
click at [544, 281] on span "un día" at bounding box center [539, 278] width 25 height 12
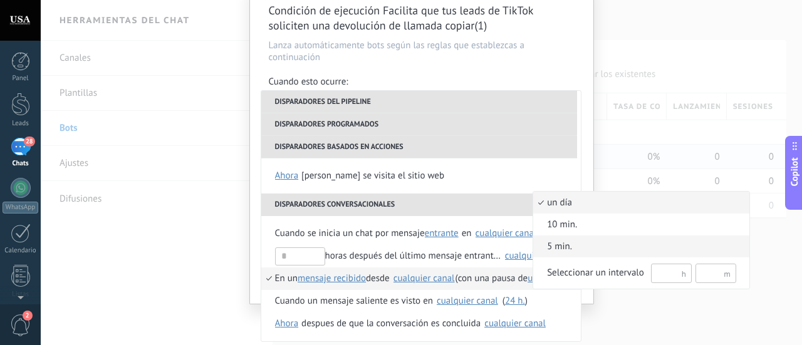
click at [588, 255] on li "5 min." at bounding box center [641, 246] width 216 height 22
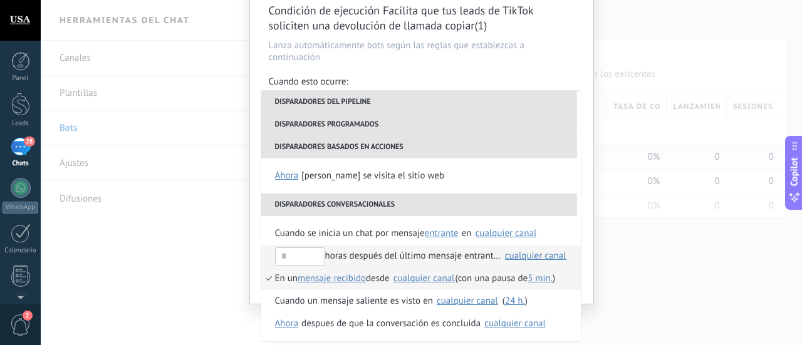
click at [515, 256] on div "cualquier canal" at bounding box center [535, 255] width 61 height 9
click at [531, 284] on label "TikTok" at bounding box center [519, 283] width 94 height 23
click at [279, 276] on span "En un" at bounding box center [286, 278] width 23 height 23
click at [342, 276] on span "mensaje recibido" at bounding box center [331, 278] width 68 height 12
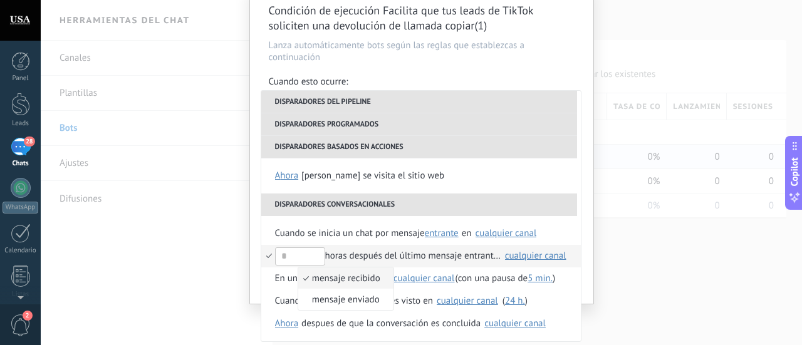
click at [359, 273] on span "mensaje recibido" at bounding box center [339, 278] width 82 height 12
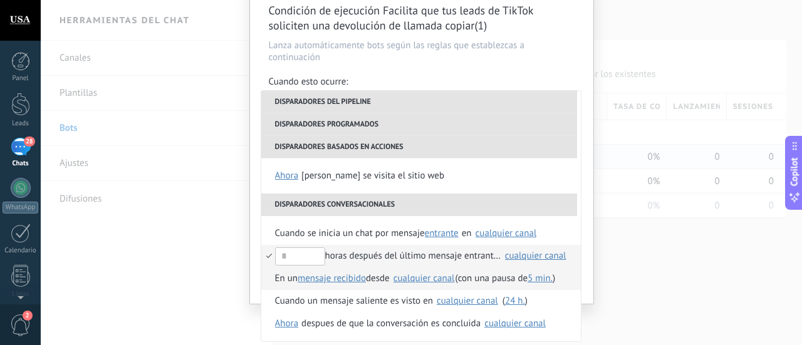
click at [421, 274] on div "cualquier canal" at bounding box center [423, 278] width 61 height 9
click at [314, 281] on span "TikTok" at bounding box center [311, 278] width 26 height 13
click at [294, 277] on div "TikTok" at bounding box center [304, 278] width 40 height 13
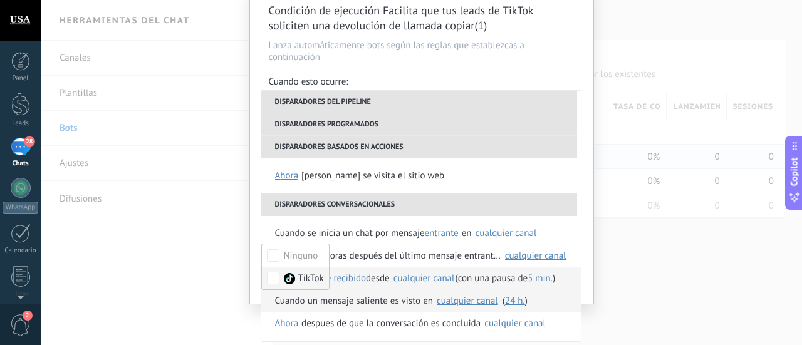
click at [552, 299] on li "Cuando un mensaje saliente es visto en Seleccionar todo TikTok cualquier canal …" at bounding box center [420, 301] width 319 height 23
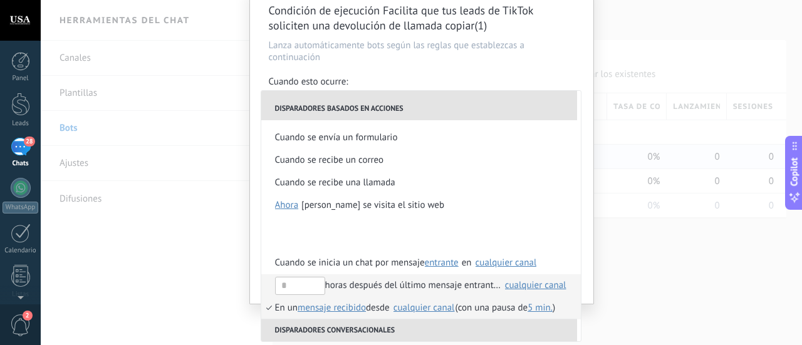
scroll to position [273, 0]
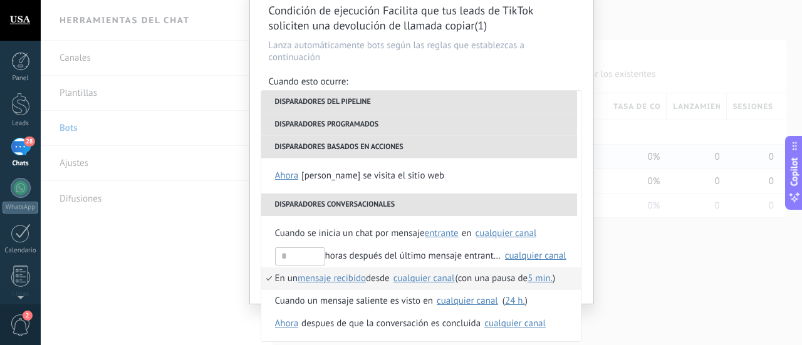
click at [267, 201] on li "Disparadores conversacionales" at bounding box center [419, 205] width 316 height 23
click at [253, 279] on div "Condición de ejecución Facilita que tus leads de TikTok soliciten una devolució…" at bounding box center [421, 143] width 343 height 319
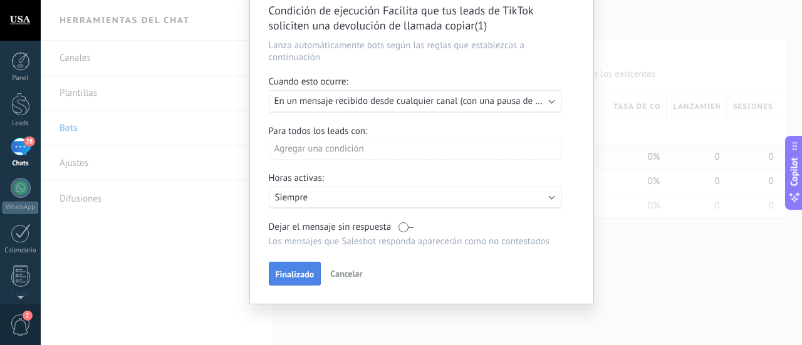
click at [304, 270] on span "Finalizado" at bounding box center [295, 274] width 39 height 9
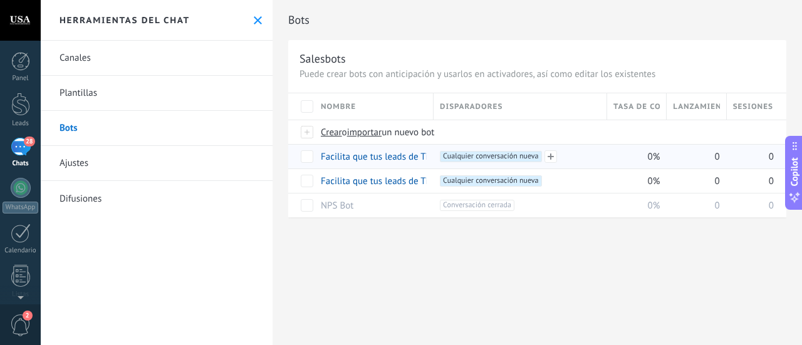
click at [517, 157] on span "Cualquier conversación nueva +0" at bounding box center [490, 156] width 101 height 11
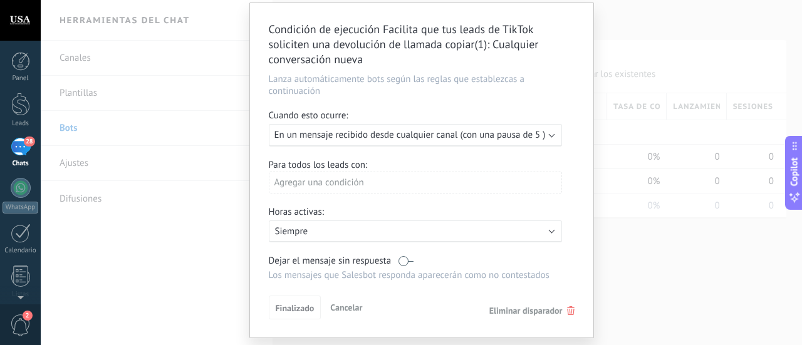
scroll to position [10, 0]
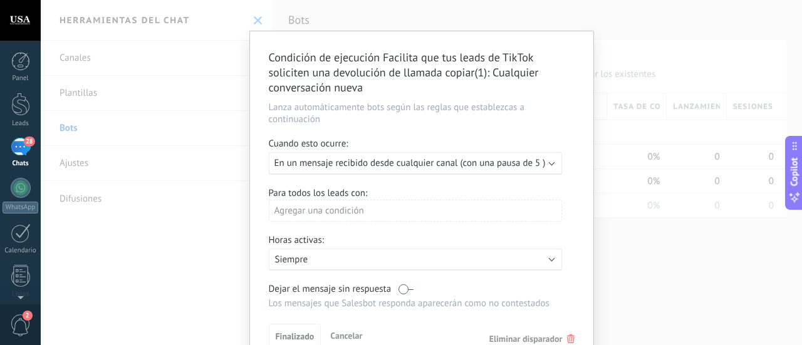
click at [641, 290] on div "Condición de ejecución Facilita que tus leads de TikTok soliciten una devolució…" at bounding box center [421, 172] width 761 height 345
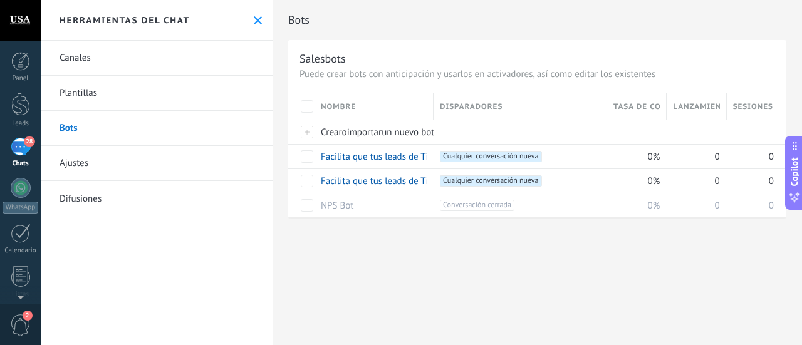
scroll to position [0, 0]
click at [374, 183] on link "Facilita que tus leads de TikTok soliciten una devolución de llamada" at bounding box center [457, 181] width 272 height 12
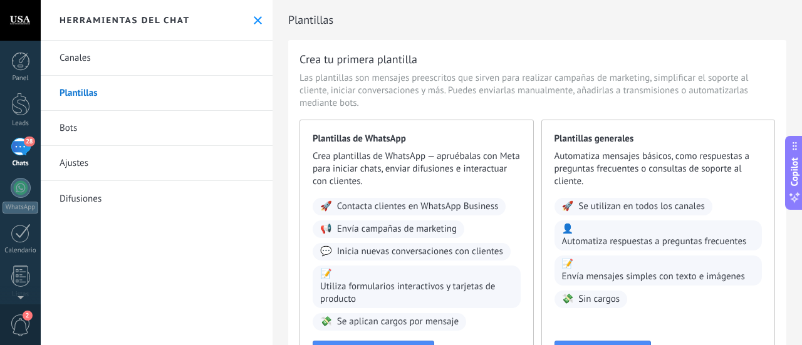
click at [254, 18] on icon at bounding box center [258, 20] width 8 height 8
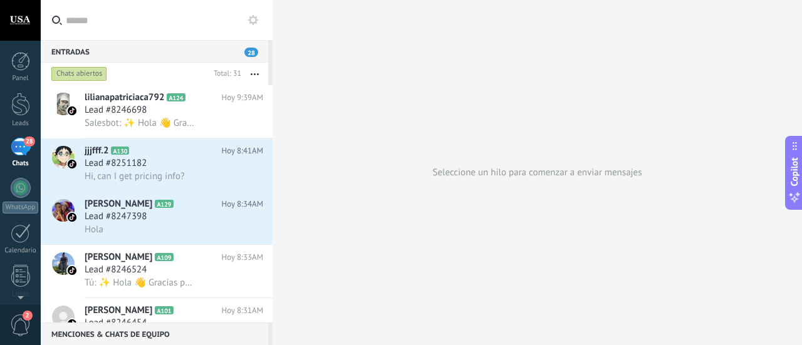
click at [19, 152] on div "28" at bounding box center [21, 147] width 20 height 18
click at [251, 54] on span "28" at bounding box center [251, 52] width 14 height 9
click at [254, 24] on icon at bounding box center [253, 20] width 10 height 10
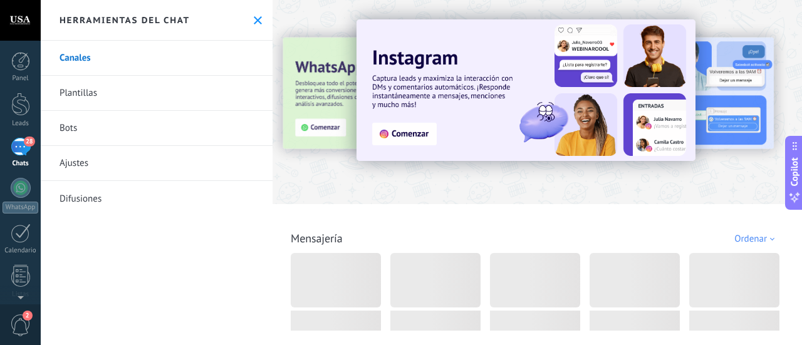
click at [94, 128] on link "Bots" at bounding box center [157, 128] width 232 height 35
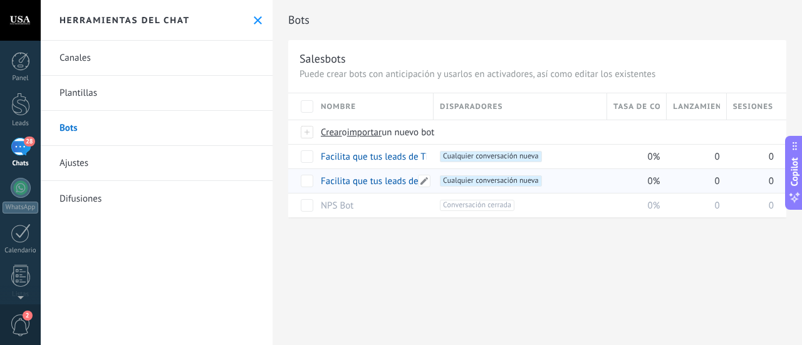
click at [383, 183] on link "Facilita que tus leads de TikTok soliciten una devolución de llamada" at bounding box center [457, 181] width 272 height 12
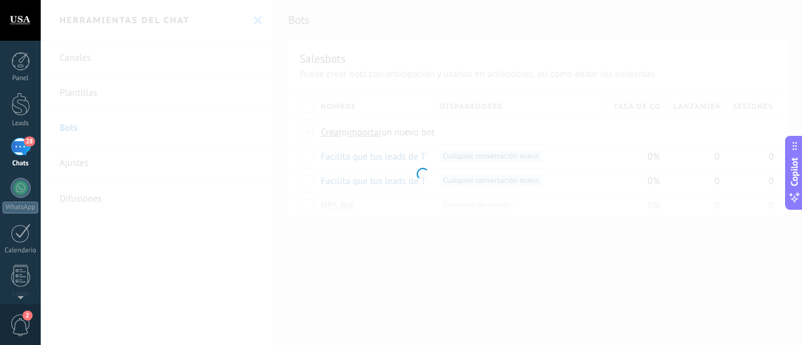
type input "**********"
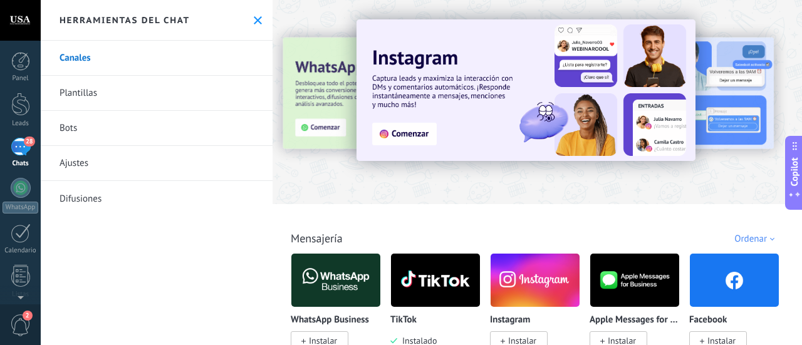
click at [97, 122] on link "Bots" at bounding box center [157, 128] width 232 height 35
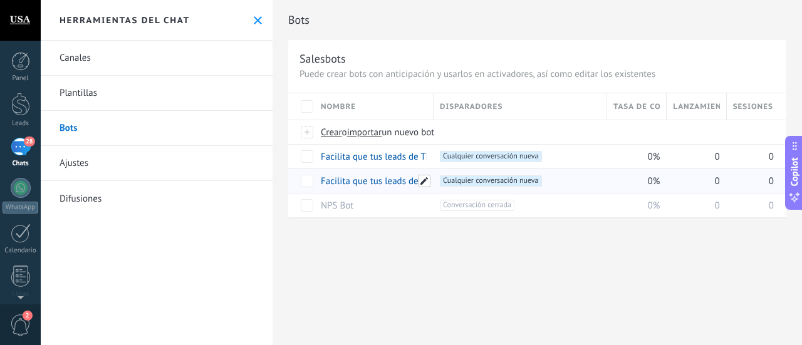
click at [423, 181] on span at bounding box center [424, 181] width 13 height 13
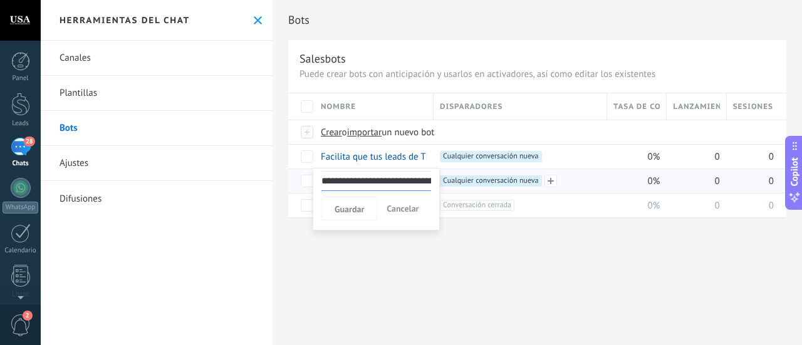
click at [590, 185] on div "+1 Cualquier conversación nueva +0" at bounding box center [520, 180] width 160 height 11
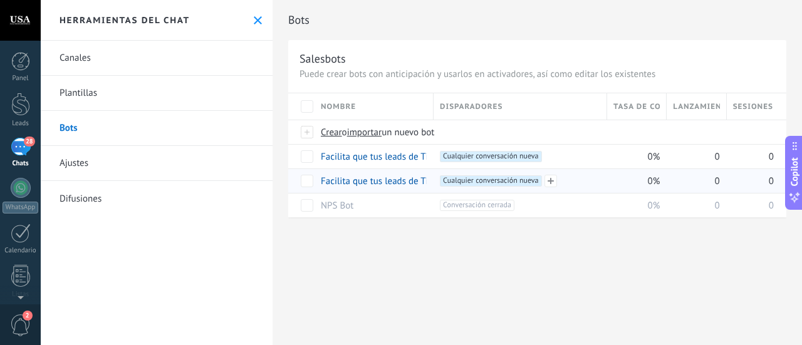
click at [493, 174] on div "+1 Cualquier conversación nueva +0" at bounding box center [516, 181] width 167 height 24
click at [495, 180] on span "Cualquier conversación nueva +0" at bounding box center [490, 180] width 101 height 11
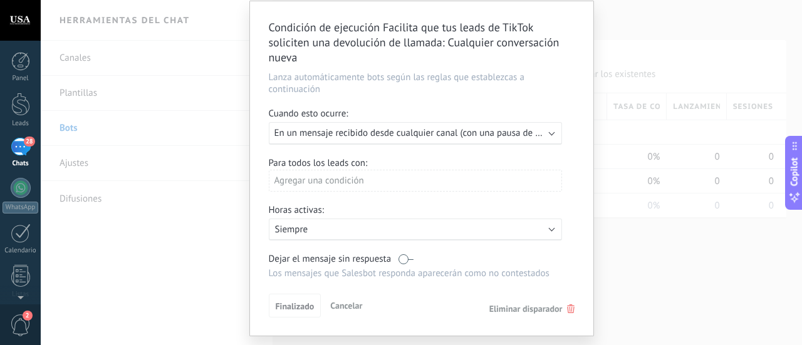
scroll to position [73, 0]
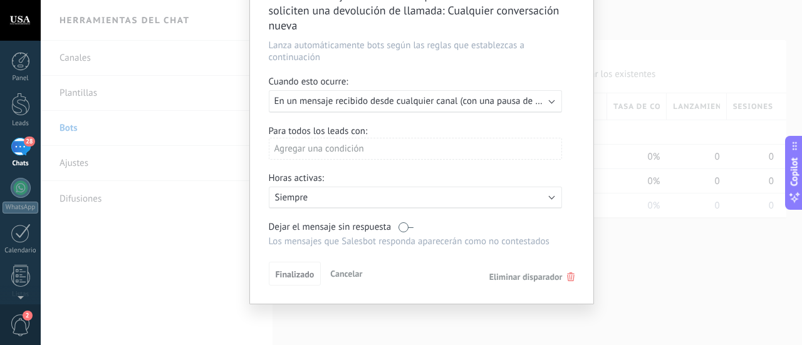
click at [507, 96] on span "En un mensaje recibido desde cualquier canal (con una pausa de un día)" at bounding box center [418, 101] width 289 height 12
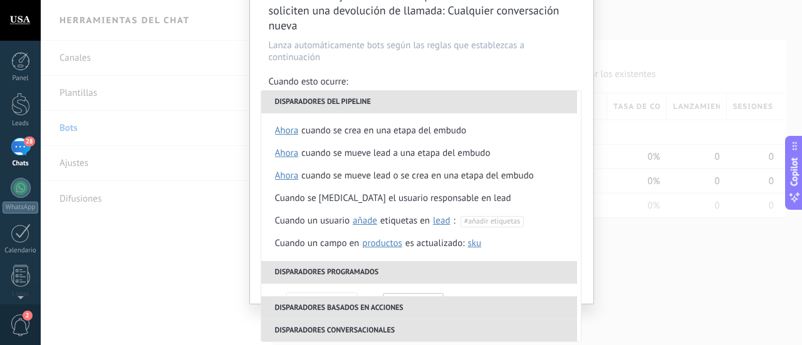
click at [671, 247] on div "Condición de ejecución Facilita que tus leads de TikTok soliciten una devolució…" at bounding box center [421, 172] width 761 height 345
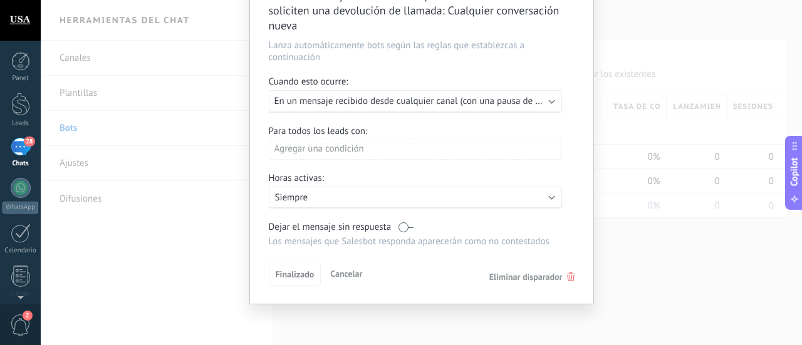
drag, startPoint x: 656, startPoint y: 292, endPoint x: 649, endPoint y: 282, distance: 12.5
click at [656, 292] on div "Condición de ejecución Facilita que tus leads de TikTok soliciten una devolució…" at bounding box center [421, 172] width 761 height 345
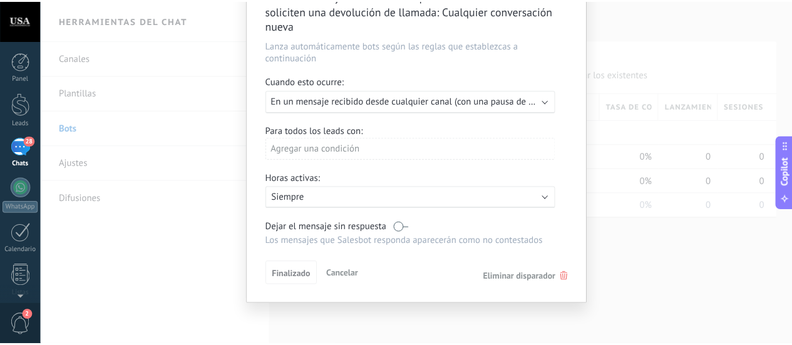
scroll to position [0, 0]
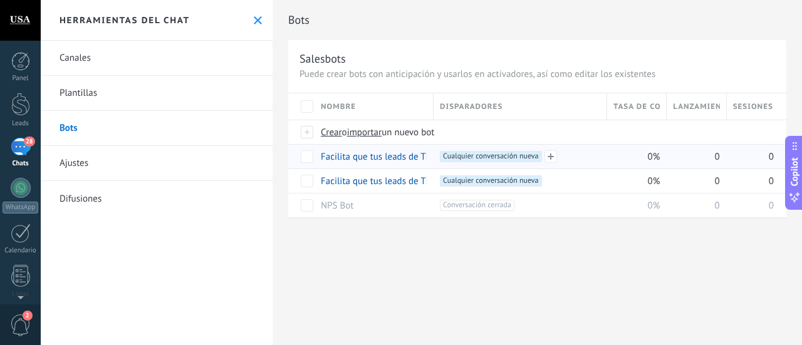
click at [535, 155] on span "Cualquier conversación nueva +0" at bounding box center [490, 156] width 101 height 11
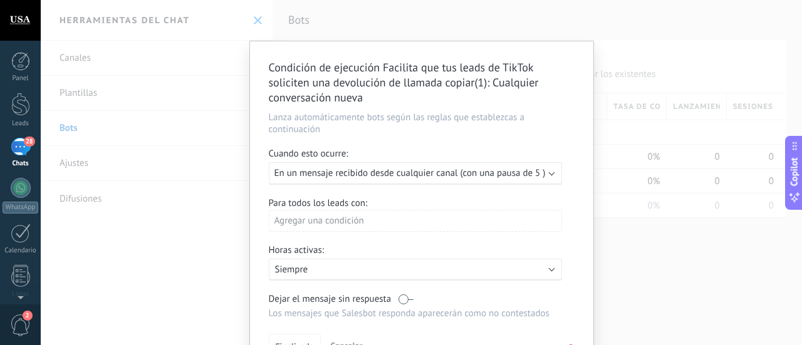
click at [598, 244] on div "Condición de ejecución Facilita que tus leads de TikTok soliciten una devolució…" at bounding box center [421, 172] width 761 height 345
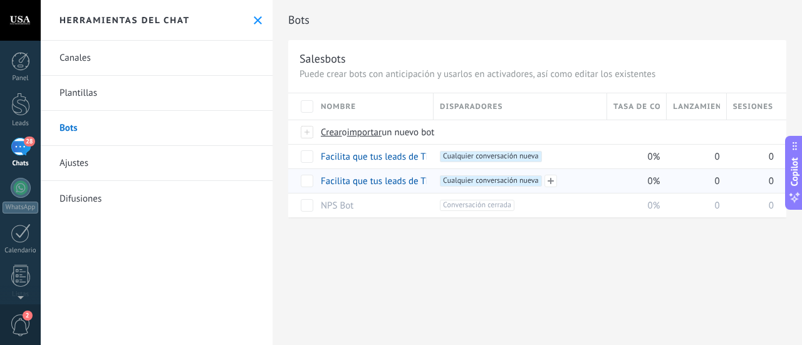
click at [505, 182] on span "Cualquier conversación nueva +0" at bounding box center [490, 180] width 101 height 11
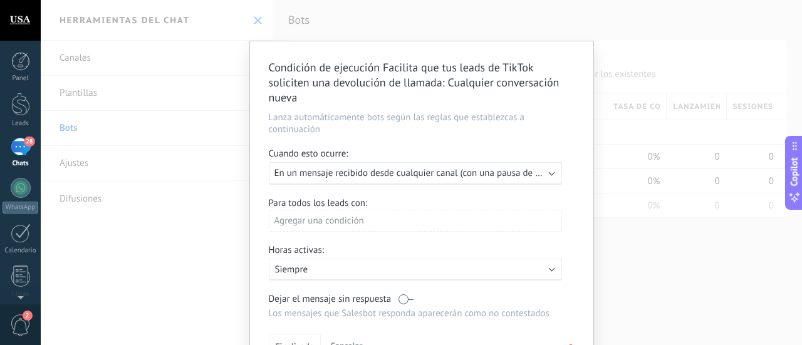
click at [507, 178] on span "En un mensaje recibido desde cualquier canal (con una pausa de un día)" at bounding box center [418, 173] width 289 height 12
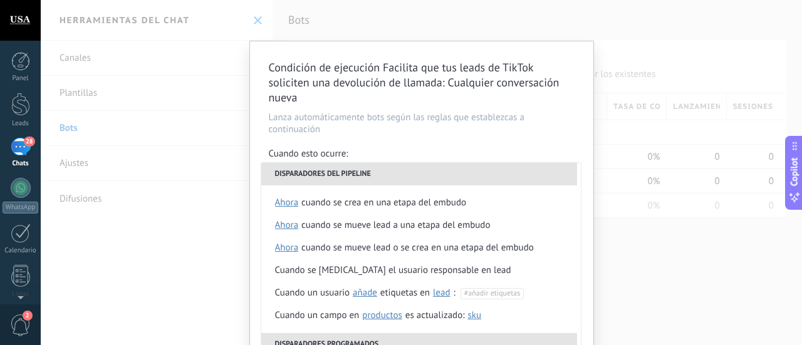
click at [655, 292] on div "Condición de ejecución Facilita que tus leads de TikTok soliciten una devolució…" at bounding box center [421, 172] width 761 height 345
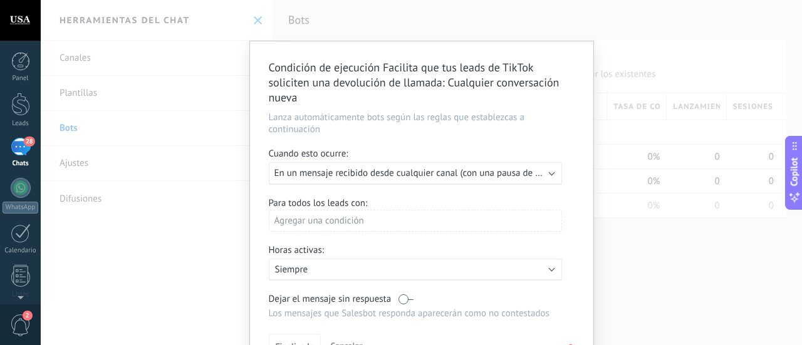
click at [617, 254] on div "Condición de ejecución Facilita que tus leads de TikTok soliciten una devolució…" at bounding box center [421, 172] width 761 height 345
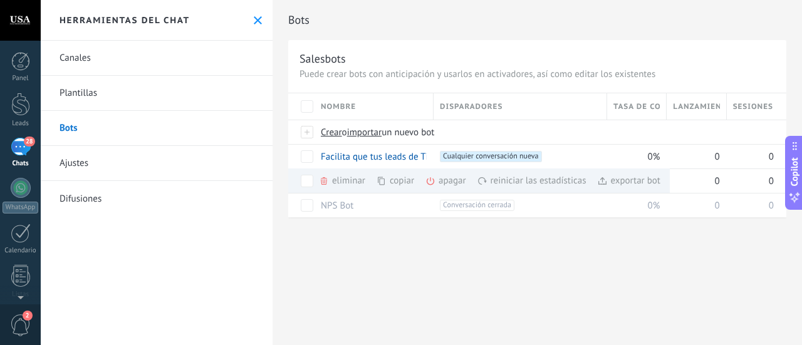
click at [541, 281] on div "Bots Salesbots Puede crear bots con anticipación y usarlos en activadores, así …" at bounding box center [536, 172] width 529 height 345
click at [374, 235] on div "Bots Salesbots Puede crear bots con anticipación y usarlos en activadores, así …" at bounding box center [536, 122] width 529 height 244
click at [283, 118] on div "Bots Salesbots Puede crear bots con anticipación y usarlos en activadores, así …" at bounding box center [536, 122] width 529 height 244
click at [616, 144] on div "0%" at bounding box center [636, 156] width 59 height 24
click at [571, 135] on span "Crear o importar un nuevo bot" at bounding box center [540, 133] width 438 height 12
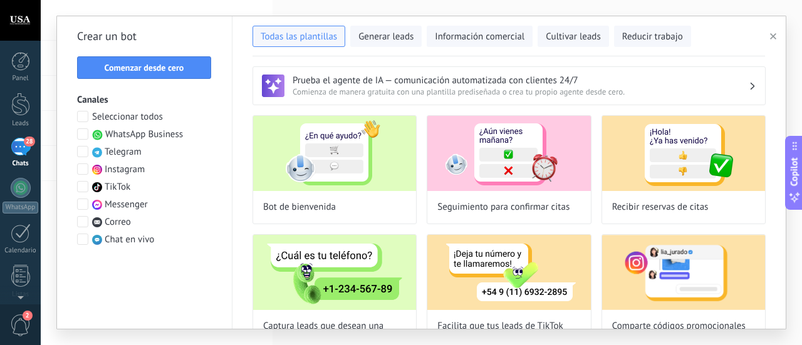
click at [89, 187] on label "TikTok" at bounding box center [103, 187] width 53 height 13
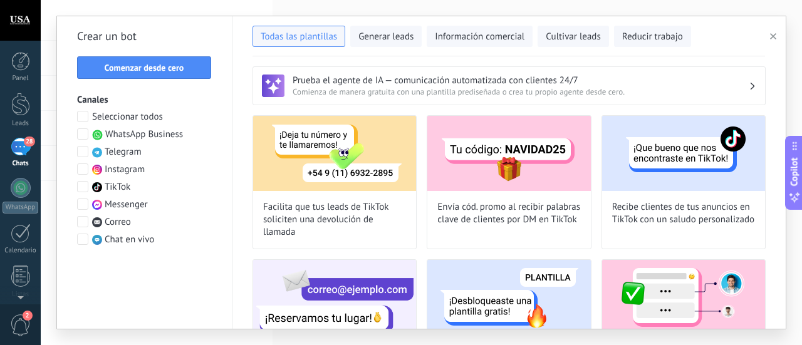
click at [28, 158] on link "28 Chats" at bounding box center [20, 153] width 41 height 30
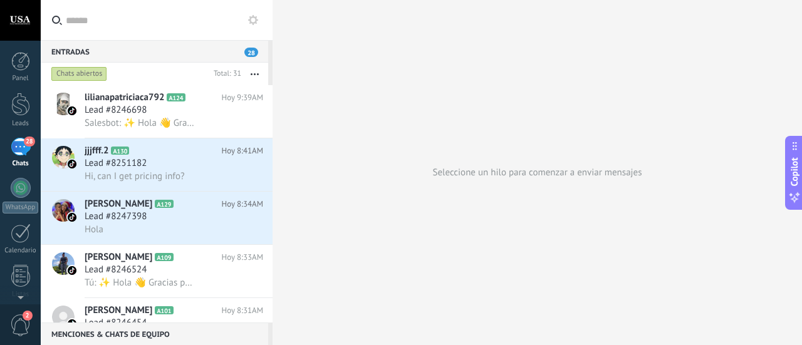
click at [258, 20] on button at bounding box center [252, 20] width 15 height 15
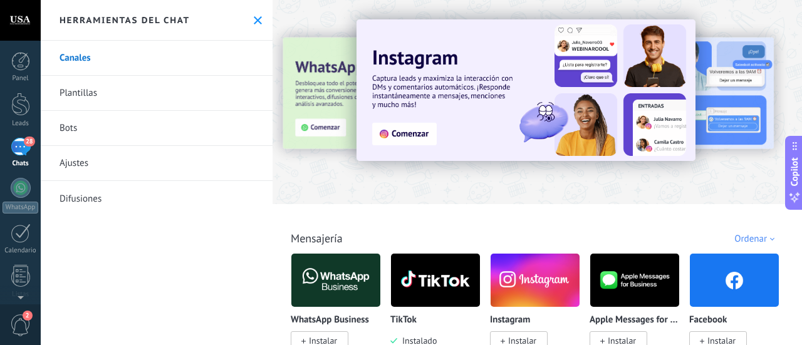
click at [169, 127] on link "Bots" at bounding box center [157, 128] width 232 height 35
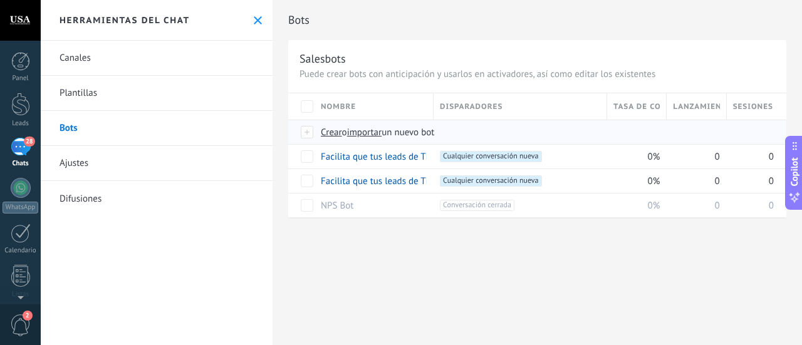
click at [306, 131] on div at bounding box center [308, 132] width 14 height 11
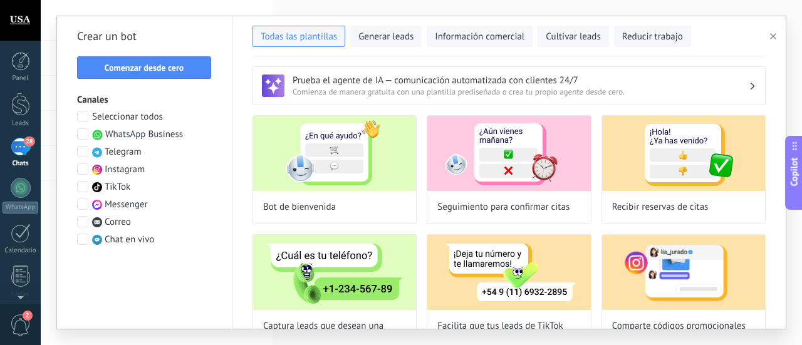
click at [15, 148] on div "28" at bounding box center [21, 147] width 20 height 18
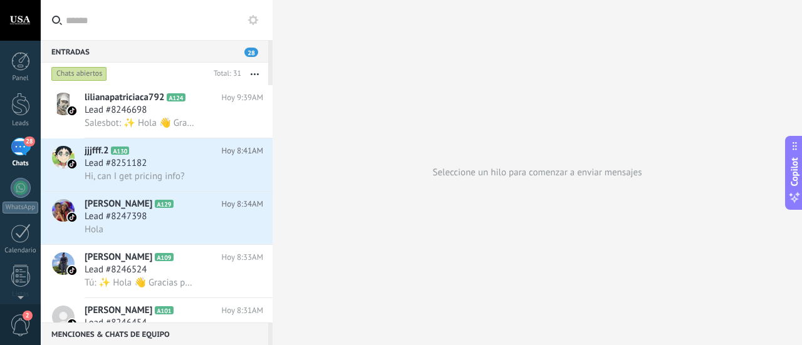
click at [253, 15] on icon at bounding box center [253, 20] width 10 height 10
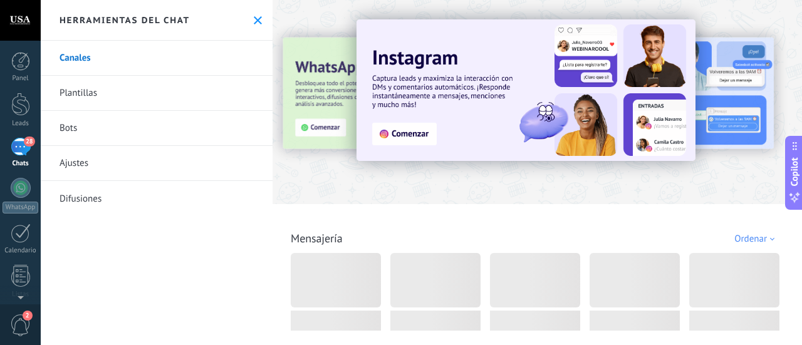
click at [217, 125] on link "Bots" at bounding box center [157, 128] width 232 height 35
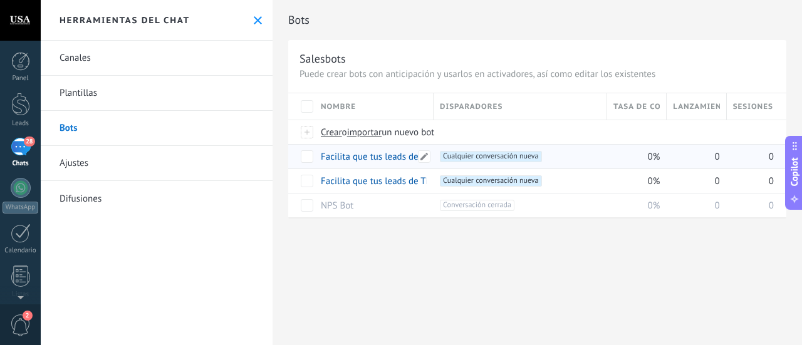
click at [352, 157] on link "Facilita que tus leads de TikTok soliciten una devolución de llamada copiar(1)" at bounding box center [476, 157] width 310 height 12
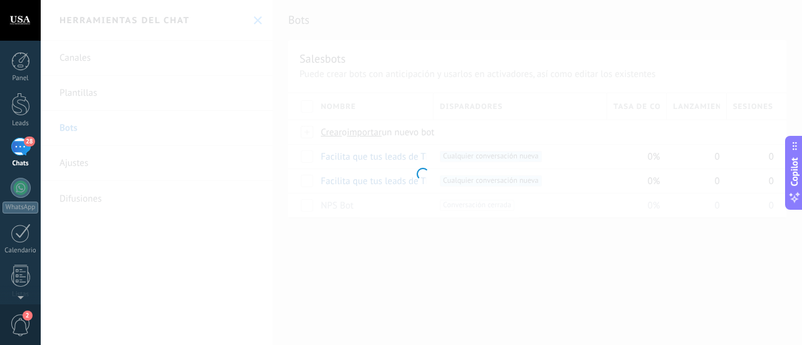
type input "**********"
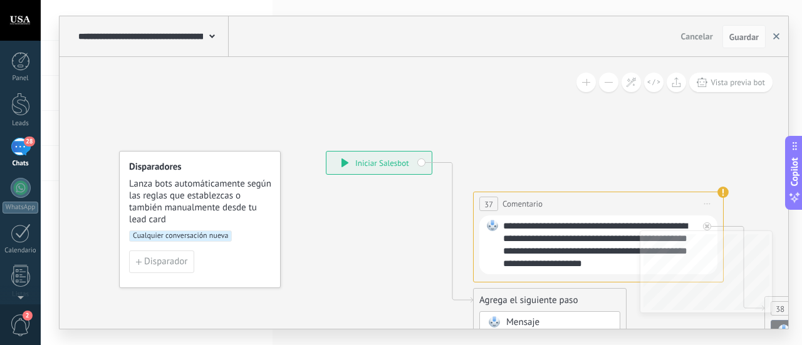
click at [778, 34] on use "button" at bounding box center [776, 36] width 6 height 6
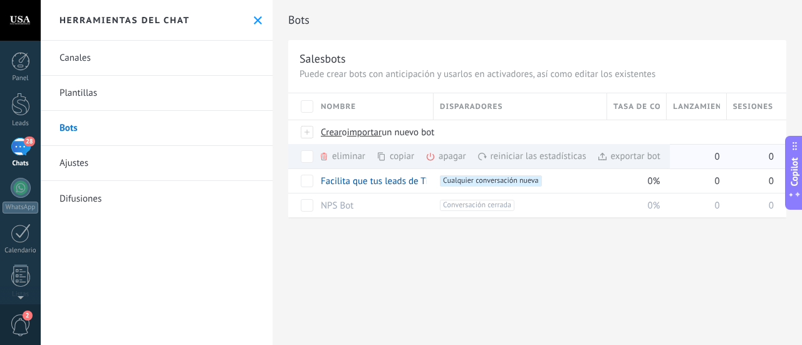
click at [396, 155] on div "copiar màs" at bounding box center [416, 156] width 80 height 24
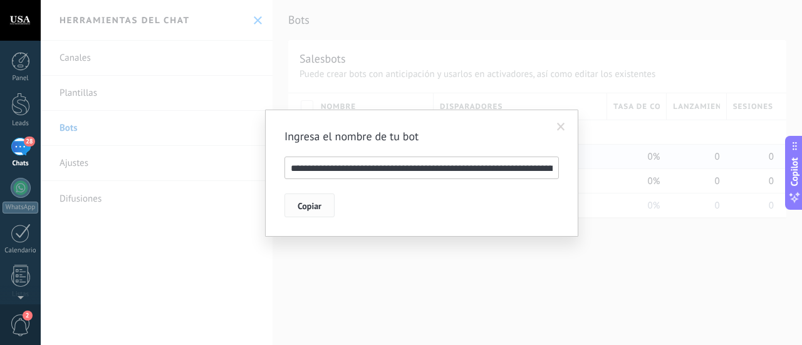
click at [314, 202] on span "Copiar" at bounding box center [309, 206] width 24 height 9
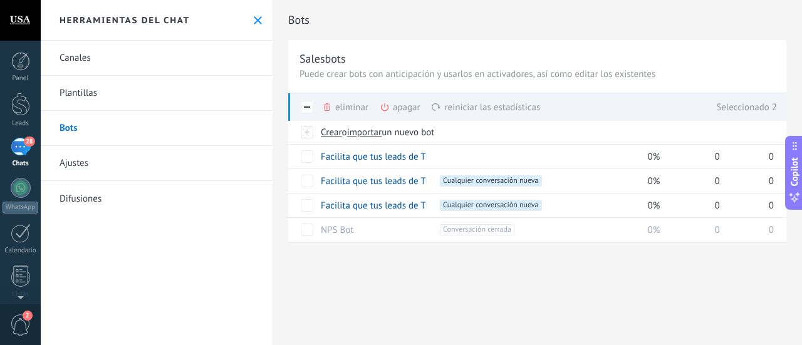
click at [355, 108] on div "eliminar màs" at bounding box center [366, 107] width 89 height 28
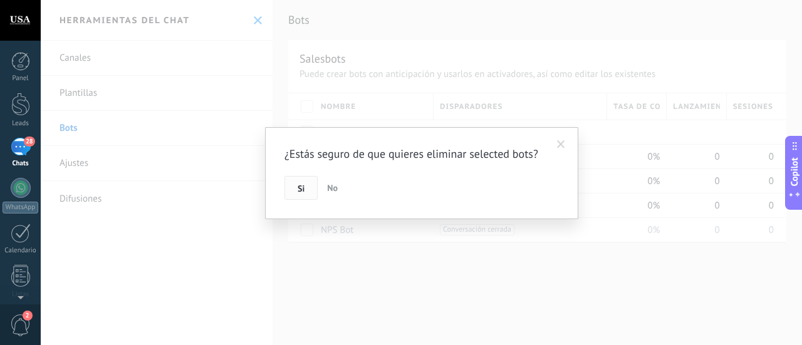
click at [303, 187] on span "Si" at bounding box center [300, 188] width 7 height 9
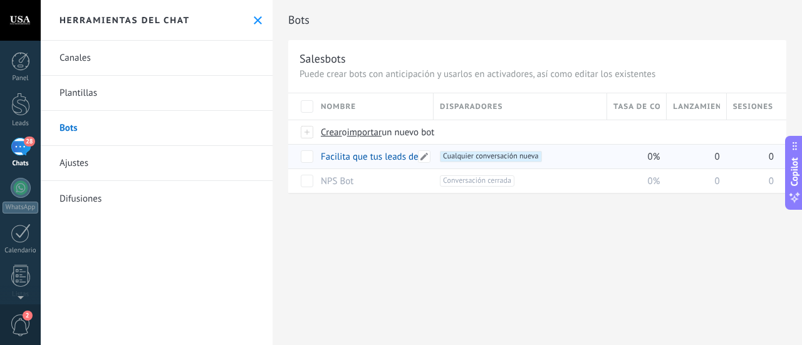
click at [331, 161] on link "Facilita que tus leads de TikTok soliciten una devolución de llamada" at bounding box center [457, 157] width 272 height 12
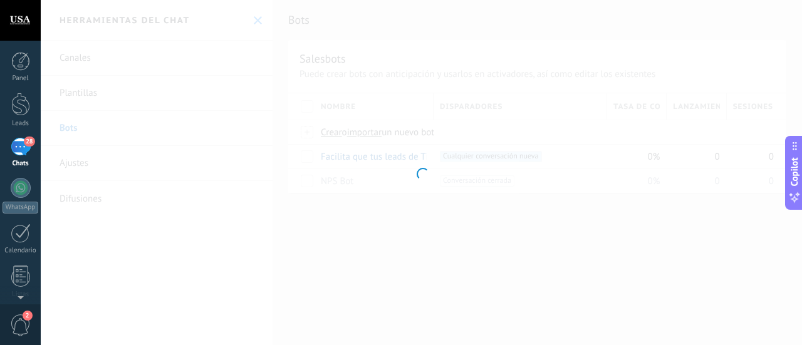
type input "**********"
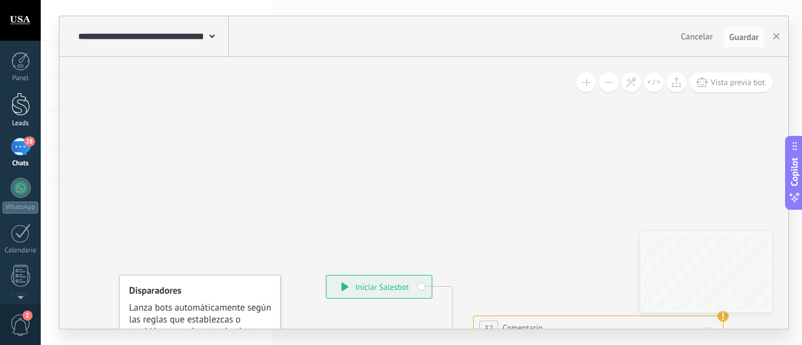
click at [16, 100] on div at bounding box center [20, 104] width 19 height 23
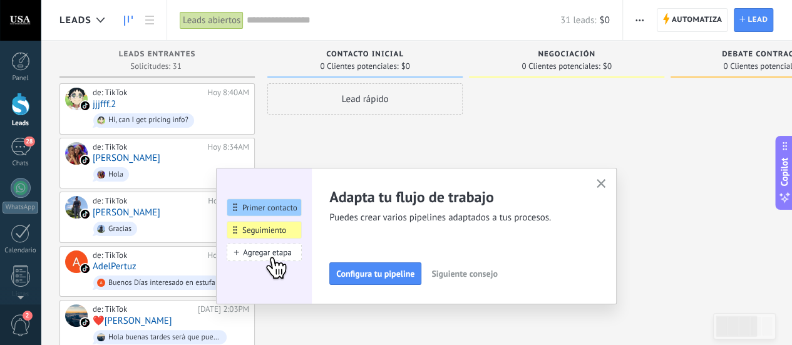
click at [602, 182] on icon "button" at bounding box center [601, 183] width 9 height 9
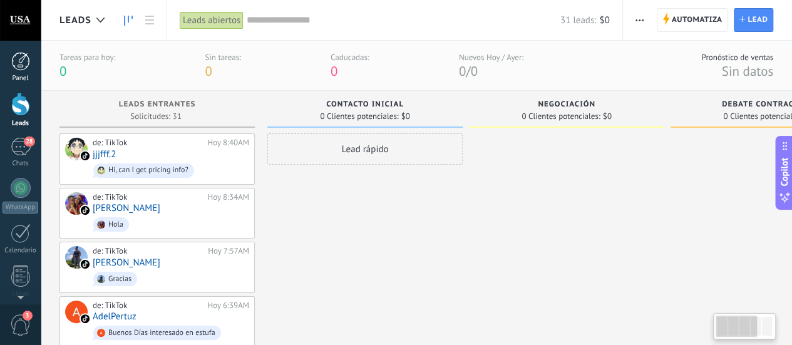
click at [24, 75] on div "Panel" at bounding box center [21, 79] width 36 height 8
